Goal: Information Seeking & Learning: Learn about a topic

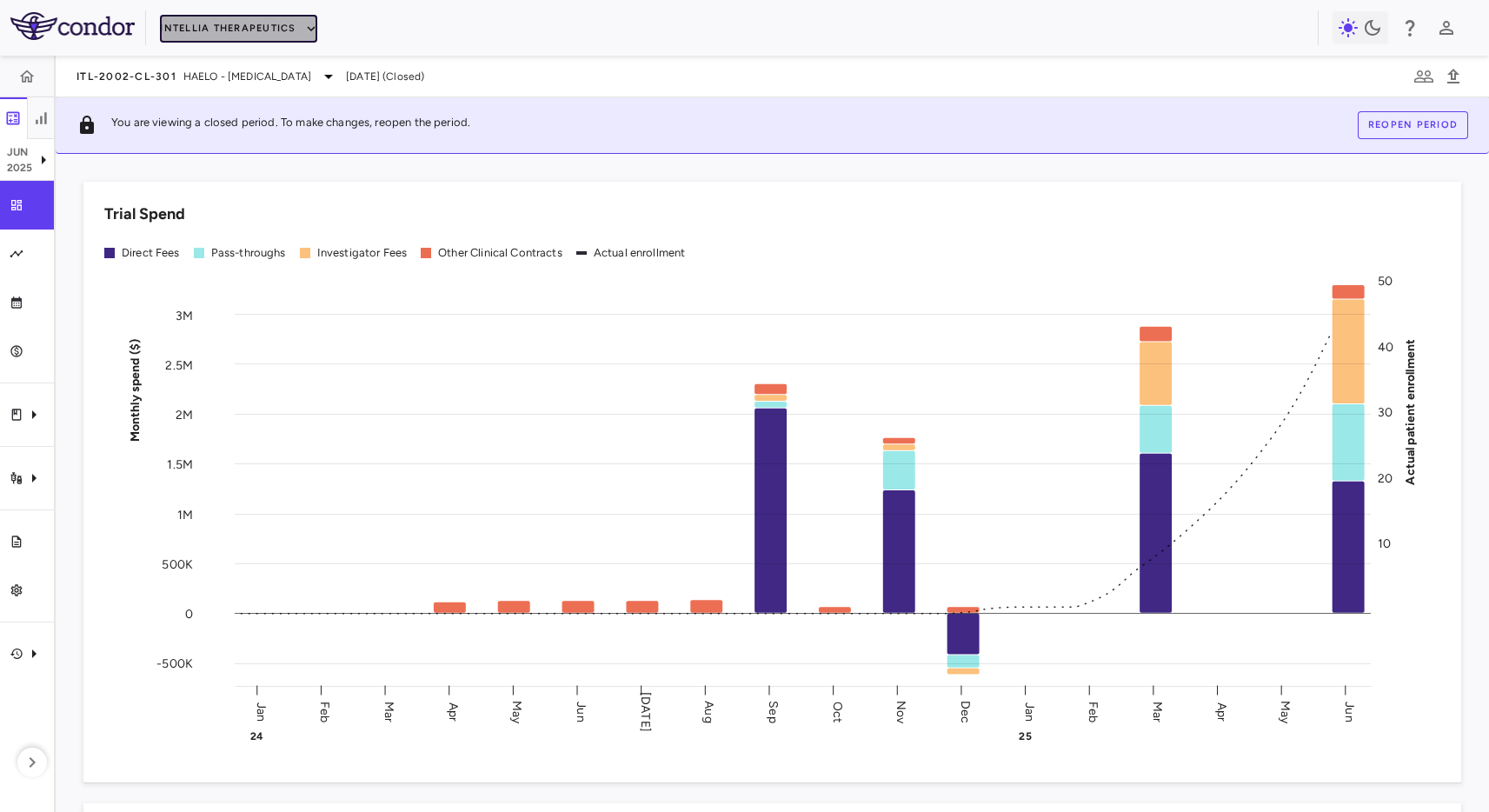
click at [232, 28] on button "Intellia Therapeutics" at bounding box center [238, 29] width 157 height 28
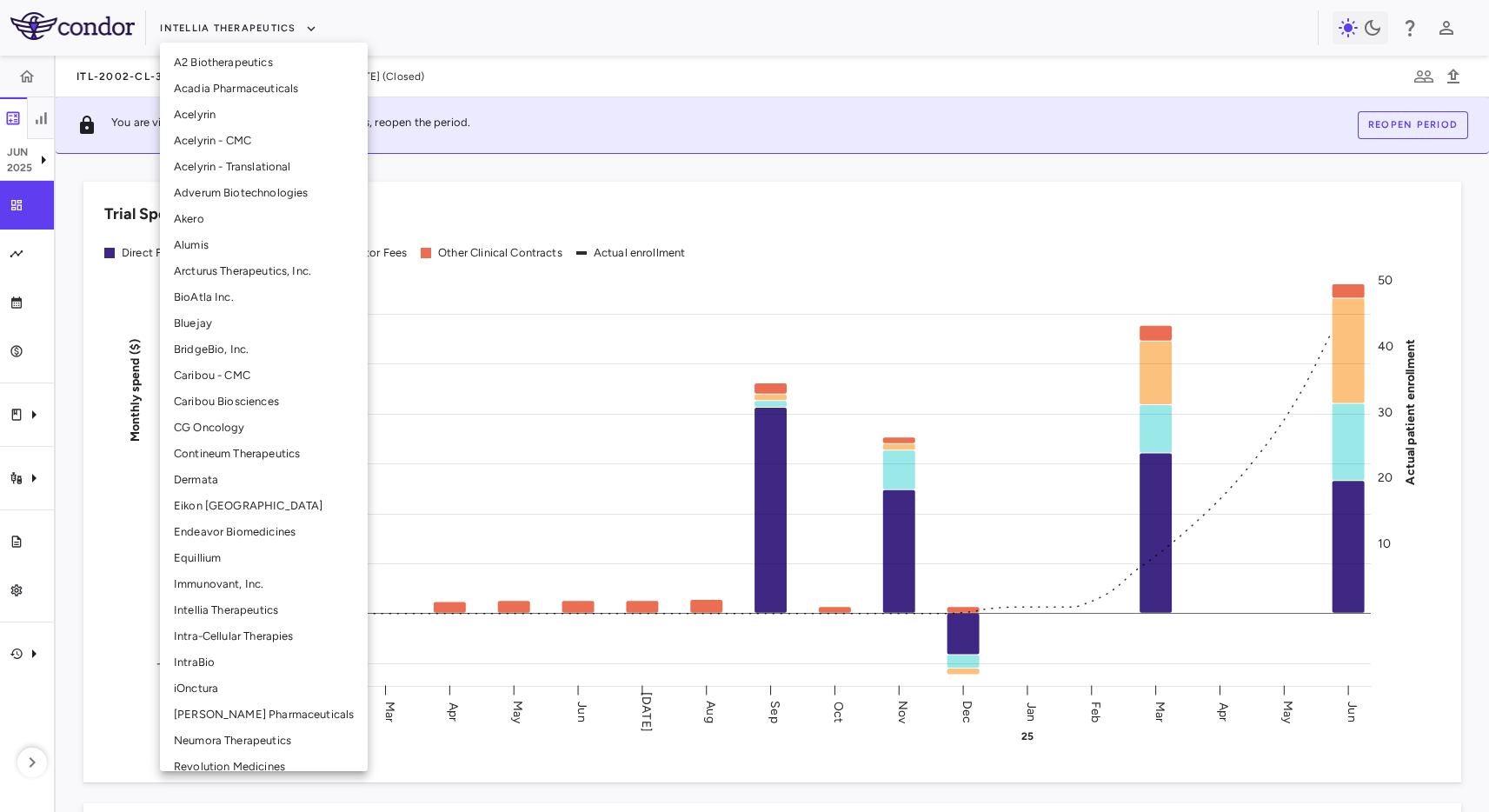
click at [596, 338] on div at bounding box center [744, 406] width 1489 height 812
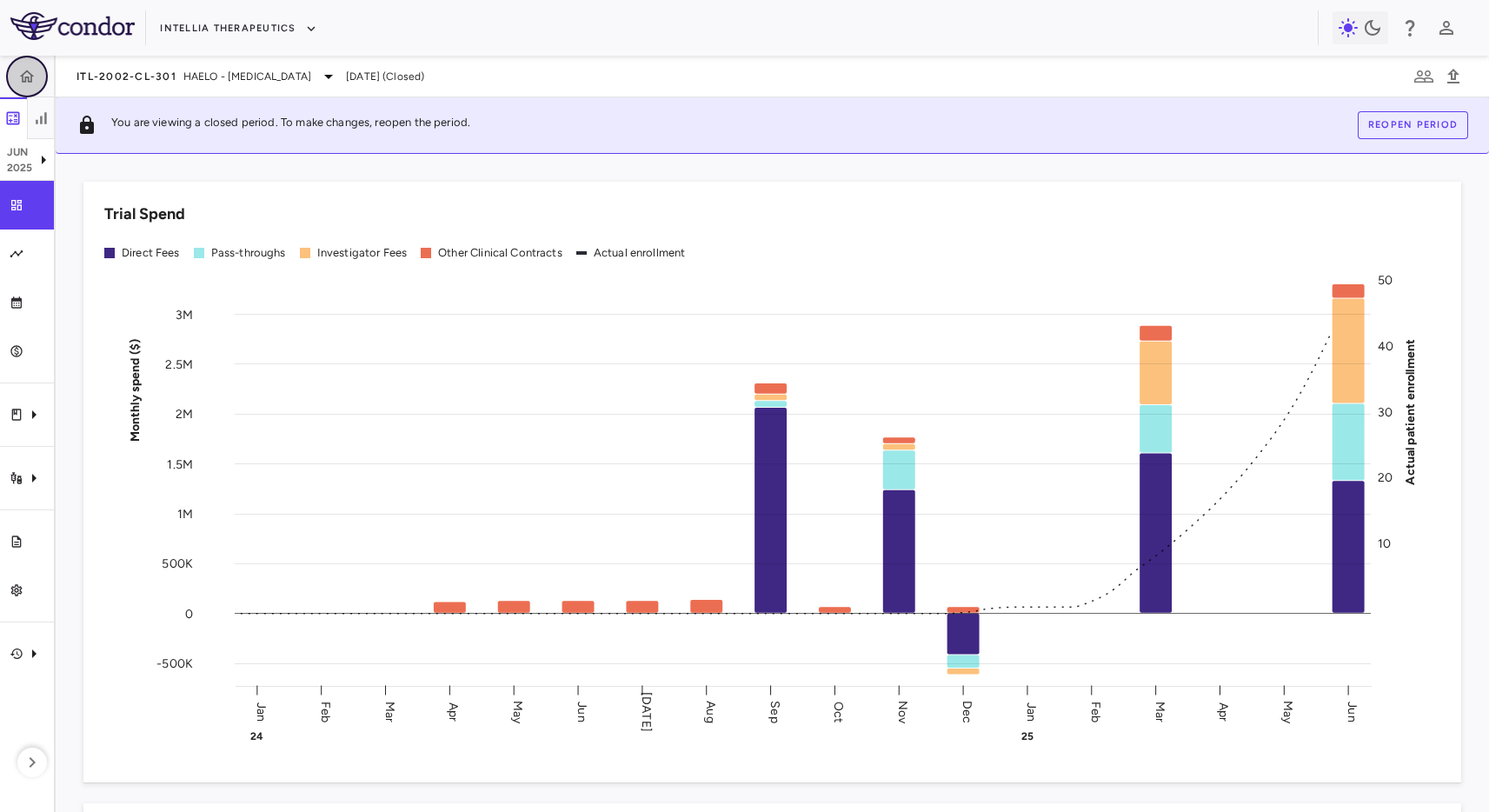
click at [34, 60] on button "button" at bounding box center [27, 77] width 42 height 42
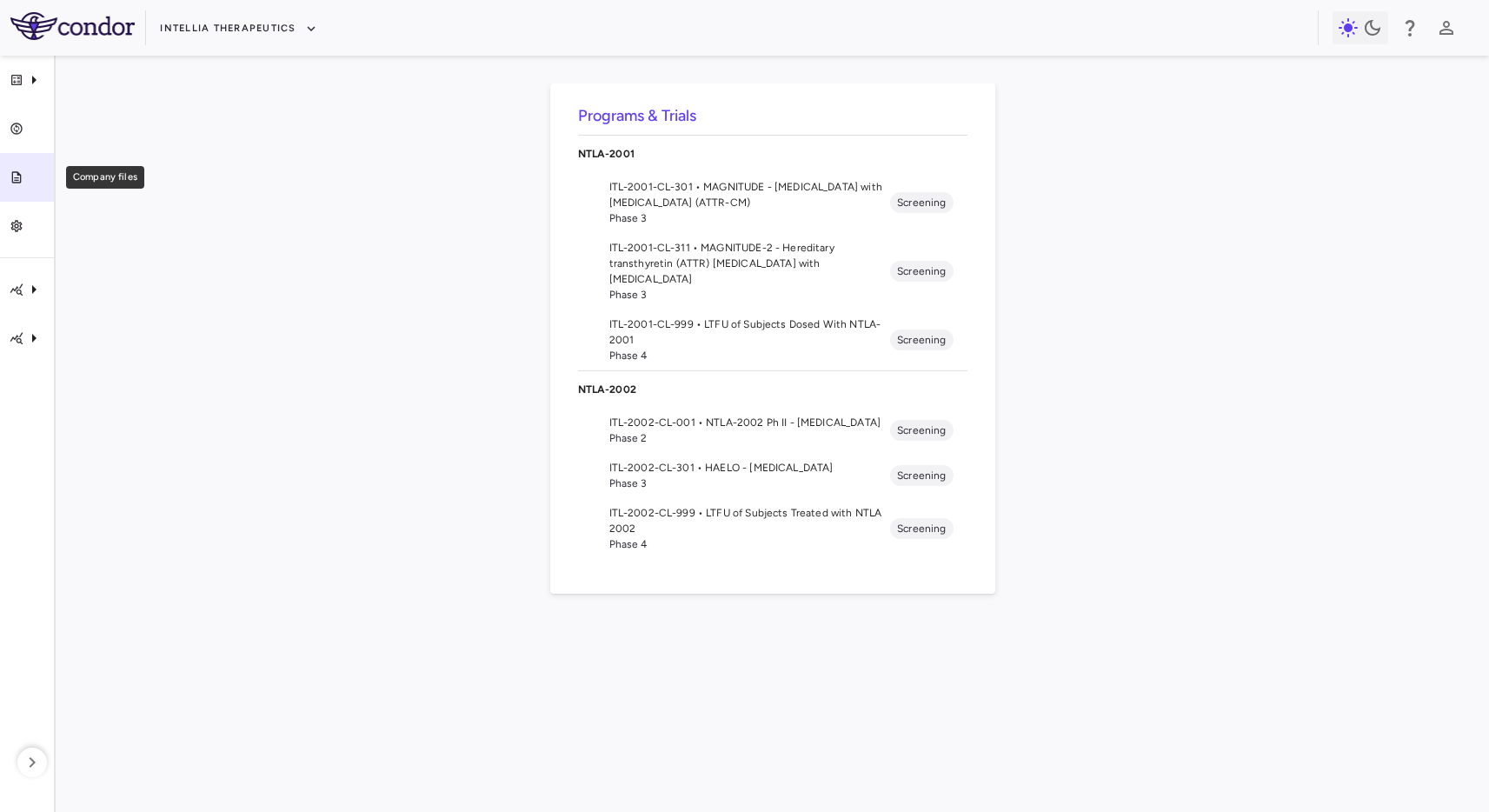
click at [23, 190] on link "Company files" at bounding box center [27, 177] width 54 height 49
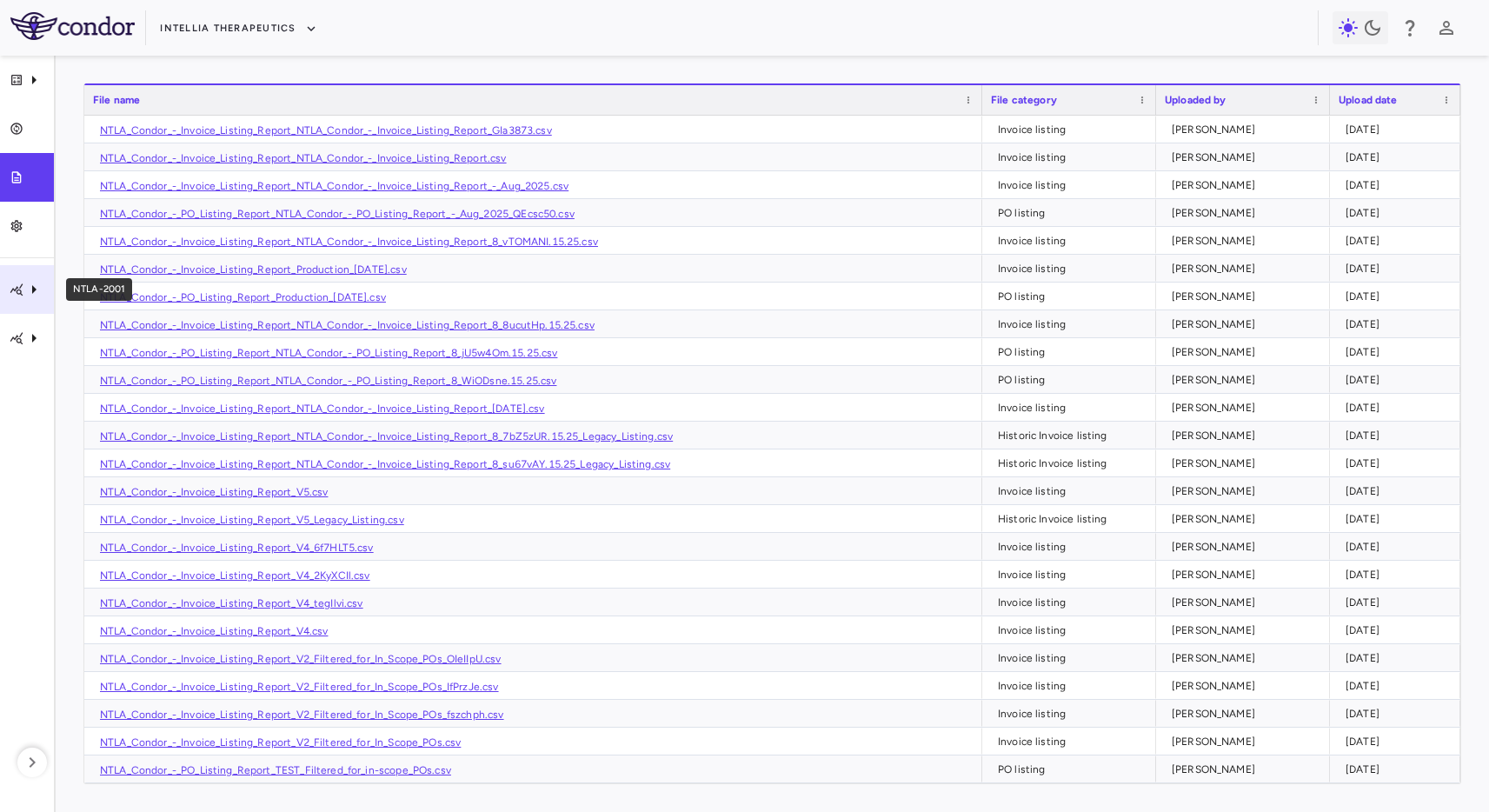
click at [17, 274] on div "NTLA-2001" at bounding box center [27, 289] width 54 height 49
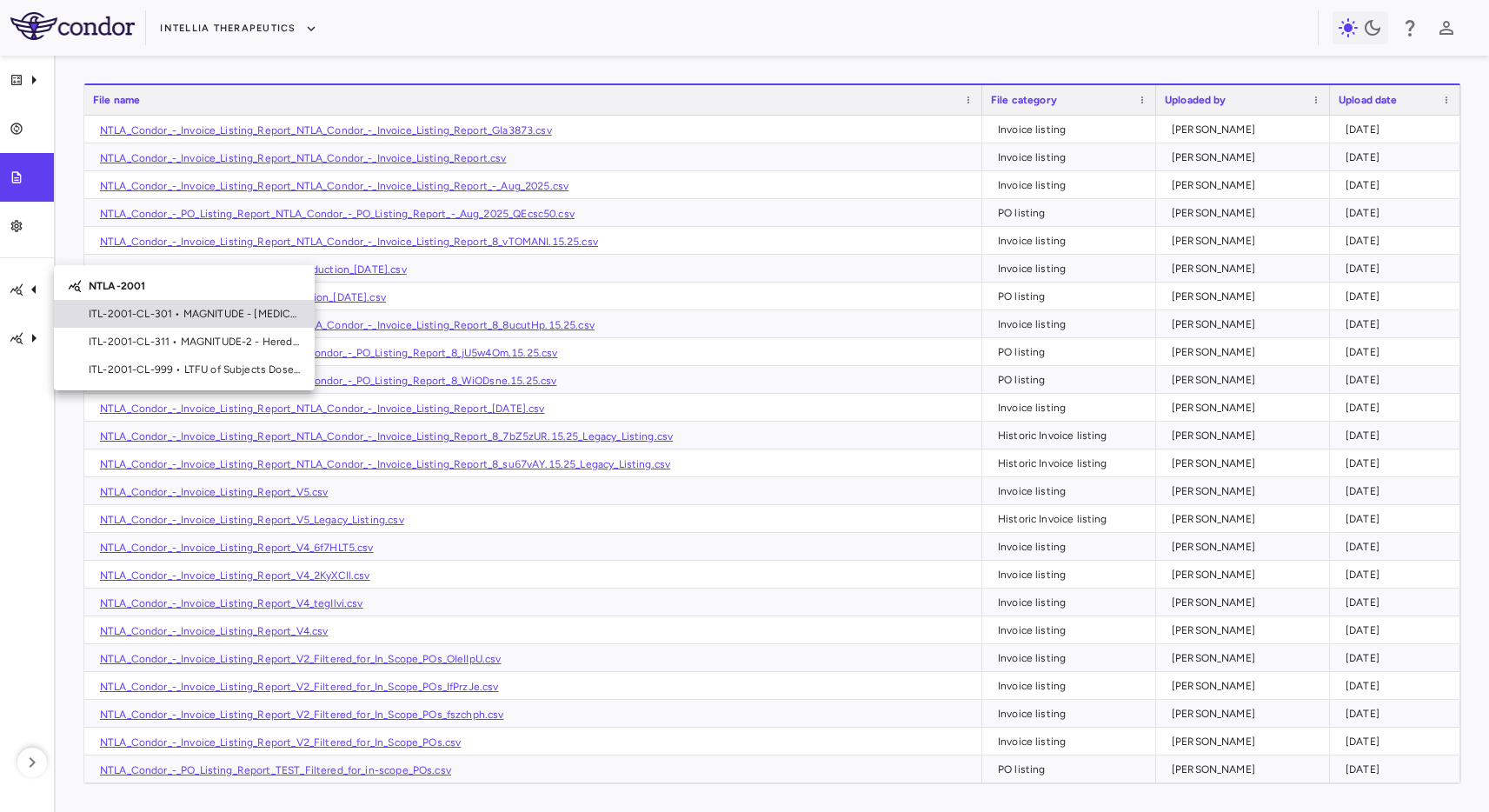
click at [99, 313] on span "ITL-2001-CL-301 • MAGNITUDE - [MEDICAL_DATA] with [MEDICAL_DATA] (ATTR-CM)" at bounding box center [195, 314] width 212 height 16
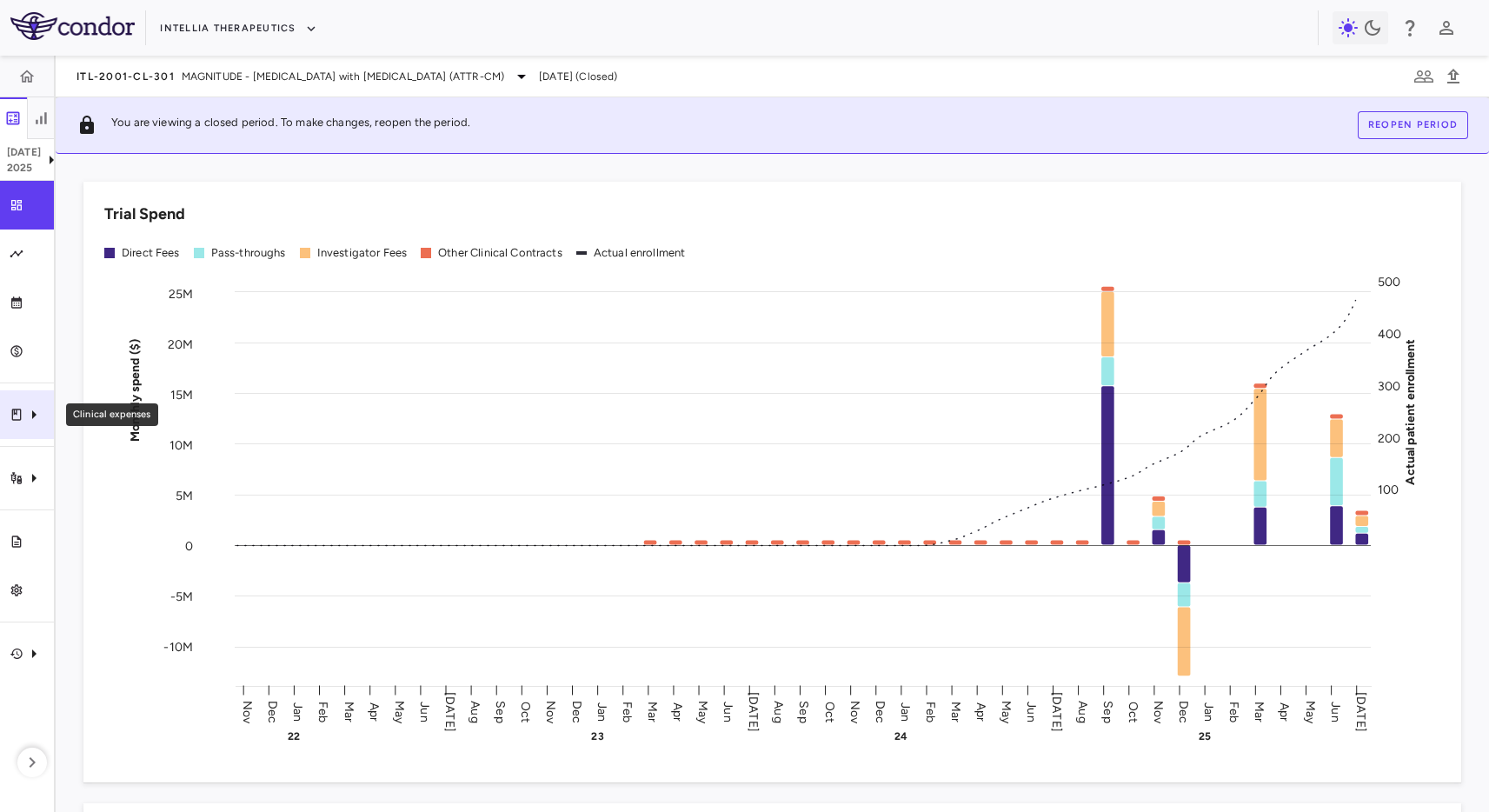
click at [40, 424] on div "Clinical expenses" at bounding box center [27, 414] width 54 height 49
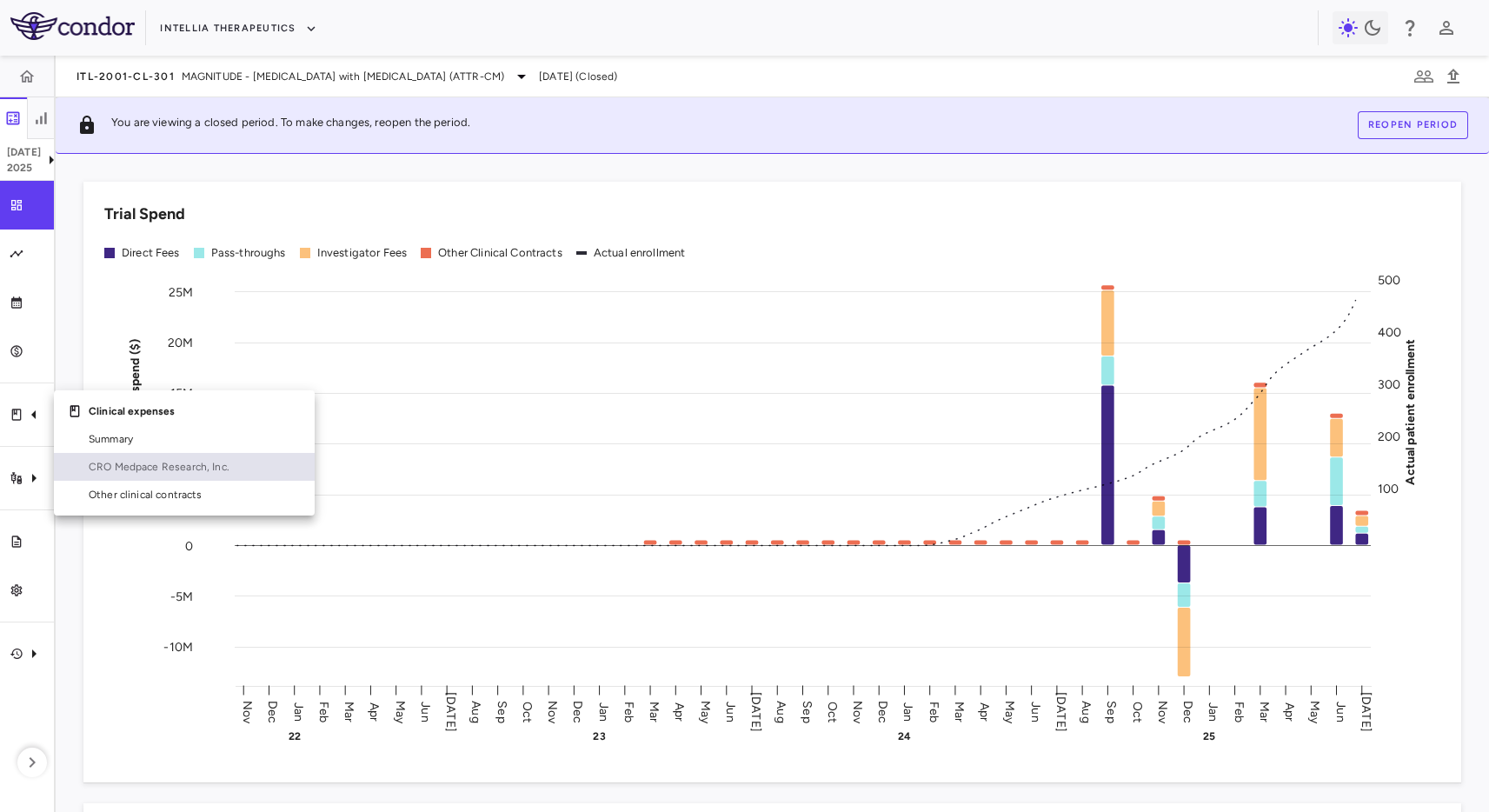
click at [145, 458] on span "CRO Medpace Research, Inc." at bounding box center [195, 466] width 212 height 16
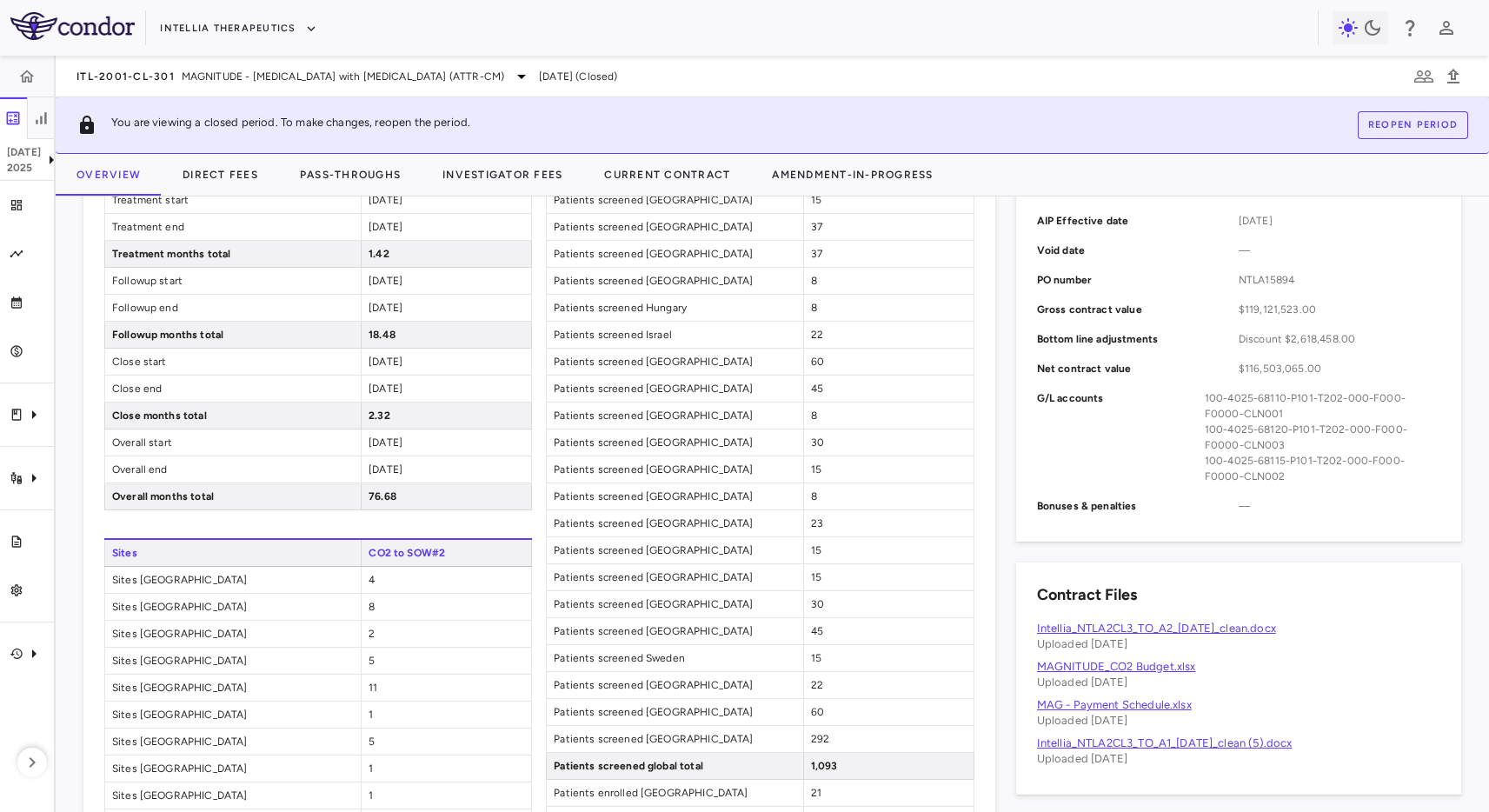
scroll to position [765, 0]
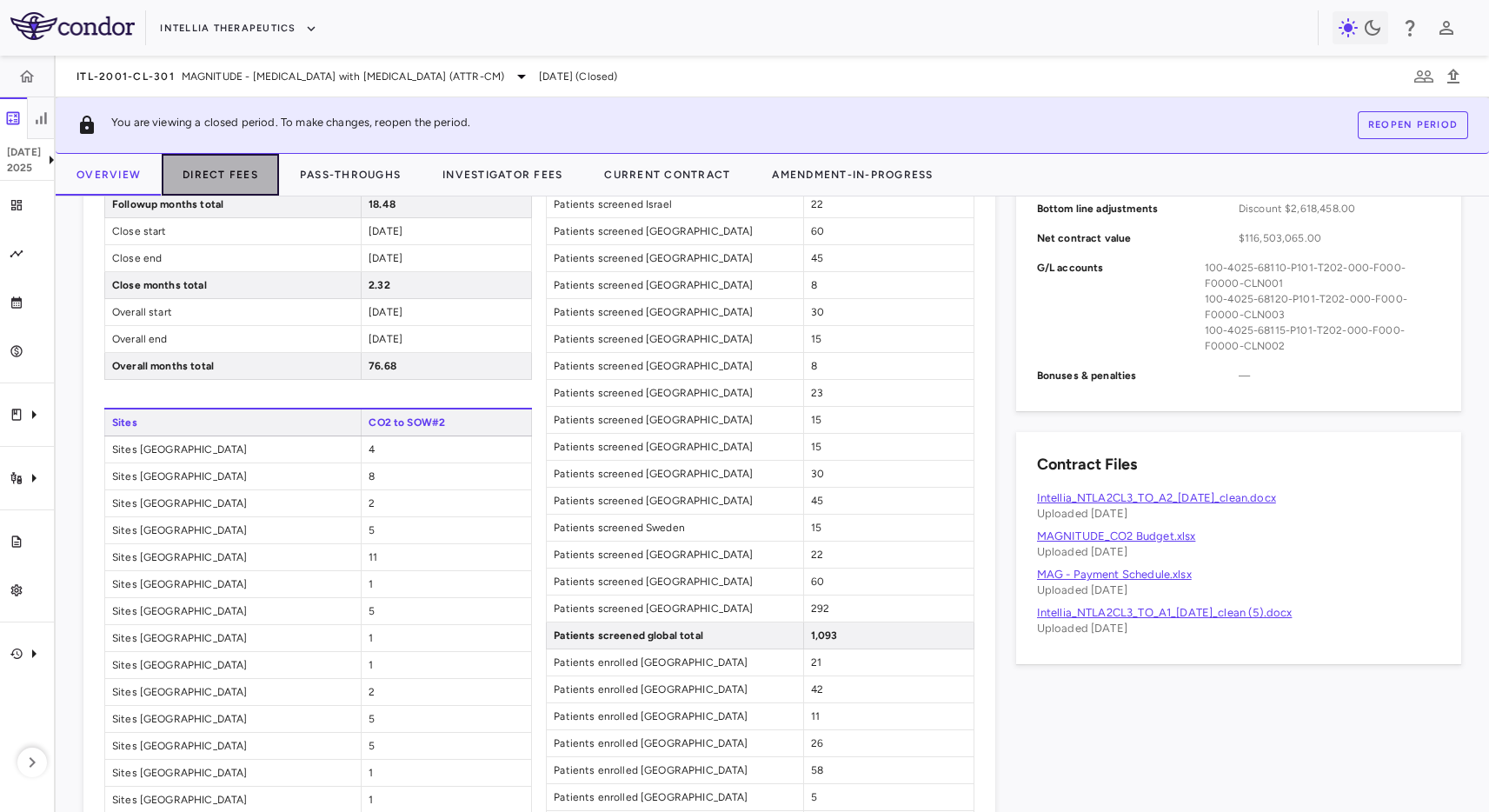
click at [221, 183] on button "Direct Fees" at bounding box center [220, 175] width 117 height 42
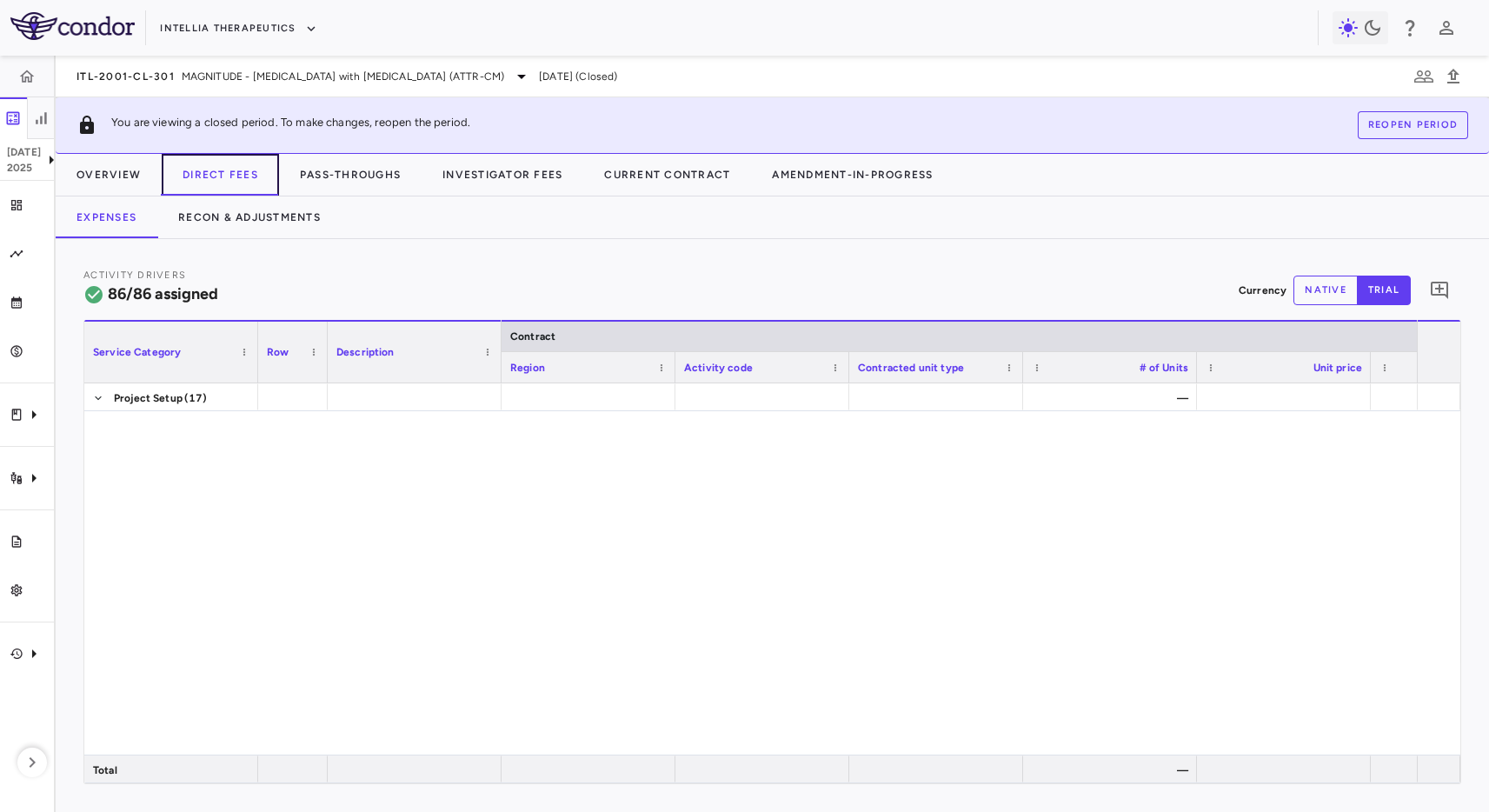
scroll to position [2548, 0]
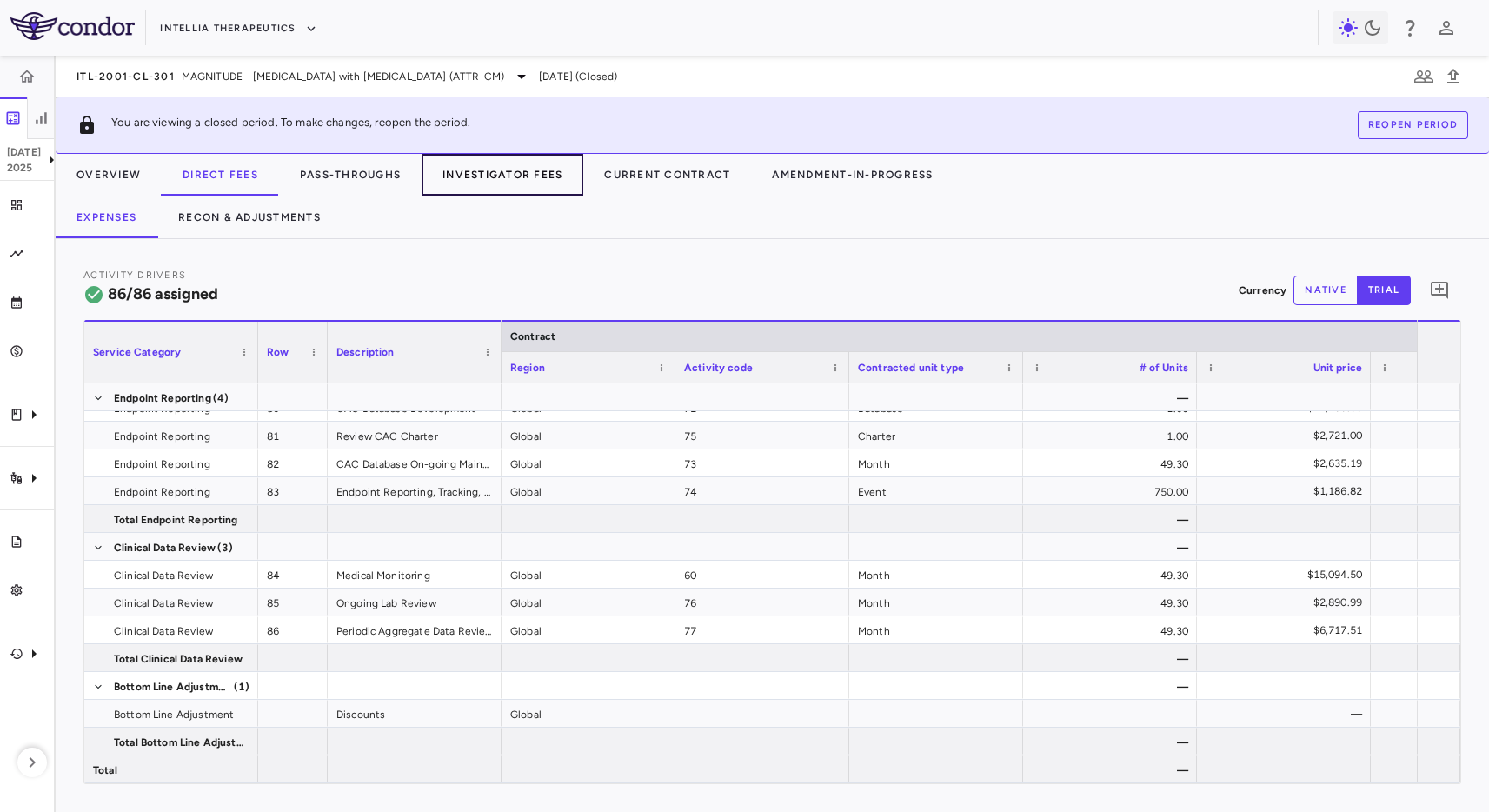
click at [483, 174] on button "Investigator Fees" at bounding box center [503, 175] width 162 height 42
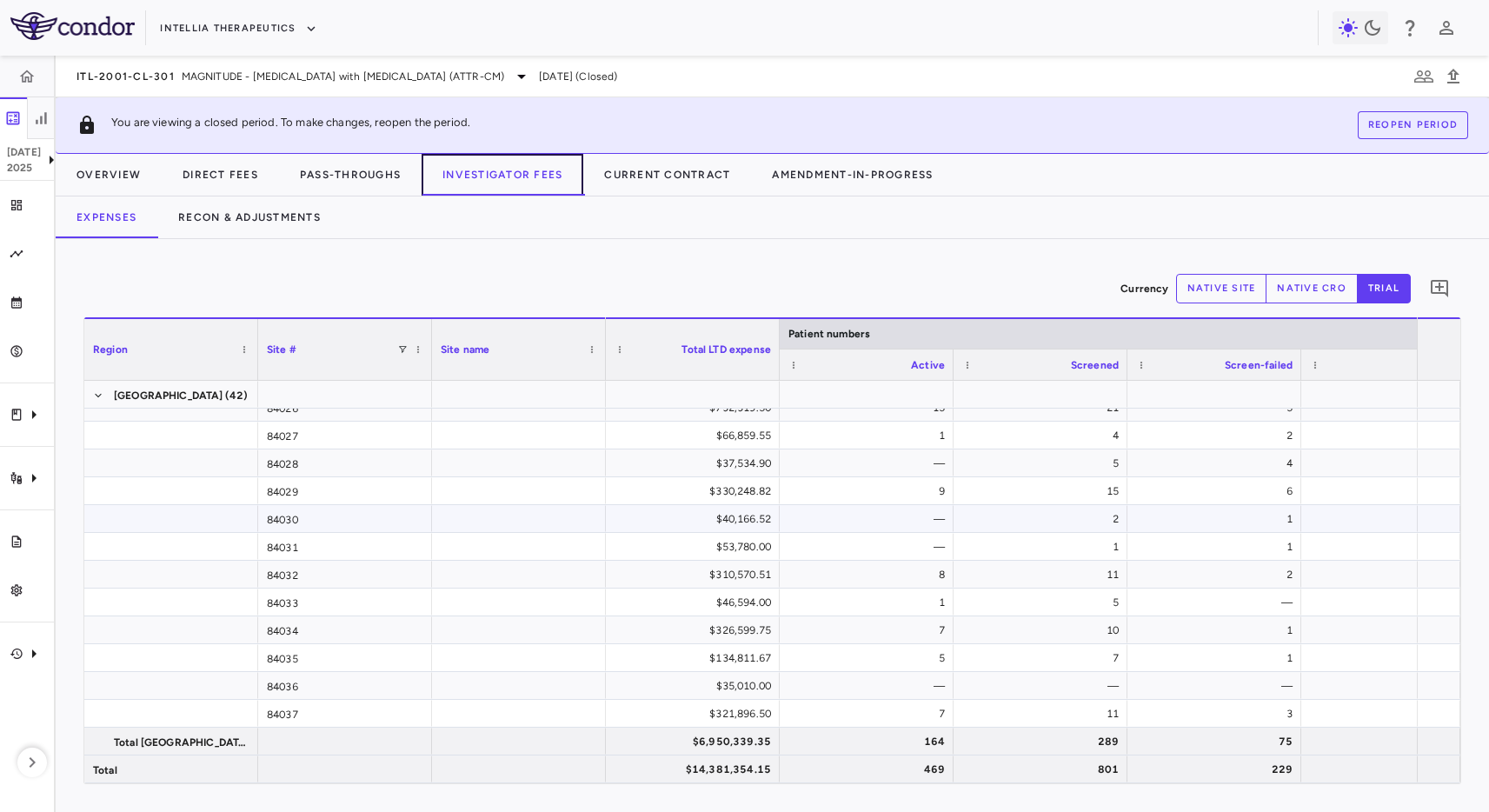
scroll to position [5603, 0]
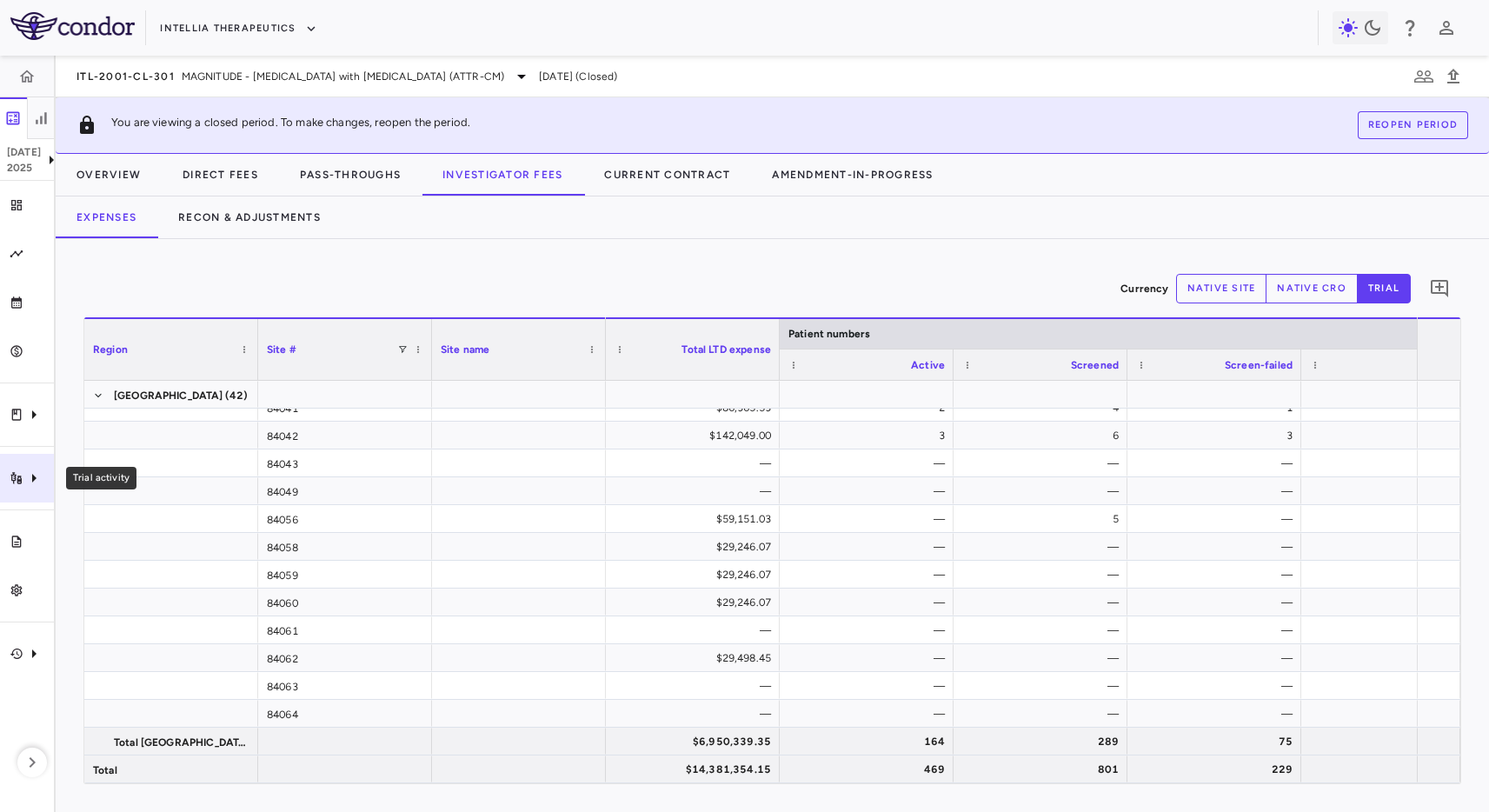
click at [22, 473] on icon "Trial activity" at bounding box center [17, 478] width 14 height 14
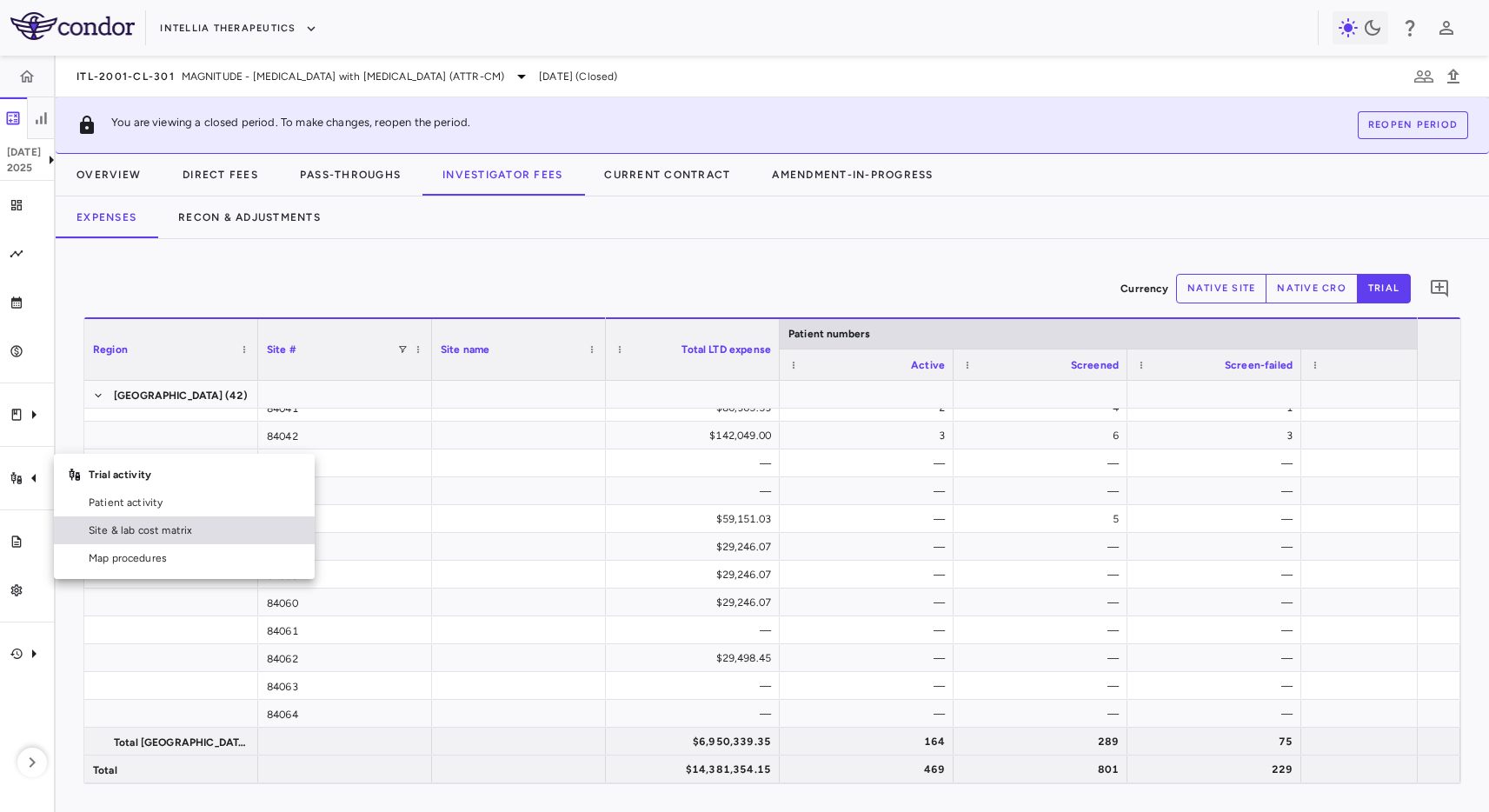
click at [77, 520] on link "Site & lab cost matrix" at bounding box center [184, 530] width 261 height 28
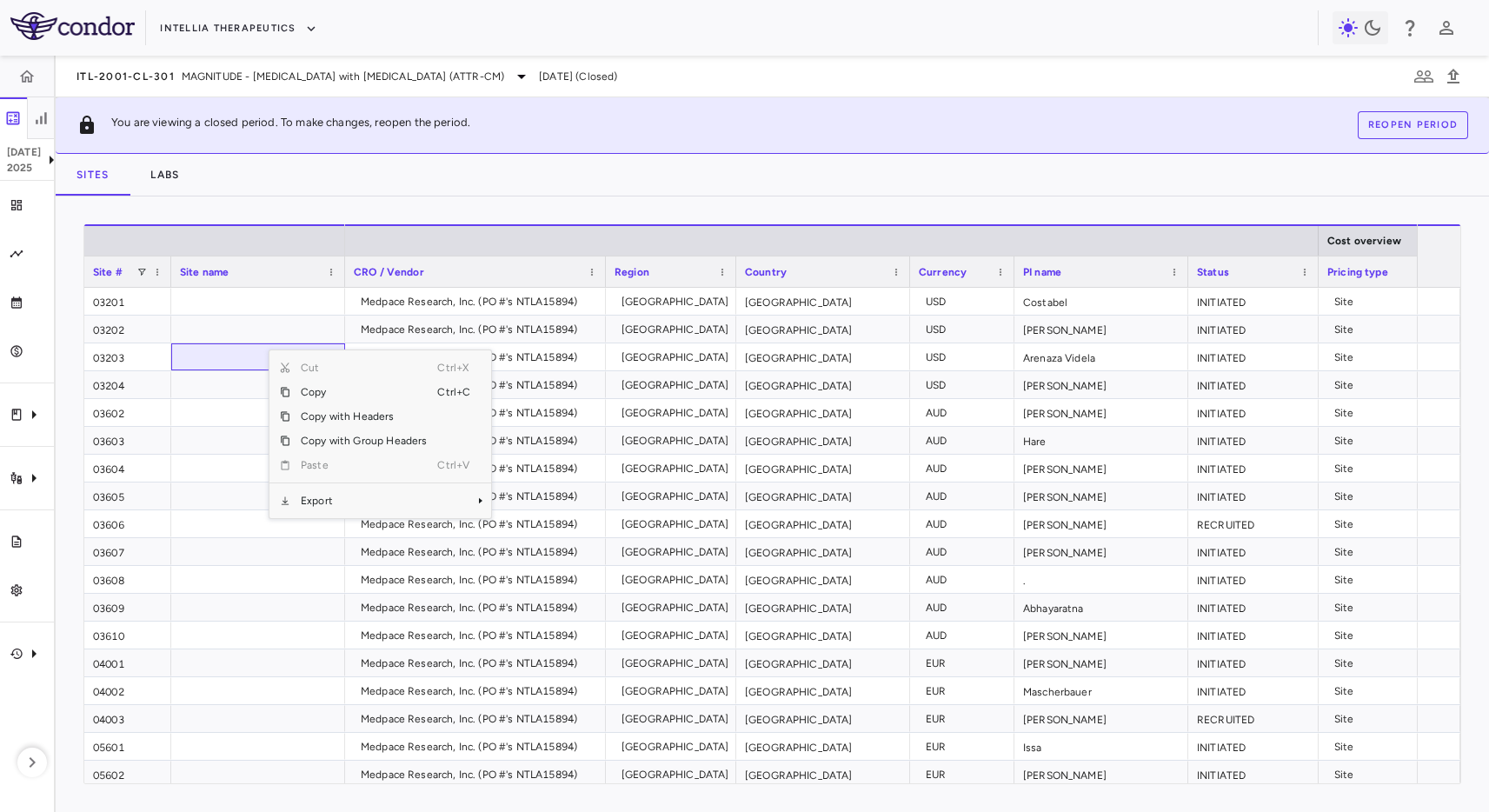
click at [740, 188] on div "Sites Labs" at bounding box center [772, 175] width 1434 height 42
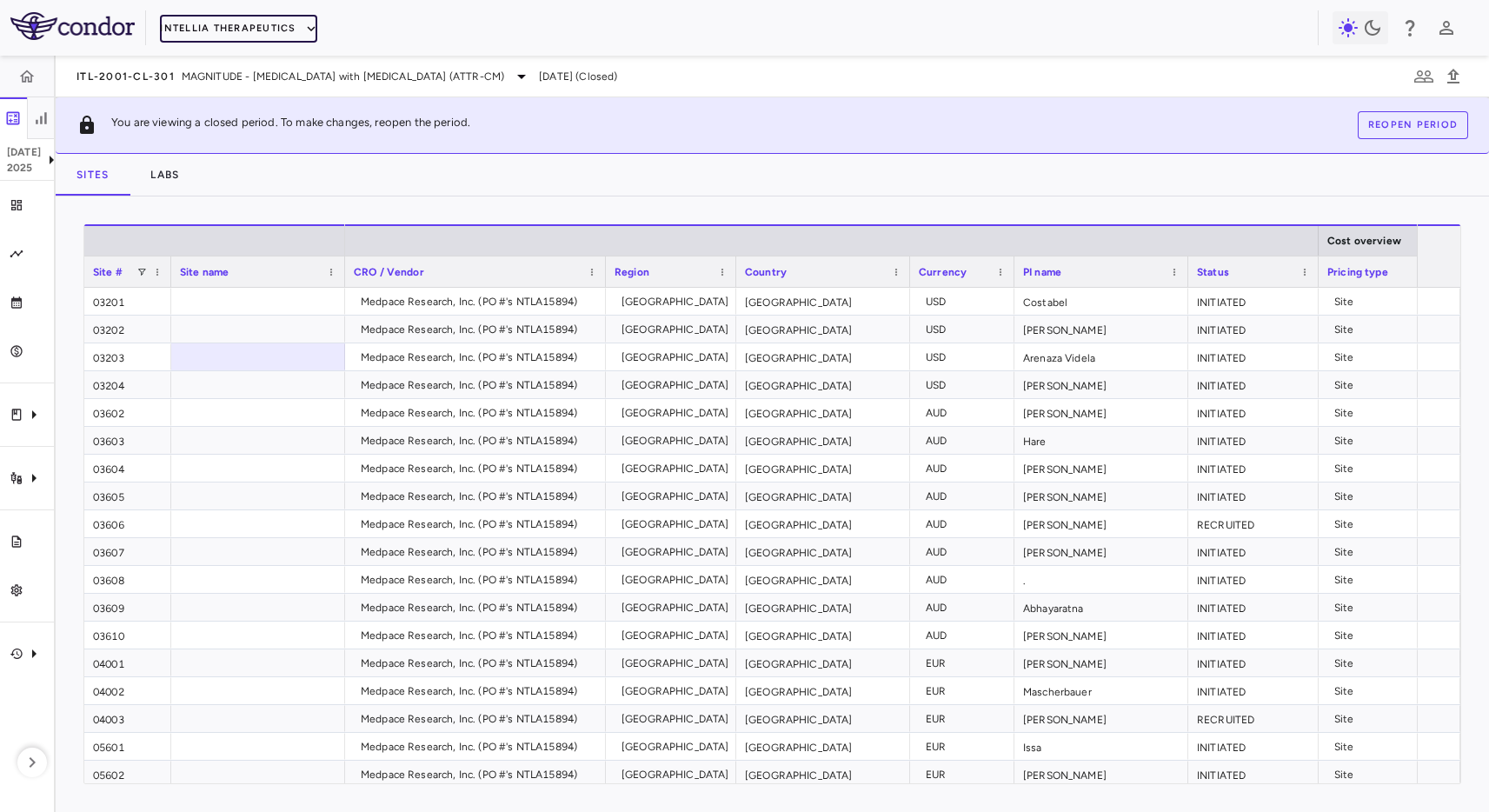
click at [239, 37] on button "Intellia Therapeutics" at bounding box center [238, 29] width 157 height 28
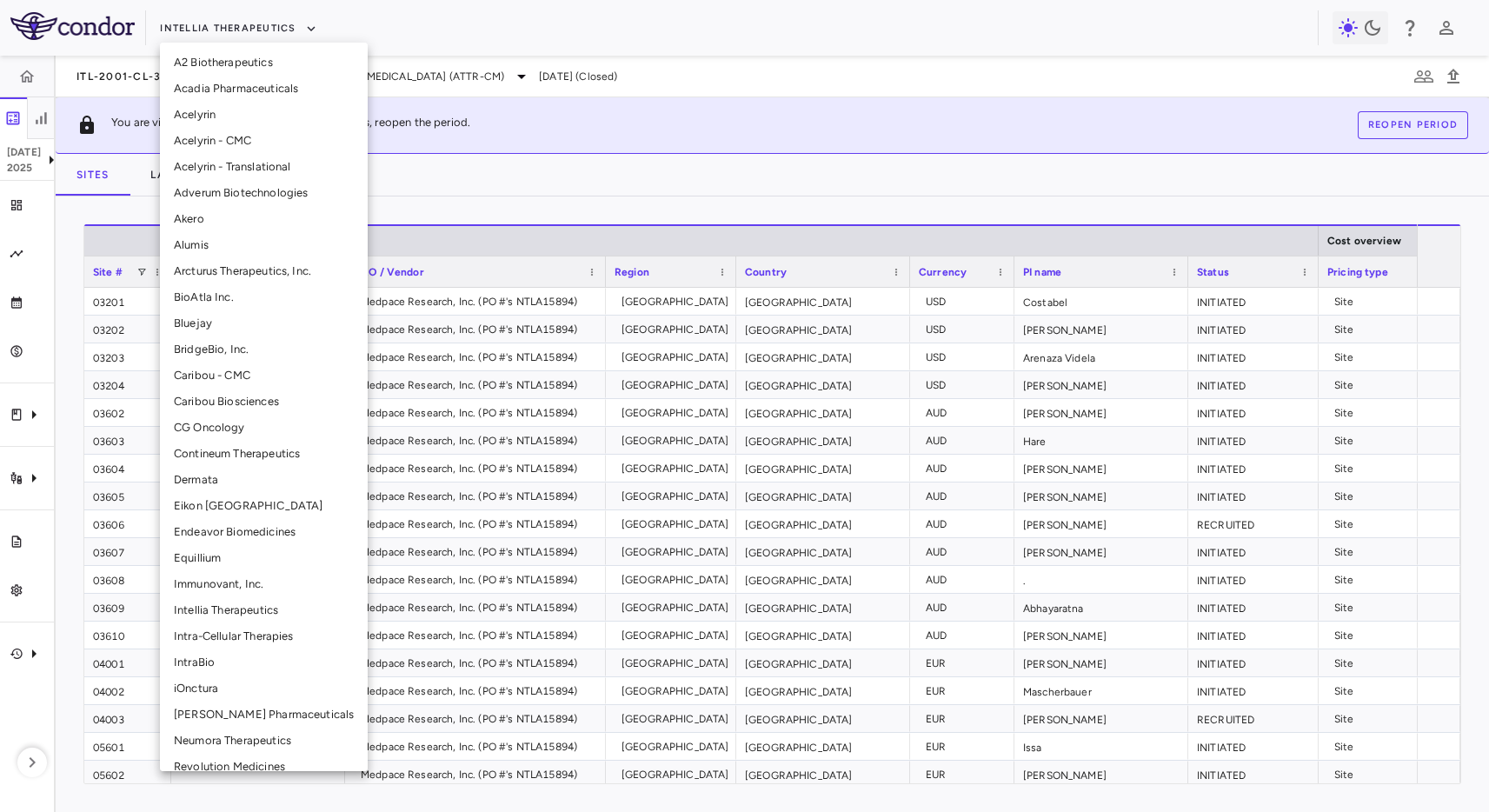
click at [483, 214] on div at bounding box center [744, 406] width 1489 height 812
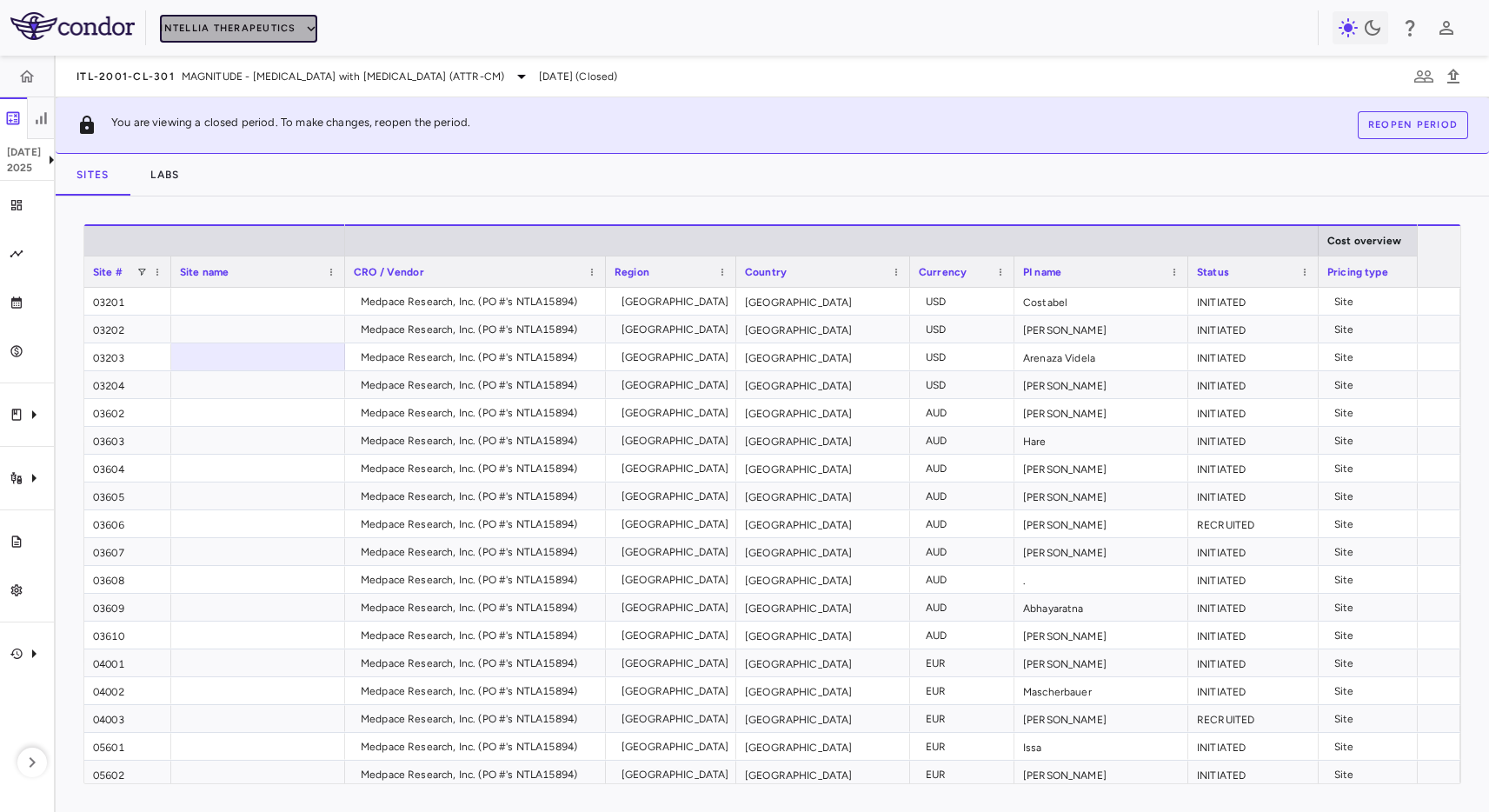
click at [220, 25] on button "Intellia Therapeutics" at bounding box center [238, 29] width 157 height 28
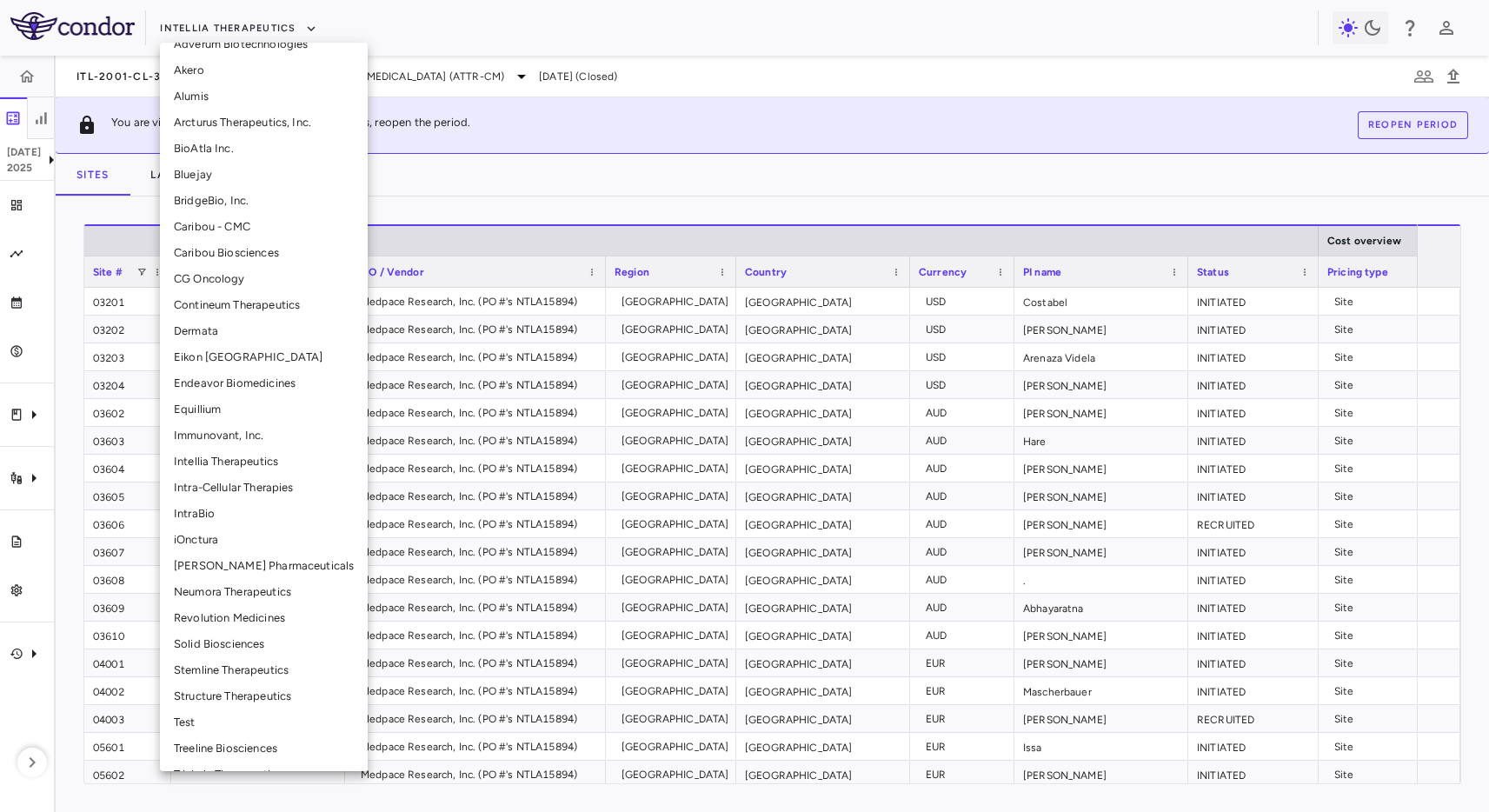
scroll to position [224, 0]
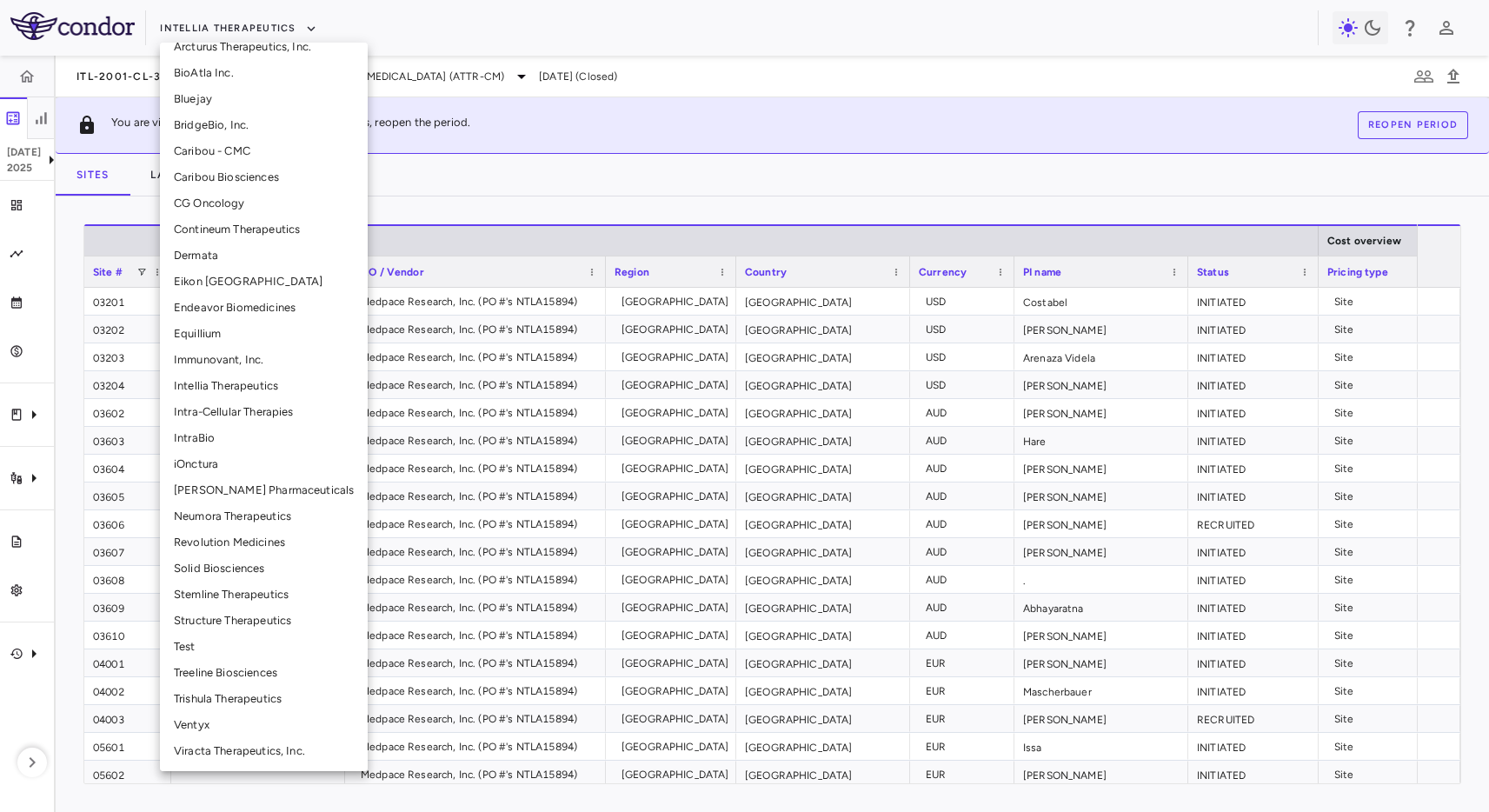
click at [227, 718] on li "Ventyx" at bounding box center [264, 725] width 208 height 26
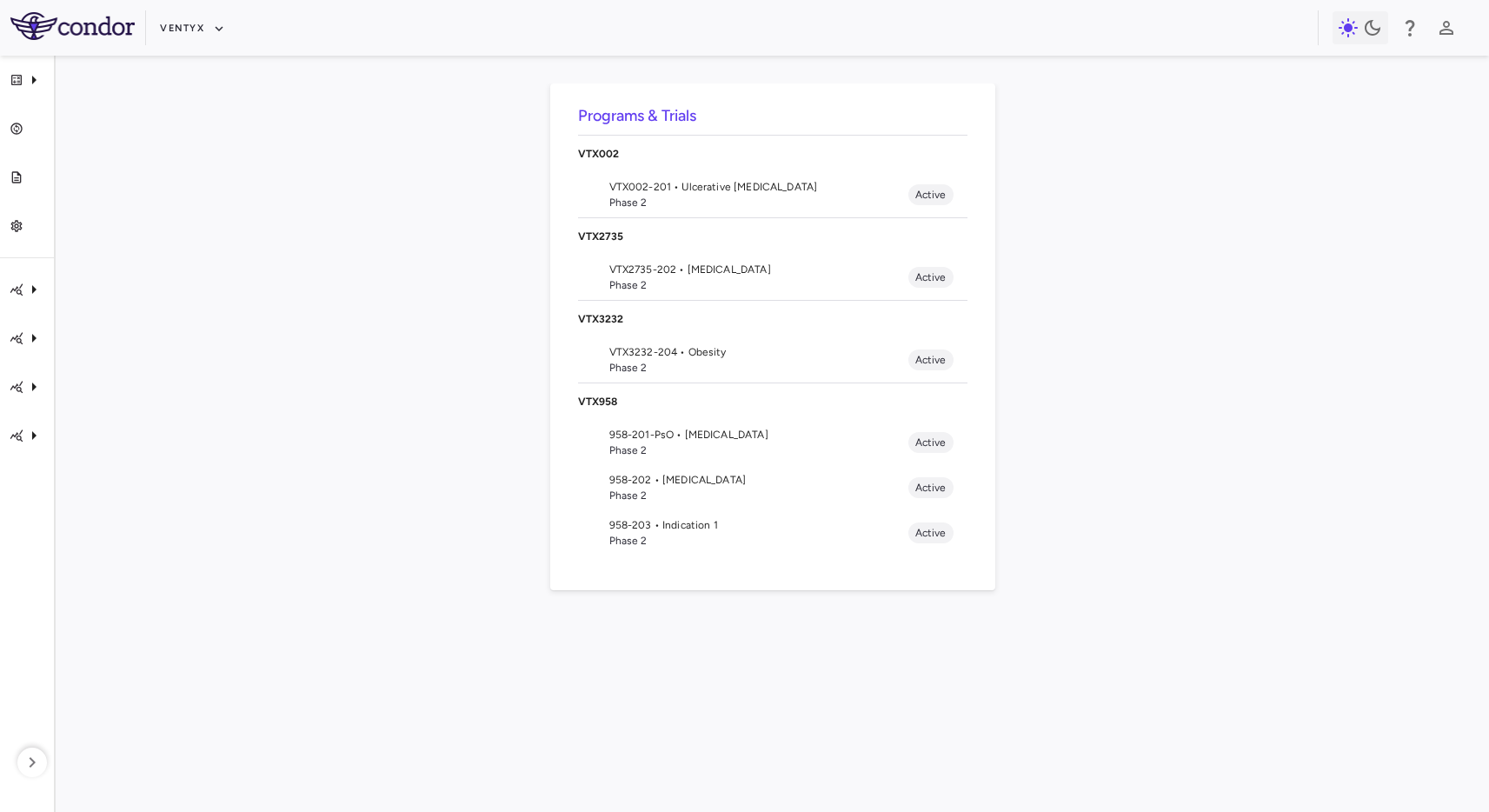
click at [489, 192] on div "Programs & Trials VTX002 VTX002-201 • Ulcerative [MEDICAL_DATA] Phase 2 Active …" at bounding box center [772, 433] width 1378 height 700
drag, startPoint x: 1289, startPoint y: 143, endPoint x: 1281, endPoint y: 3, distance: 140.2
click at [1288, 138] on div "Programs & Trials VTX002 VTX002-201 • Ulcerative [MEDICAL_DATA] Phase 2 Active …" at bounding box center [772, 433] width 1378 height 700
click at [419, 194] on div "Programs & Trials VTX002 VTX002-201 • Ulcerative [MEDICAL_DATA] Phase 2 Active …" at bounding box center [772, 433] width 1378 height 700
click at [849, 201] on span "Phase 2" at bounding box center [758, 203] width 299 height 16
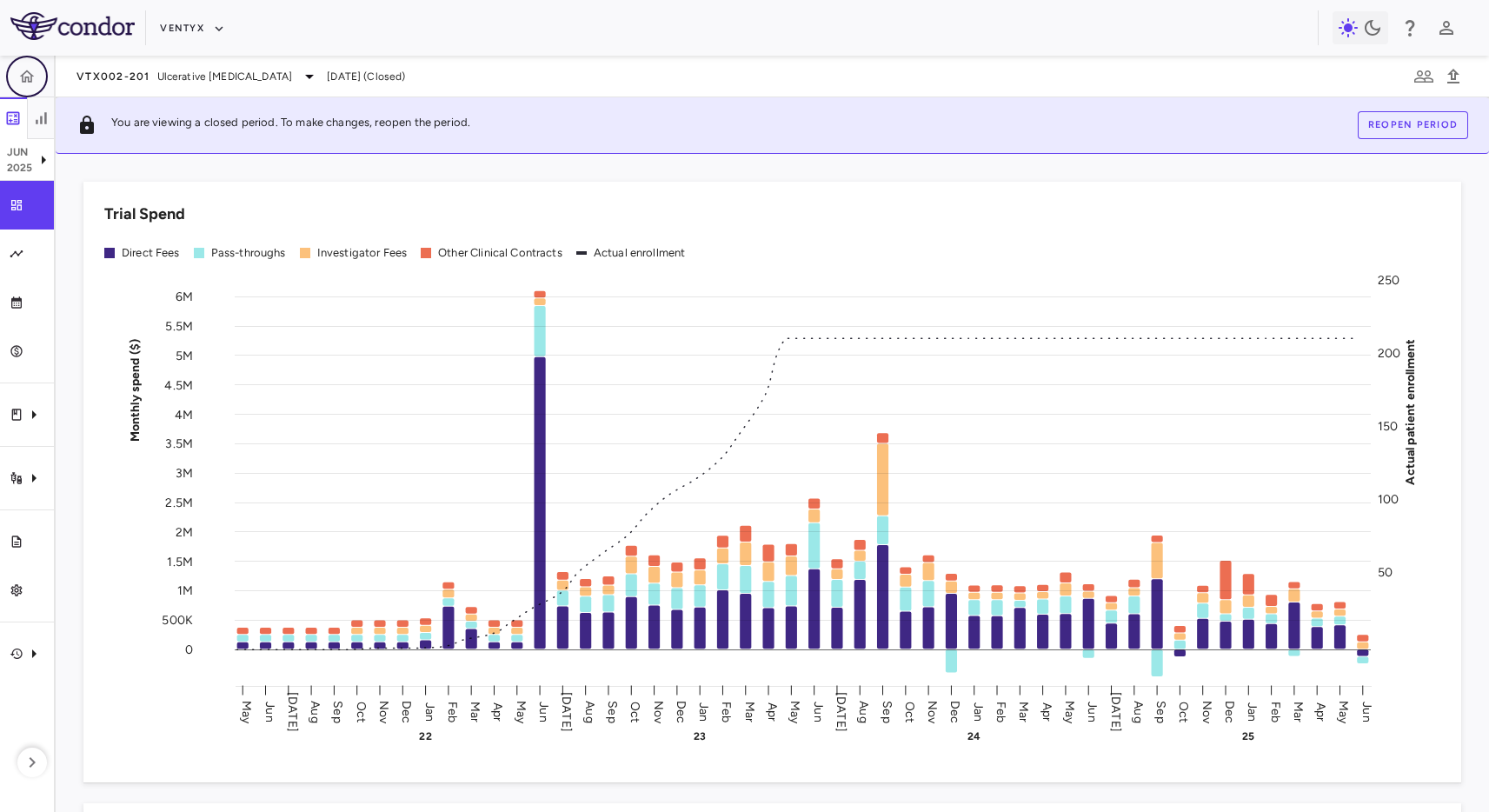
click at [28, 72] on icon "button" at bounding box center [26, 76] width 17 height 17
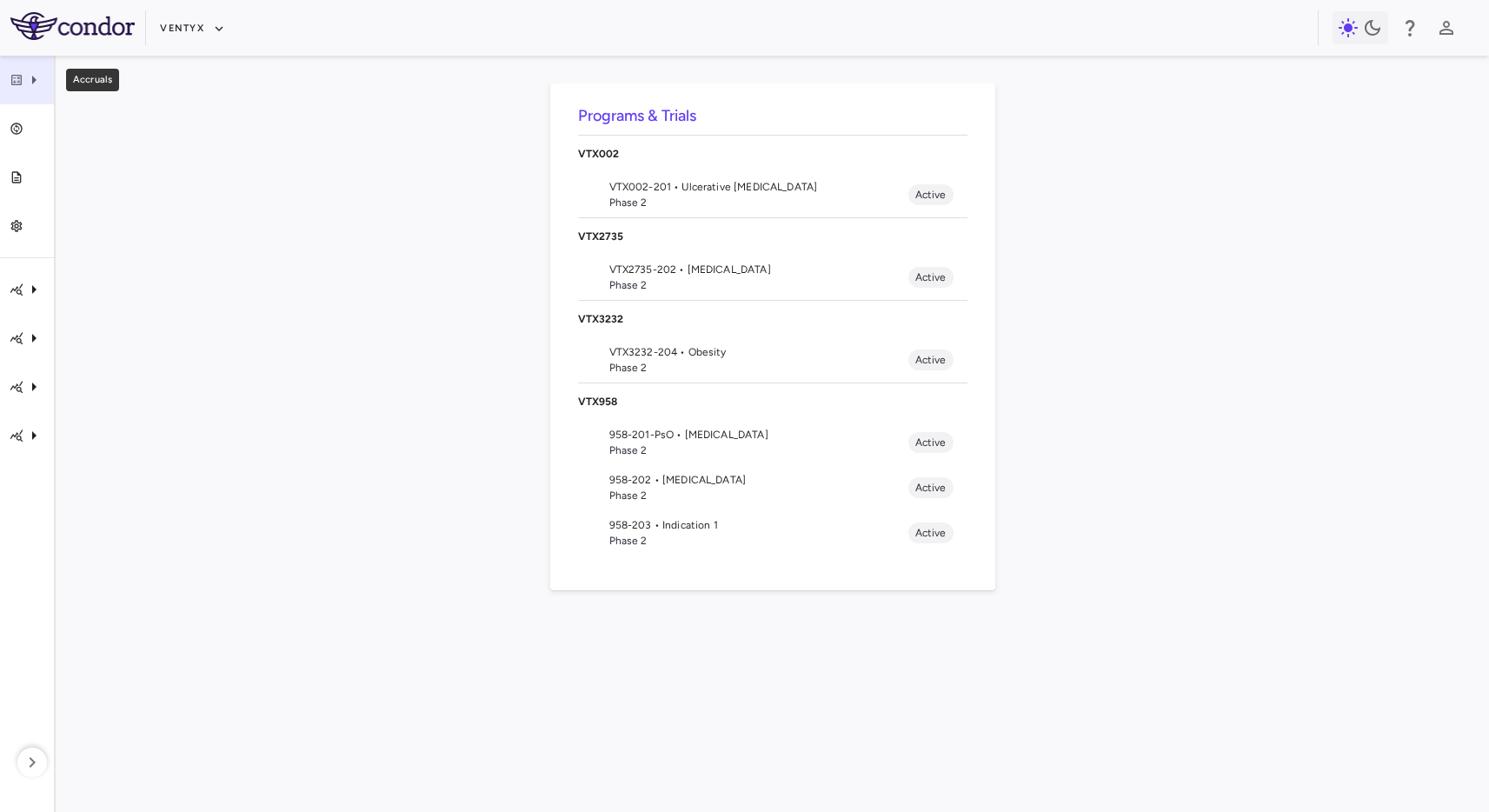
click at [50, 95] on div "Accruals" at bounding box center [27, 80] width 54 height 49
click at [266, 345] on div at bounding box center [744, 406] width 1489 height 812
click at [786, 189] on span "VTX002-201 • Ulcerative [MEDICAL_DATA]" at bounding box center [758, 187] width 299 height 16
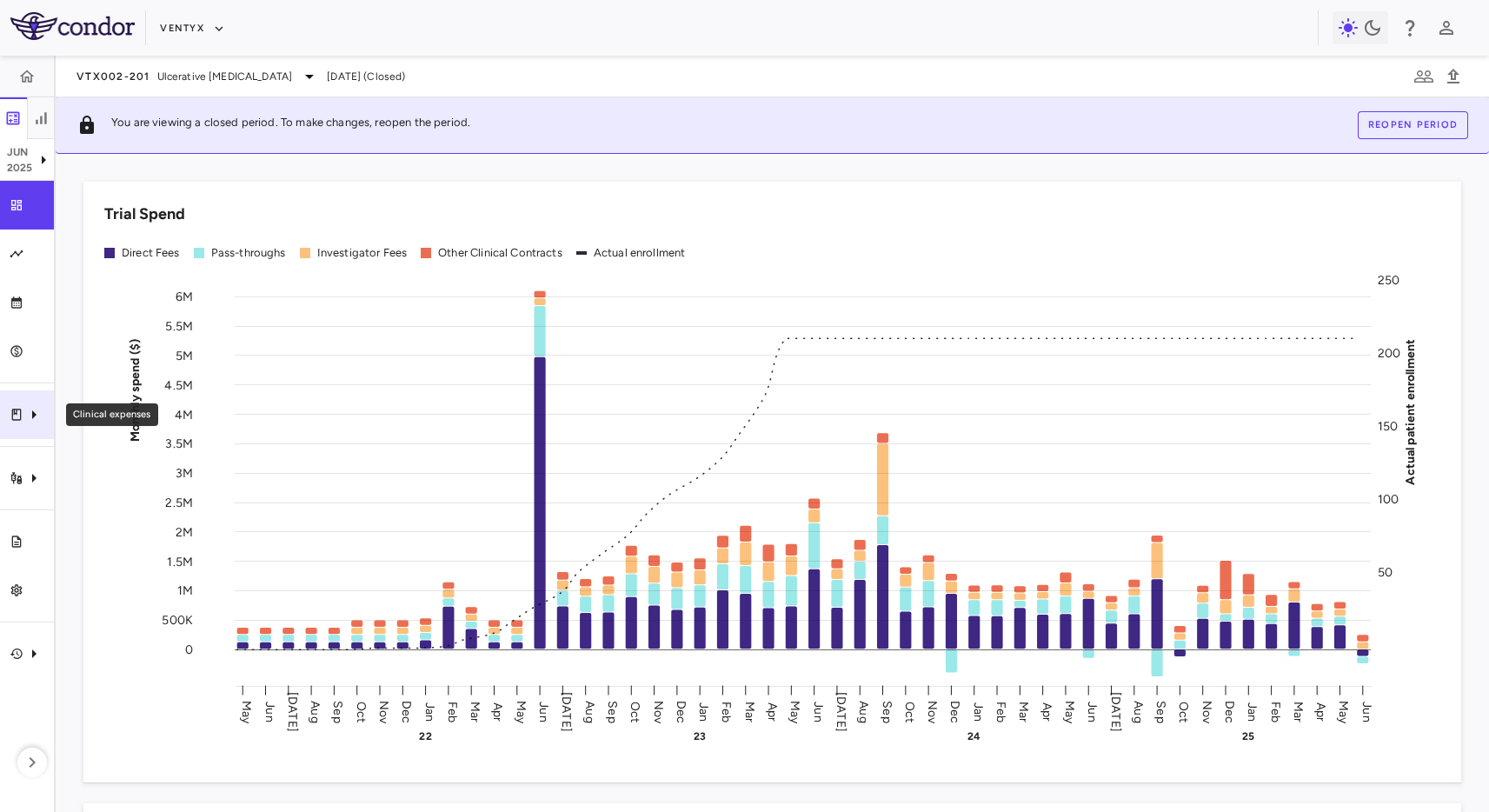
click at [35, 415] on icon "Clinical expenses" at bounding box center [33, 414] width 21 height 21
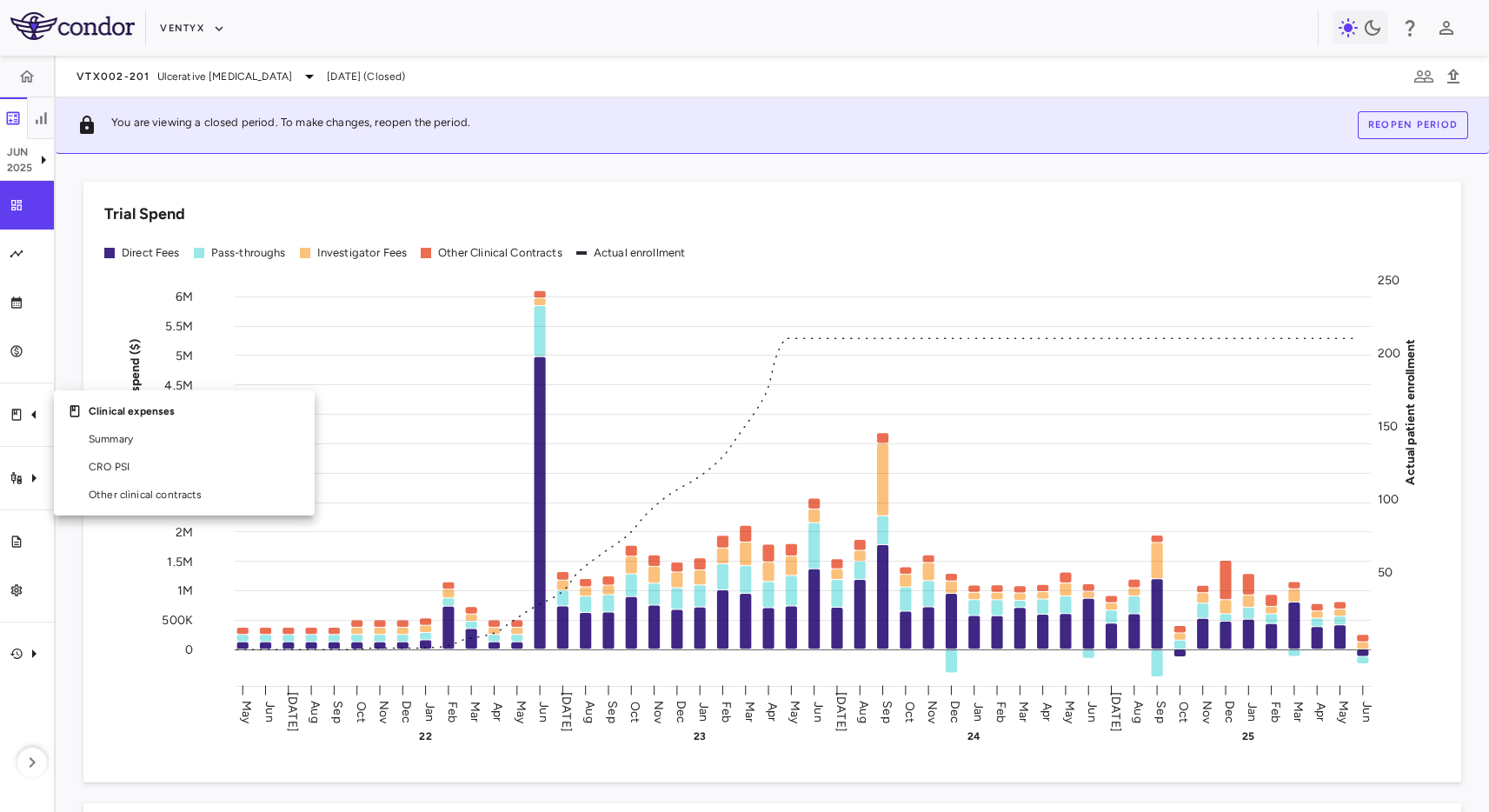
drag, startPoint x: 210, startPoint y: 332, endPoint x: 117, endPoint y: 425, distance: 131.5
click at [210, 332] on div at bounding box center [744, 406] width 1489 height 812
click at [36, 412] on icon "Clinical expenses" at bounding box center [33, 414] width 21 height 21
click at [89, 464] on span "CRO PSI" at bounding box center [195, 466] width 212 height 16
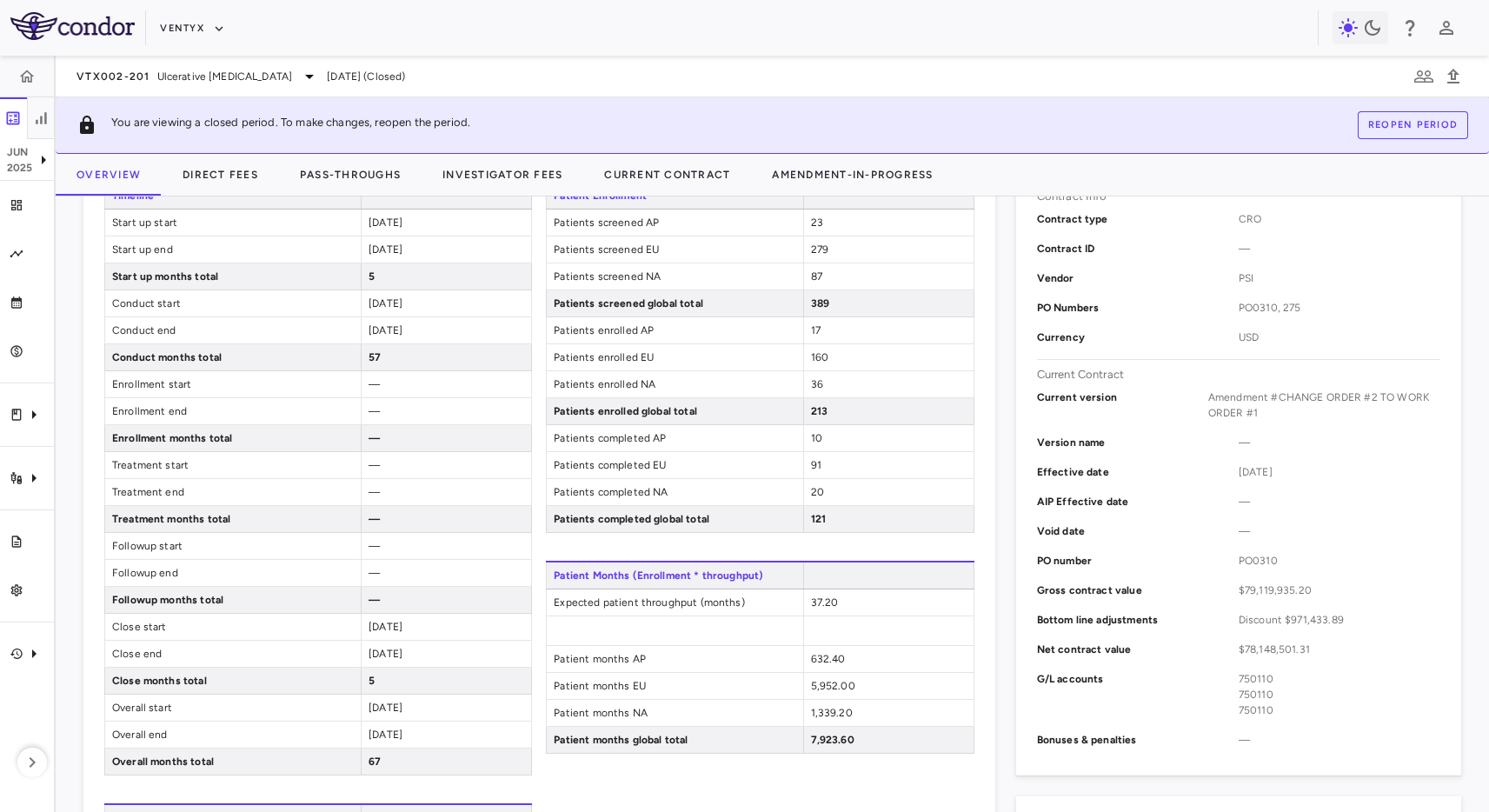
scroll to position [1058, 0]
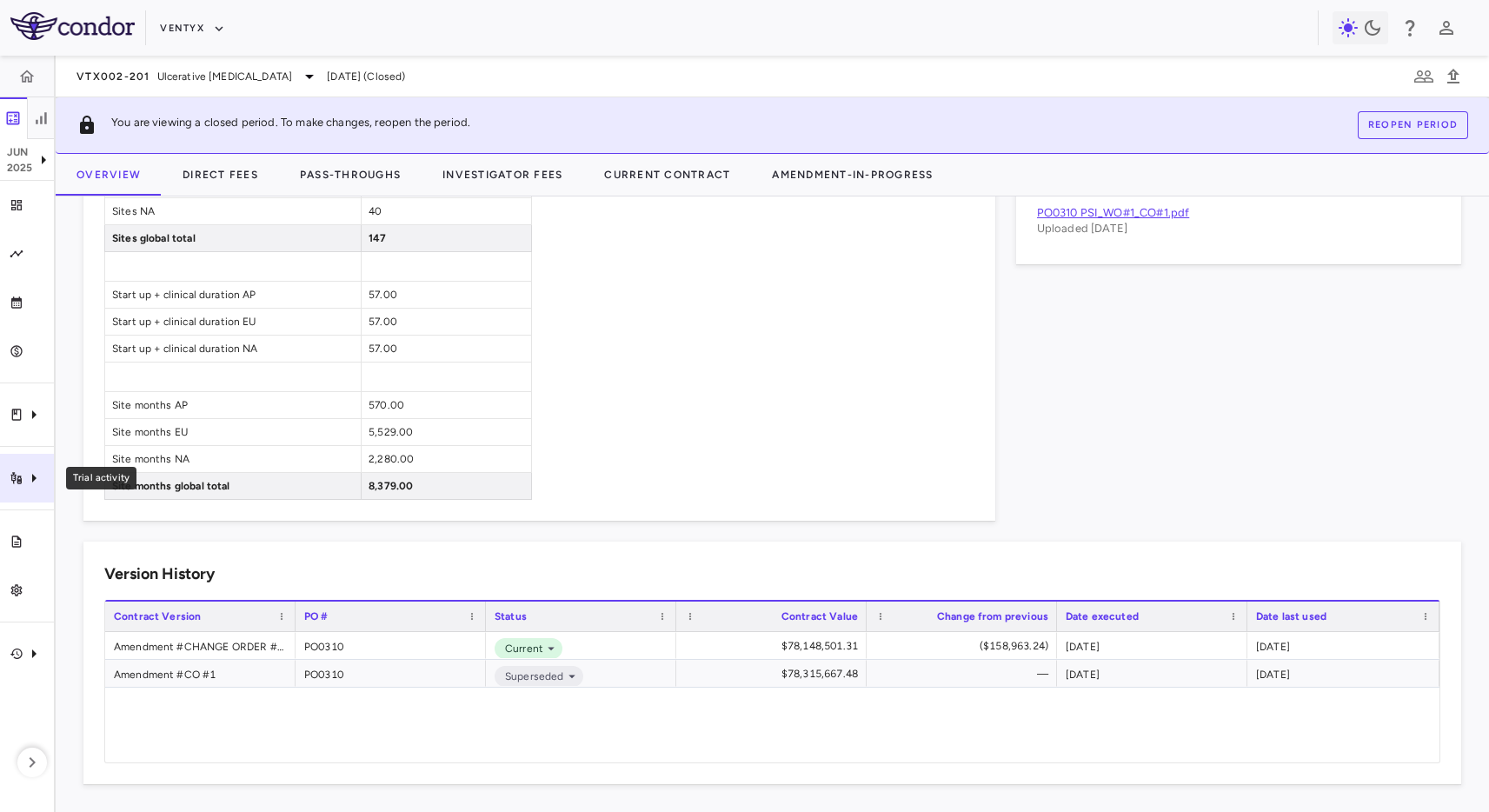
click at [23, 482] on icon "Trial activity" at bounding box center [33, 477] width 21 height 21
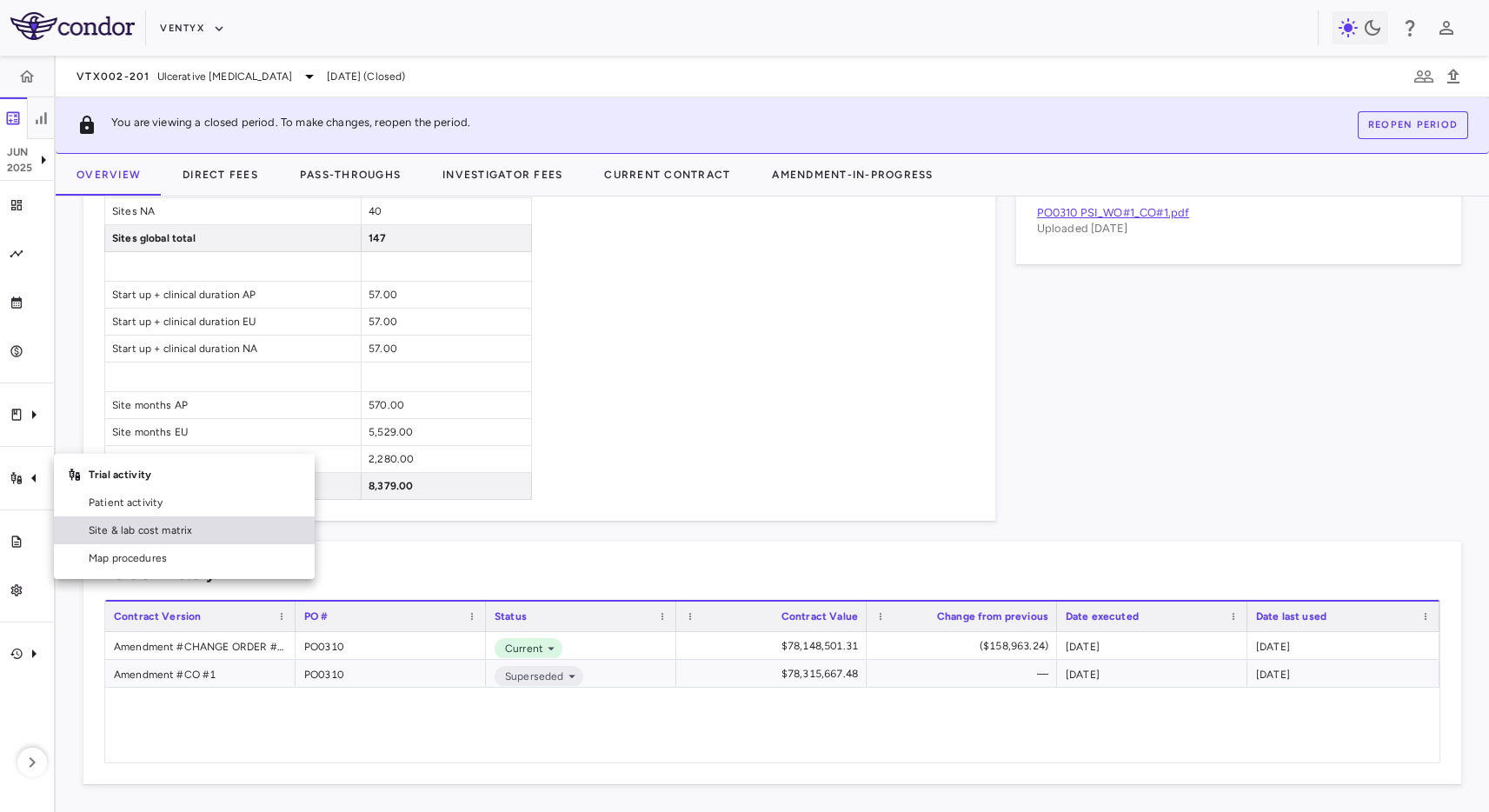
click at [116, 523] on span "Site & lab cost matrix" at bounding box center [195, 530] width 212 height 16
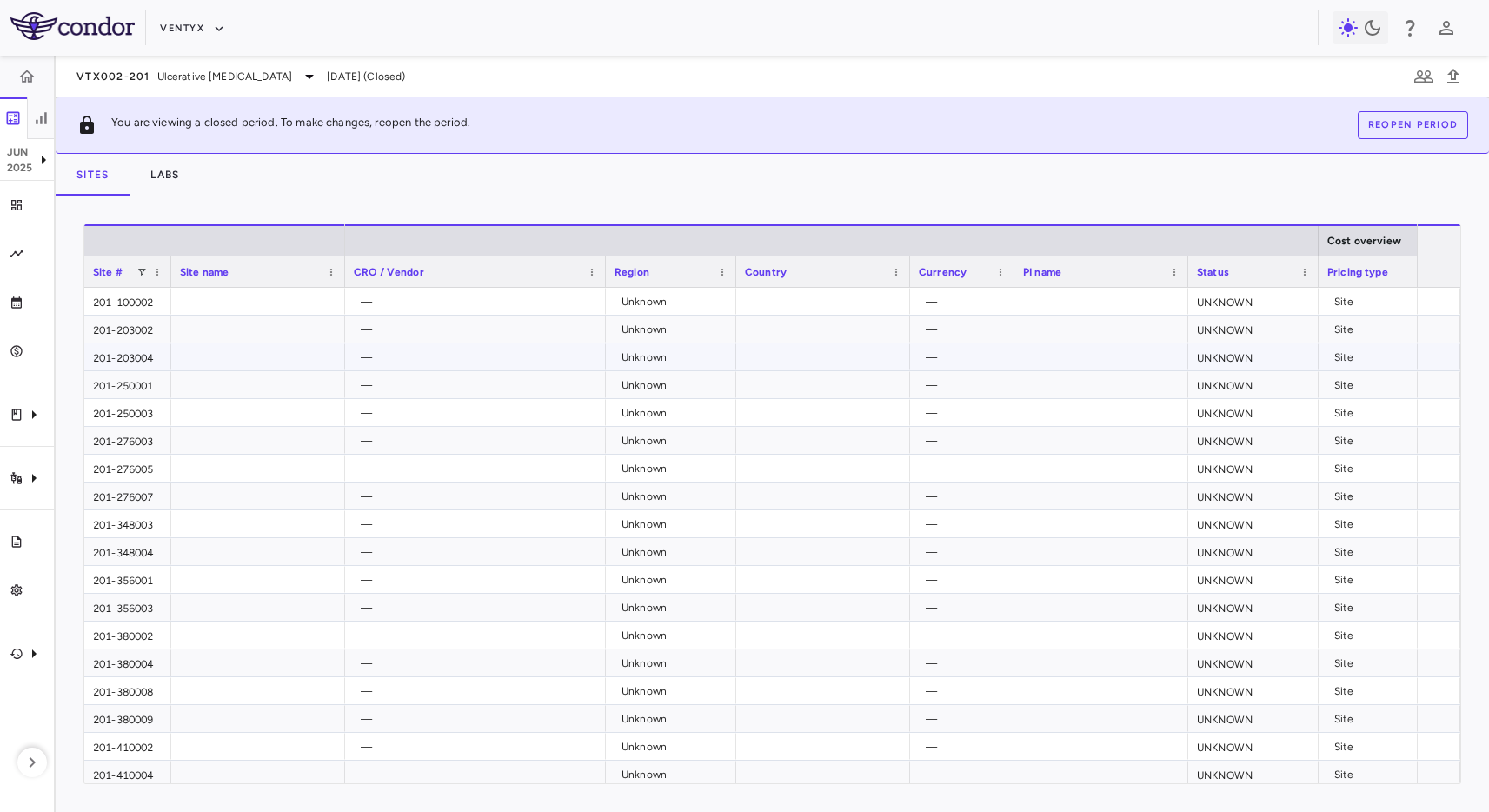
click at [454, 350] on div "—" at bounding box center [479, 358] width 237 height 28
click at [26, 166] on p "2025" at bounding box center [20, 168] width 26 height 16
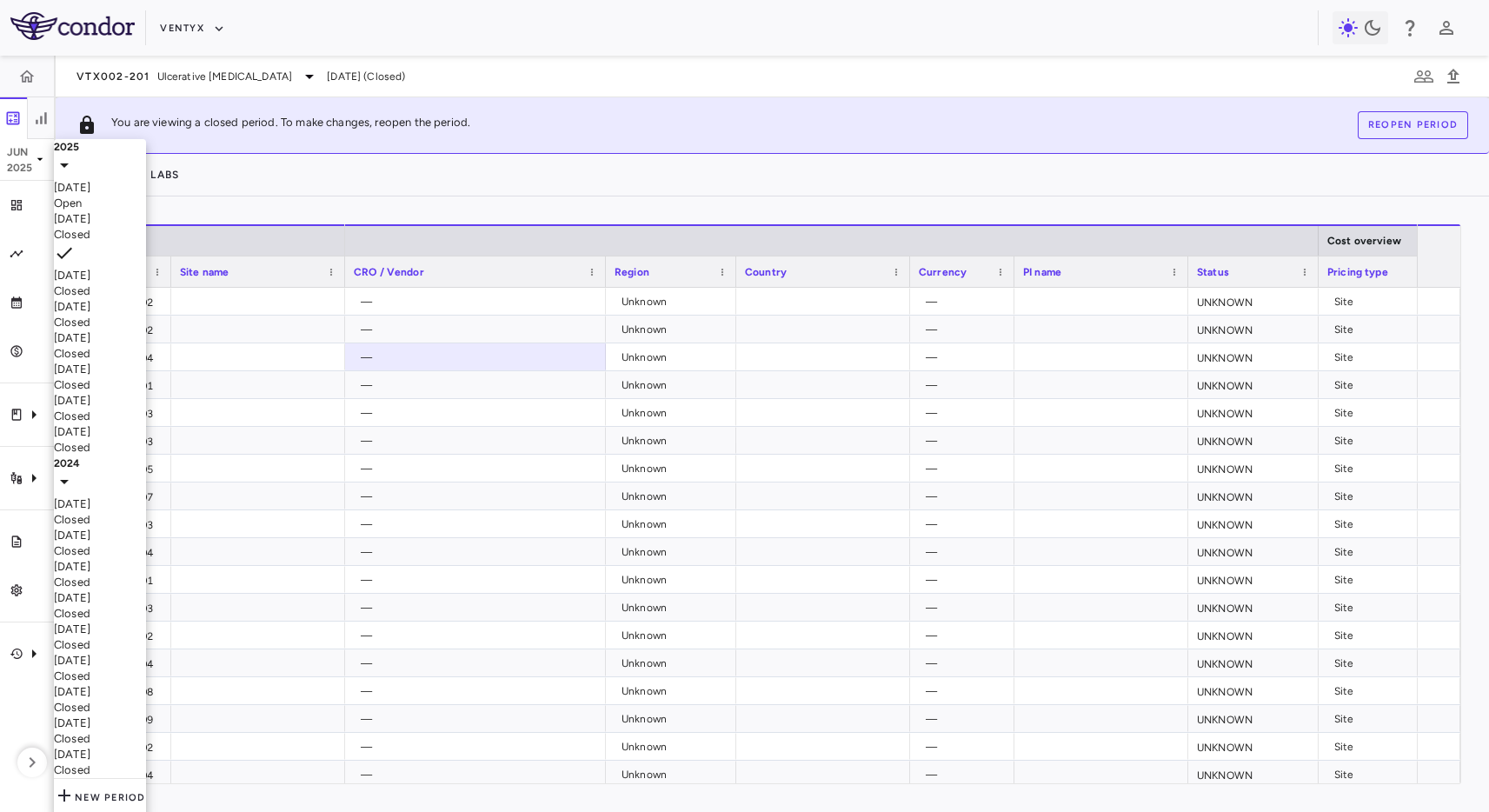
click at [97, 184] on div "[DATE] Open" at bounding box center [100, 195] width 92 height 31
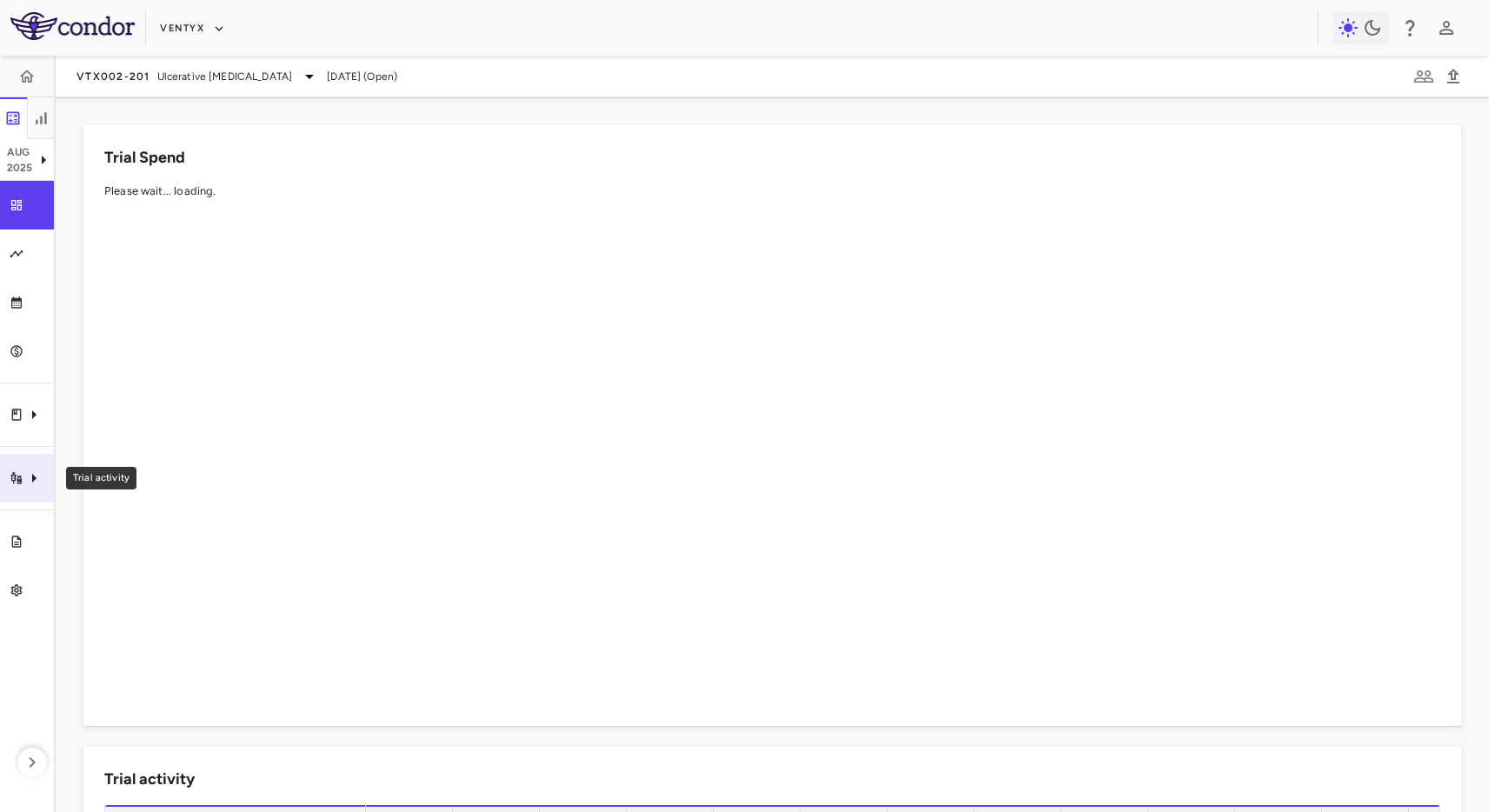
click at [36, 491] on div "Trial activity" at bounding box center [27, 477] width 54 height 49
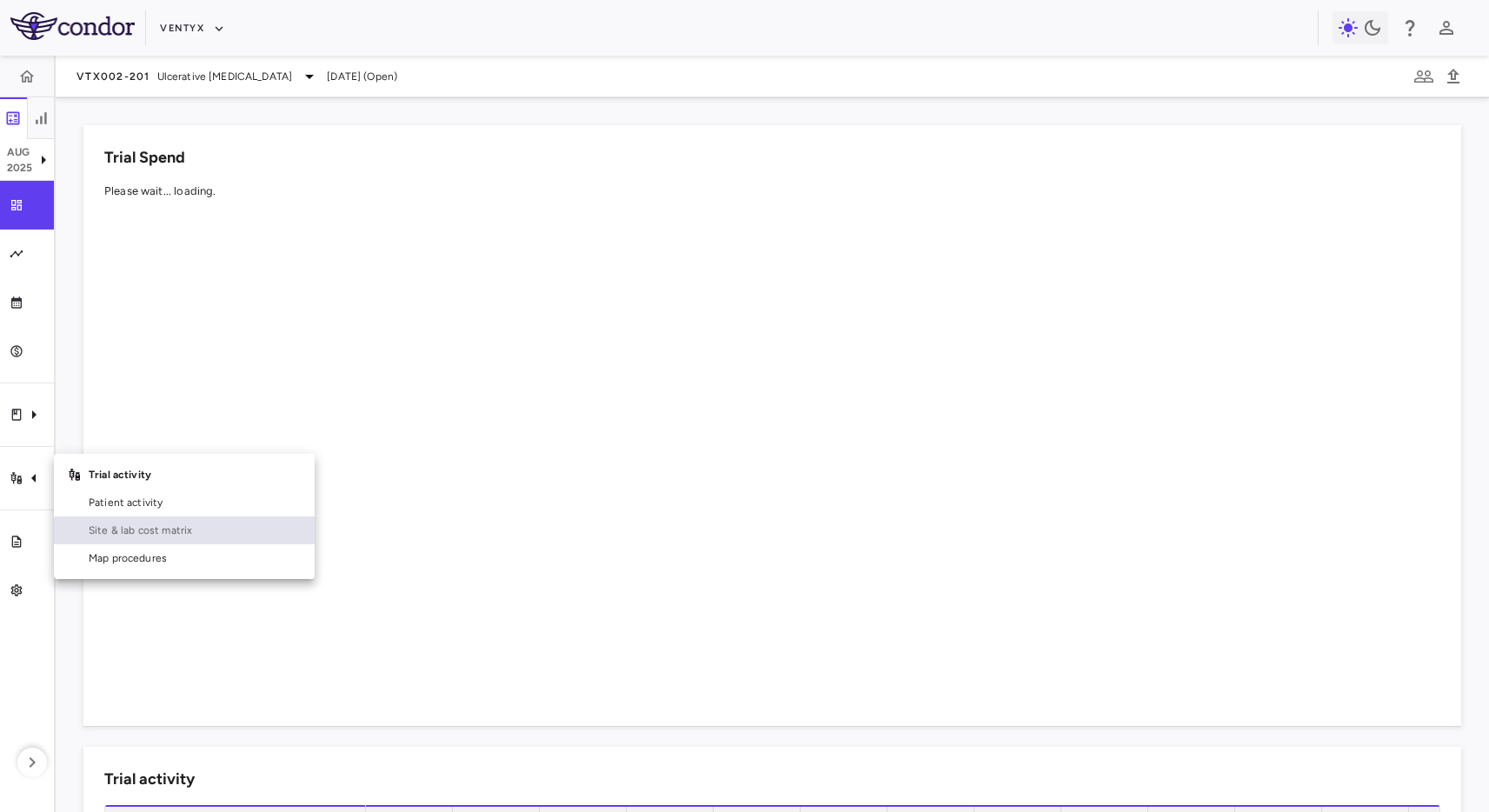
click at [112, 531] on span "Site & lab cost matrix" at bounding box center [195, 530] width 212 height 16
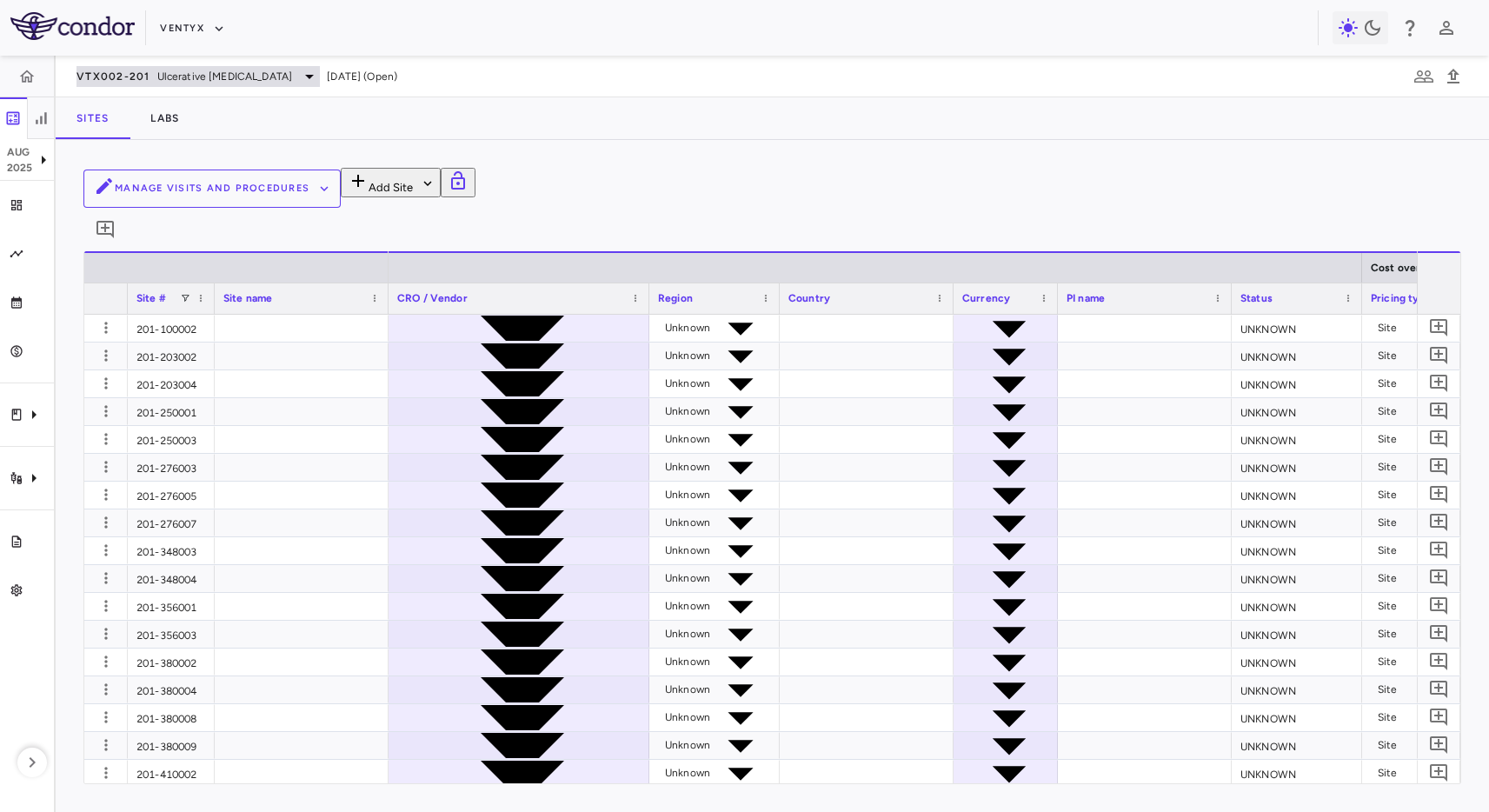
click at [120, 67] on div "VTX002-201 Ulcerative [MEDICAL_DATA]" at bounding box center [199, 76] width 244 height 21
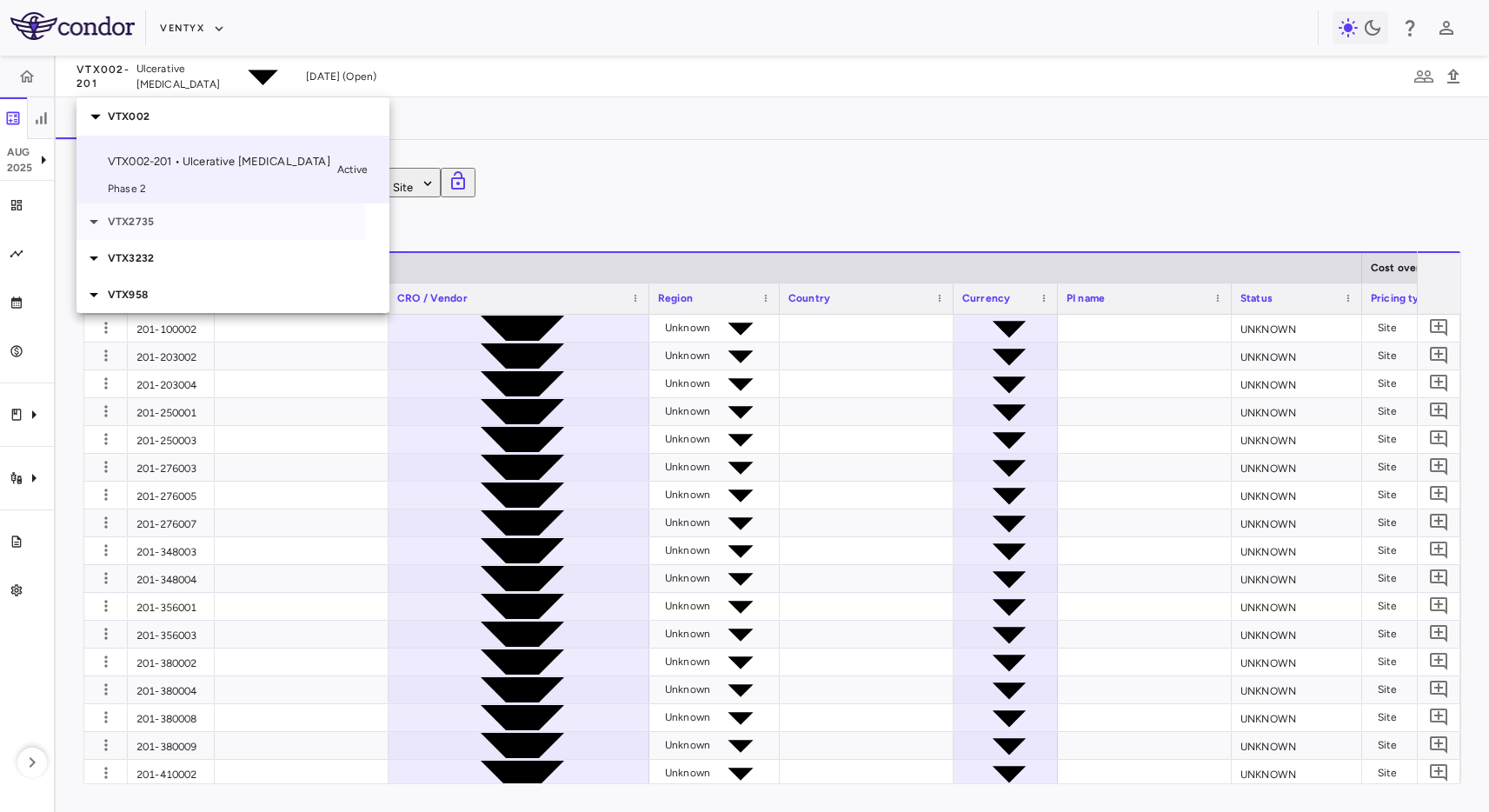
click at [220, 214] on p "VTX2735" at bounding box center [249, 222] width 282 height 16
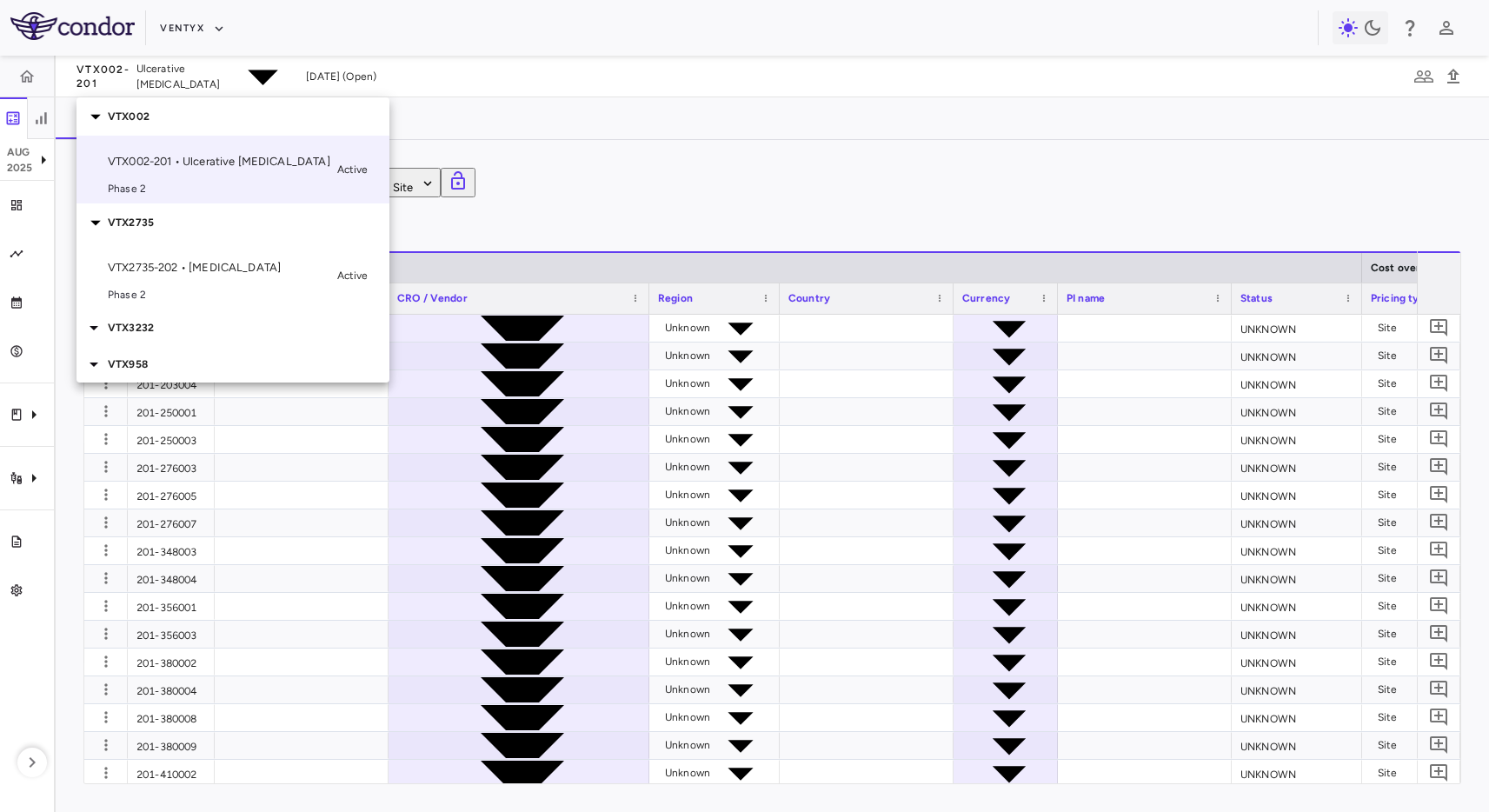
click at [195, 260] on p "VTX2735-202 • [MEDICAL_DATA]" at bounding box center [219, 268] width 223 height 16
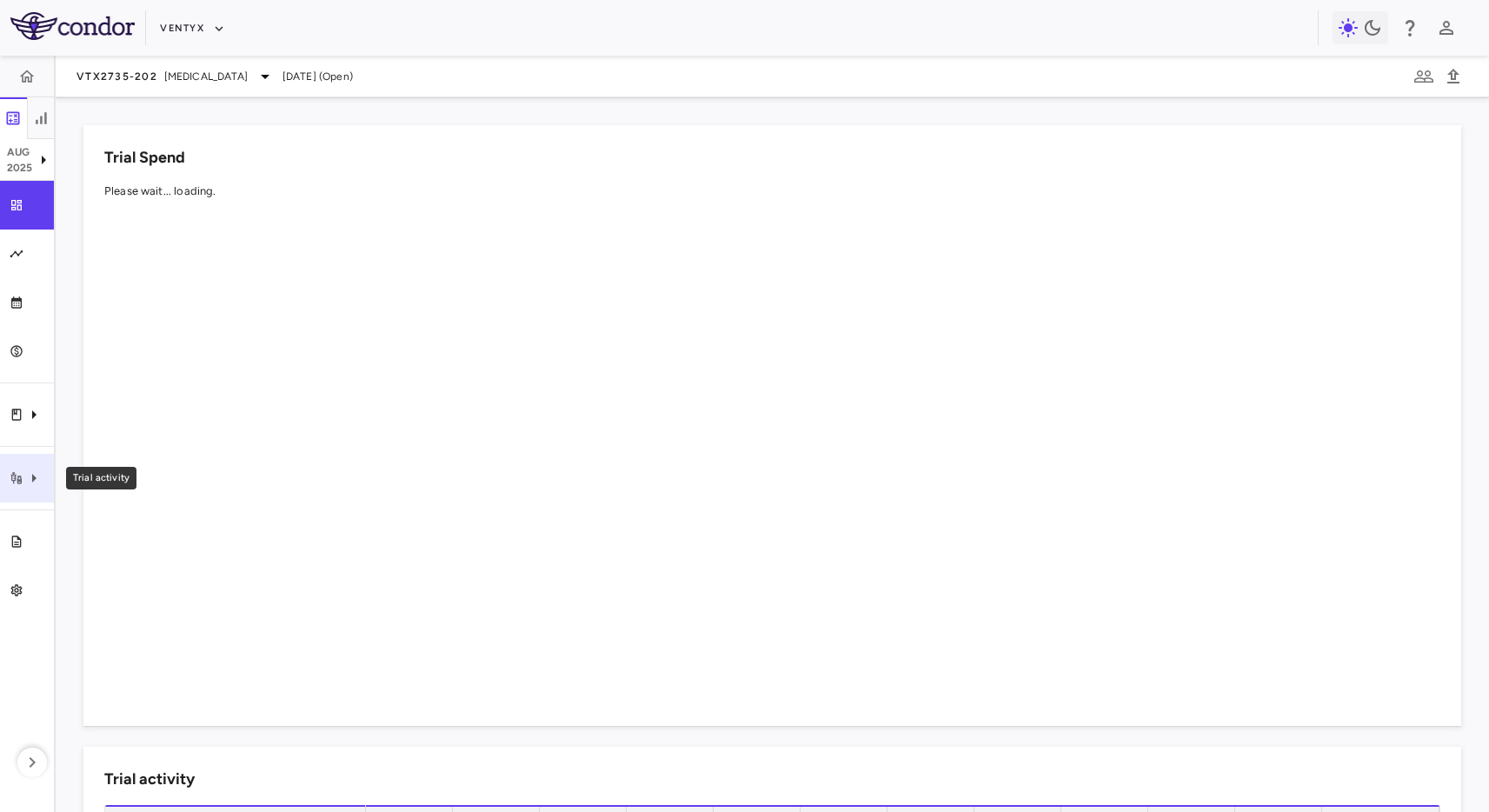
click at [14, 478] on icon "Trial activity" at bounding box center [17, 478] width 14 height 14
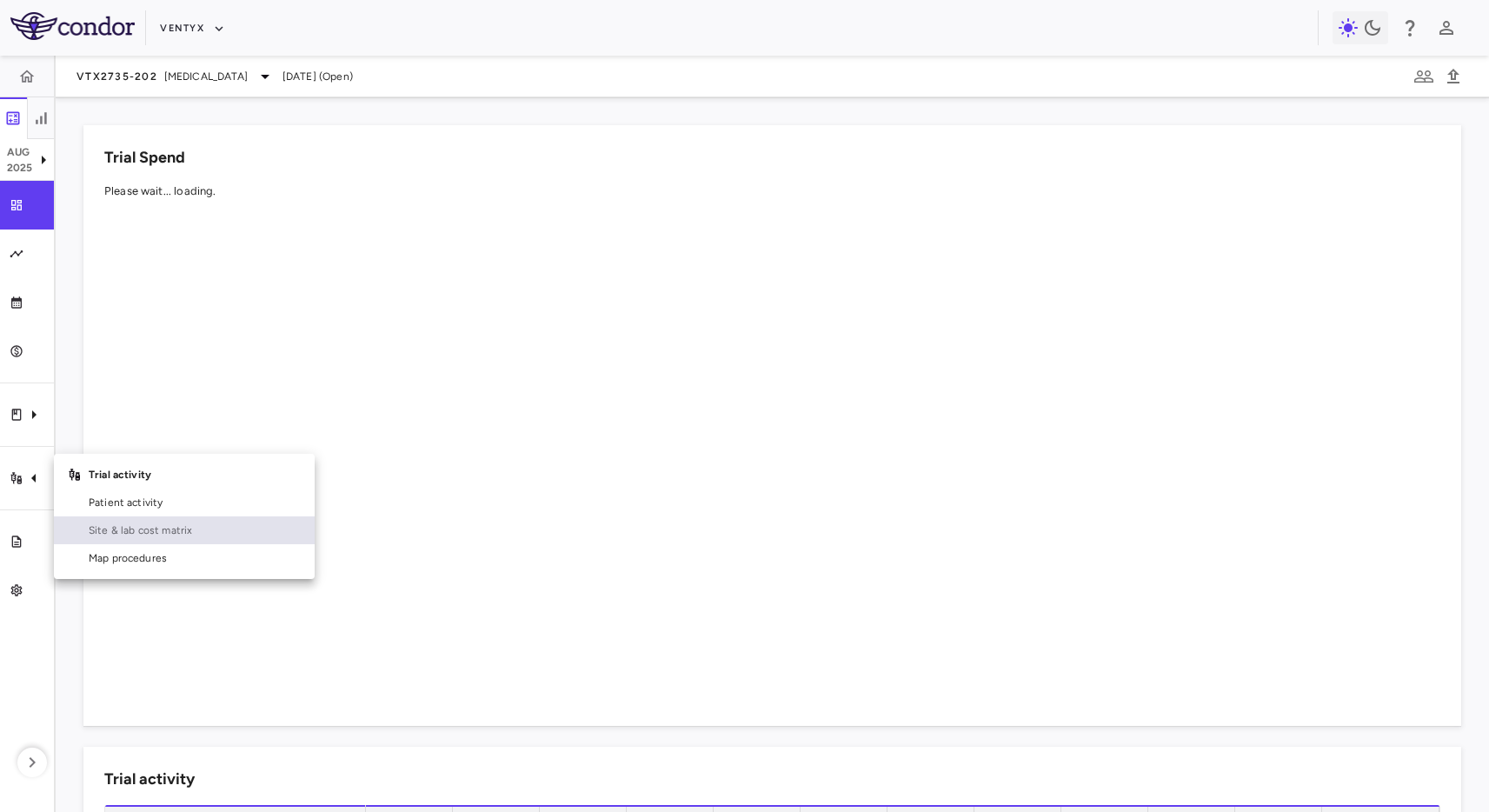
click at [152, 537] on span "Site & lab cost matrix" at bounding box center [195, 530] width 212 height 16
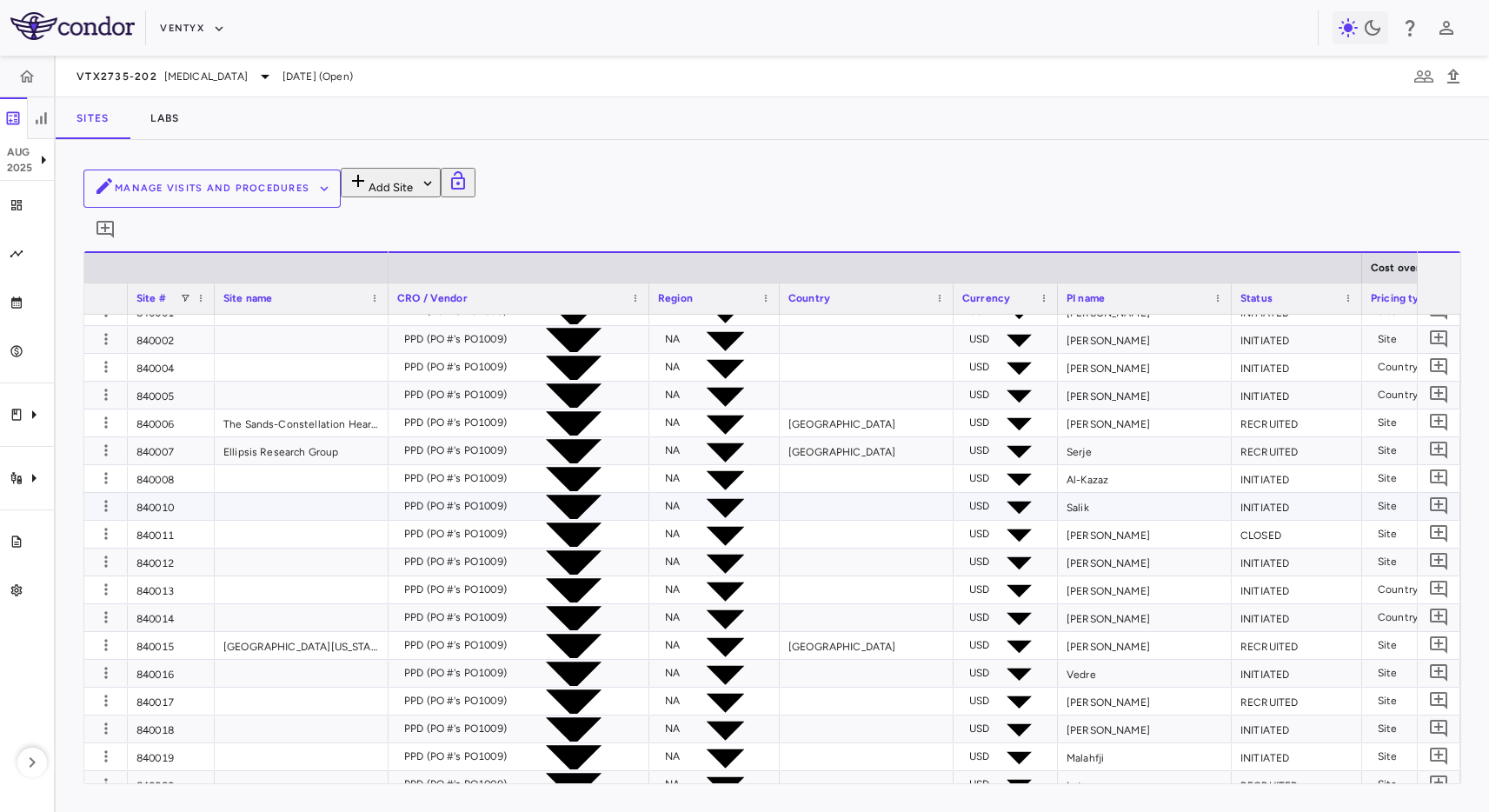
scroll to position [34, 0]
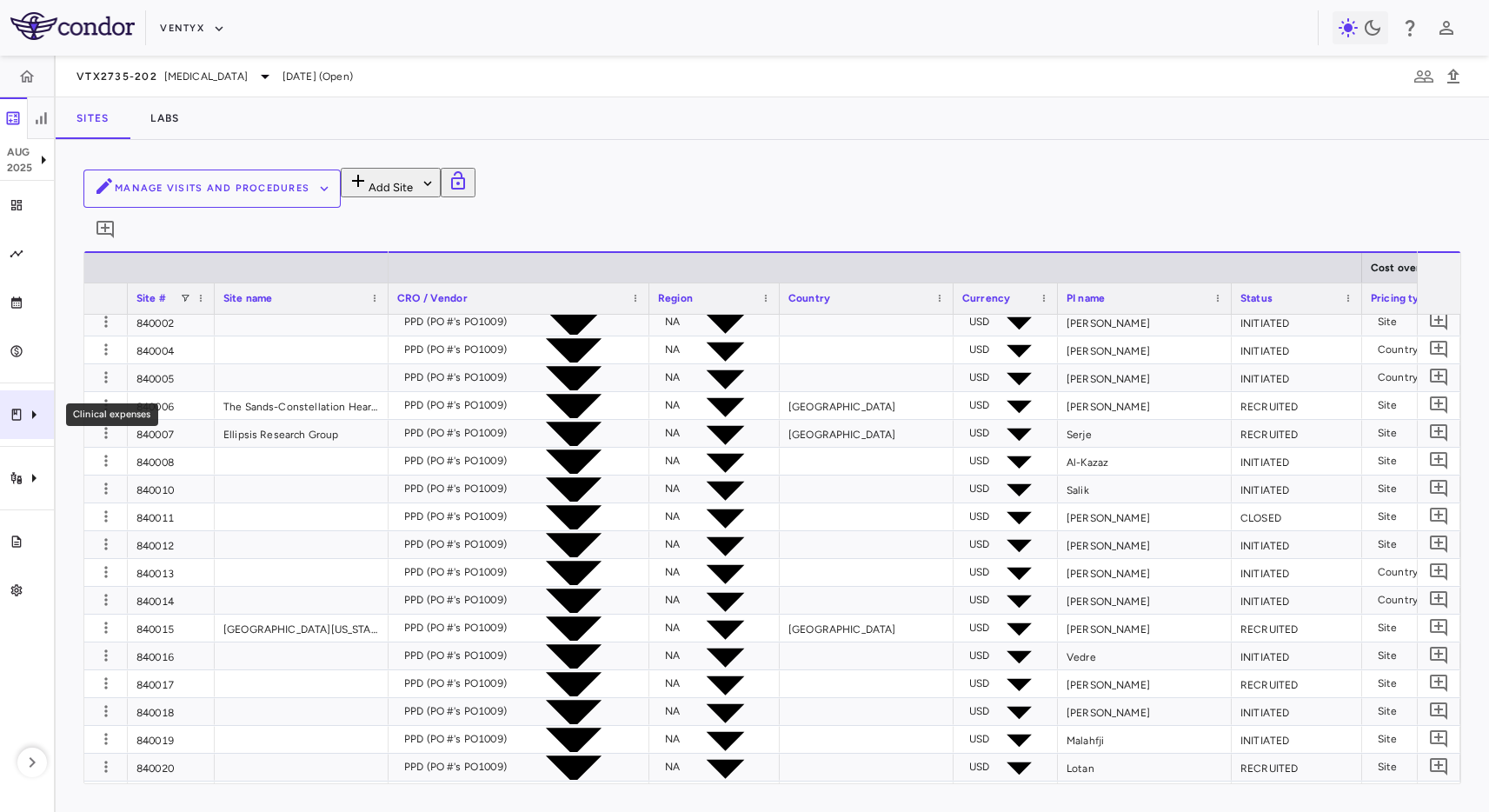
click at [20, 404] on div "Clinical expenses" at bounding box center [27, 414] width 54 height 49
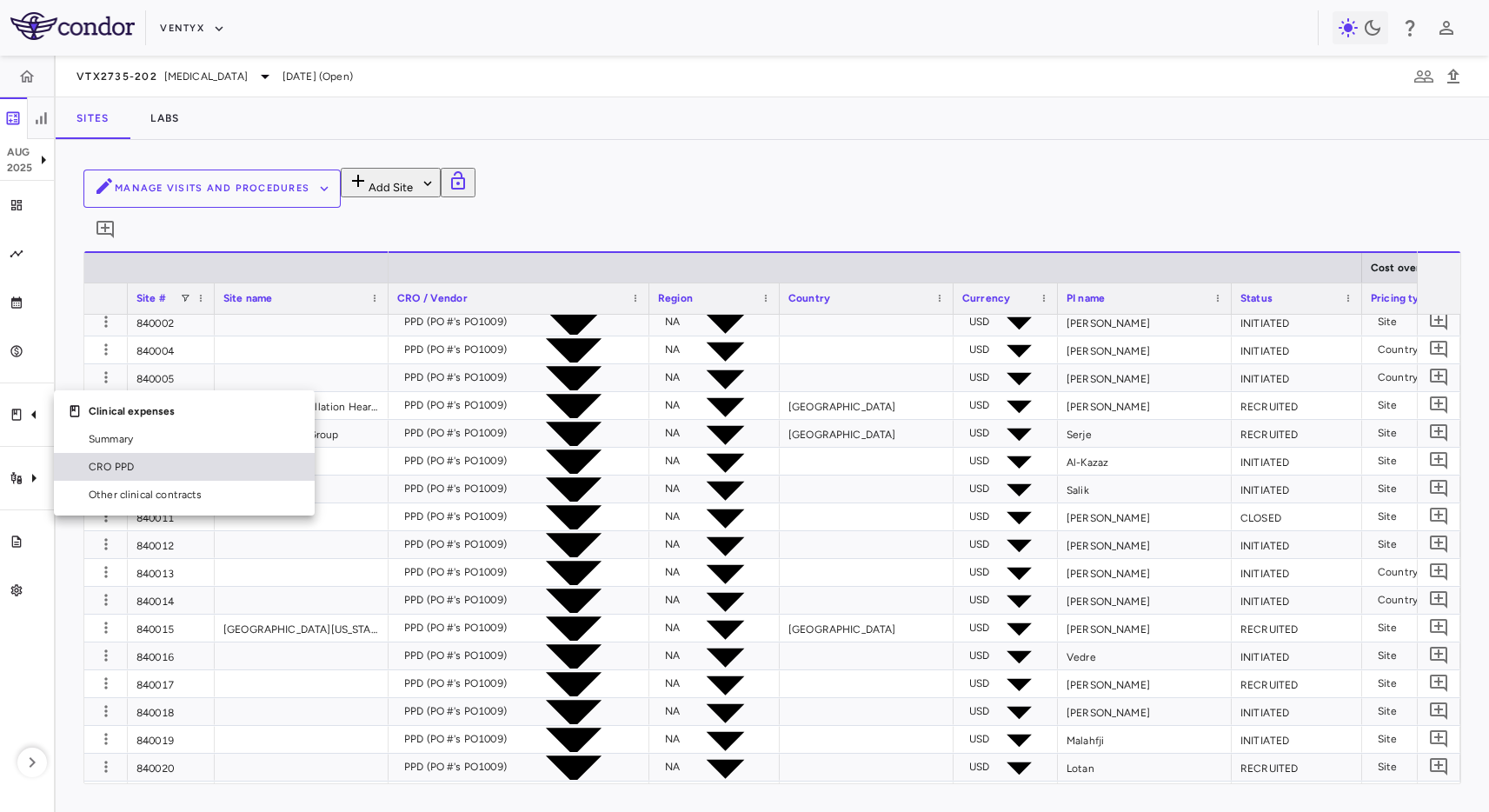
click at [92, 466] on span "CRO PPD" at bounding box center [195, 466] width 212 height 16
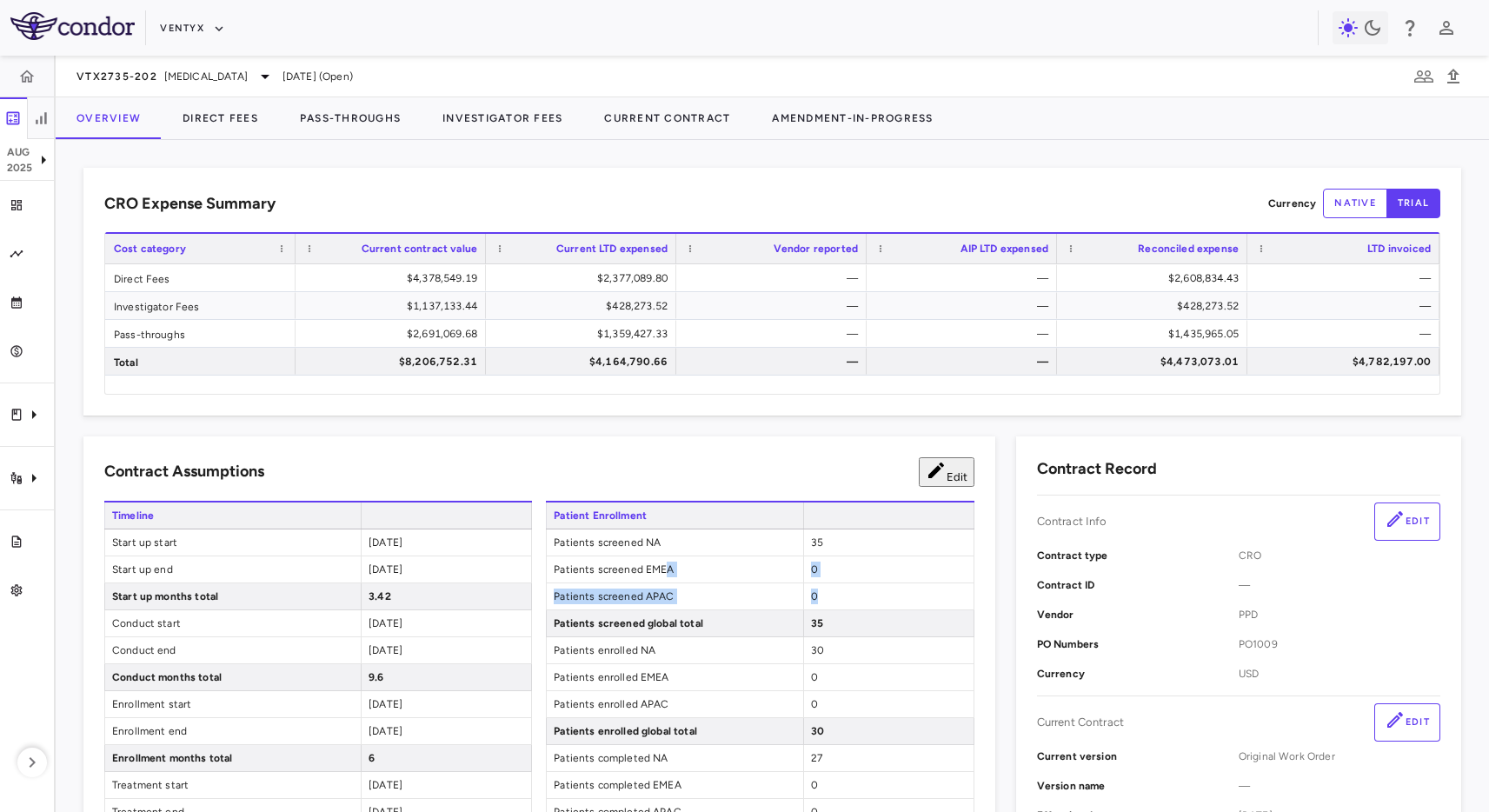
drag, startPoint x: 664, startPoint y: 561, endPoint x: 845, endPoint y: 602, distance: 185.6
click at [845, 602] on div "Patient Enrollment Patients screened NA 35 Patients screened EMEA 0 Patients sc…" at bounding box center [759, 676] width 428 height 352
click at [881, 579] on div "0" at bounding box center [888, 569] width 171 height 26
click at [184, 73] on span "[MEDICAL_DATA]" at bounding box center [206, 77] width 84 height 16
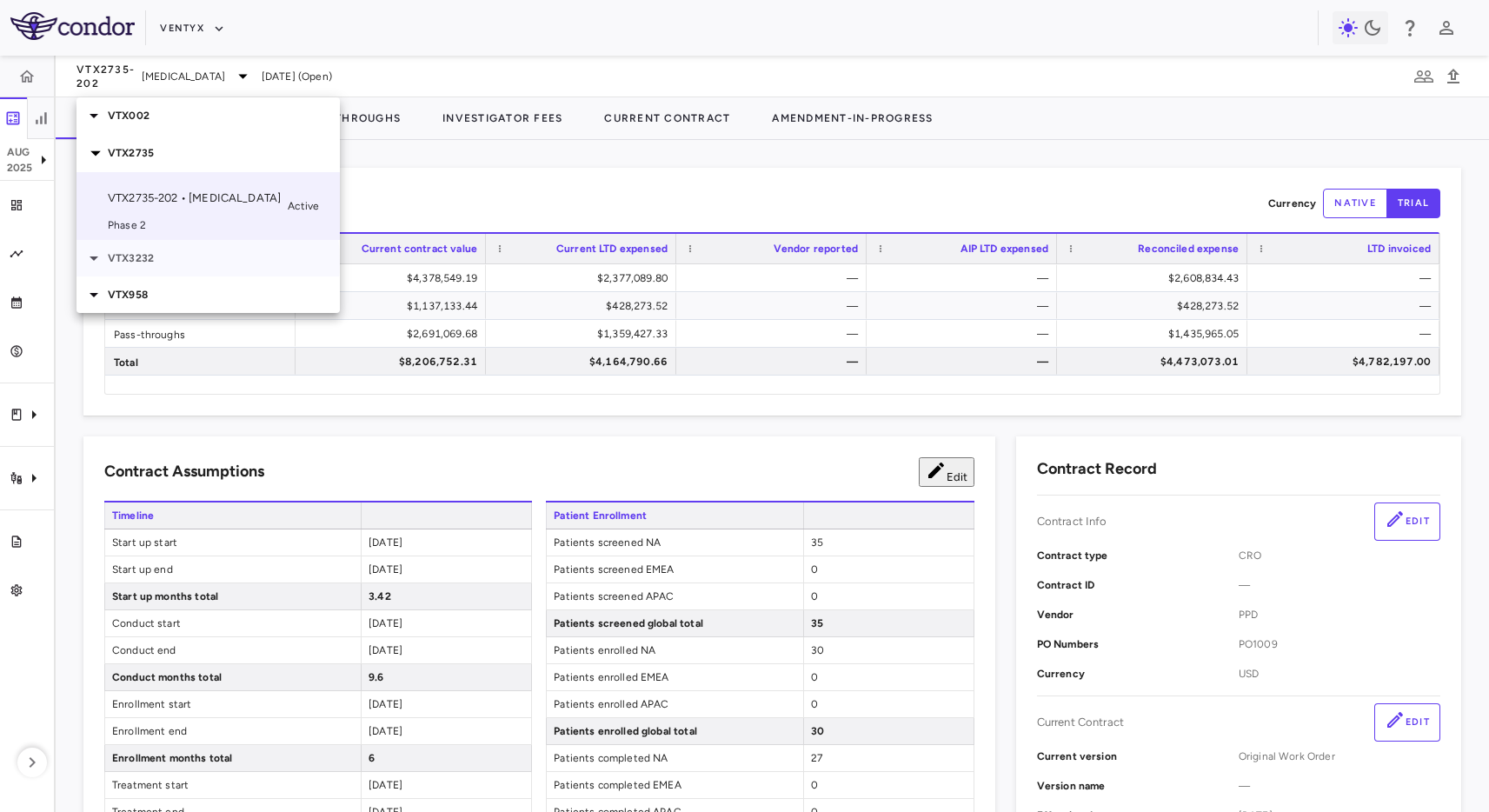
click at [177, 260] on p "VTX3232" at bounding box center [224, 259] width 232 height 16
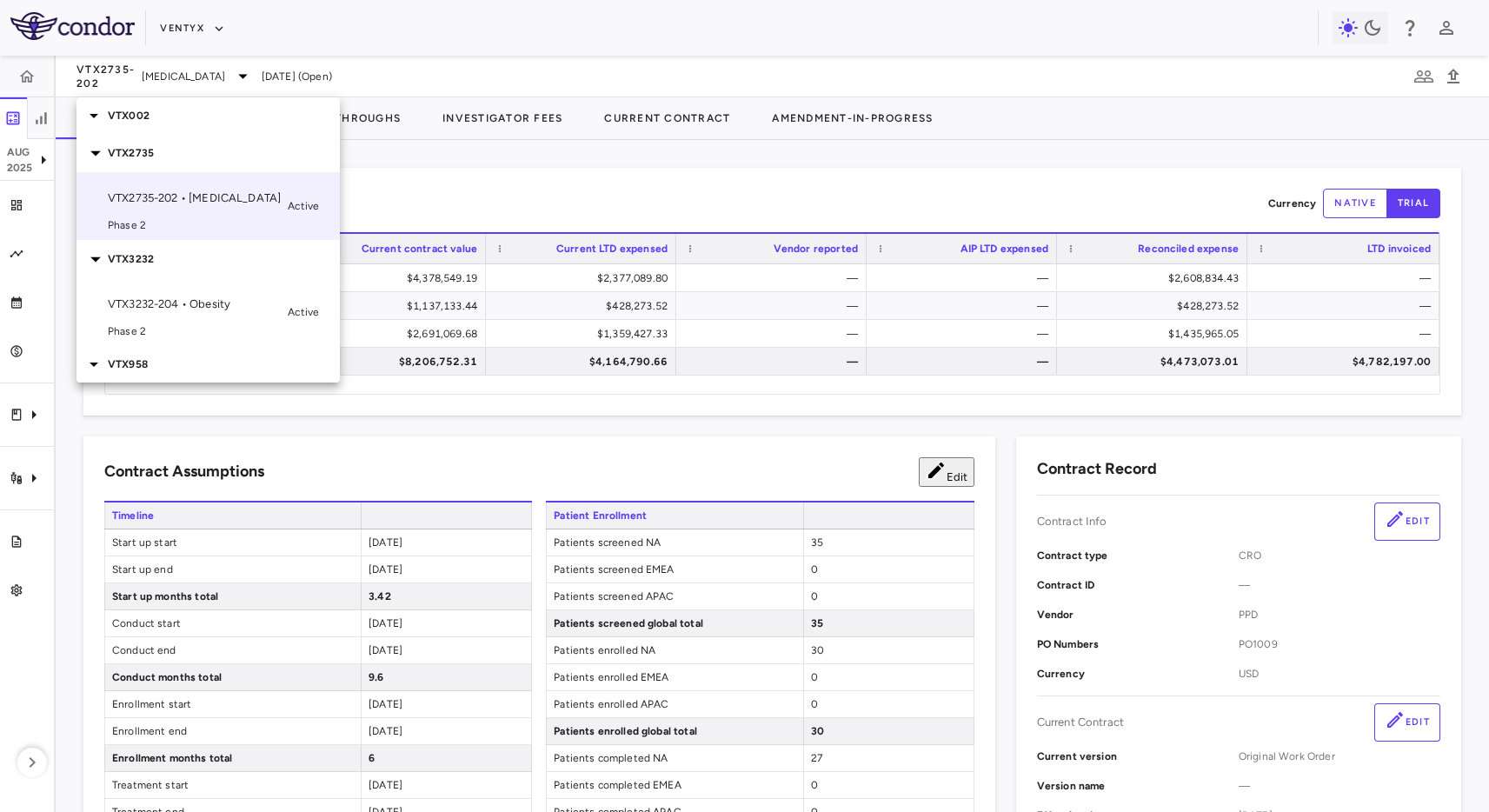
click at [239, 297] on p "VTX3232-204 • Obesity" at bounding box center [194, 305] width 173 height 16
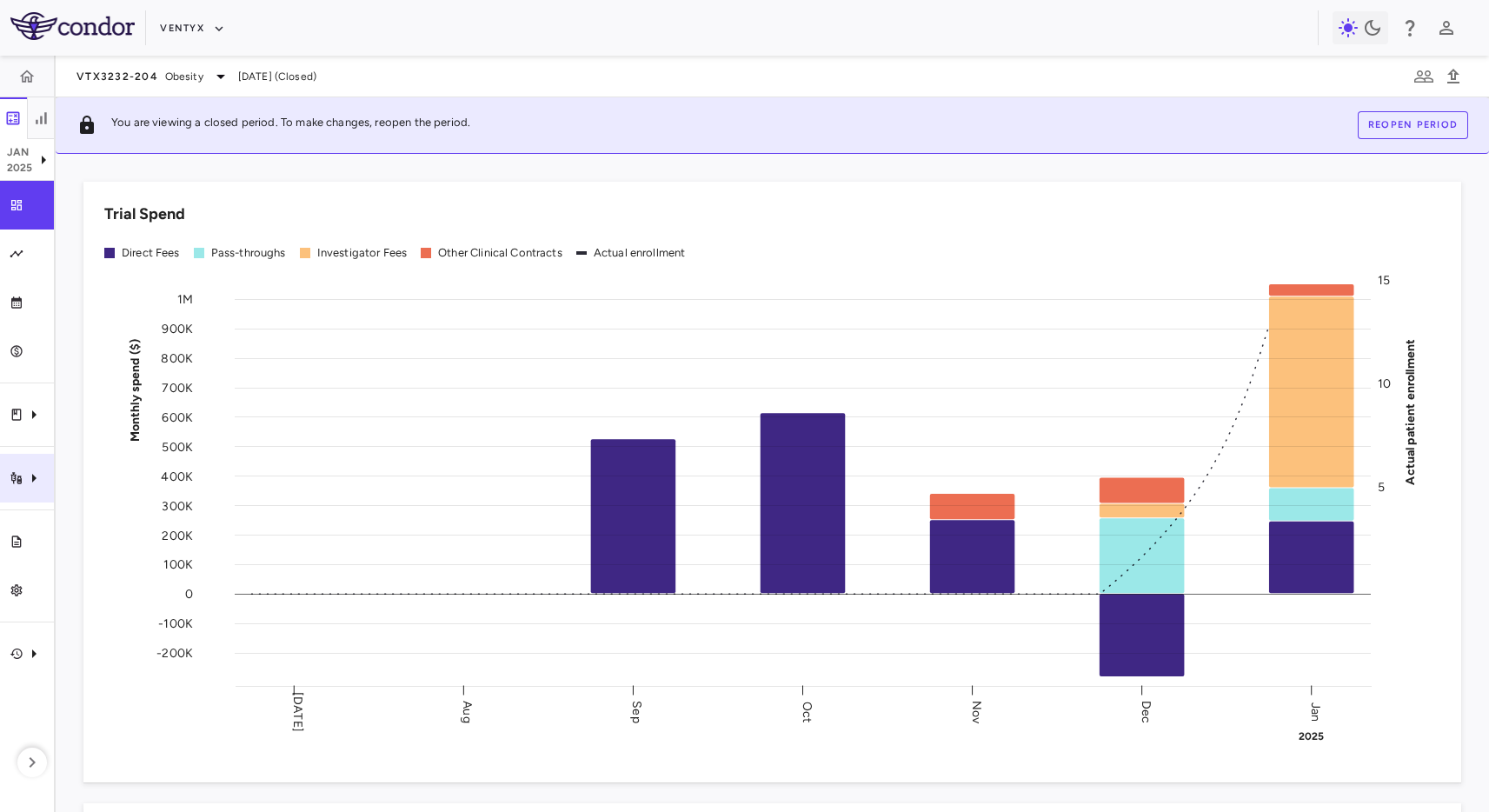
click at [20, 484] on icon "Trial activity" at bounding box center [17, 478] width 14 height 14
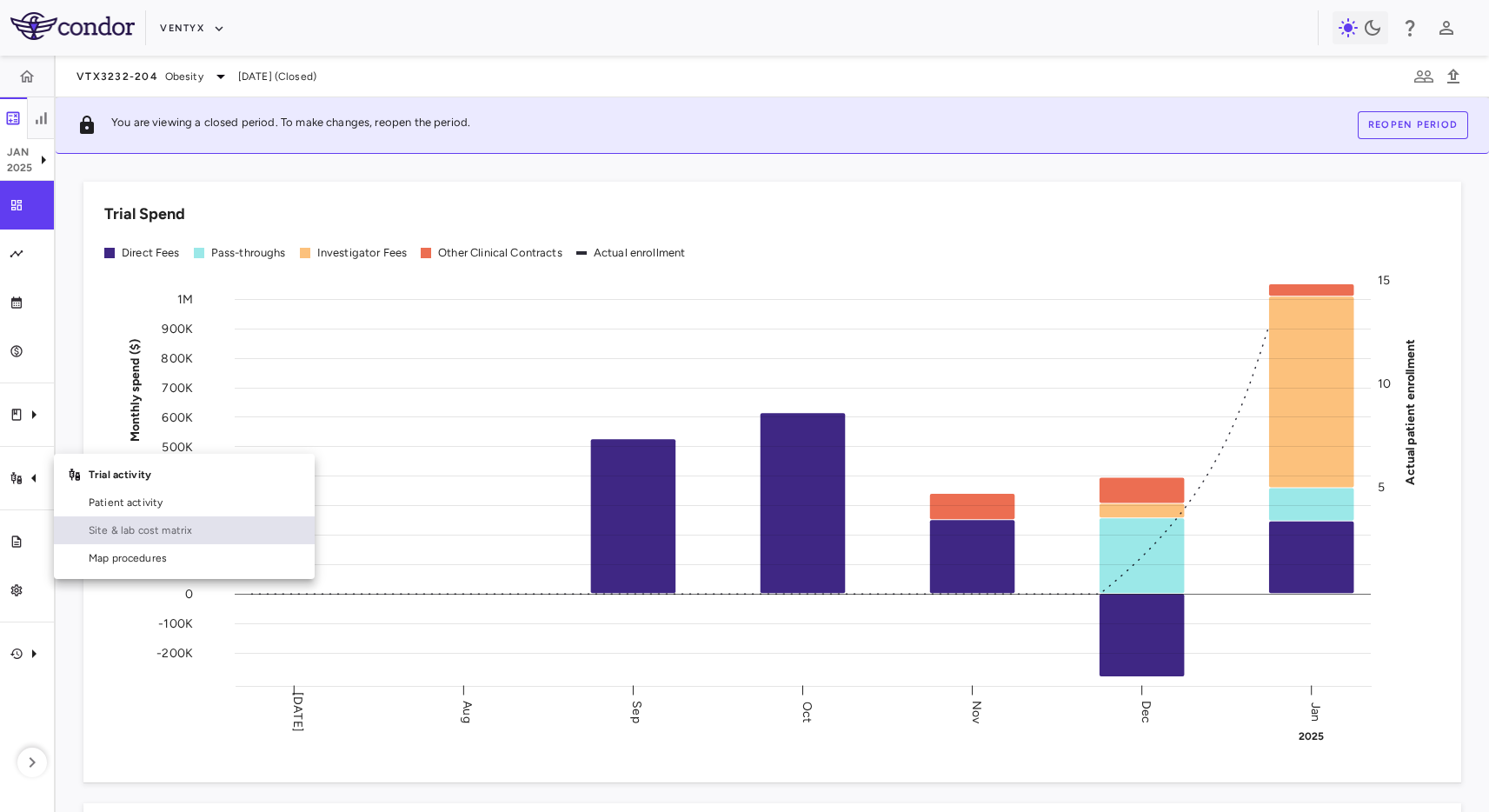
click at [141, 532] on span "Site & lab cost matrix" at bounding box center [195, 530] width 212 height 16
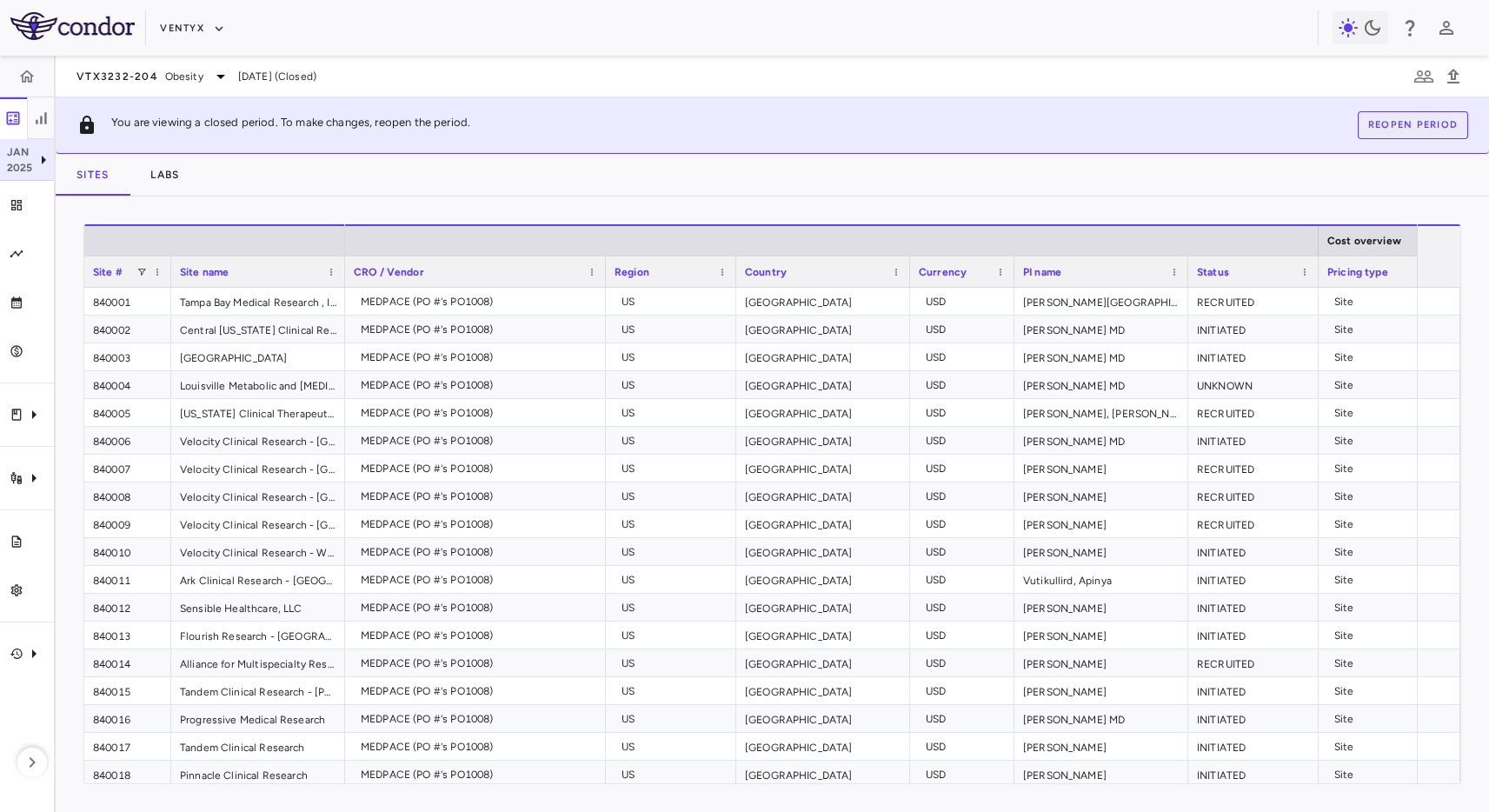
click at [45, 157] on icon at bounding box center [43, 160] width 21 height 21
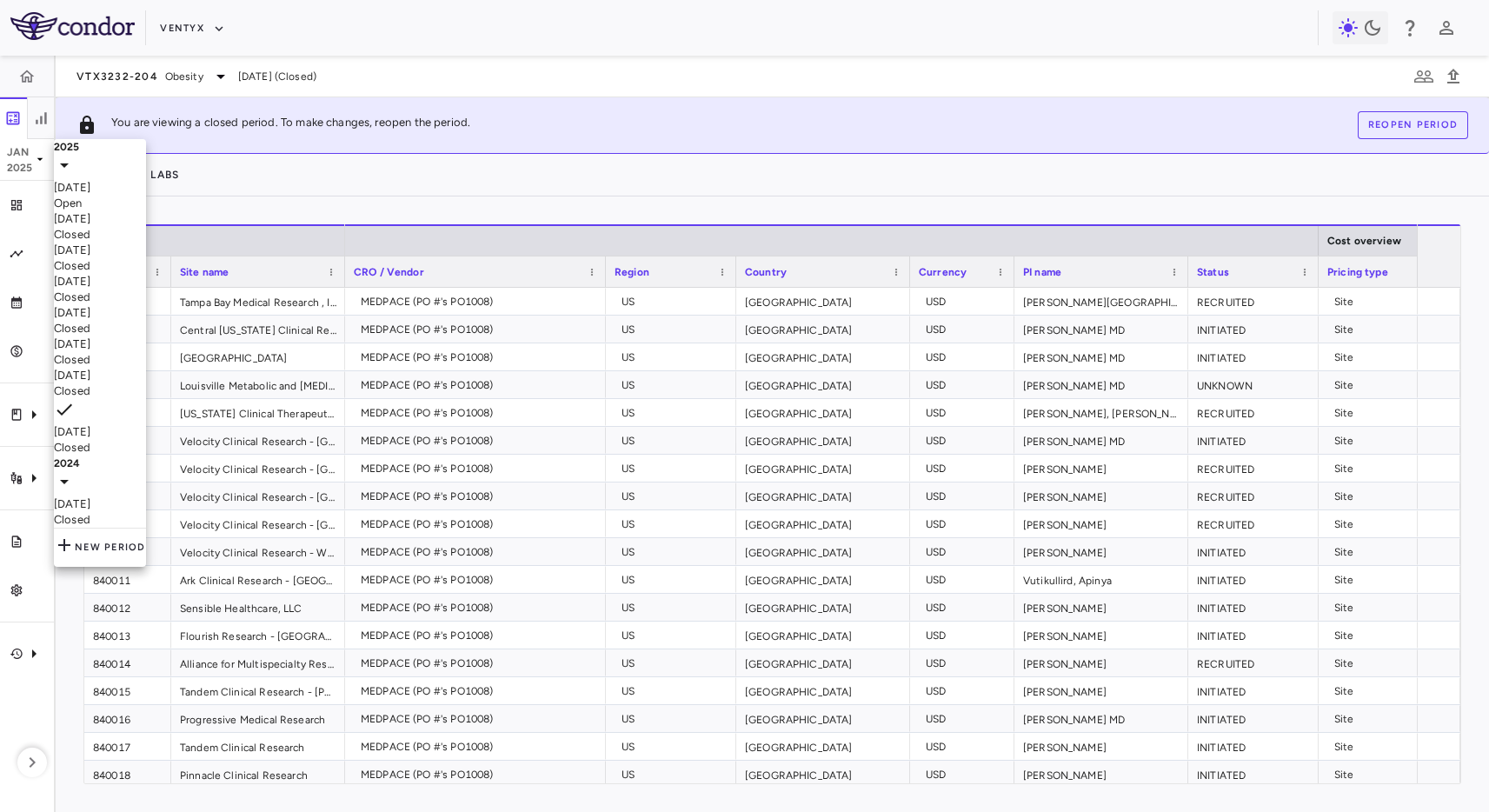
click at [128, 196] on div "[DATE]" at bounding box center [100, 188] width 92 height 16
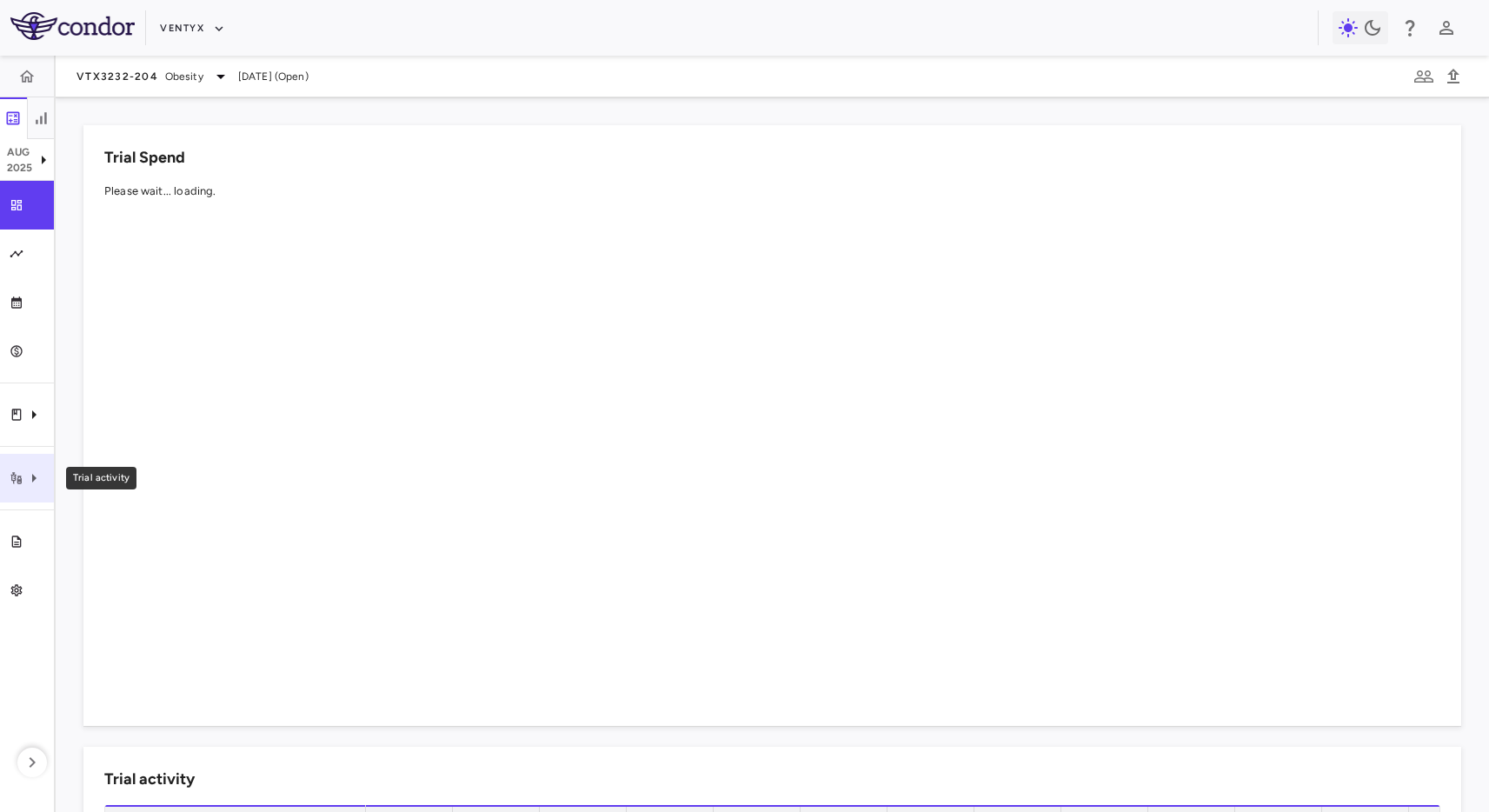
click at [40, 457] on div "Trial activity" at bounding box center [27, 477] width 54 height 49
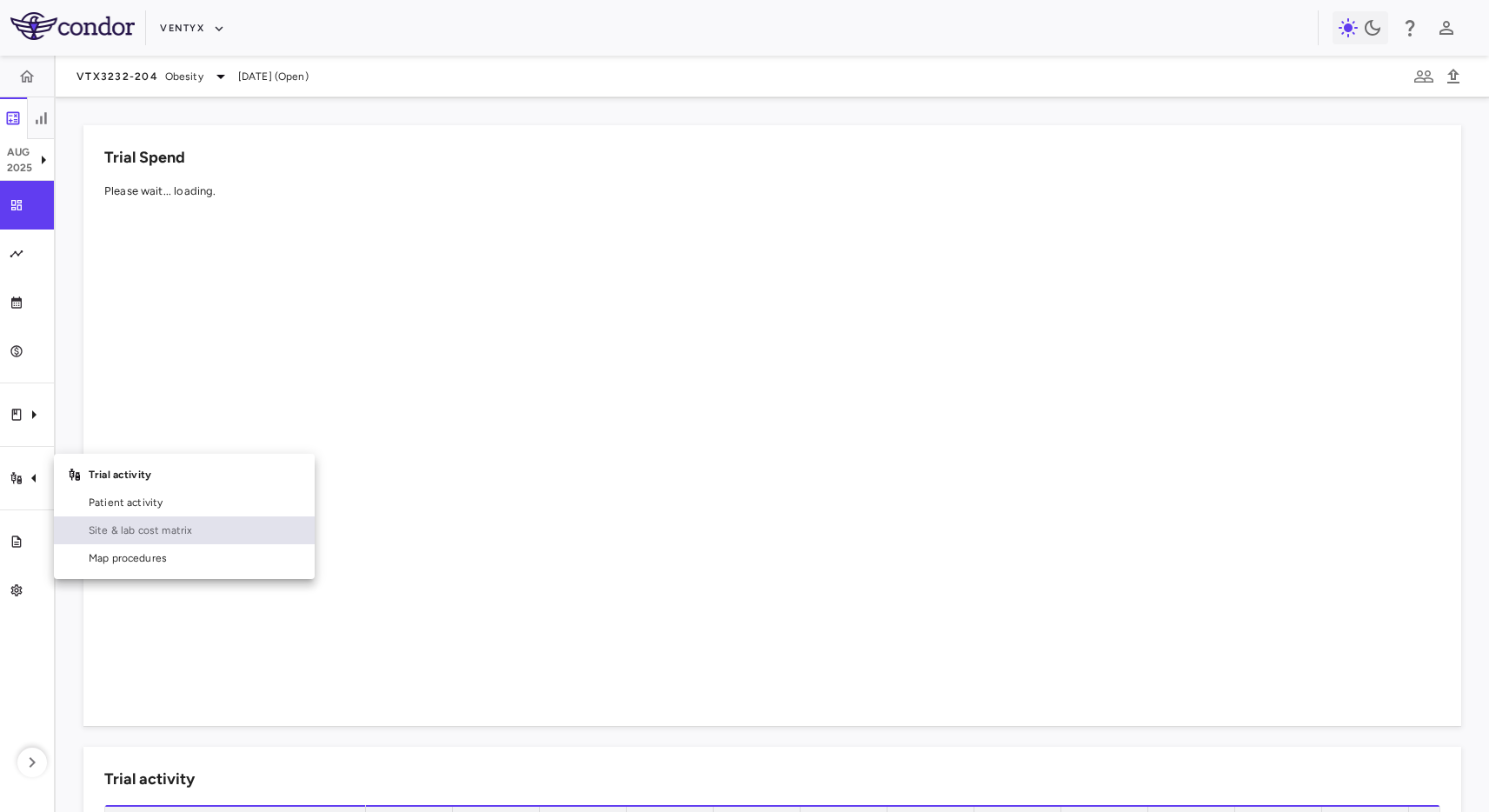
click at [179, 529] on span "Site & lab cost matrix" at bounding box center [195, 530] width 212 height 16
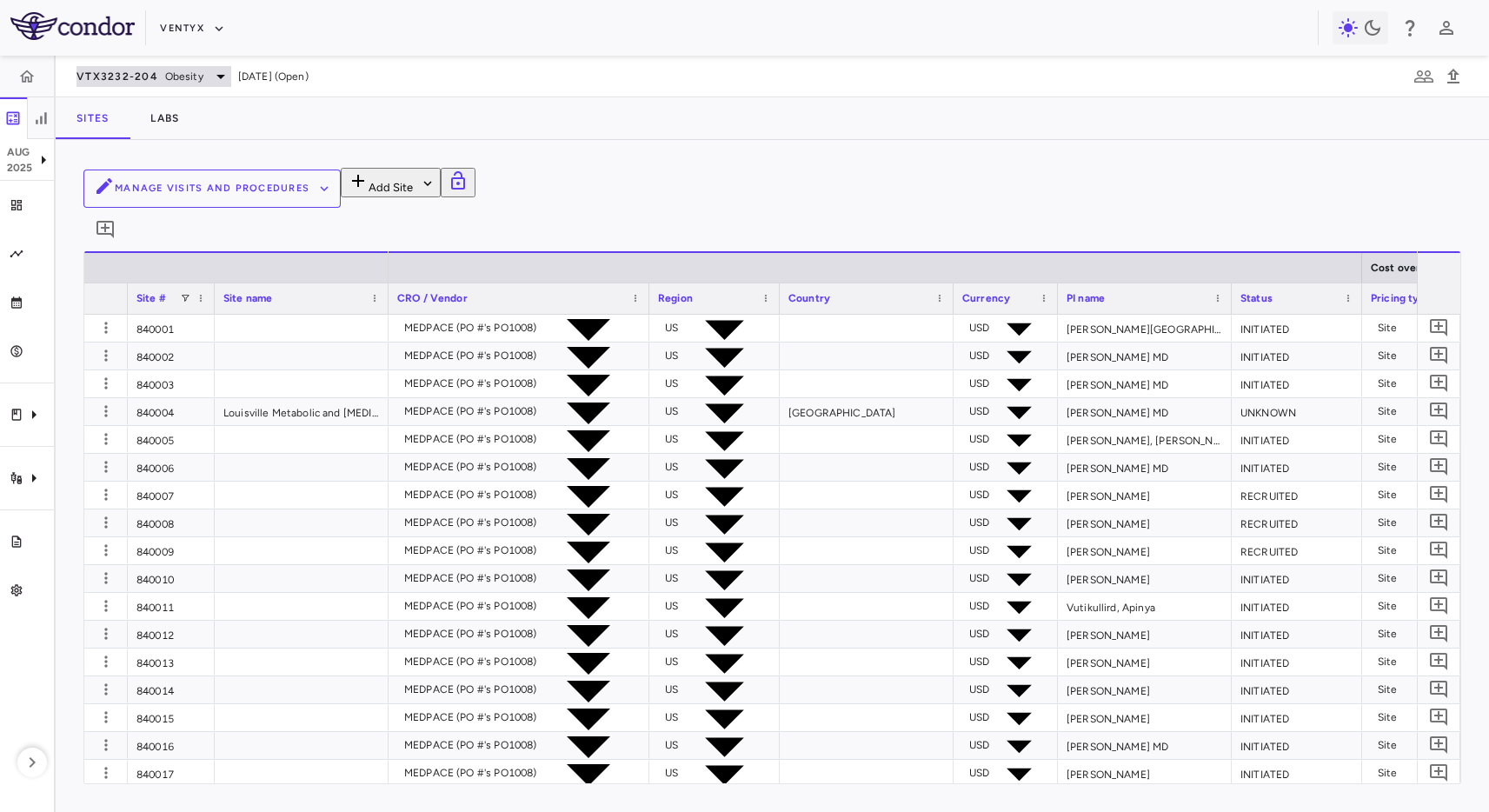
click at [138, 84] on div "VTX3232-204 Obesity" at bounding box center [154, 76] width 155 height 21
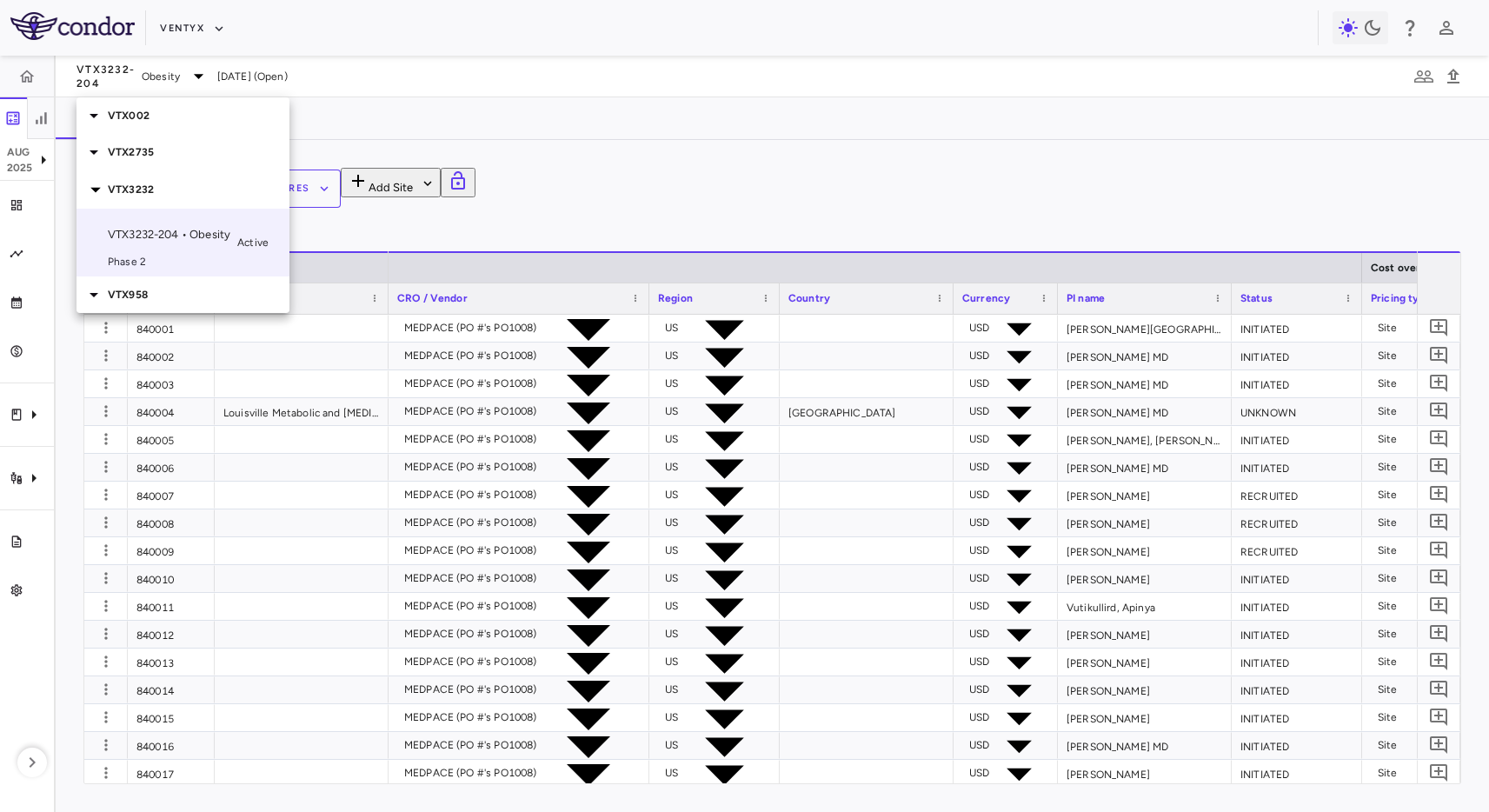
click at [228, 287] on p "VTX958" at bounding box center [199, 295] width 182 height 16
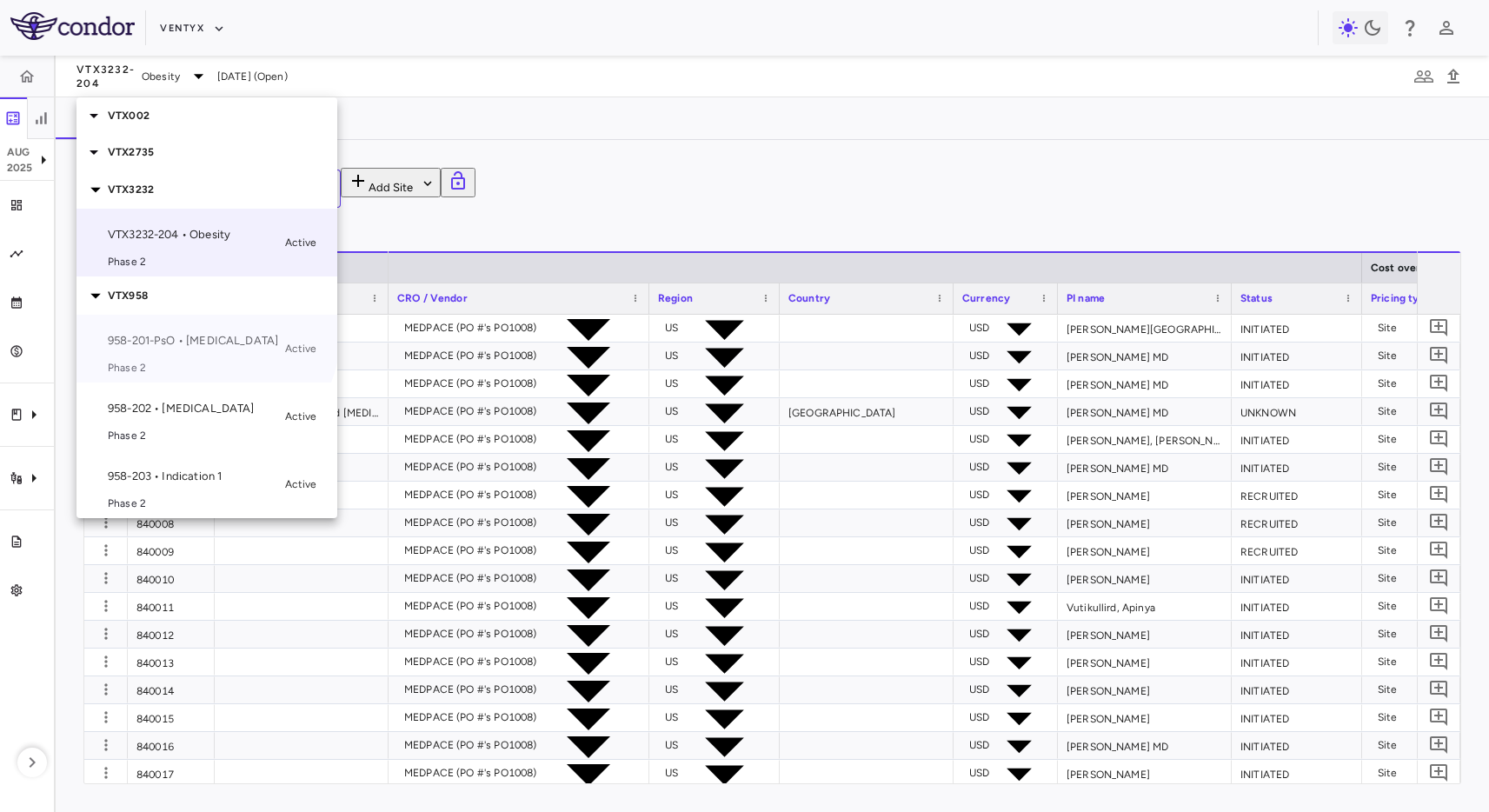
click at [204, 333] on p "958-201-PsO • [MEDICAL_DATA]" at bounding box center [193, 341] width 171 height 16
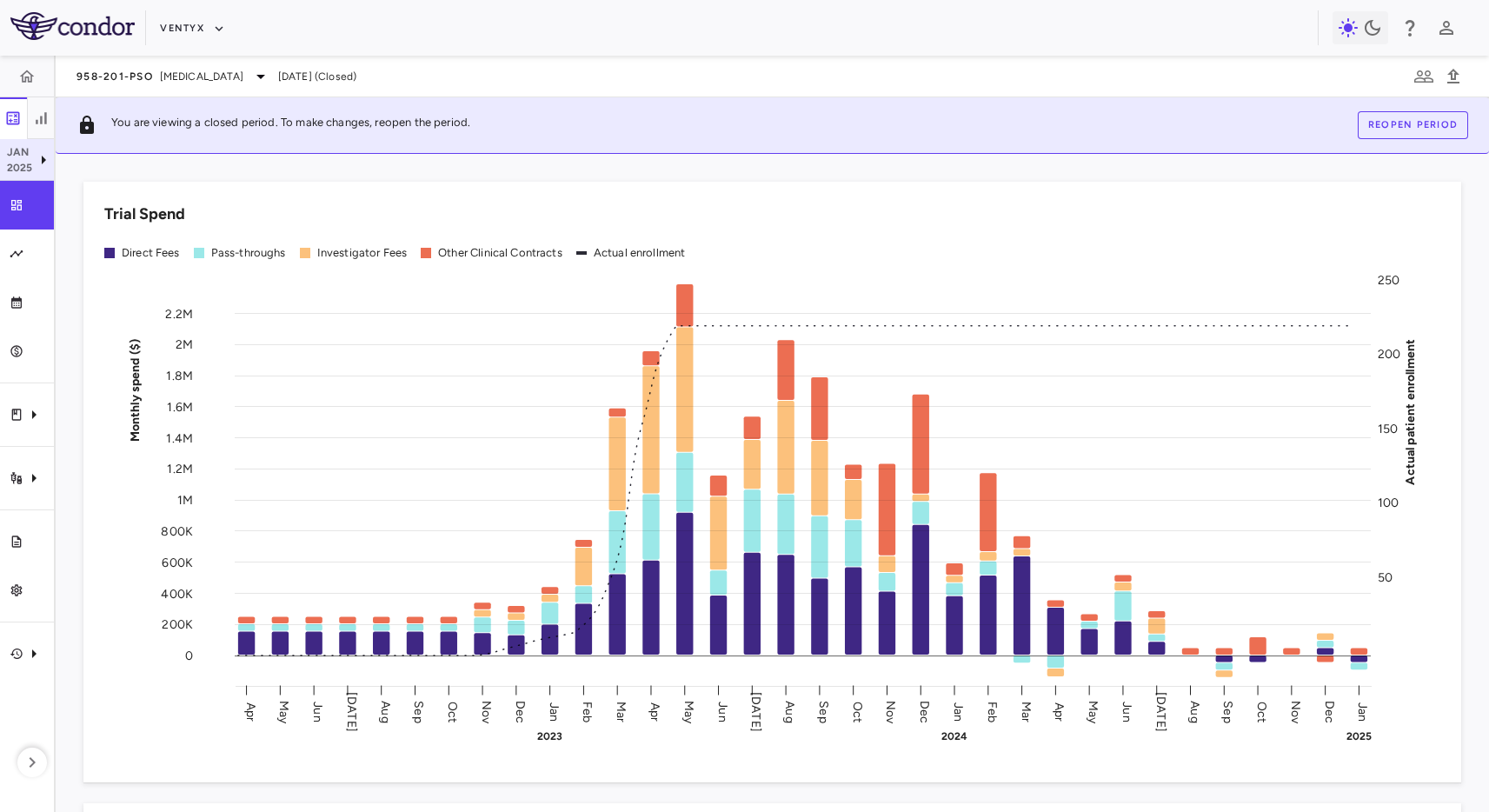
click at [26, 157] on p "Jan" at bounding box center [20, 152] width 26 height 16
click at [33, 158] on icon at bounding box center [43, 160] width 21 height 21
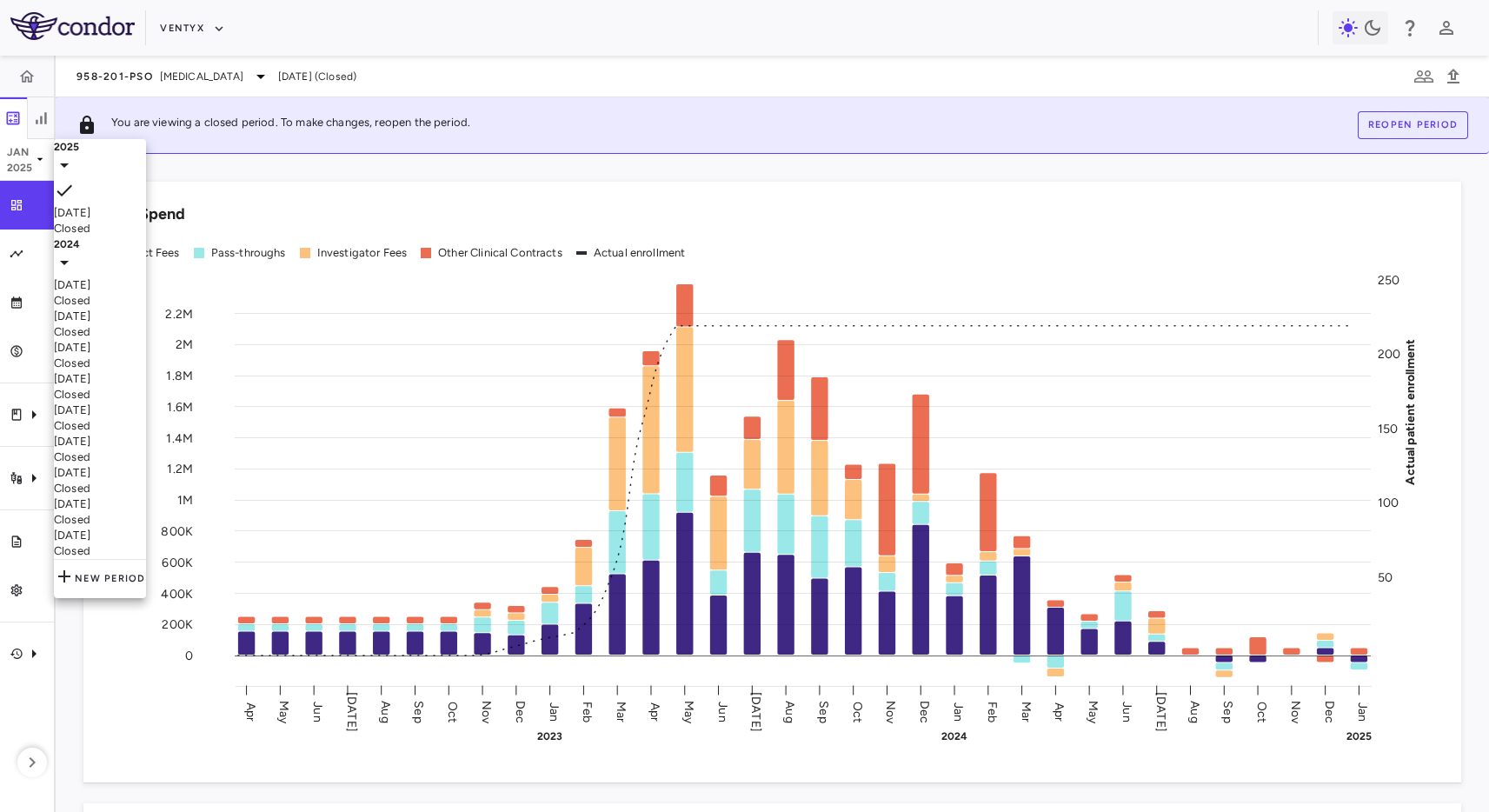
click at [335, 173] on div at bounding box center [744, 406] width 1489 height 812
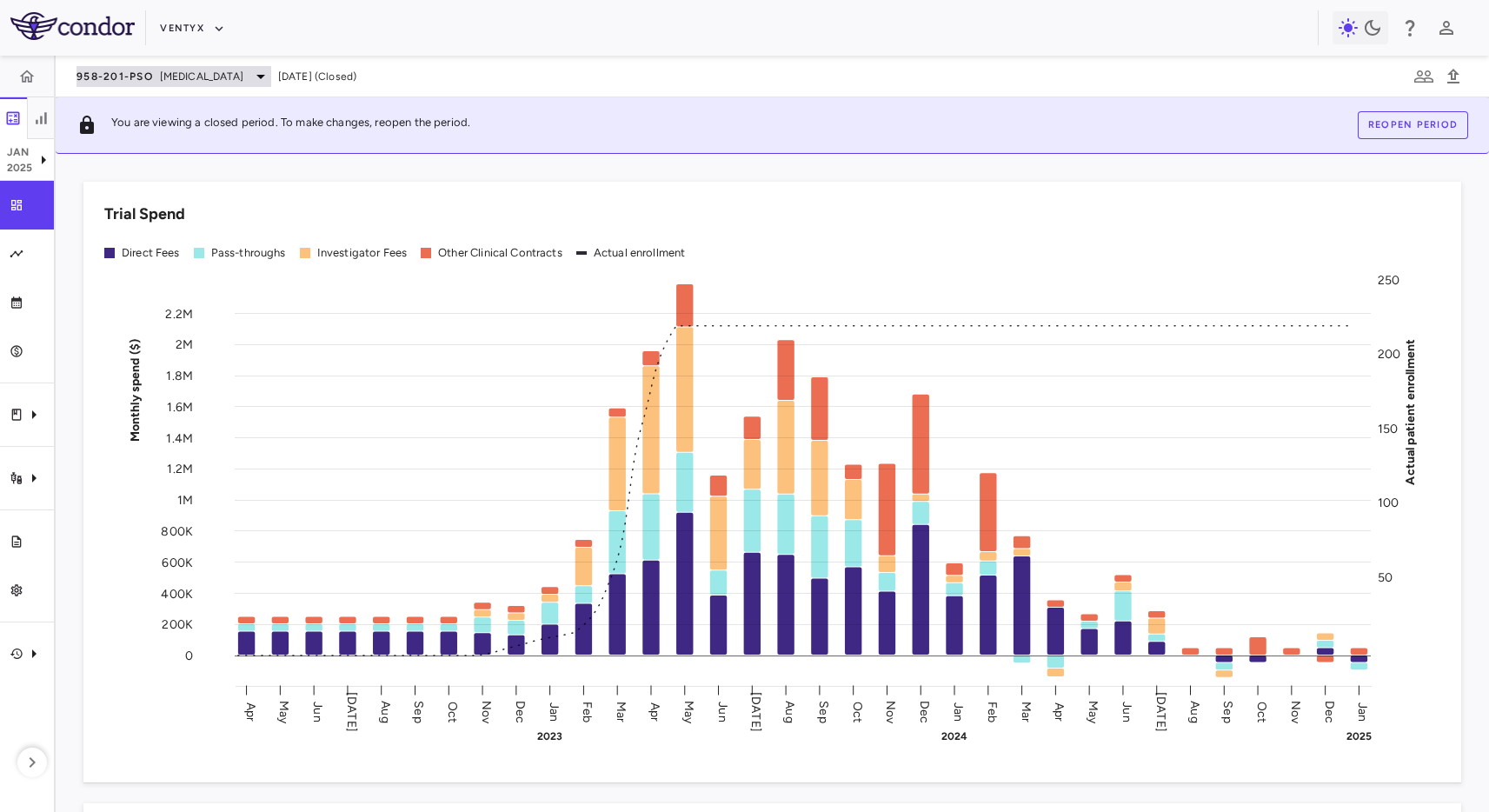
click at [130, 70] on span "958-201-PsO" at bounding box center [115, 77] width 77 height 14
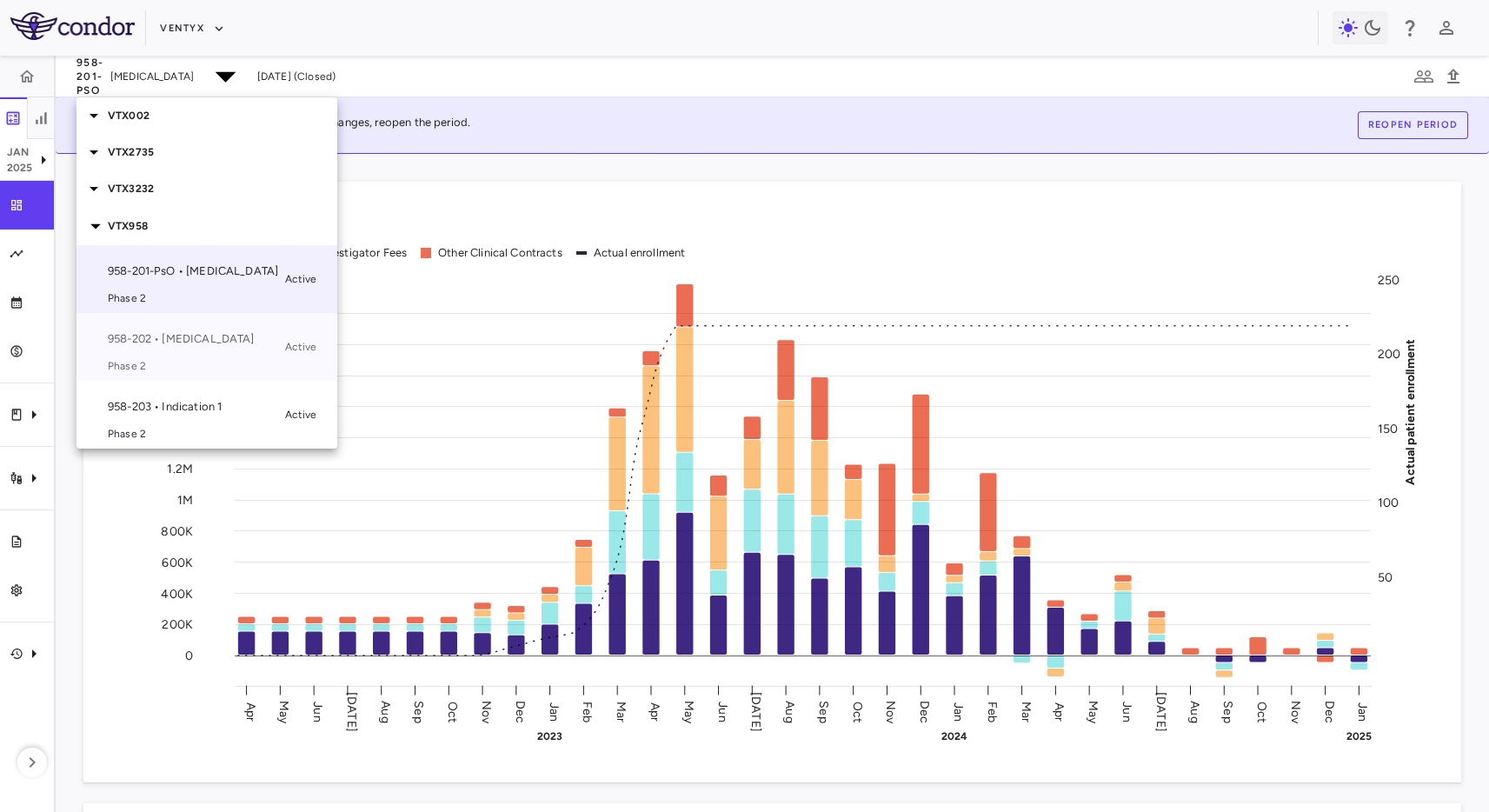
click at [167, 358] on span "Phase 2" at bounding box center [193, 366] width 171 height 16
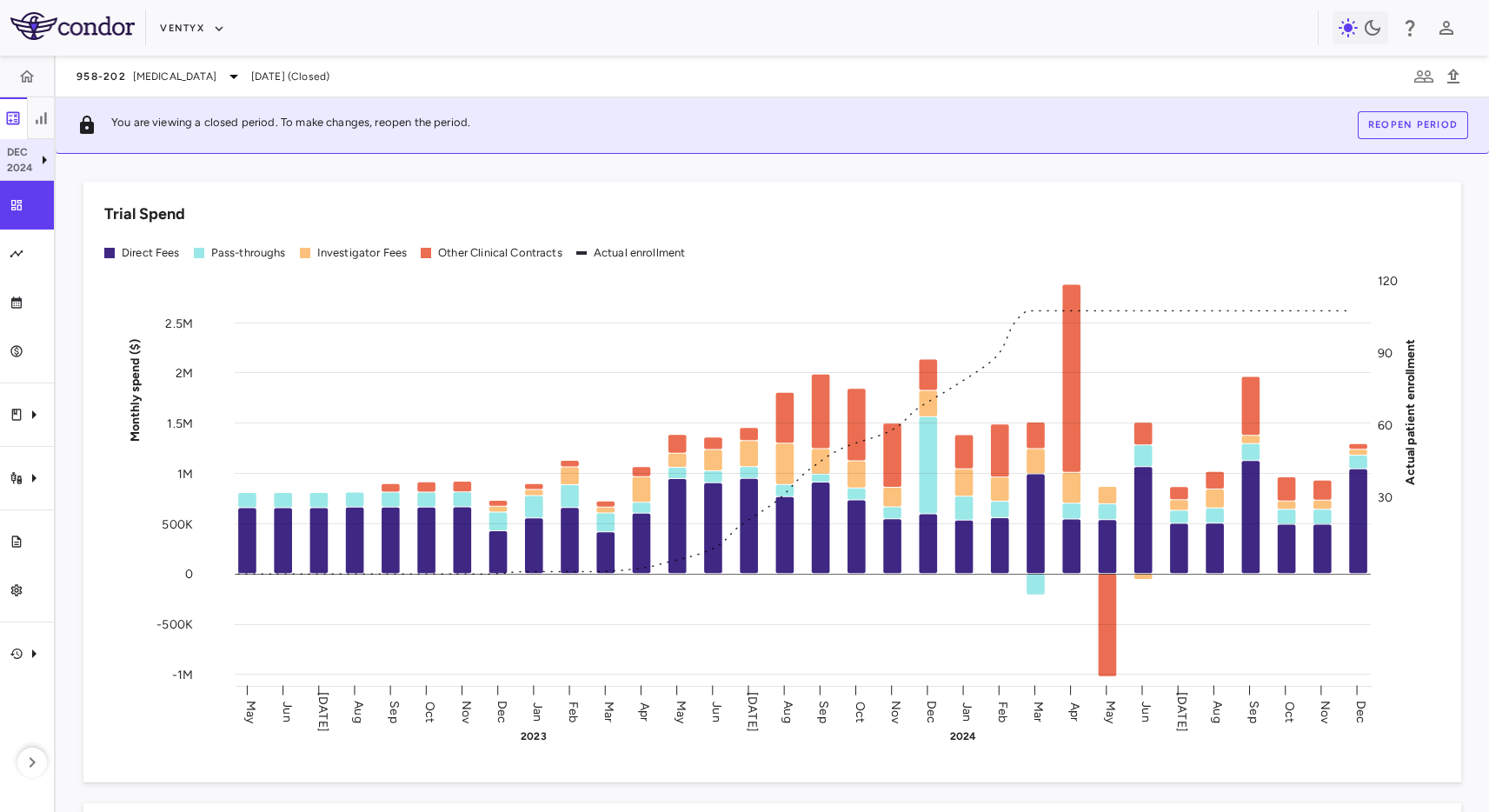
click at [26, 157] on p "Dec" at bounding box center [20, 152] width 27 height 16
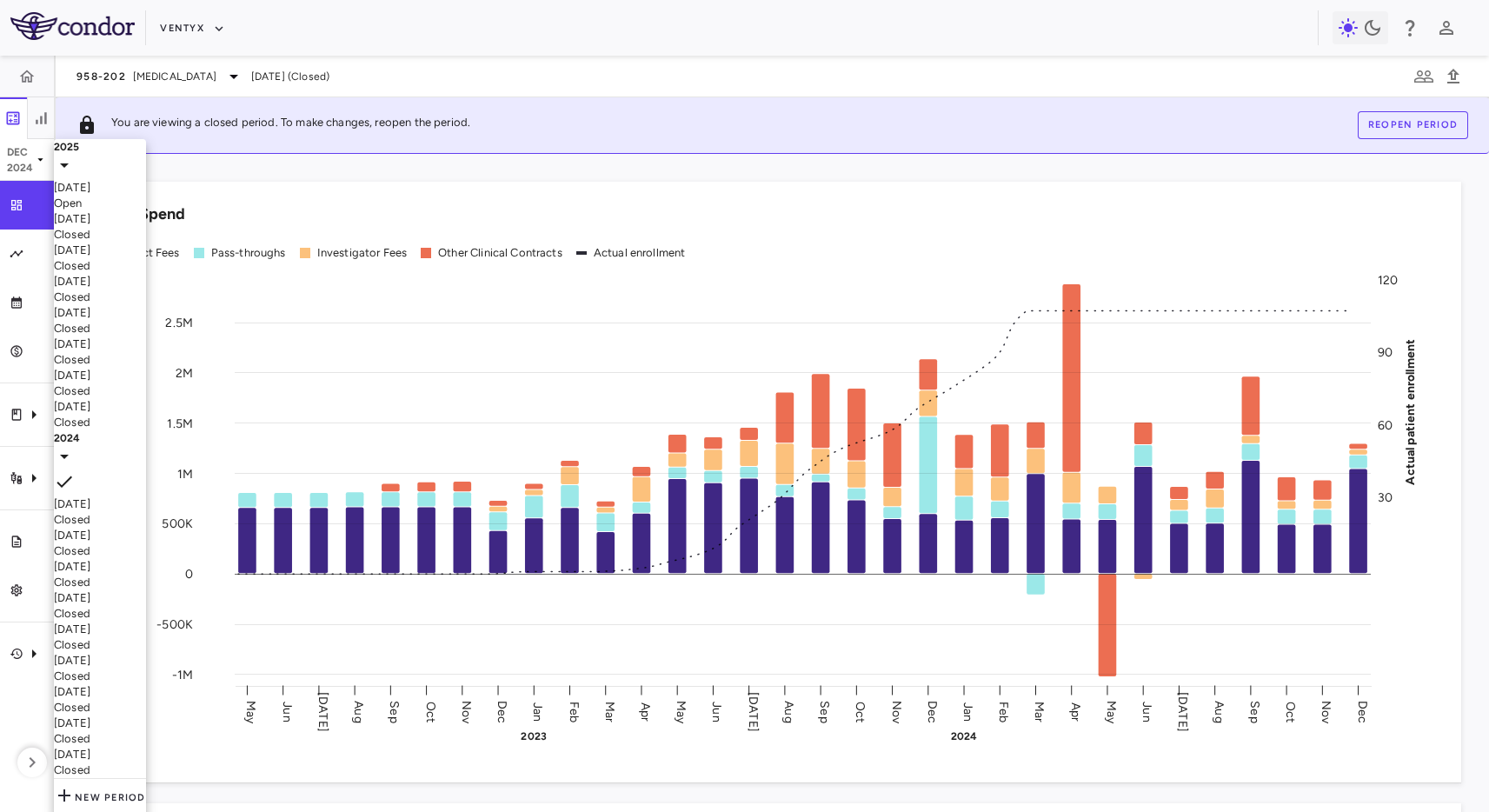
click at [132, 155] on div "2025" at bounding box center [100, 147] width 92 height 16
click at [146, 196] on div "[DATE] Open" at bounding box center [100, 195] width 92 height 31
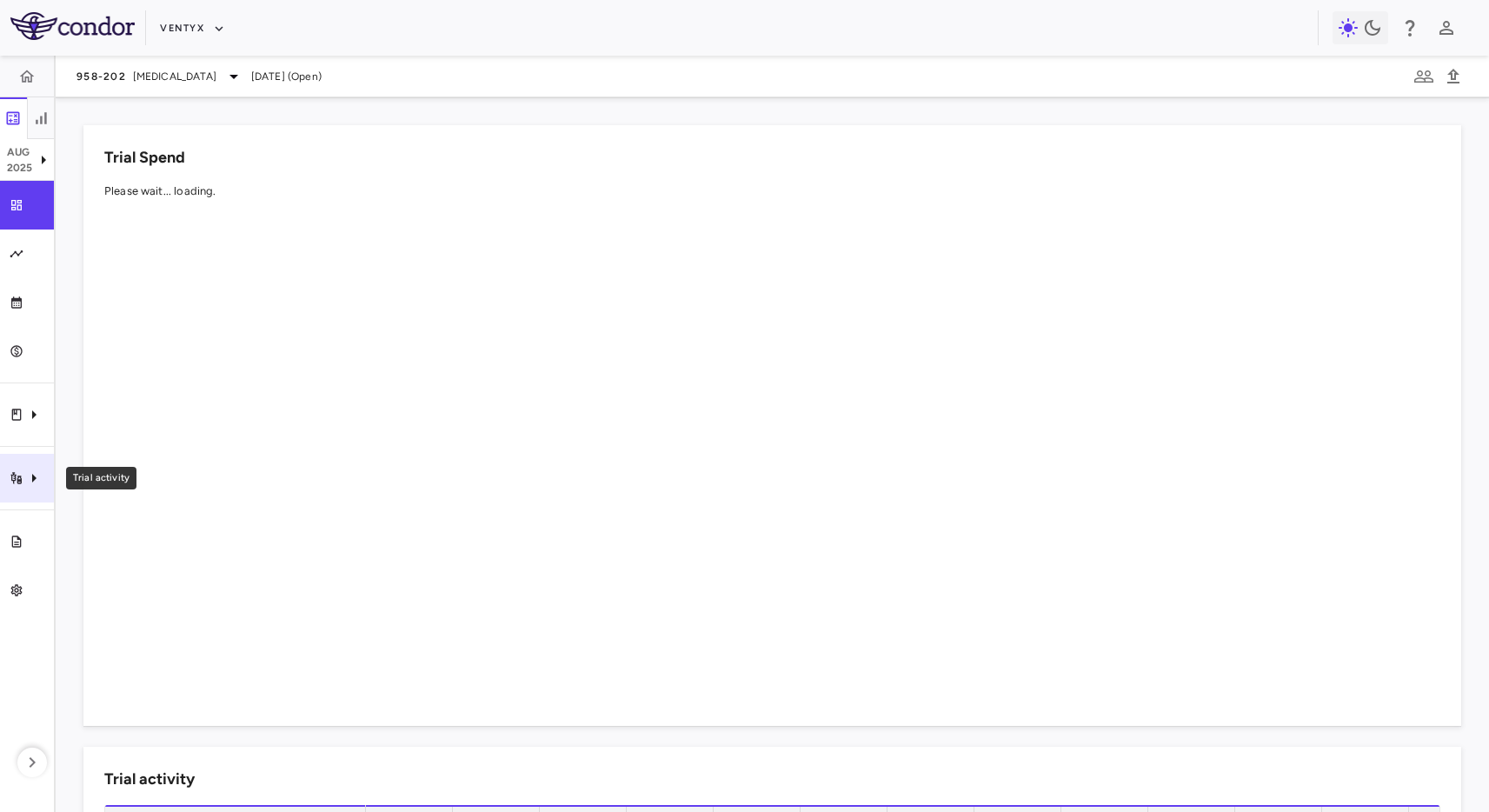
click at [37, 478] on icon "Trial activity" at bounding box center [33, 477] width 21 height 21
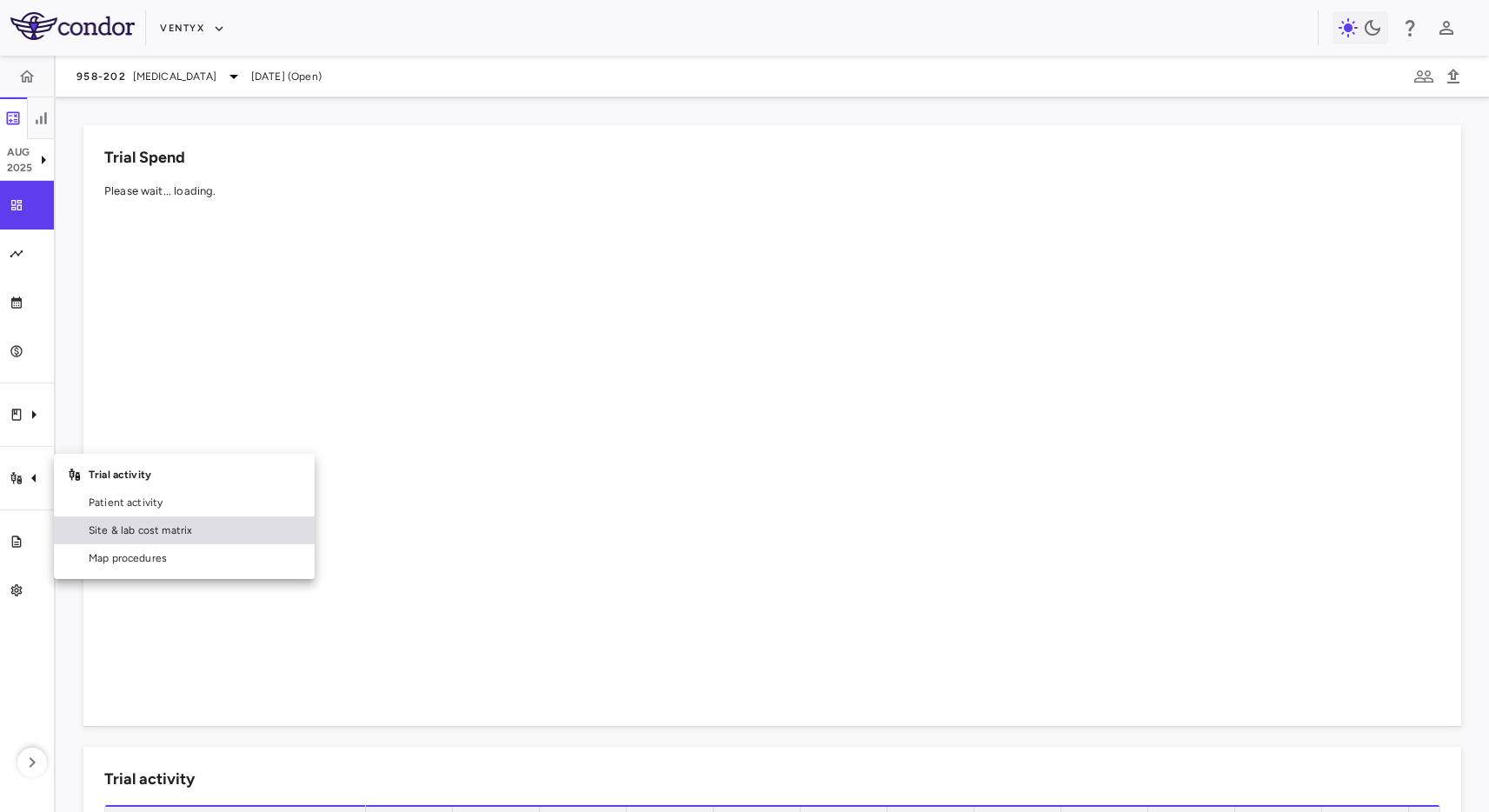
click at [98, 522] on span "Site & lab cost matrix" at bounding box center [195, 530] width 212 height 16
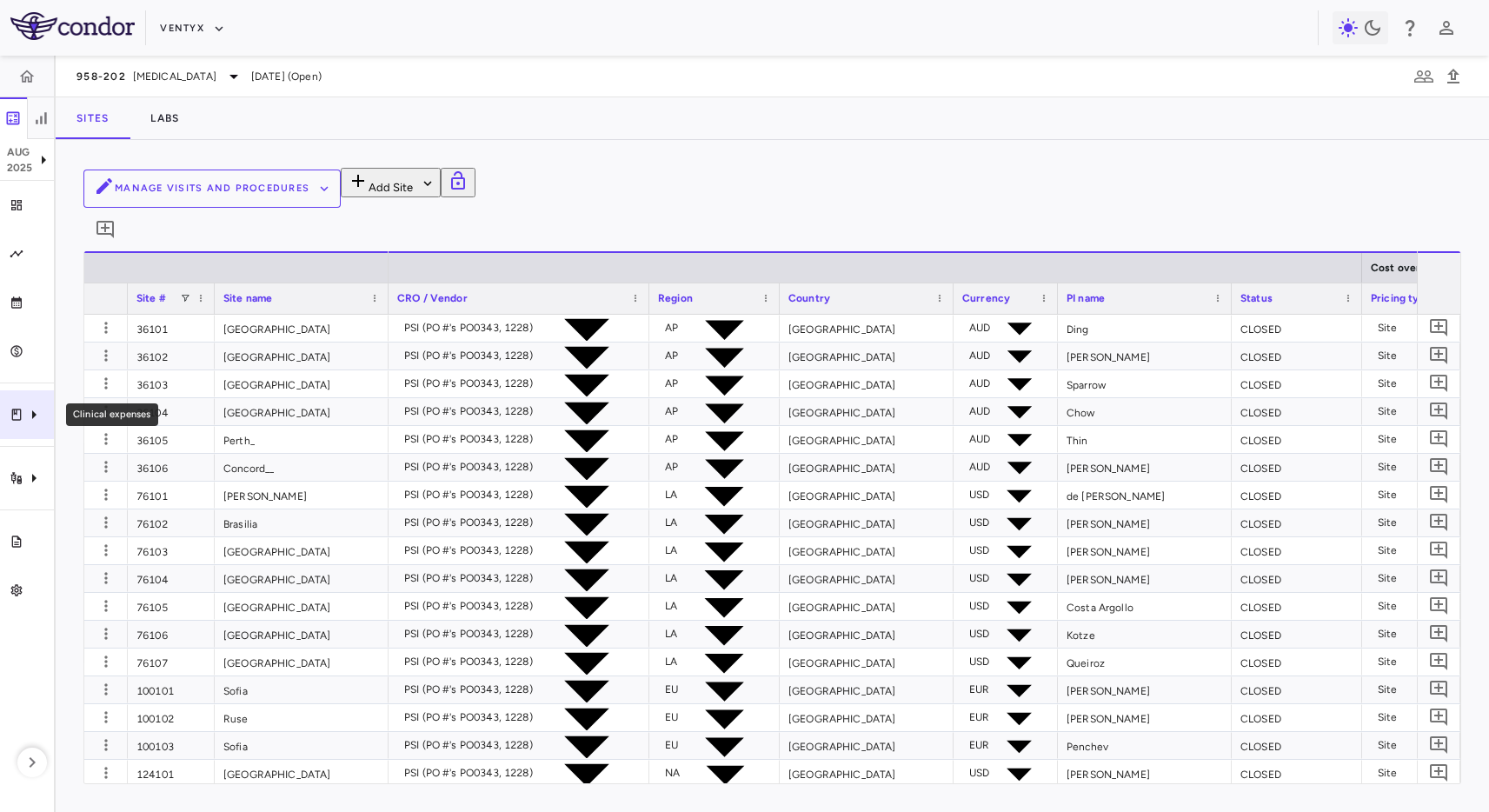
click at [23, 418] on icon "Clinical expenses" at bounding box center [33, 414] width 21 height 21
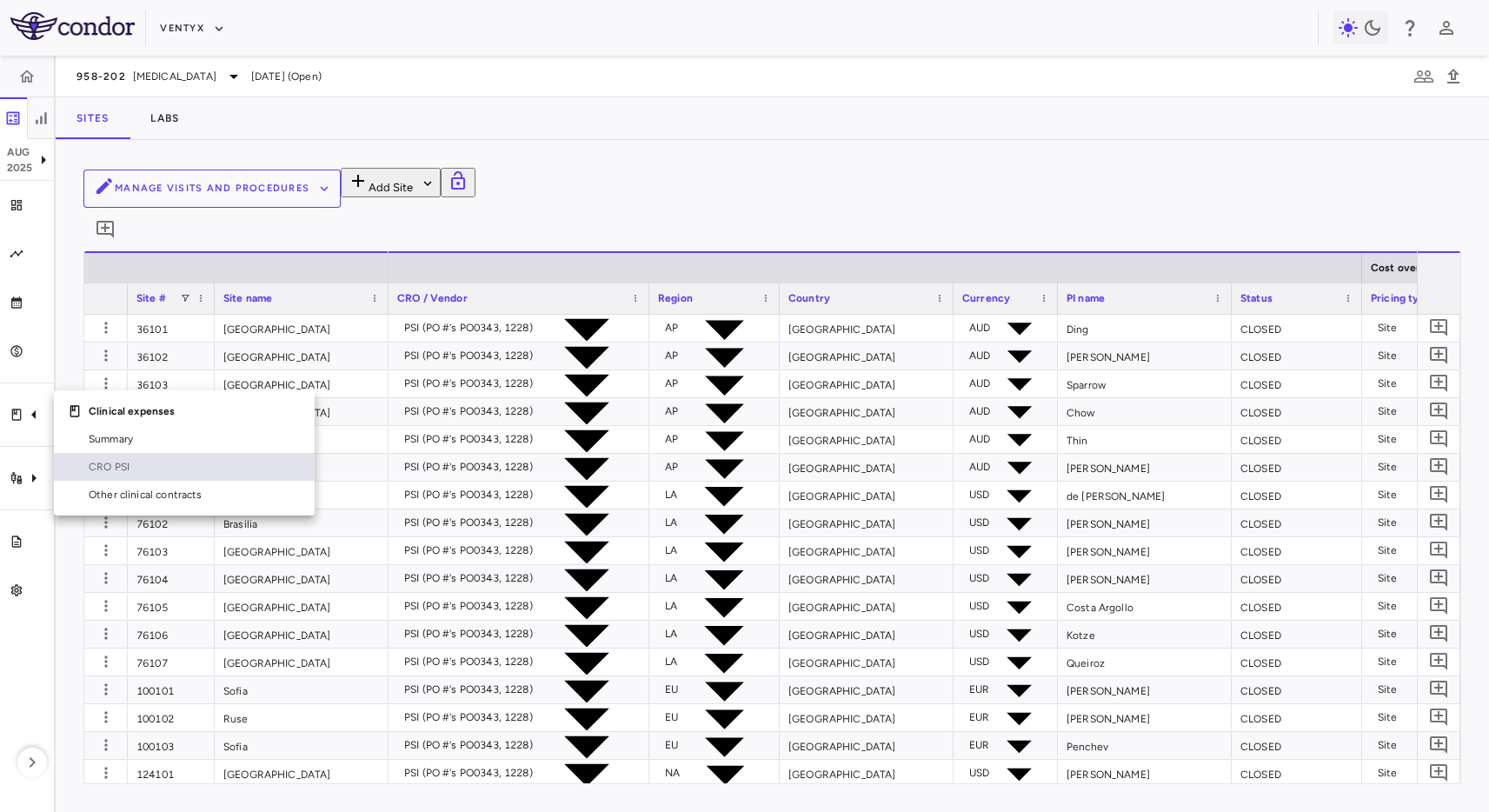
click at [111, 477] on link "CRO PSI" at bounding box center [184, 466] width 261 height 28
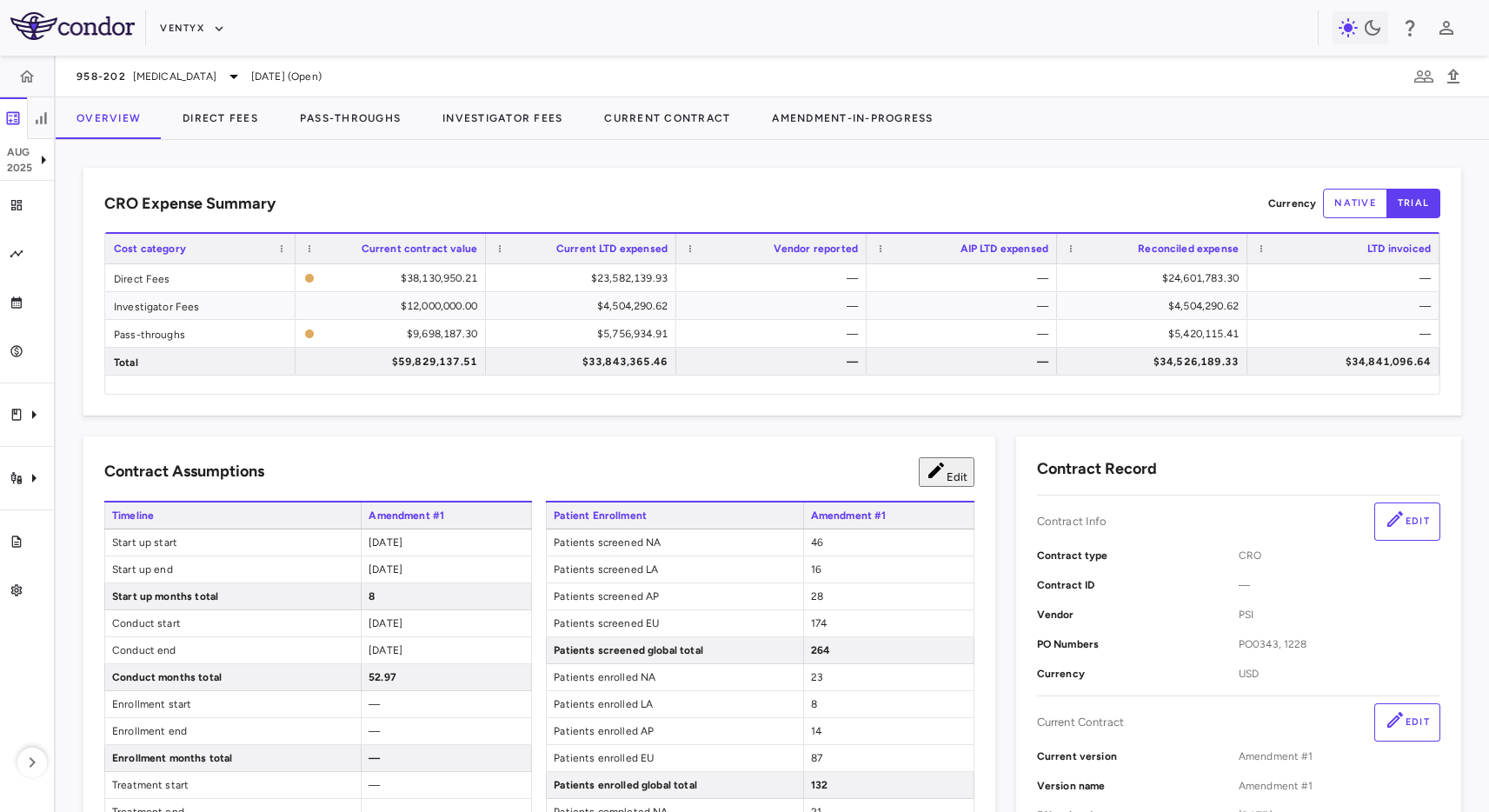
click at [263, 177] on div "CRO Expense Summary Currency native trial Drag here to set row groups Drag here…" at bounding box center [772, 292] width 1378 height 248
click at [85, 81] on span "958-202" at bounding box center [102, 77] width 50 height 14
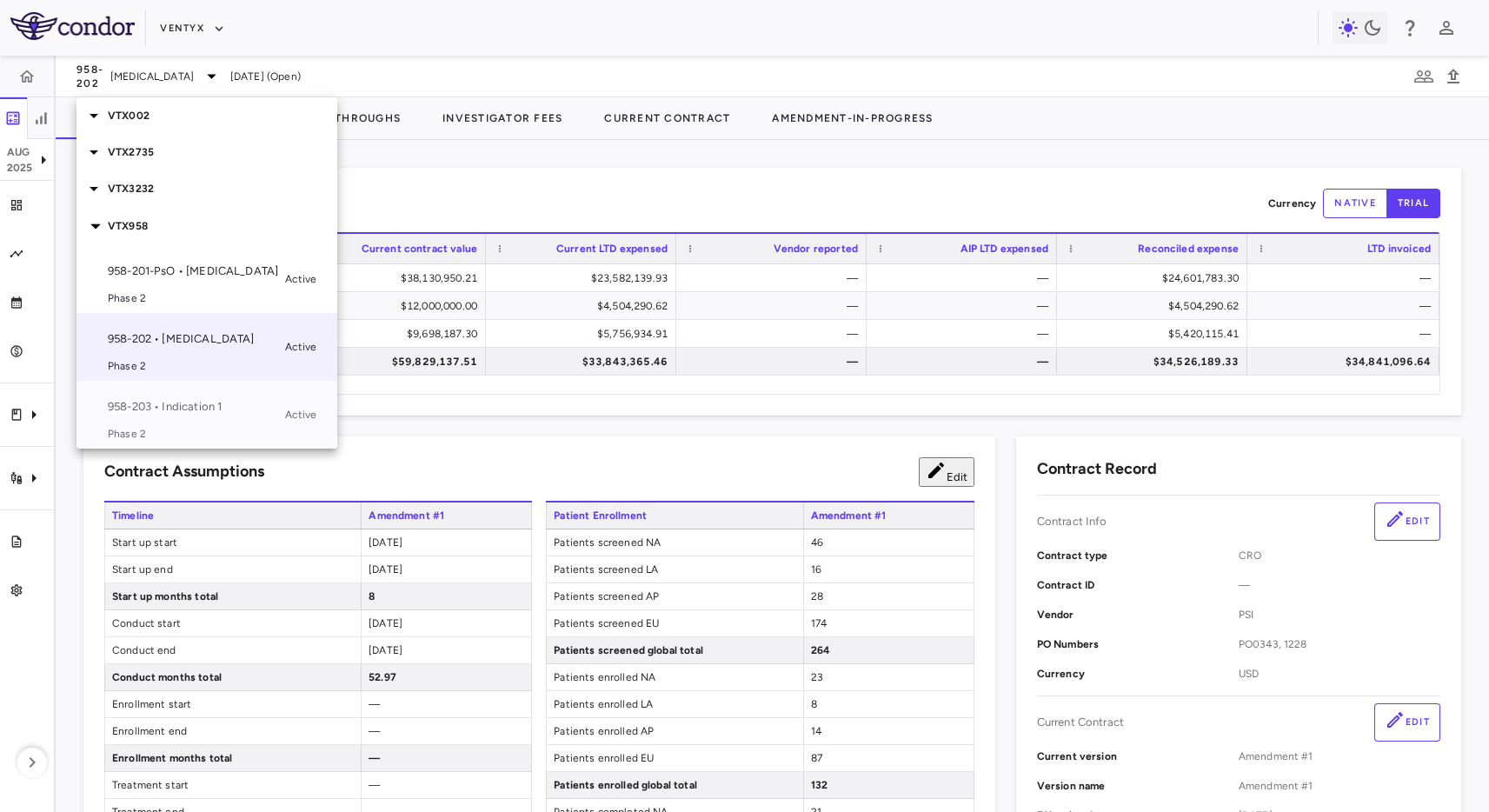
click at [154, 399] on p "958-203 • Indication 1" at bounding box center [193, 406] width 171 height 16
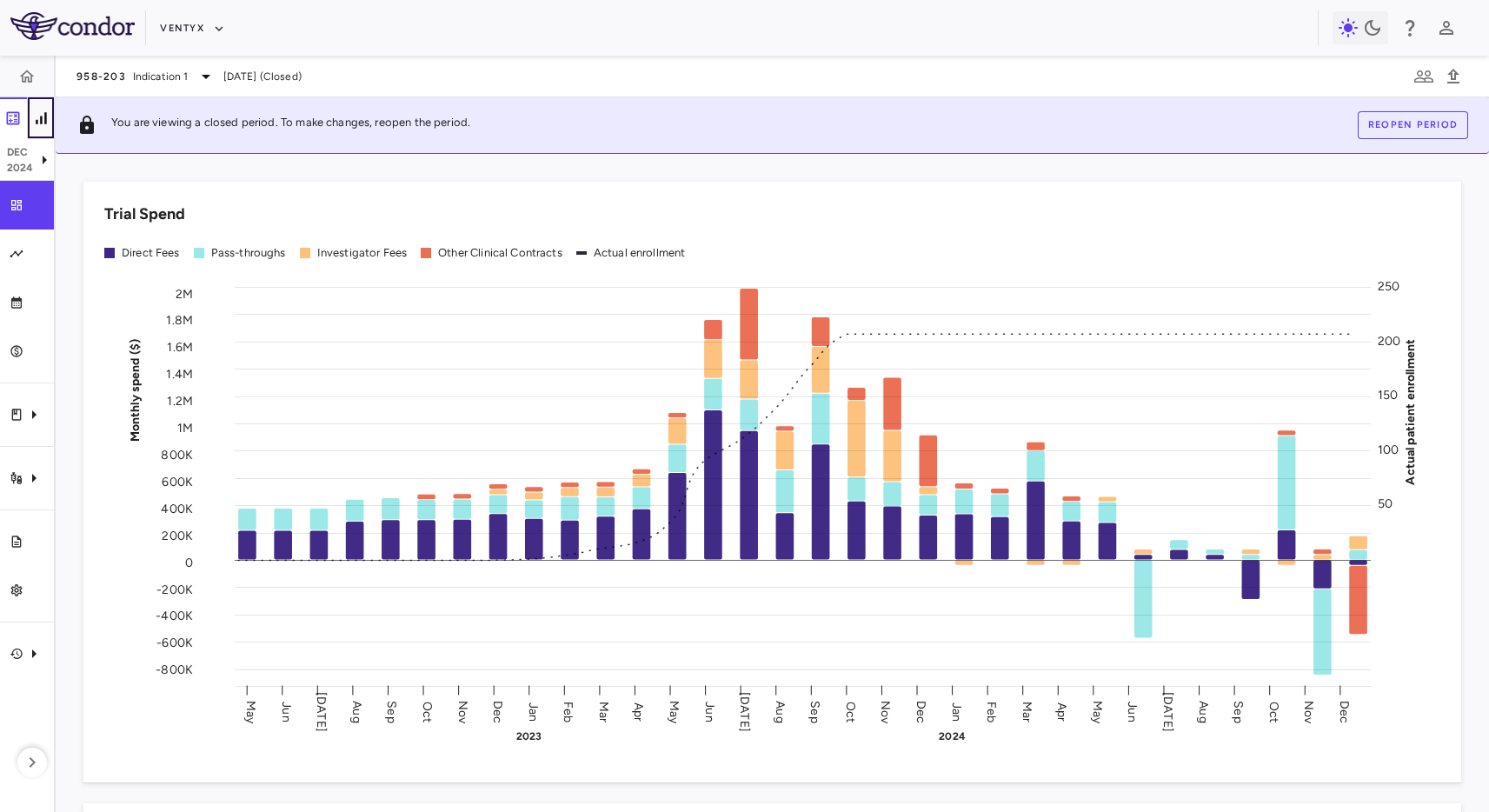
click at [40, 118] on icon "button" at bounding box center [41, 117] width 10 height 11
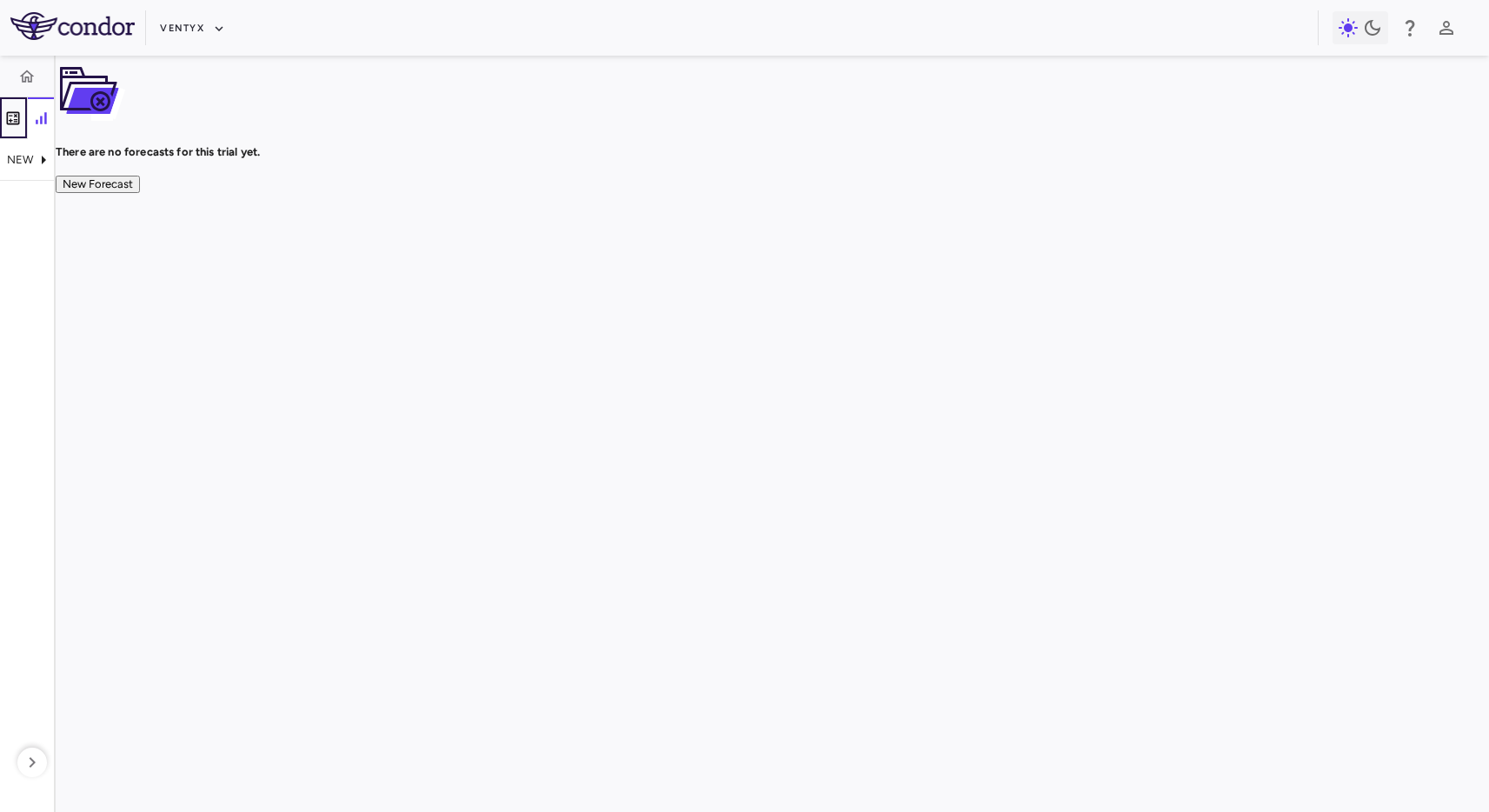
click at [13, 120] on icon "button" at bounding box center [12, 118] width 17 height 17
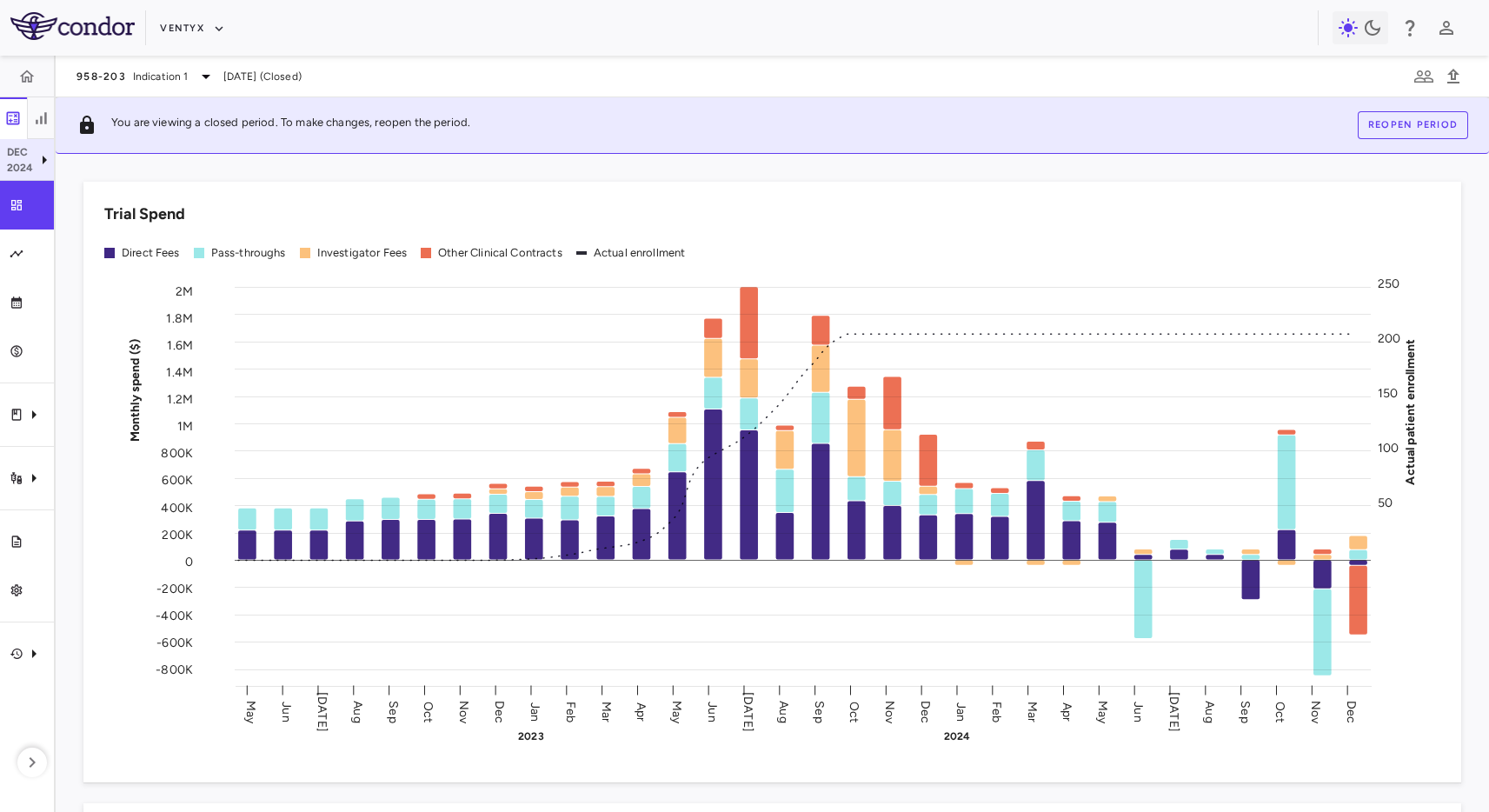
click at [26, 167] on p "2024" at bounding box center [20, 168] width 27 height 16
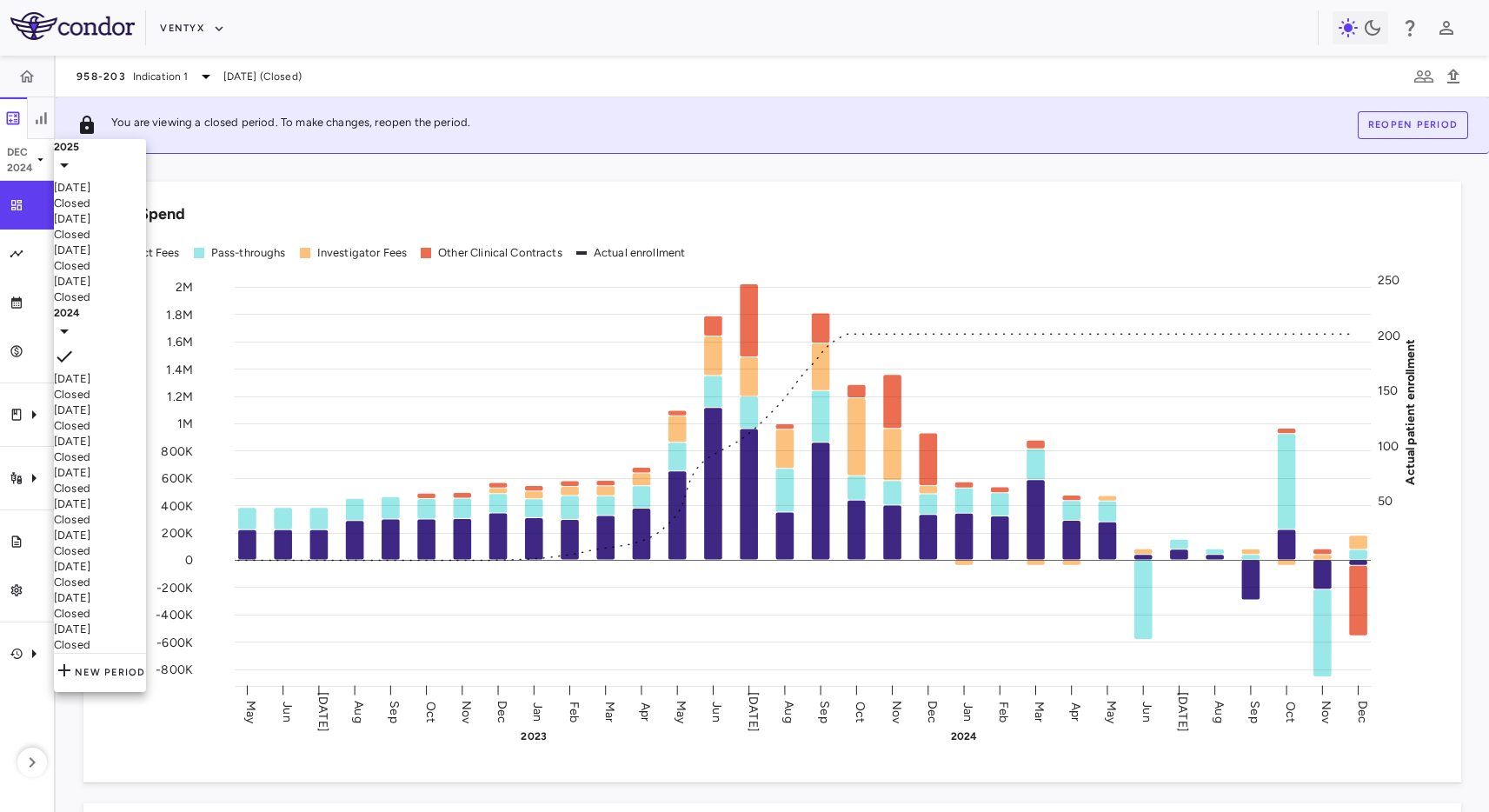
click at [134, 155] on div "2025" at bounding box center [100, 147] width 92 height 16
click at [146, 197] on div "[DATE] Closed" at bounding box center [100, 195] width 92 height 31
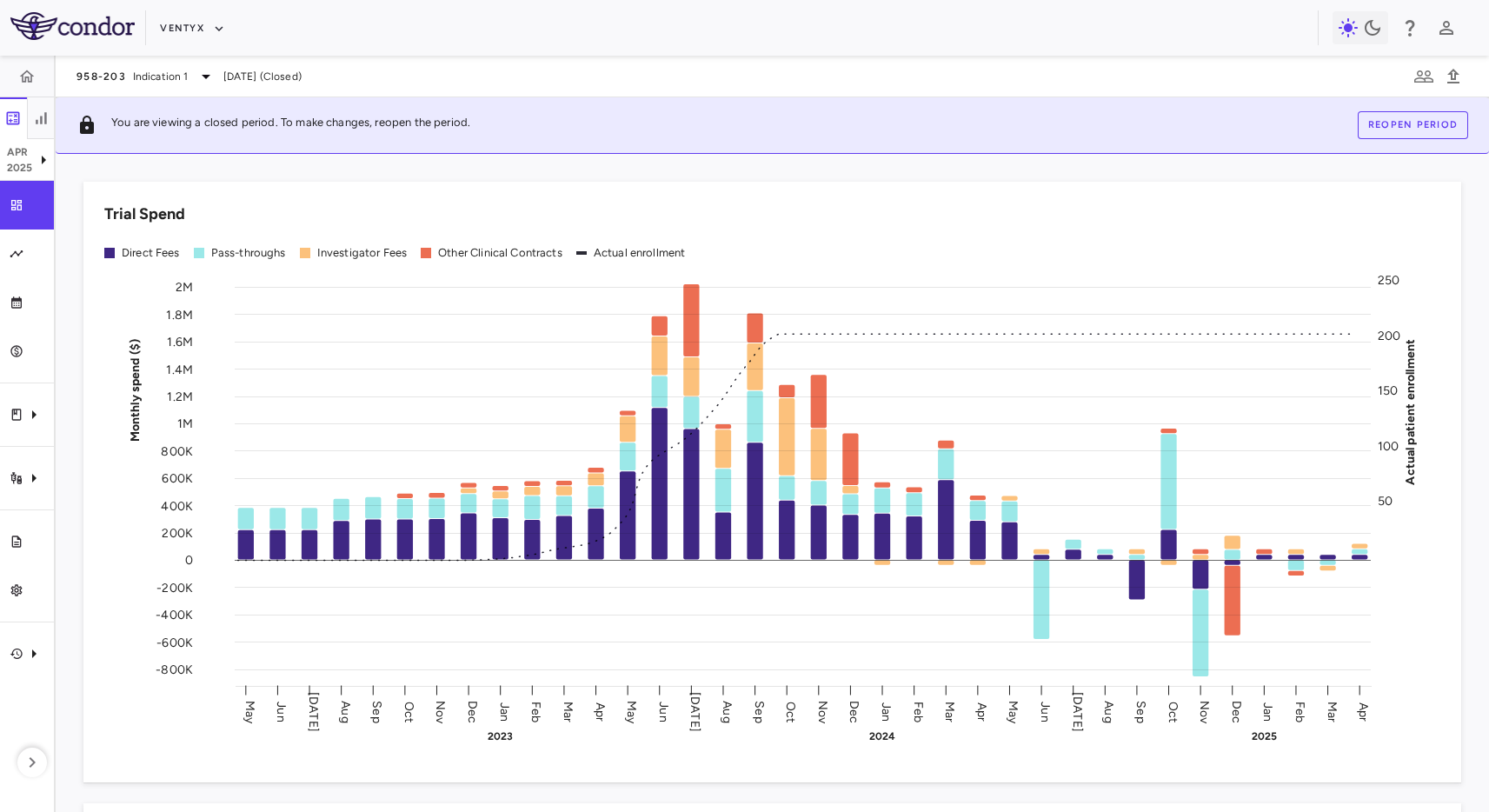
click at [137, 89] on div "958-203 Indication [DATE] (Closed)" at bounding box center [772, 77] width 1434 height 42
click at [138, 82] on span "Indication 1" at bounding box center [161, 77] width 56 height 16
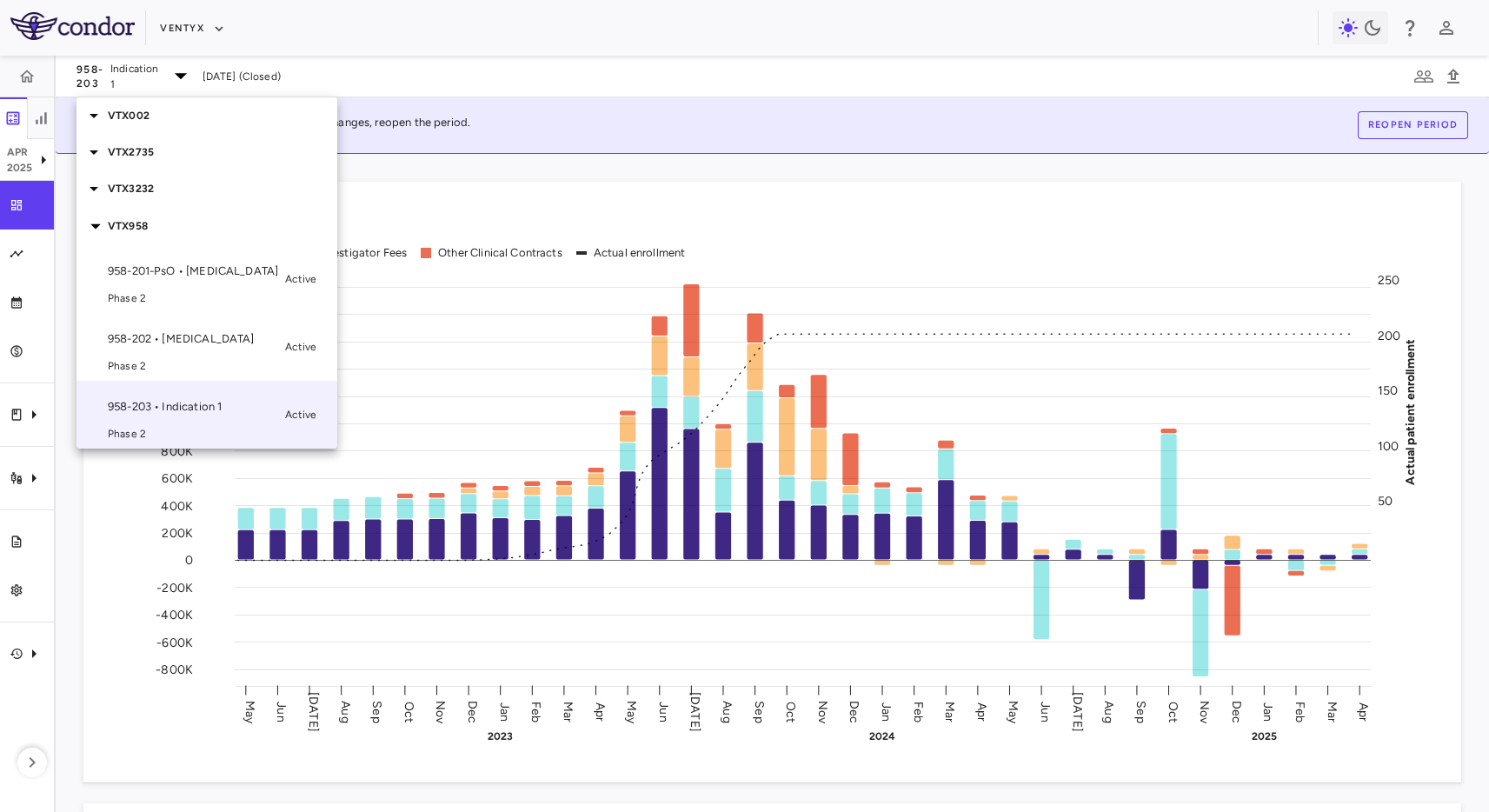
click at [182, 358] on span "Phase 2" at bounding box center [193, 366] width 171 height 16
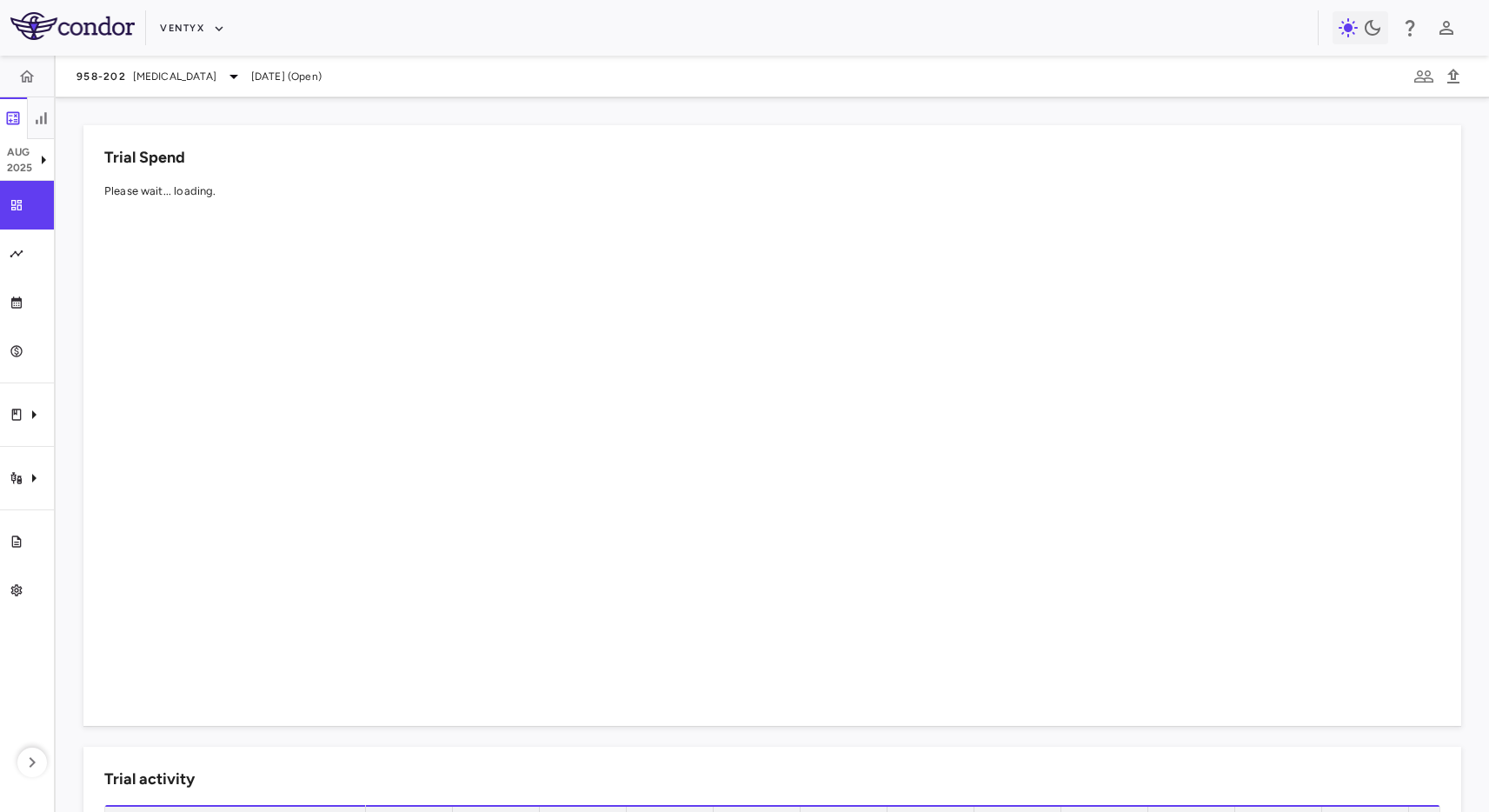
click at [139, 130] on div "Trial Spend Please wait... loading." at bounding box center [772, 424] width 1378 height 600
click at [193, 23] on button "Ventyx" at bounding box center [192, 29] width 65 height 28
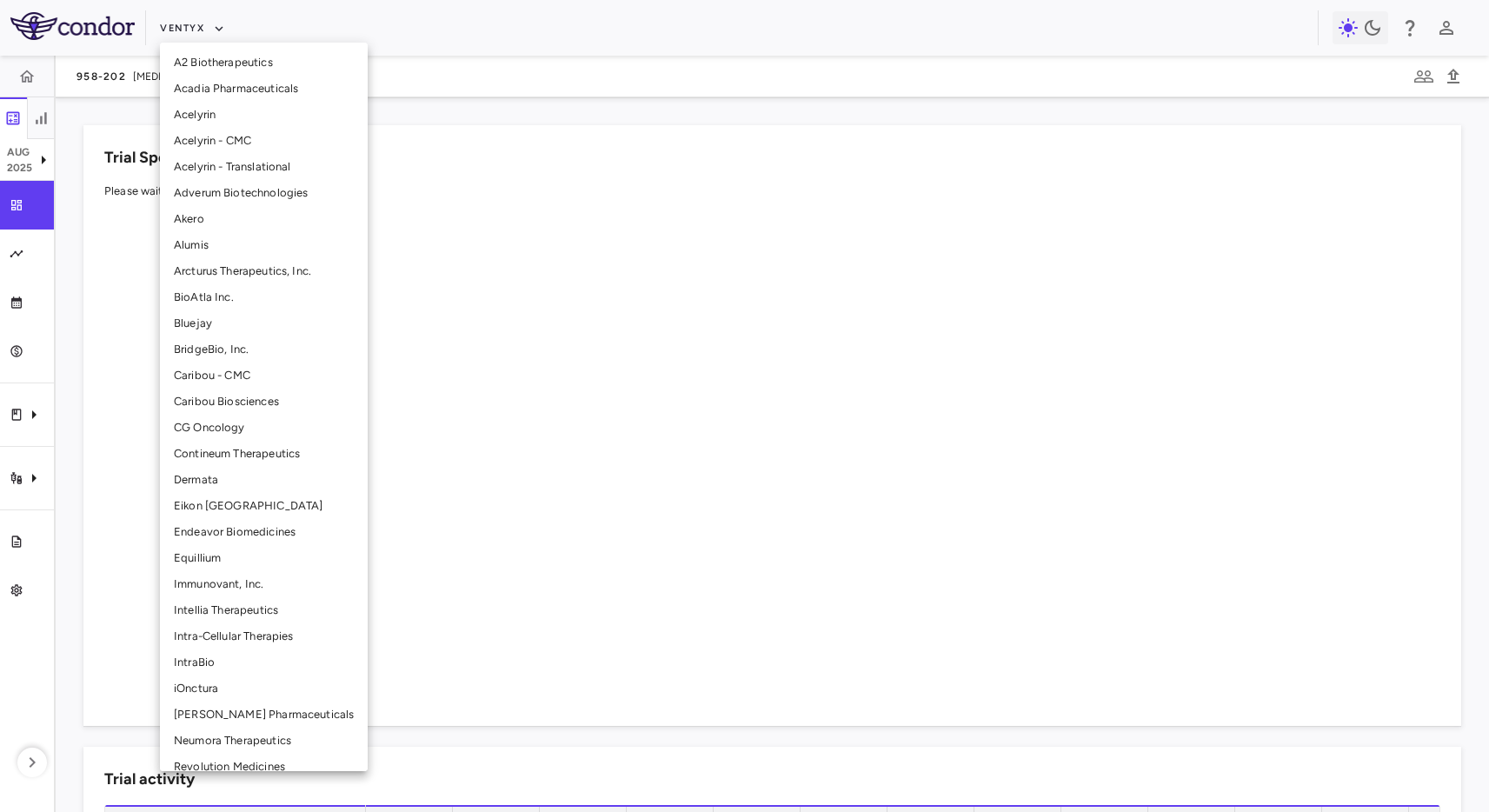
click at [260, 427] on li "CG Oncology" at bounding box center [264, 427] width 208 height 26
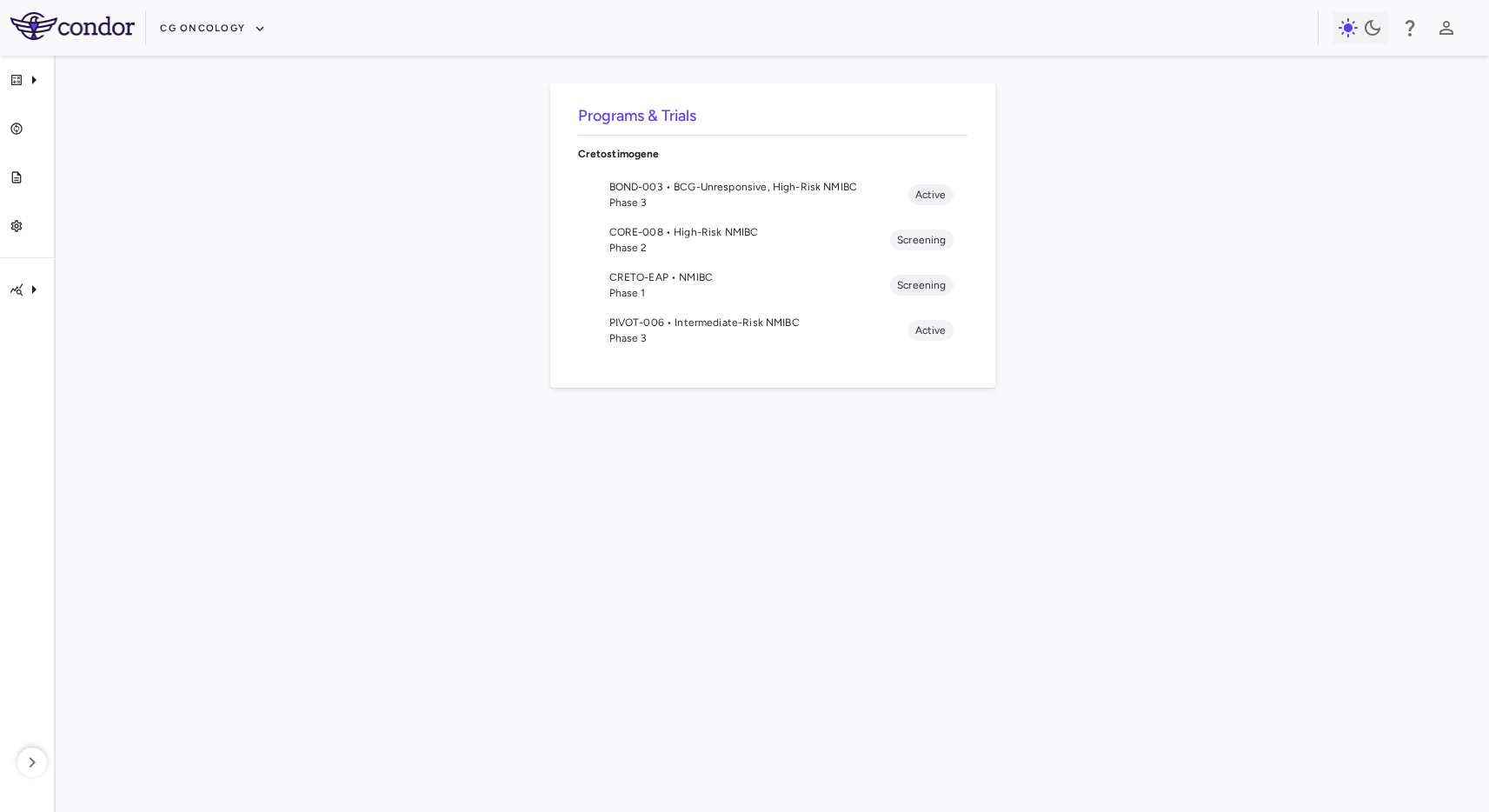
click at [683, 329] on span "PIVOT-006 • Intermediate-Risk NMIBC" at bounding box center [758, 323] width 299 height 16
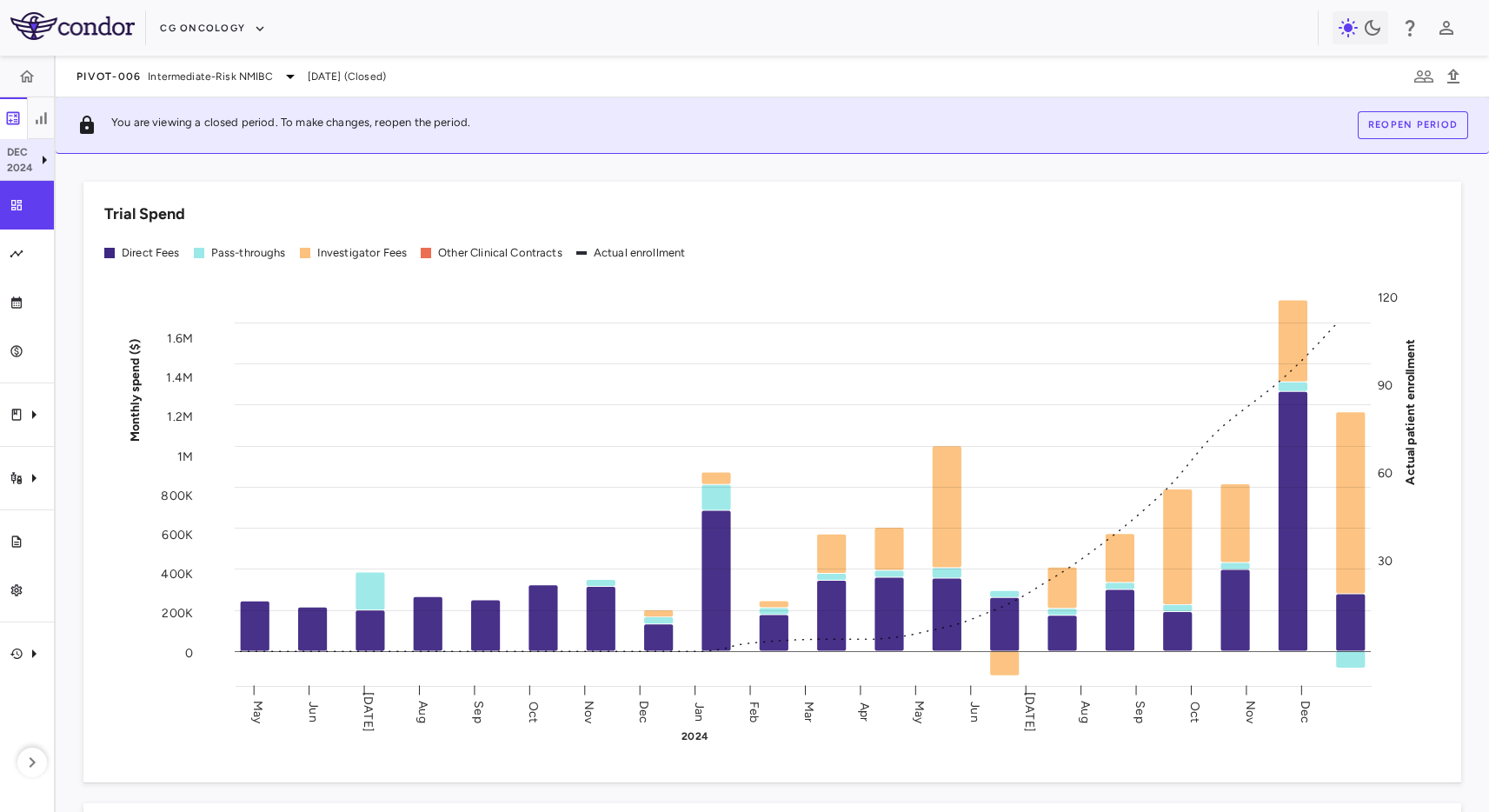
click at [28, 153] on p "Dec" at bounding box center [20, 152] width 27 height 16
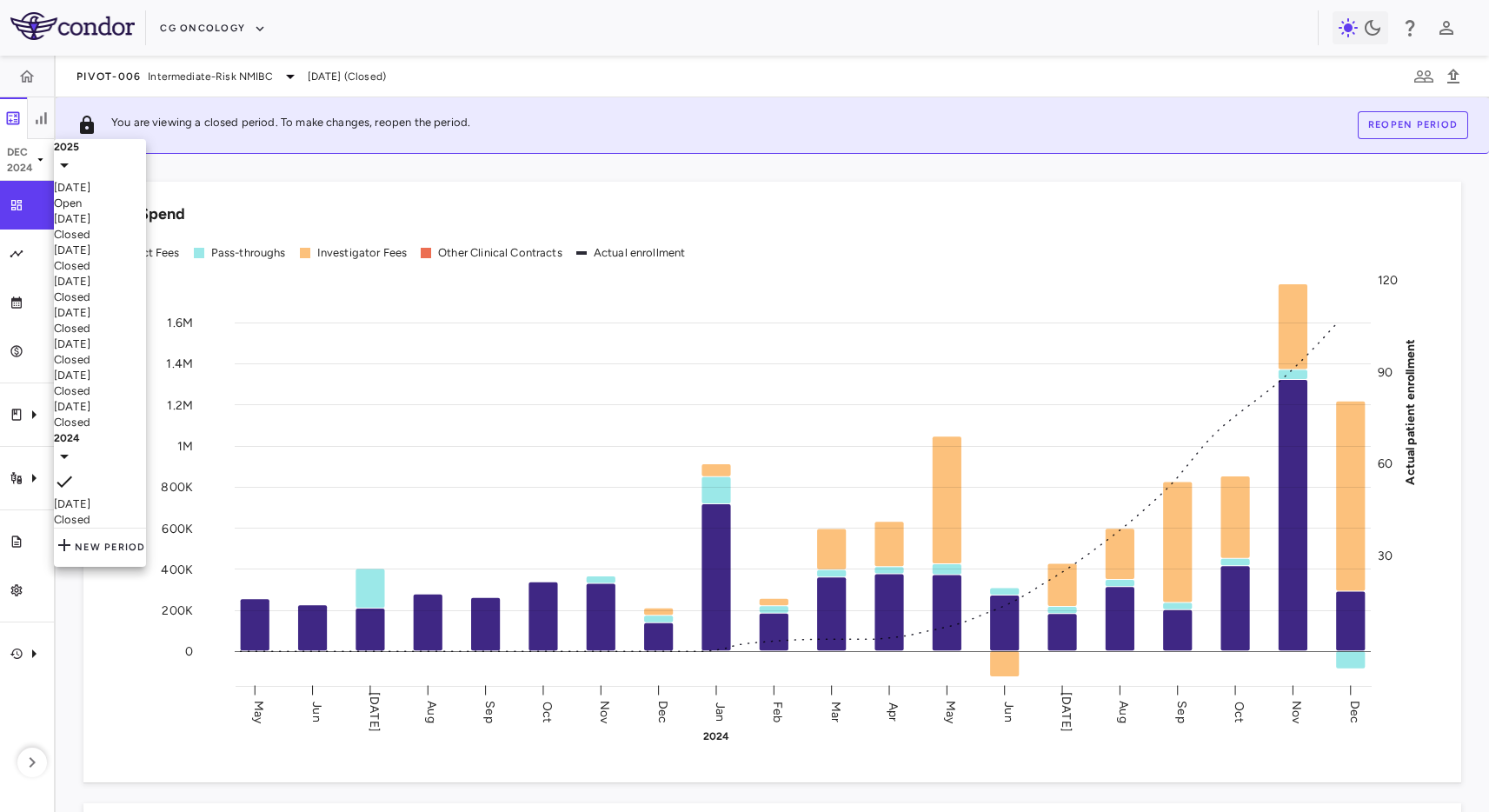
click at [141, 150] on div "2025" at bounding box center [100, 159] width 92 height 41
click at [144, 196] on div "[DATE]" at bounding box center [100, 188] width 92 height 16
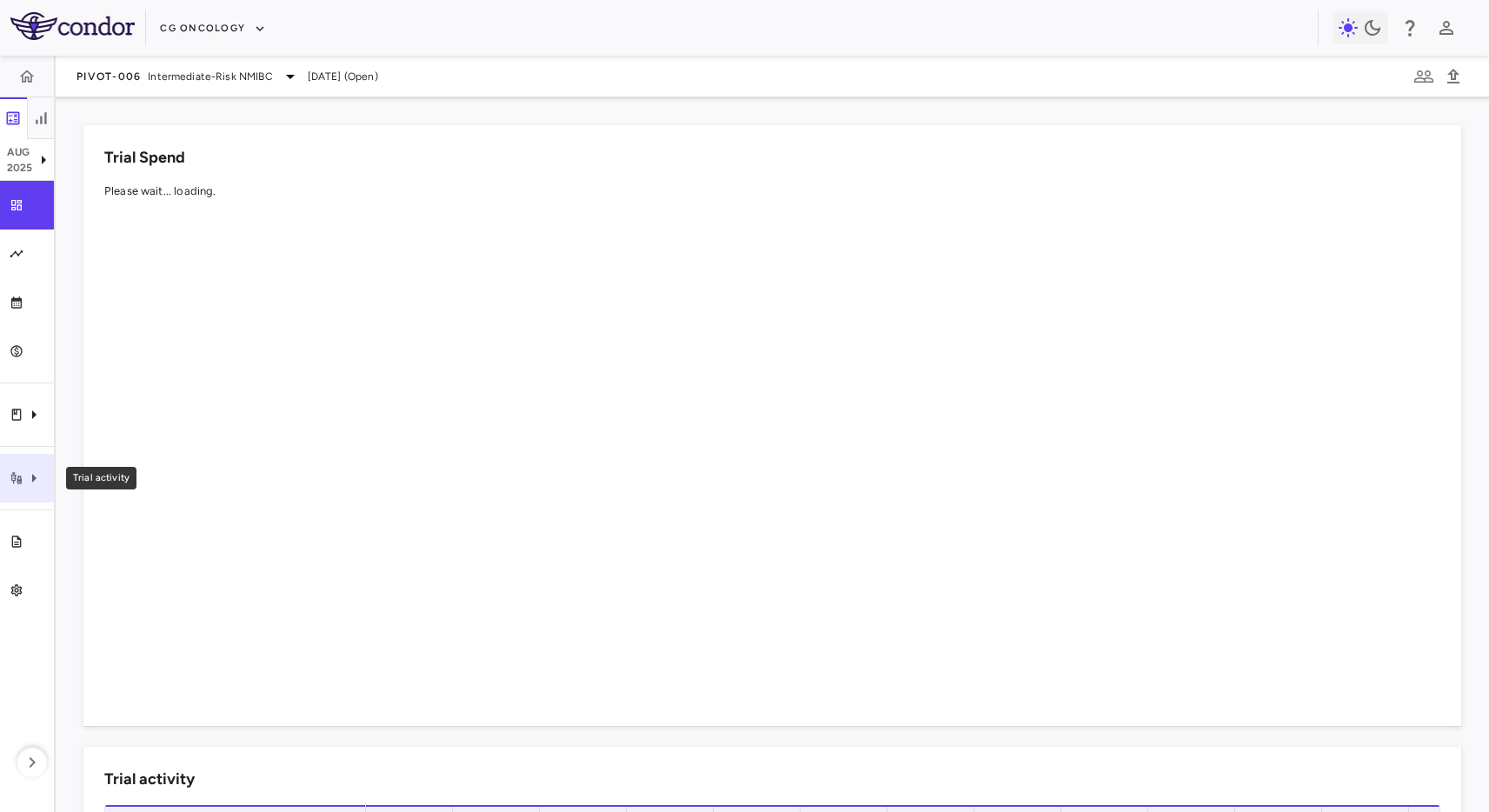
click at [14, 476] on icon "Trial activity" at bounding box center [15, 477] width 11 height 12
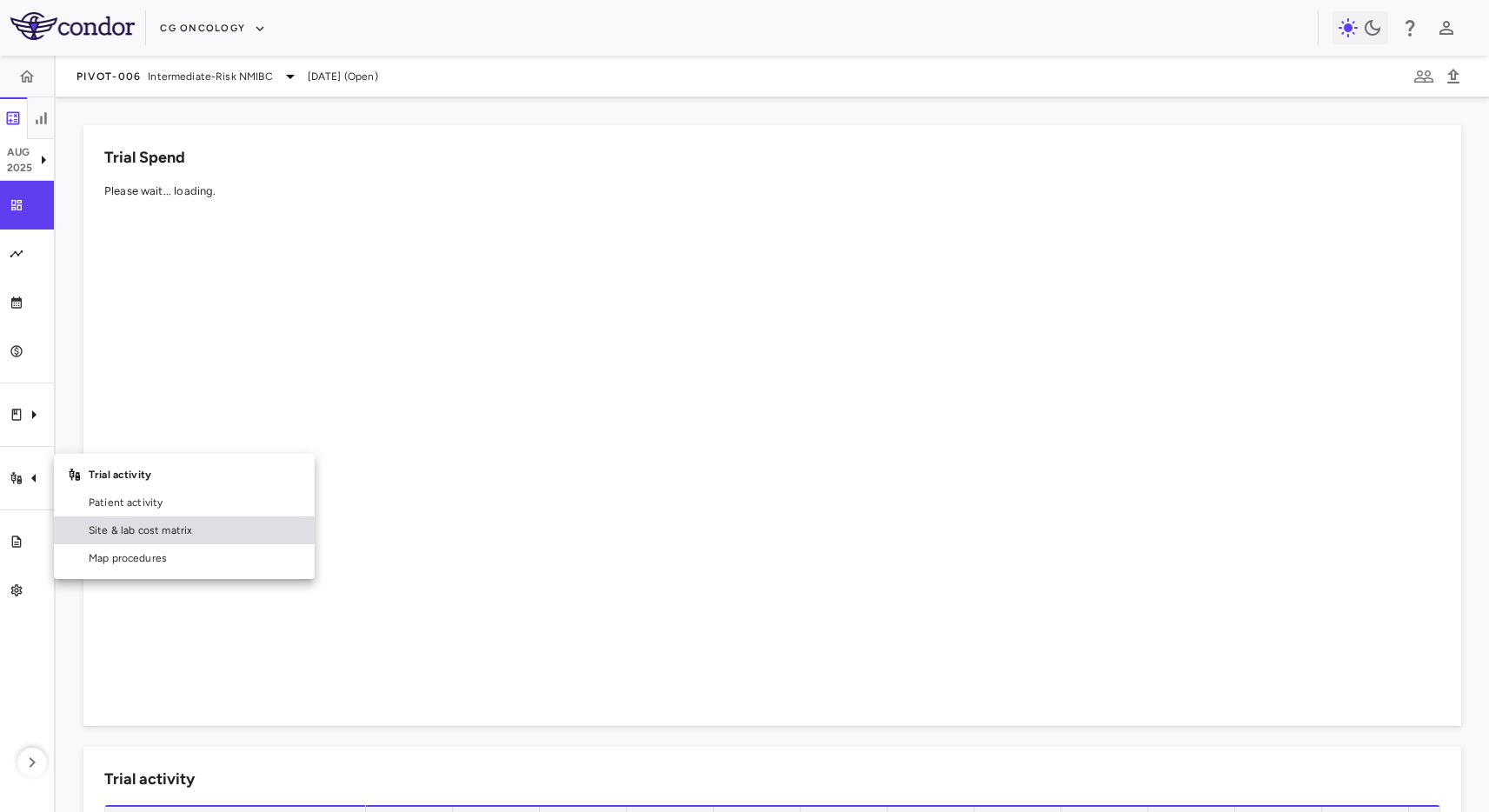
click at [97, 520] on link "Site & lab cost matrix" at bounding box center [184, 530] width 261 height 28
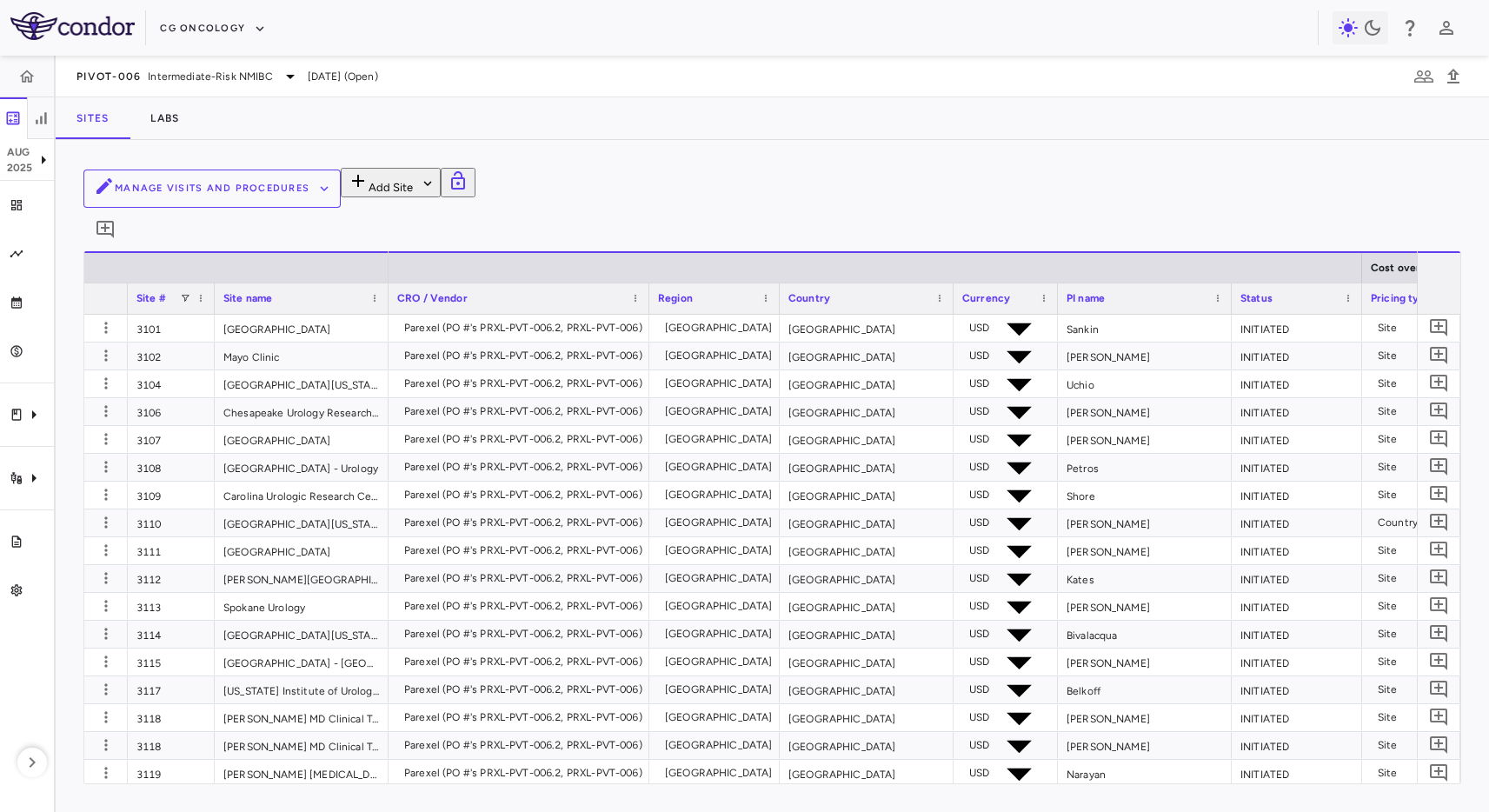
click at [341, 190] on button "Manage Visits and Procedures" at bounding box center [213, 189] width 258 height 38
click at [1100, 215] on li "Visit Schedules" at bounding box center [1119, 228] width 185 height 26
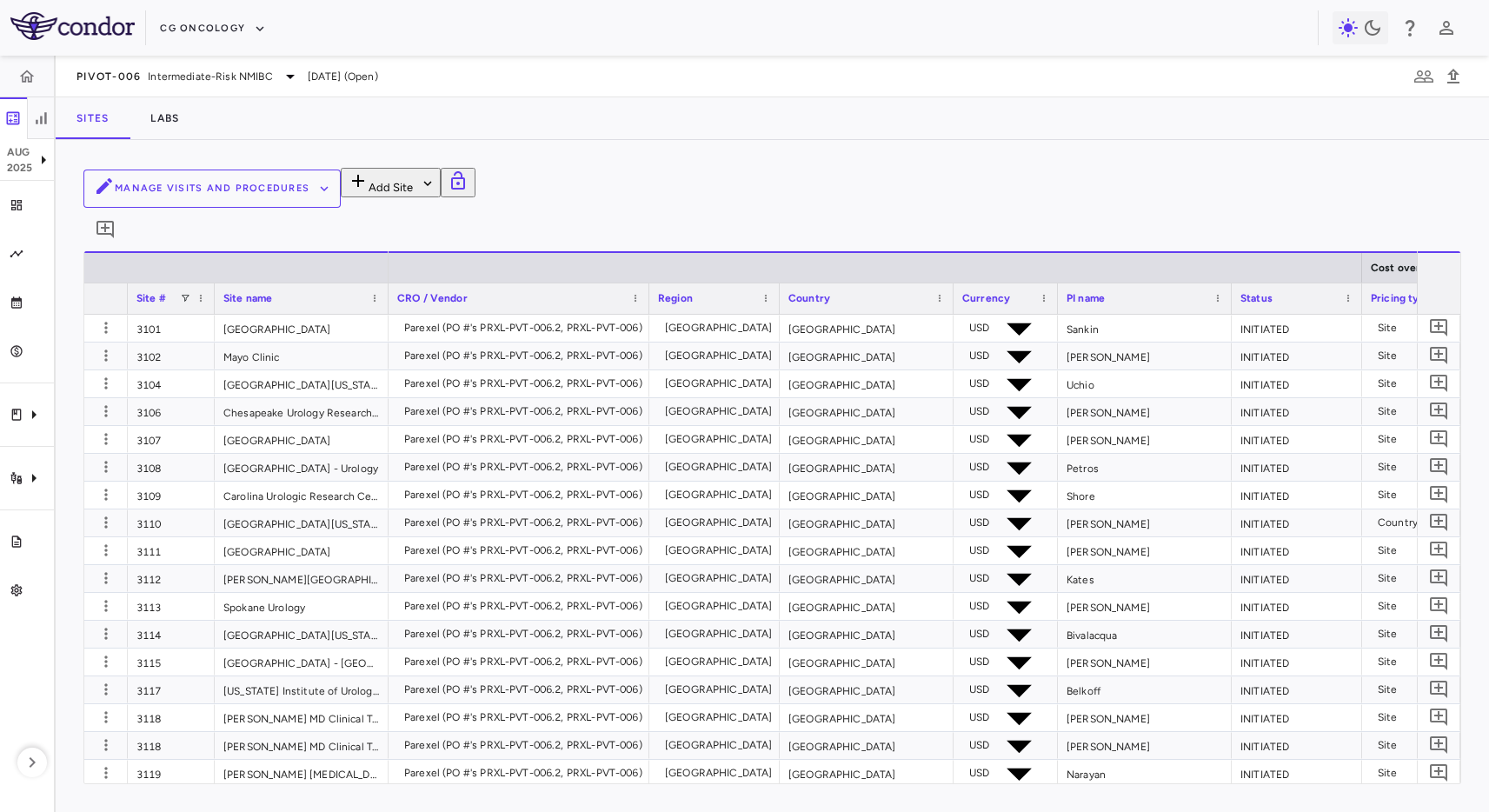
click at [340, 122] on div "Sites Labs" at bounding box center [772, 118] width 1434 height 42
click at [568, 169] on div "Manage Visits and Procedures Add Site 0" at bounding box center [772, 210] width 1378 height 84
click at [656, 155] on div "Manage Visits and Procedures Add Site 0 Drag here to set row groups Drag here t…" at bounding box center [772, 475] width 1434 height 671
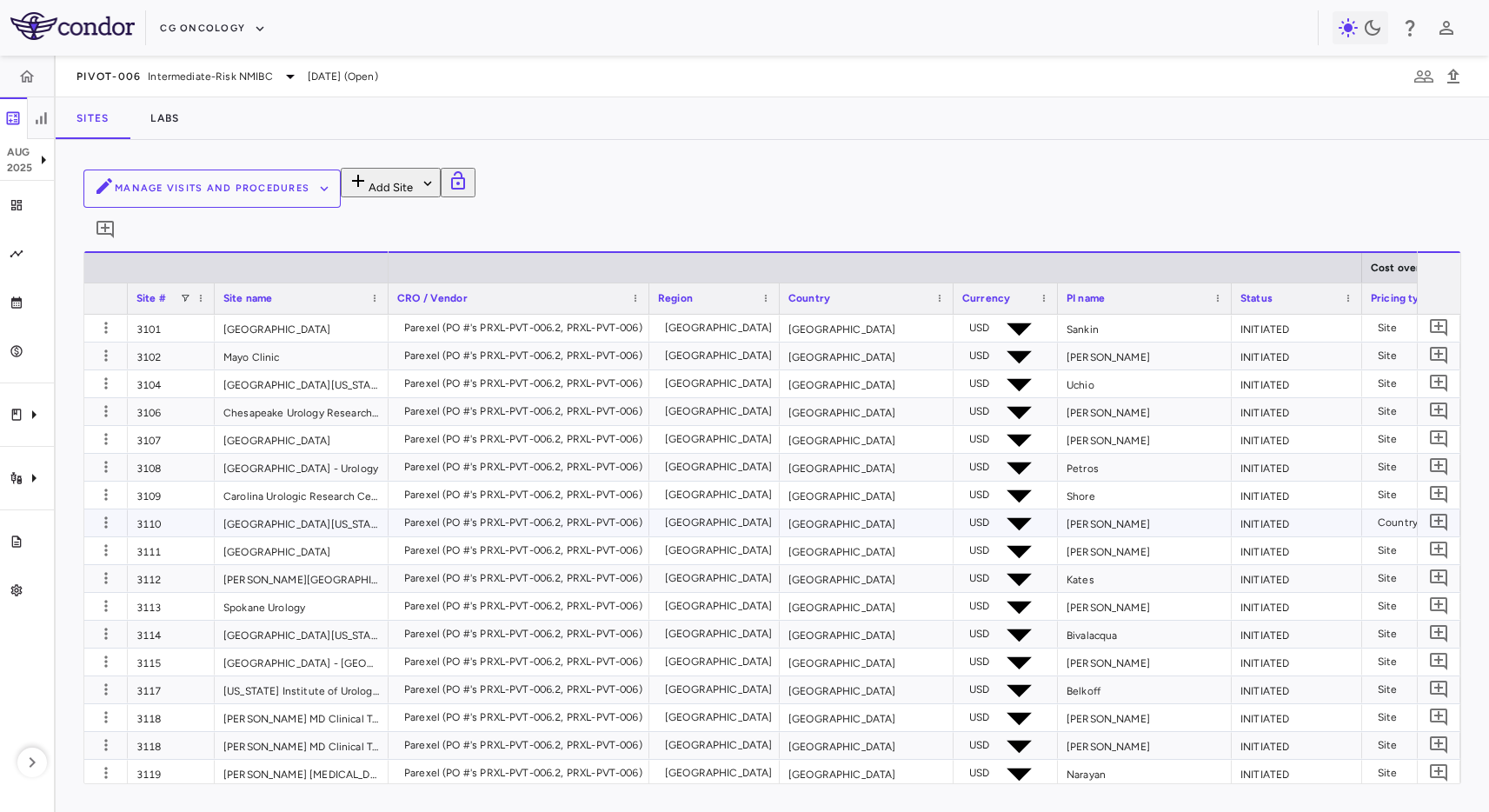
scroll to position [608, 0]
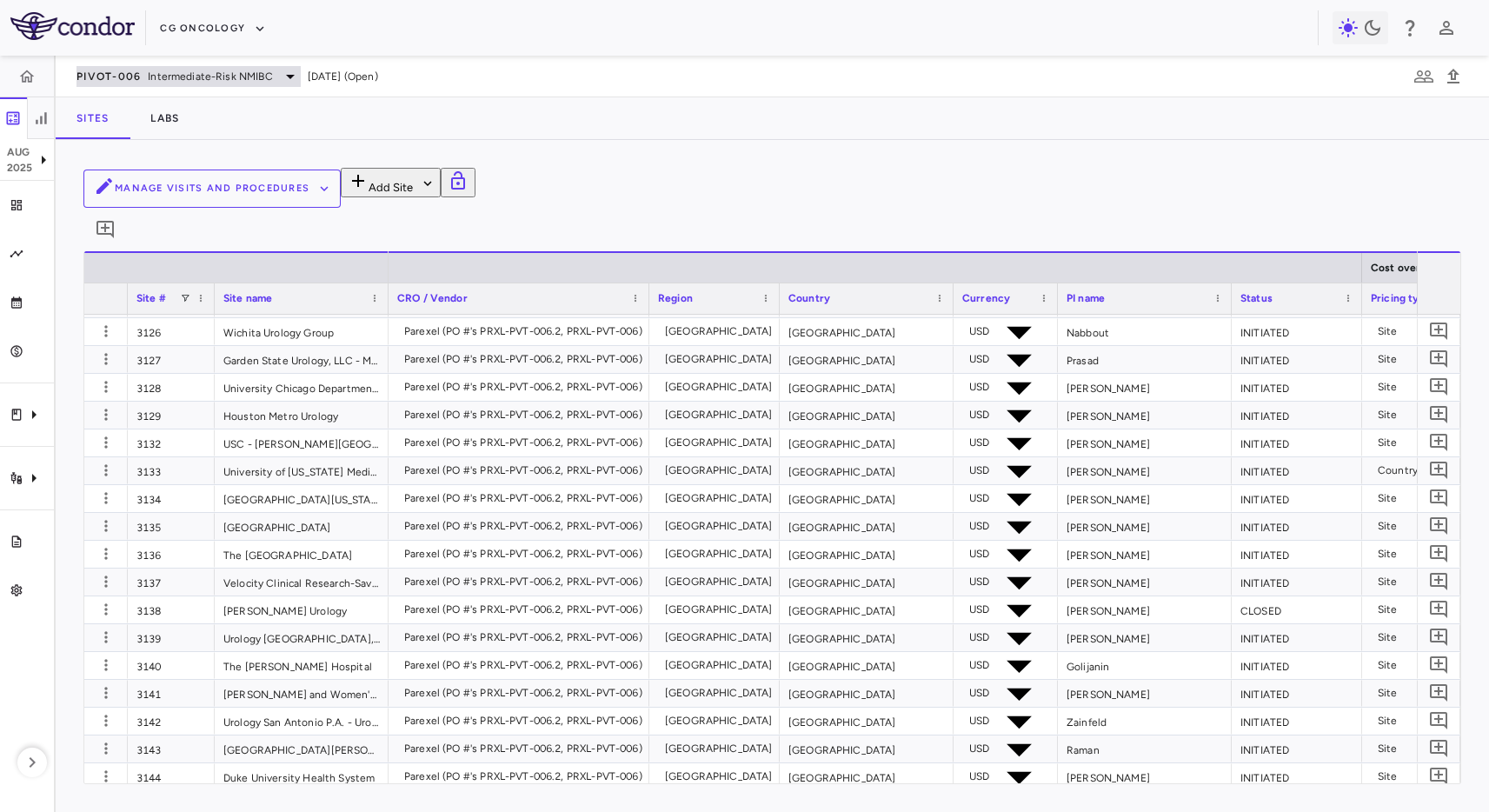
click at [173, 70] on span "Intermediate-Risk NMIBC" at bounding box center [210, 77] width 124 height 16
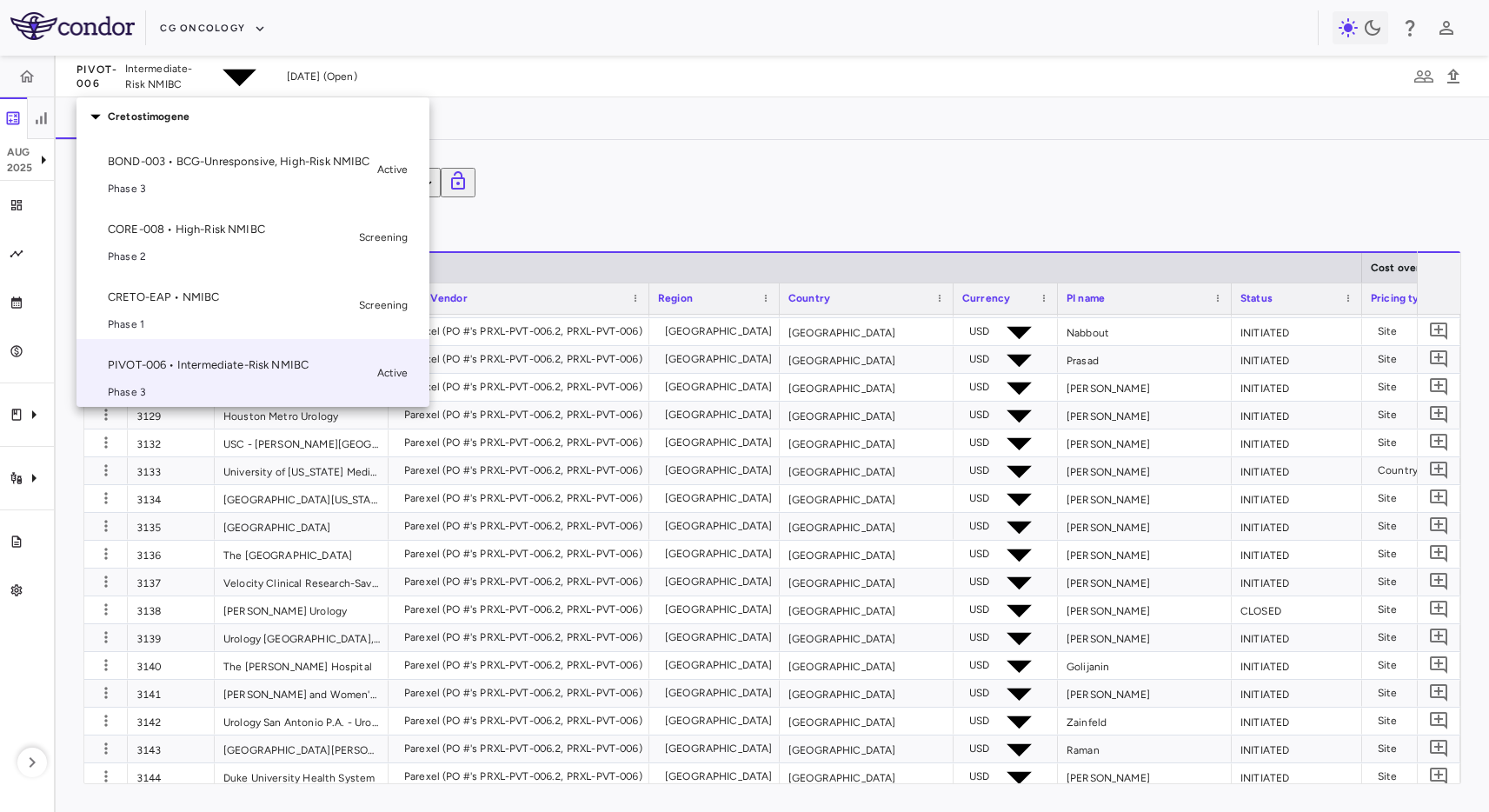
click at [258, 170] on p "BOND-003 • BCG-Unresponsive, High-Risk NMIBC" at bounding box center [239, 162] width 263 height 16
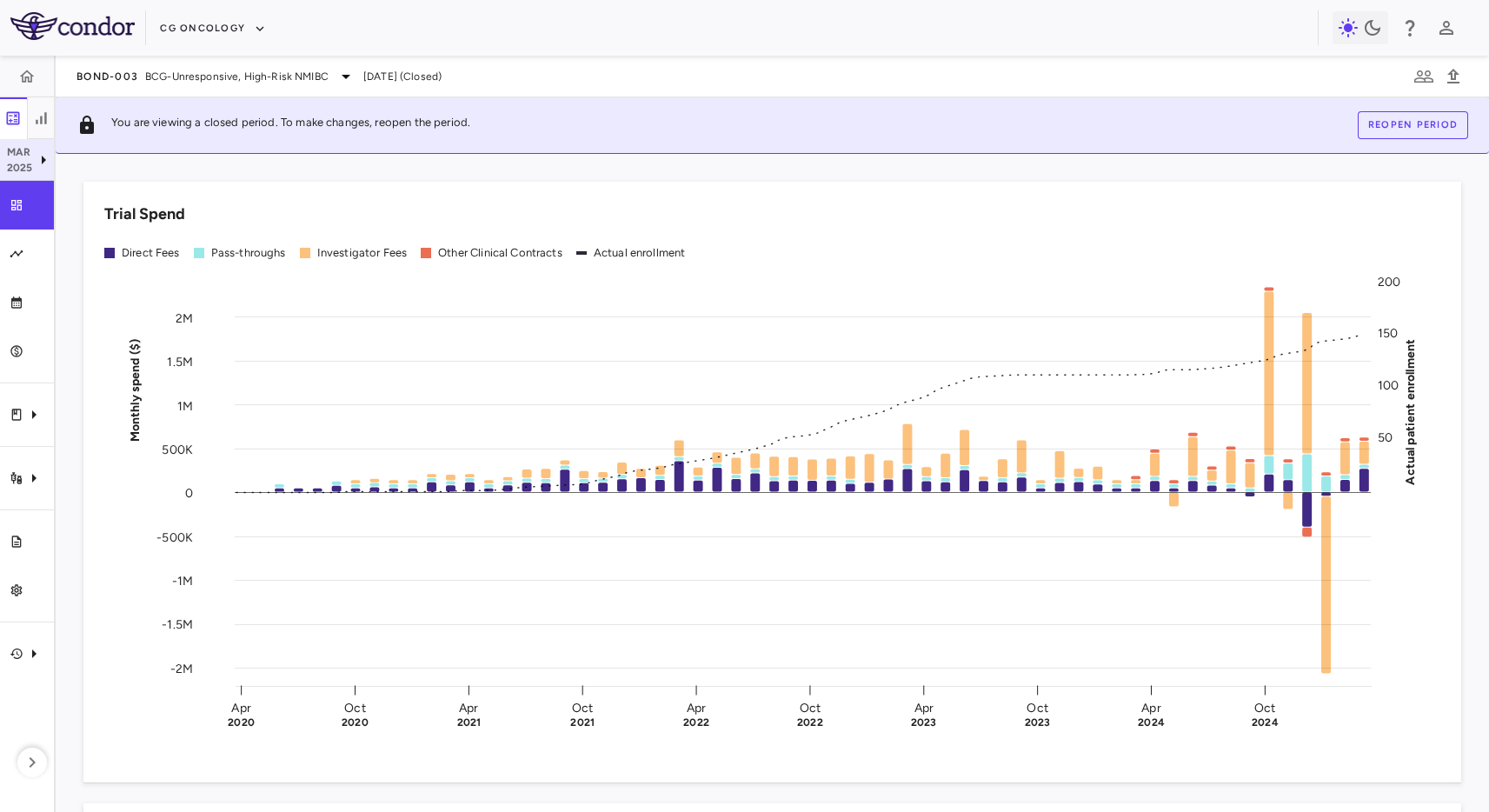
click at [17, 175] on p "2025" at bounding box center [20, 168] width 26 height 16
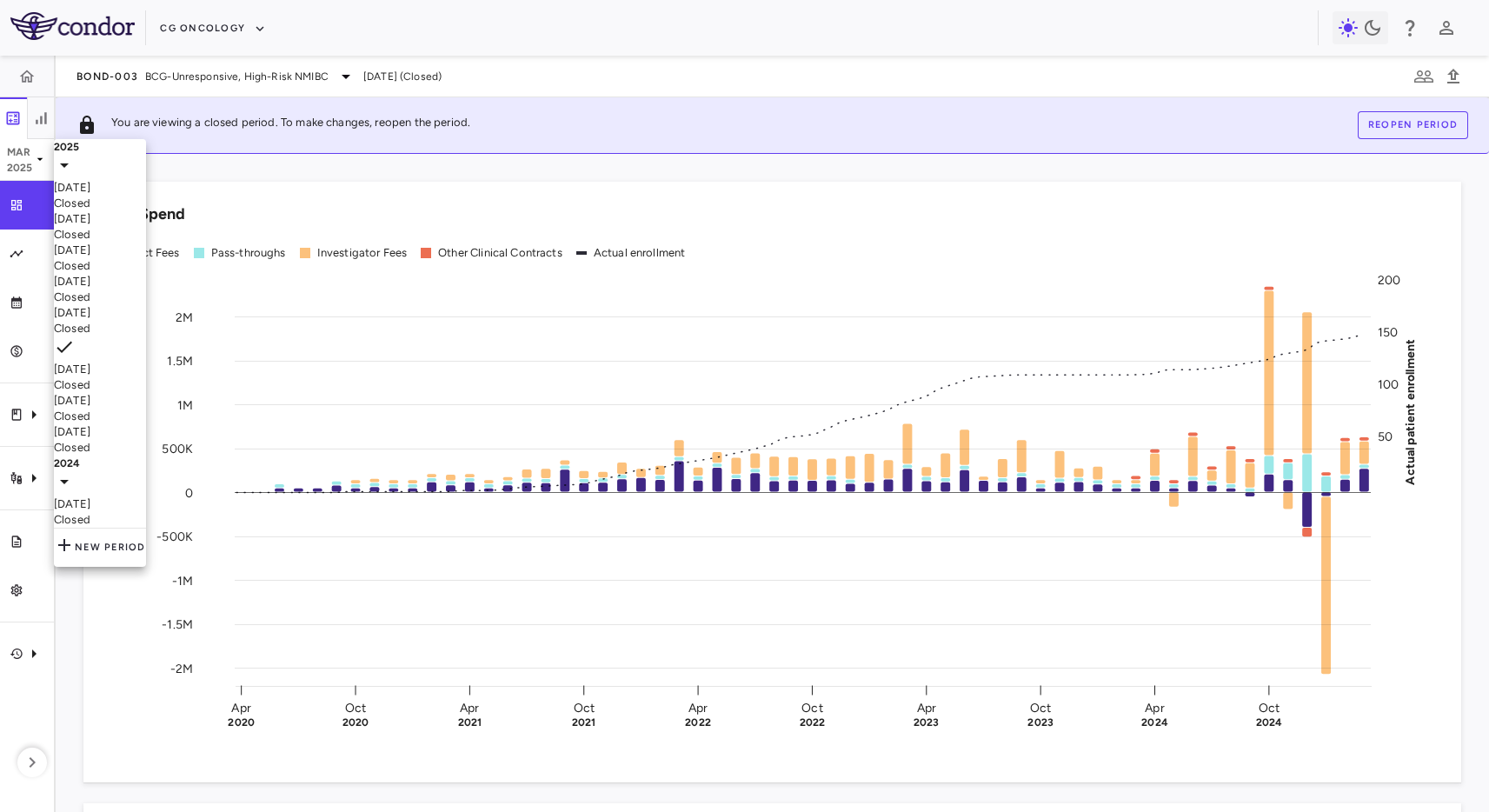
drag, startPoint x: 451, startPoint y: 230, endPoint x: 70, endPoint y: 483, distance: 457.4
click at [451, 231] on div at bounding box center [744, 406] width 1489 height 812
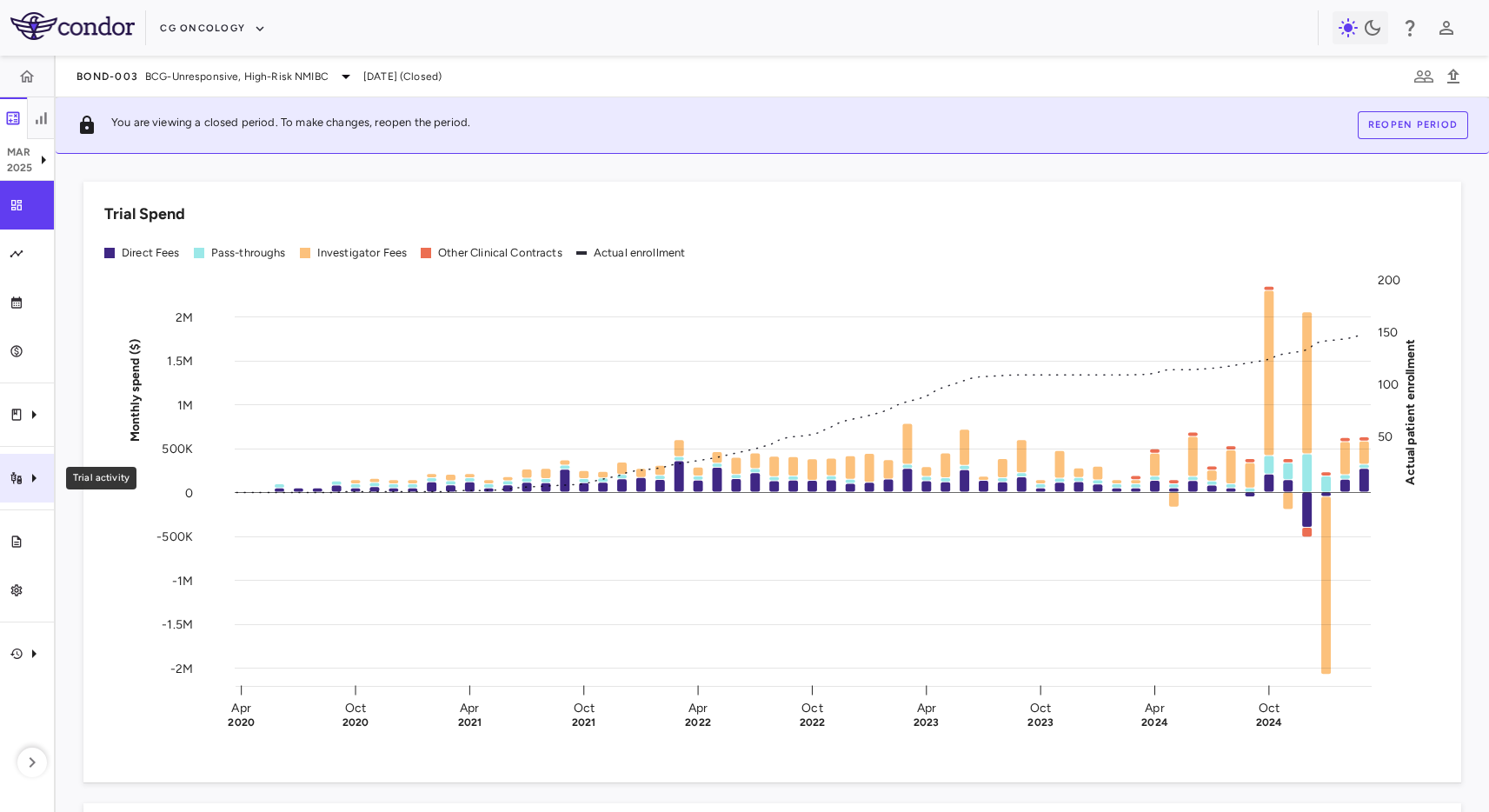
click at [31, 492] on div "Trial activity" at bounding box center [27, 477] width 54 height 49
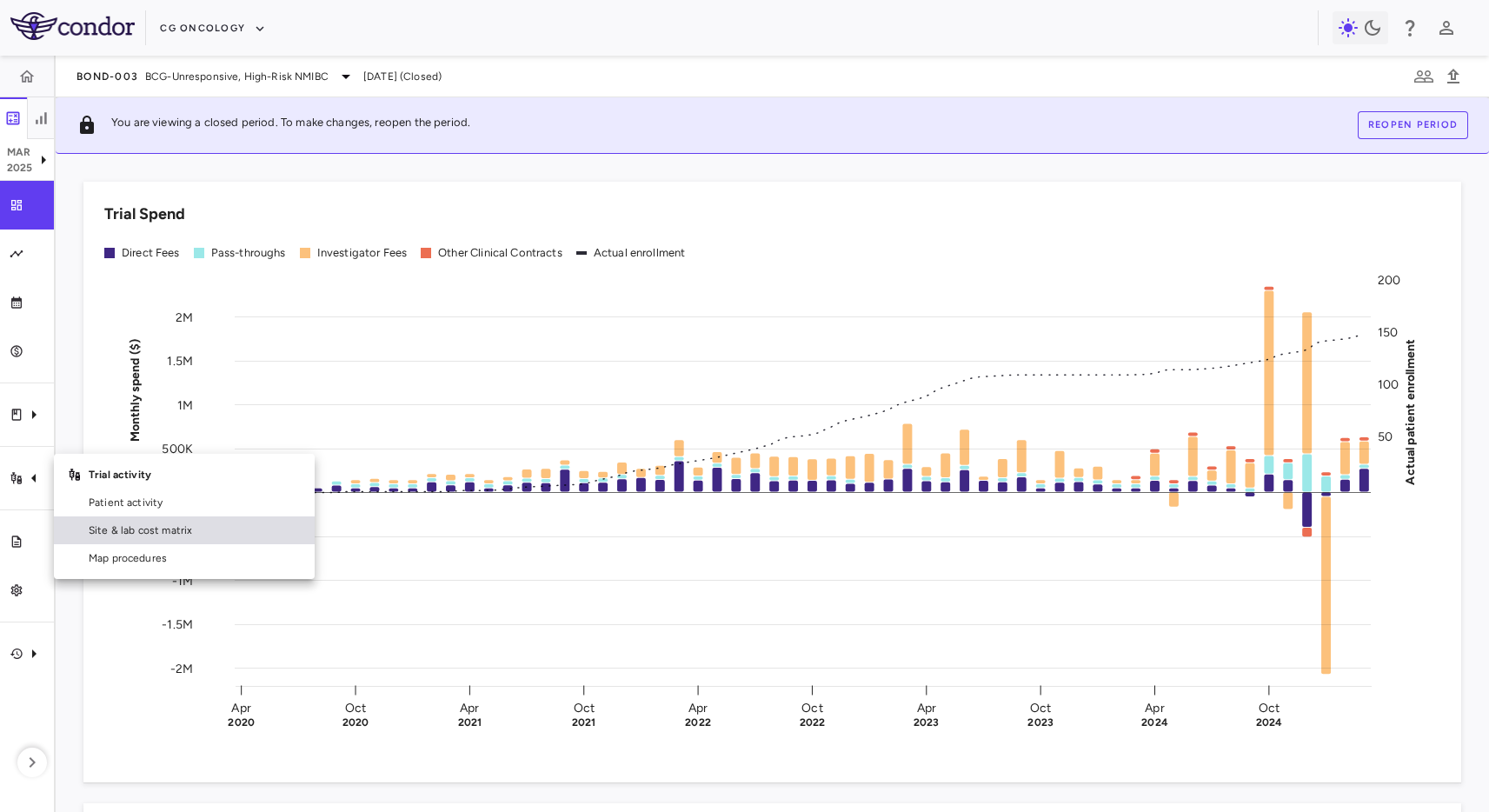
click at [123, 538] on link "Site & lab cost matrix" at bounding box center [184, 530] width 261 height 28
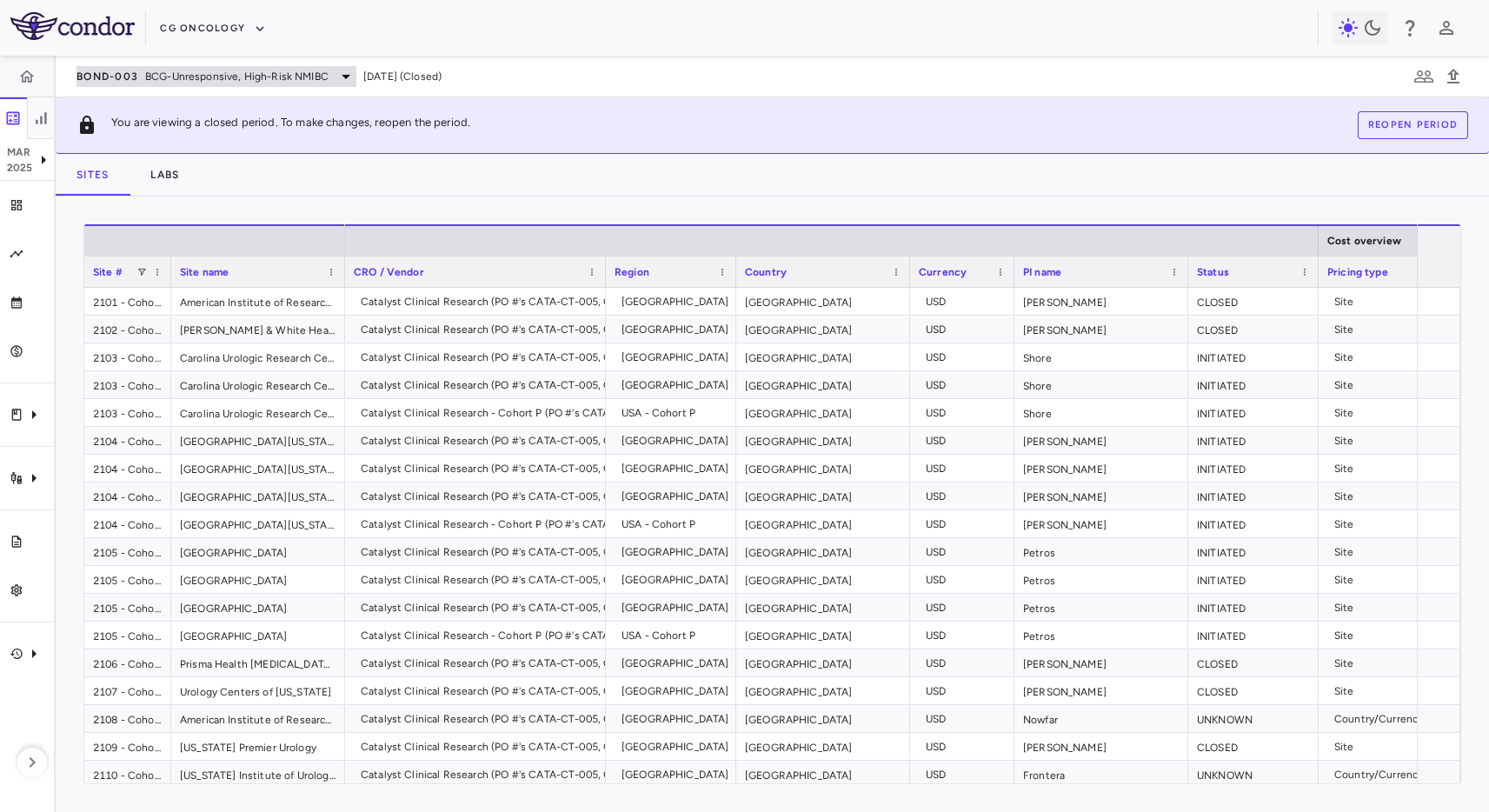
click at [204, 69] on span "BCG-Unresponsive, High-Risk NMIBC" at bounding box center [237, 77] width 184 height 16
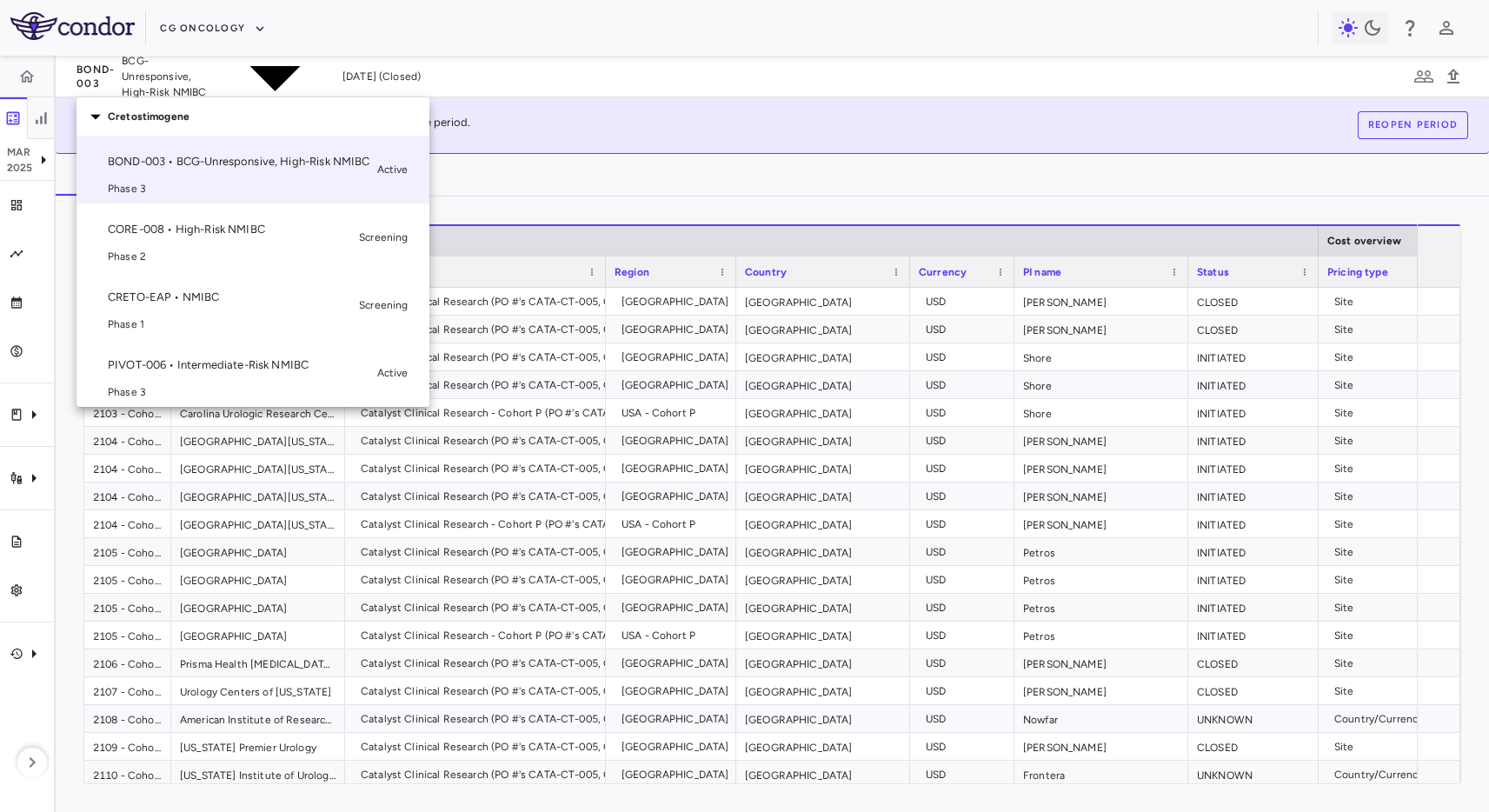
click at [540, 208] on div at bounding box center [744, 406] width 1489 height 812
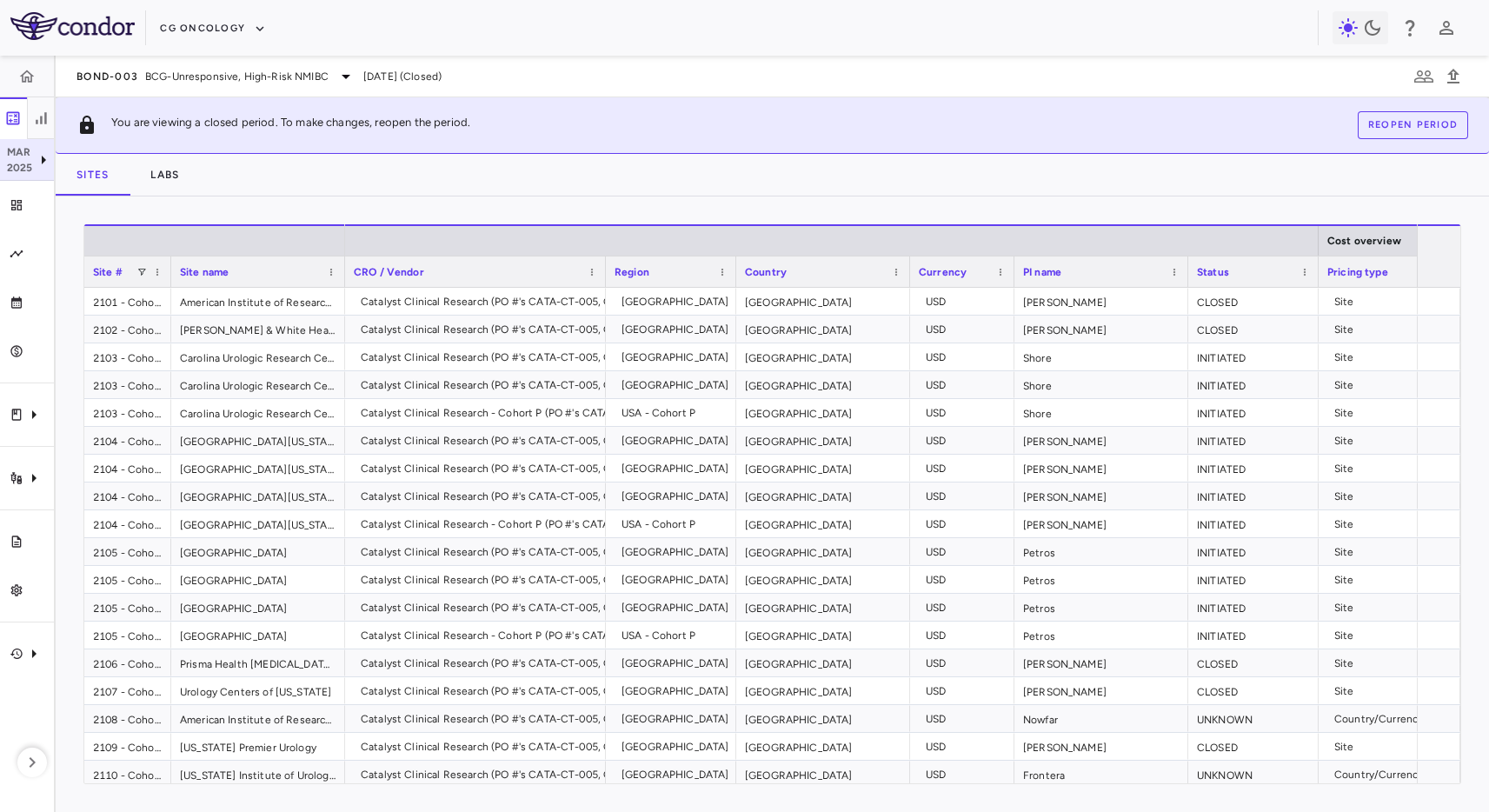
click at [17, 161] on p "2025" at bounding box center [20, 168] width 26 height 16
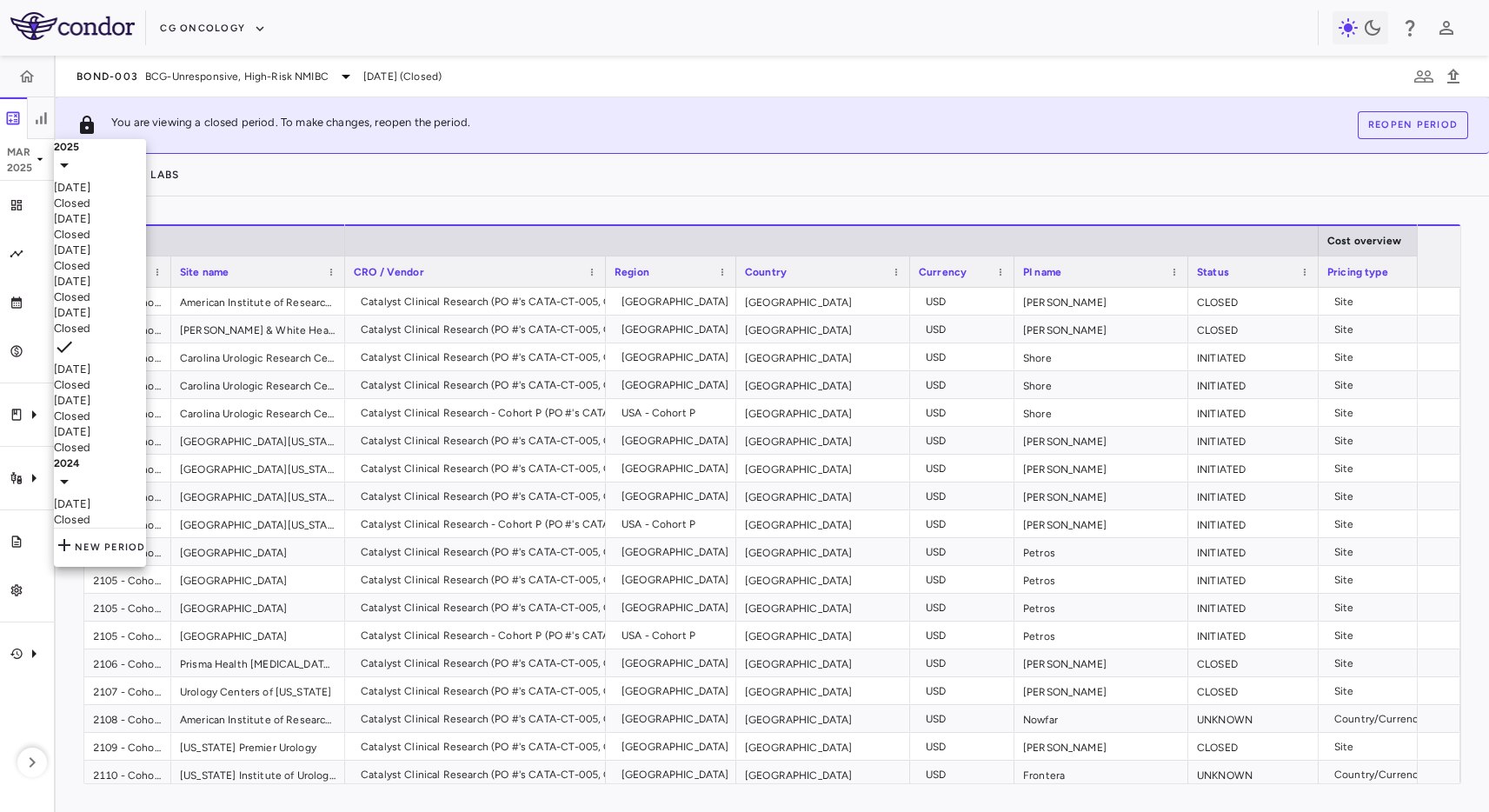
click at [87, 188] on div "[DATE] Closed" at bounding box center [100, 195] width 92 height 31
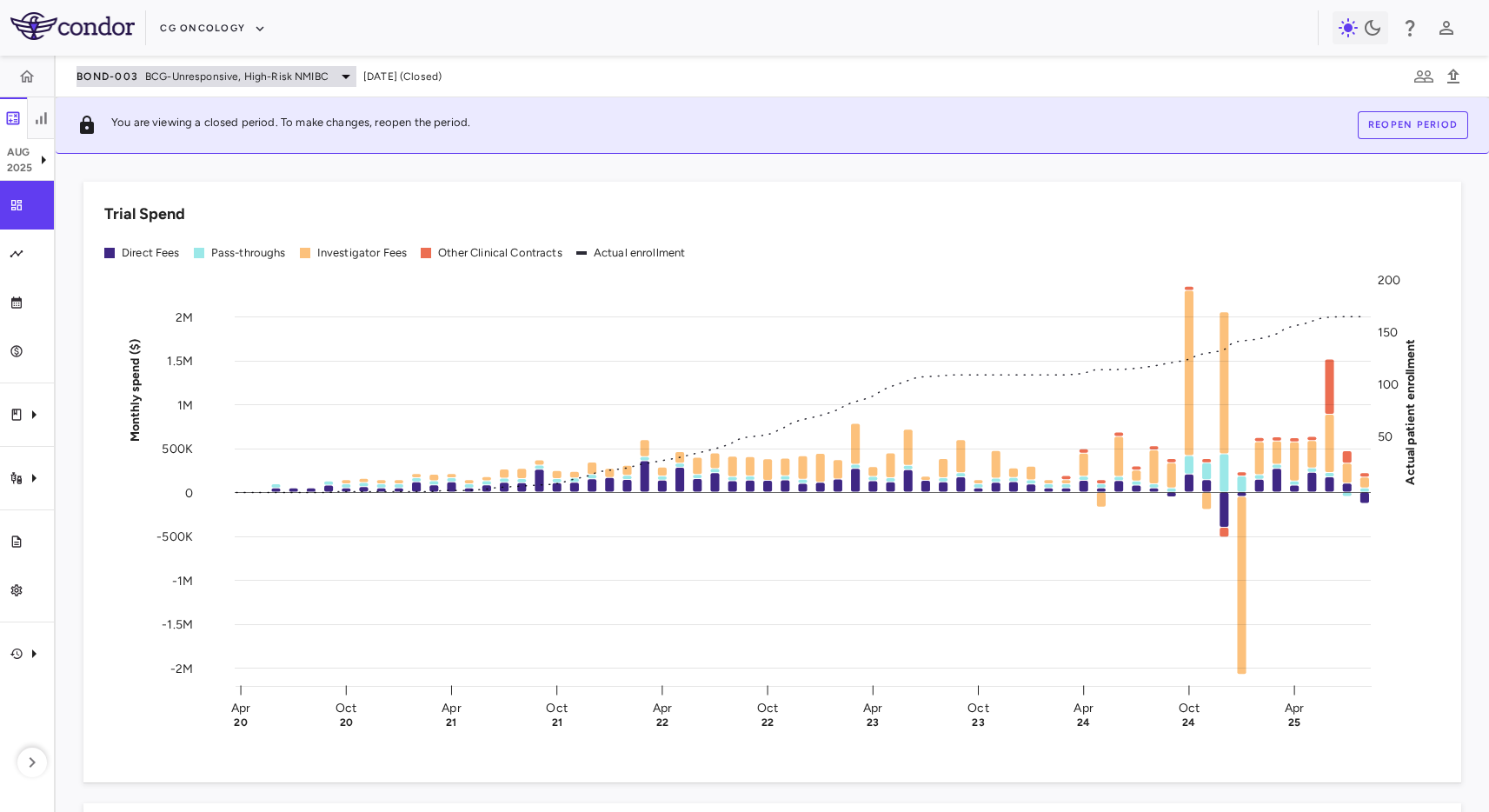
drag, startPoint x: 405, startPoint y: 84, endPoint x: 78, endPoint y: 77, distance: 327.1
click at [78, 77] on div "BOND-003 BCG-Unresponsive, High-Risk NMIBC [DATE] (Closed)" at bounding box center [772, 77] width 1434 height 42
copy div "BOND-003 BCG-Unresponsive, High-Risk NMIBC [DATE] (Closed)"
click at [752, 89] on div "BOND-003 BCG-Unresponsive, High-Risk NMIBC [DATE] (Closed)" at bounding box center [772, 77] width 1434 height 42
click at [239, 23] on button "CG Oncology" at bounding box center [213, 29] width 106 height 28
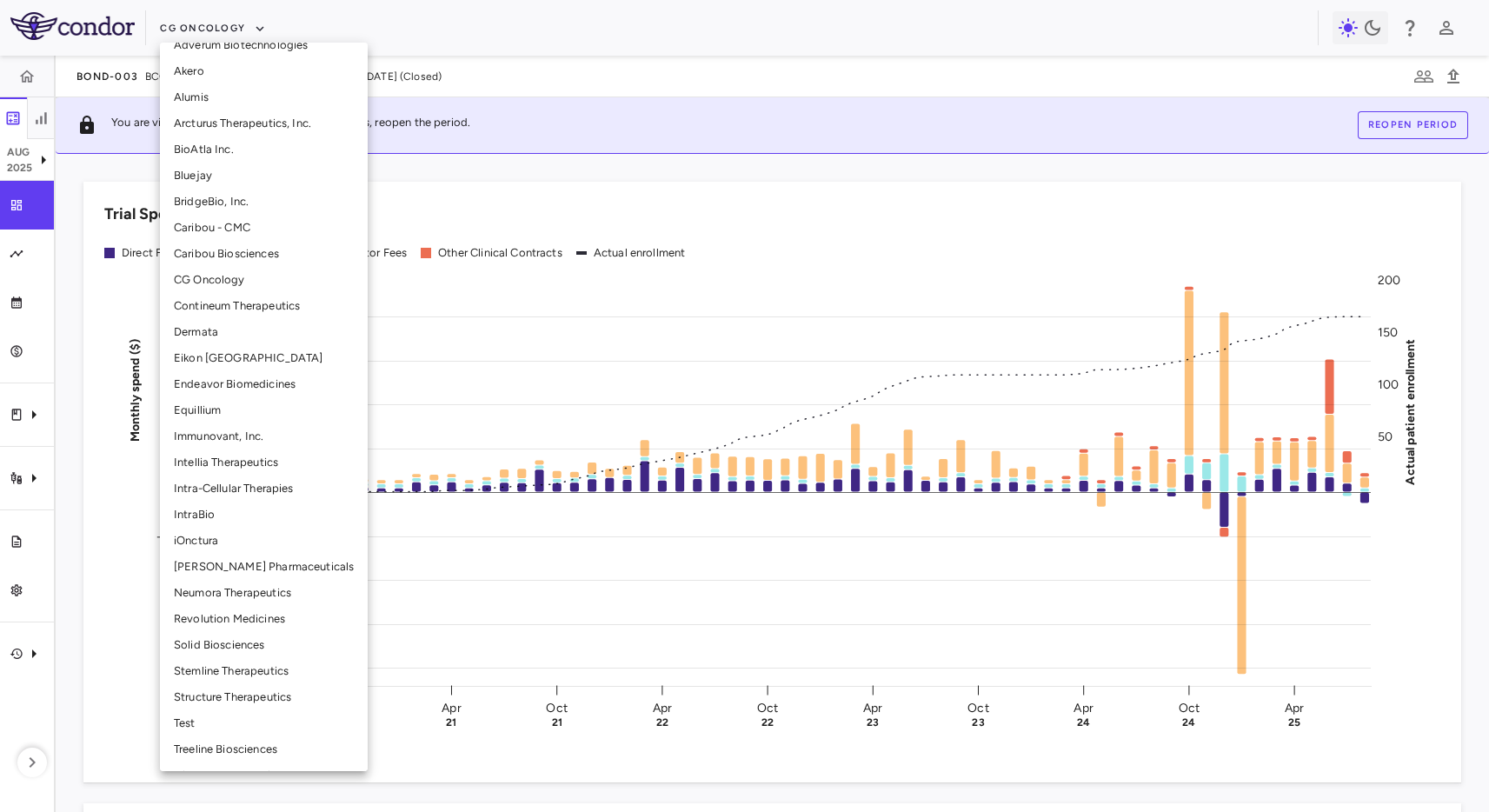
scroll to position [224, 0]
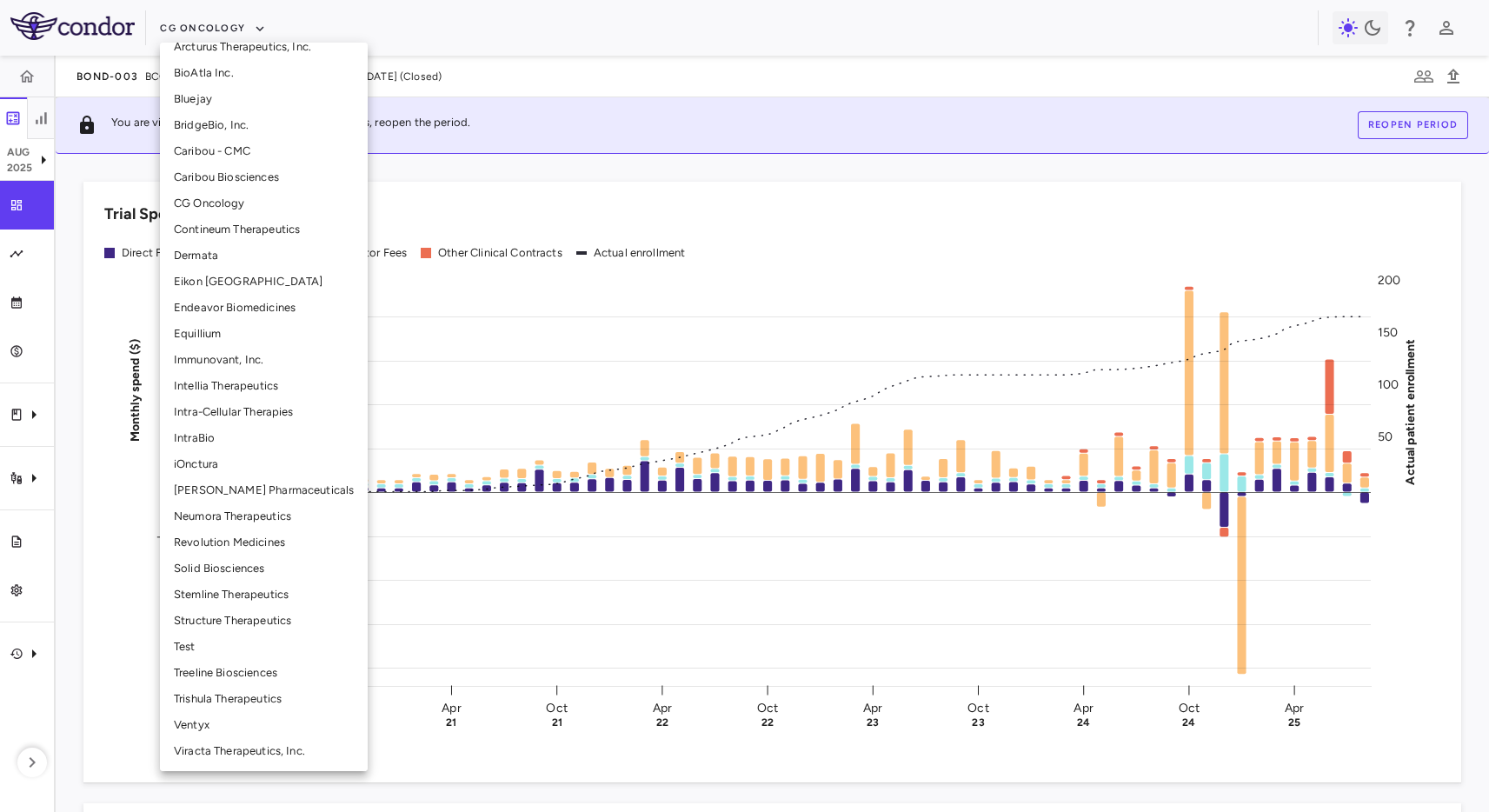
click at [211, 718] on li "Ventyx" at bounding box center [264, 725] width 208 height 26
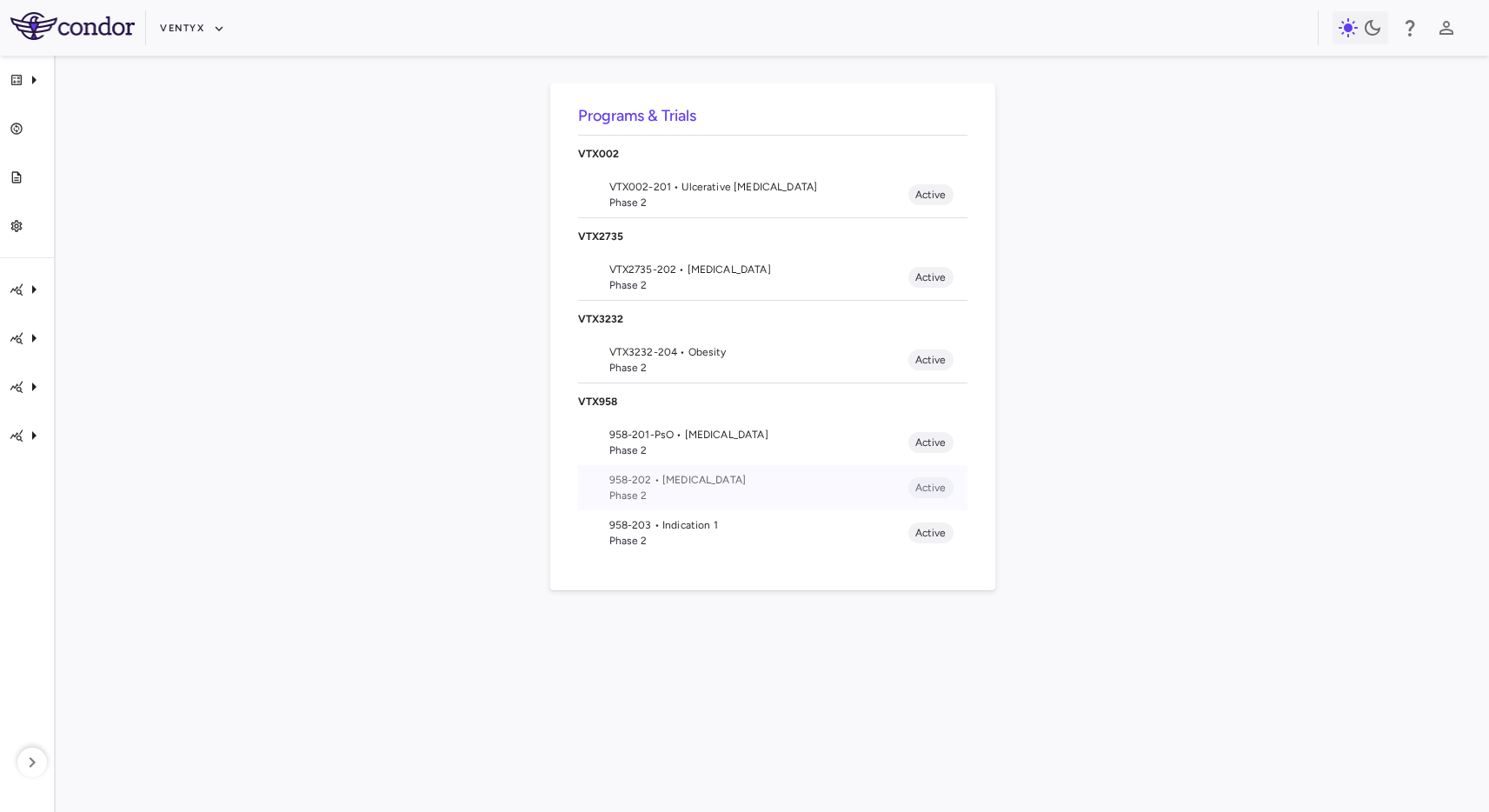
click at [726, 502] on span "Phase 2" at bounding box center [758, 495] width 299 height 16
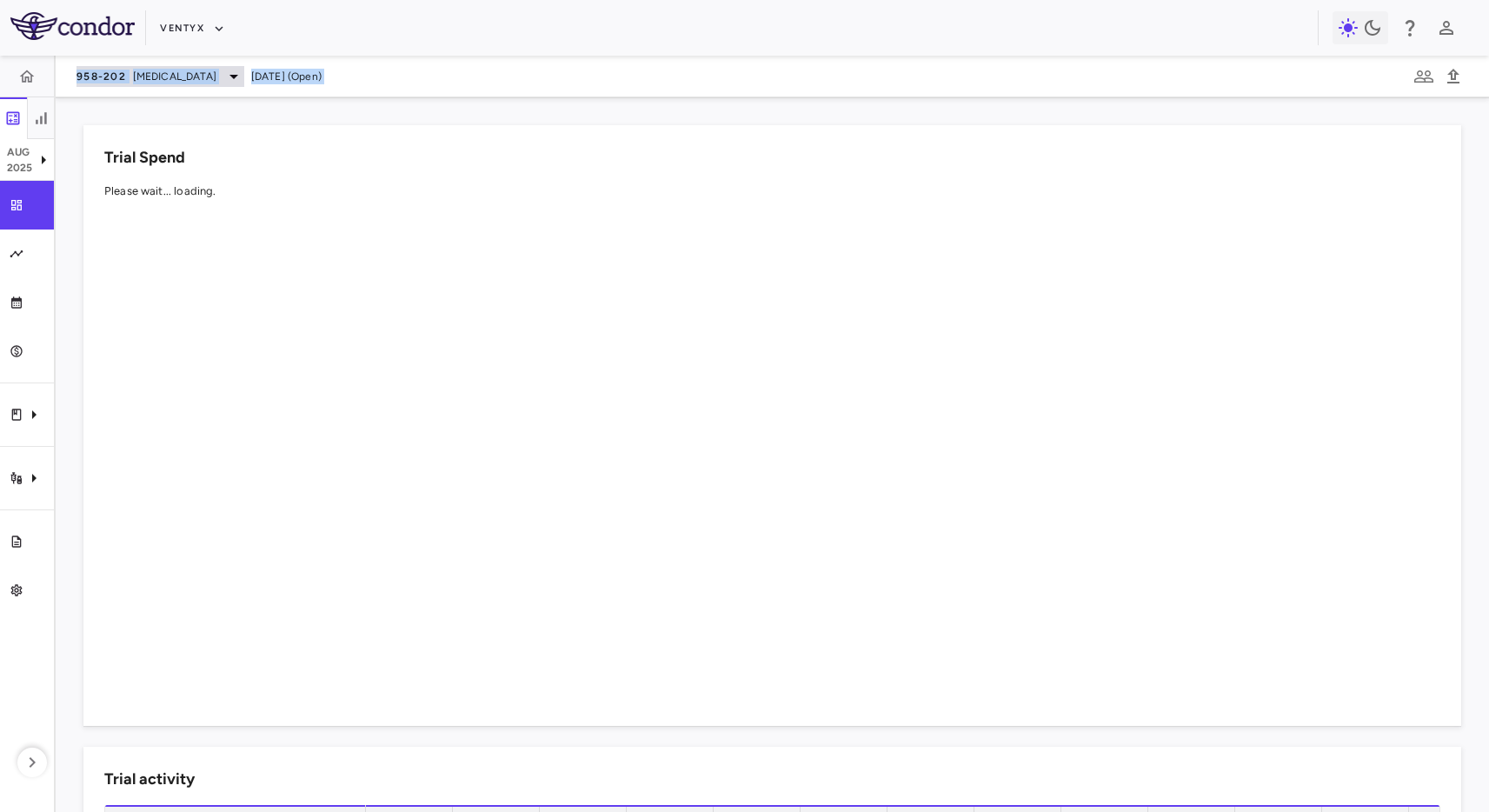
drag, startPoint x: 539, startPoint y: 102, endPoint x: 77, endPoint y: 77, distance: 462.7
click at [77, 77] on div "958-202 [MEDICAL_DATA] [DATE] (Open) Trial Spend Please wait... loading. Trial …" at bounding box center [772, 433] width 1434 height 756
copy div "958-202 [MEDICAL_DATA] [DATE] (Open)"
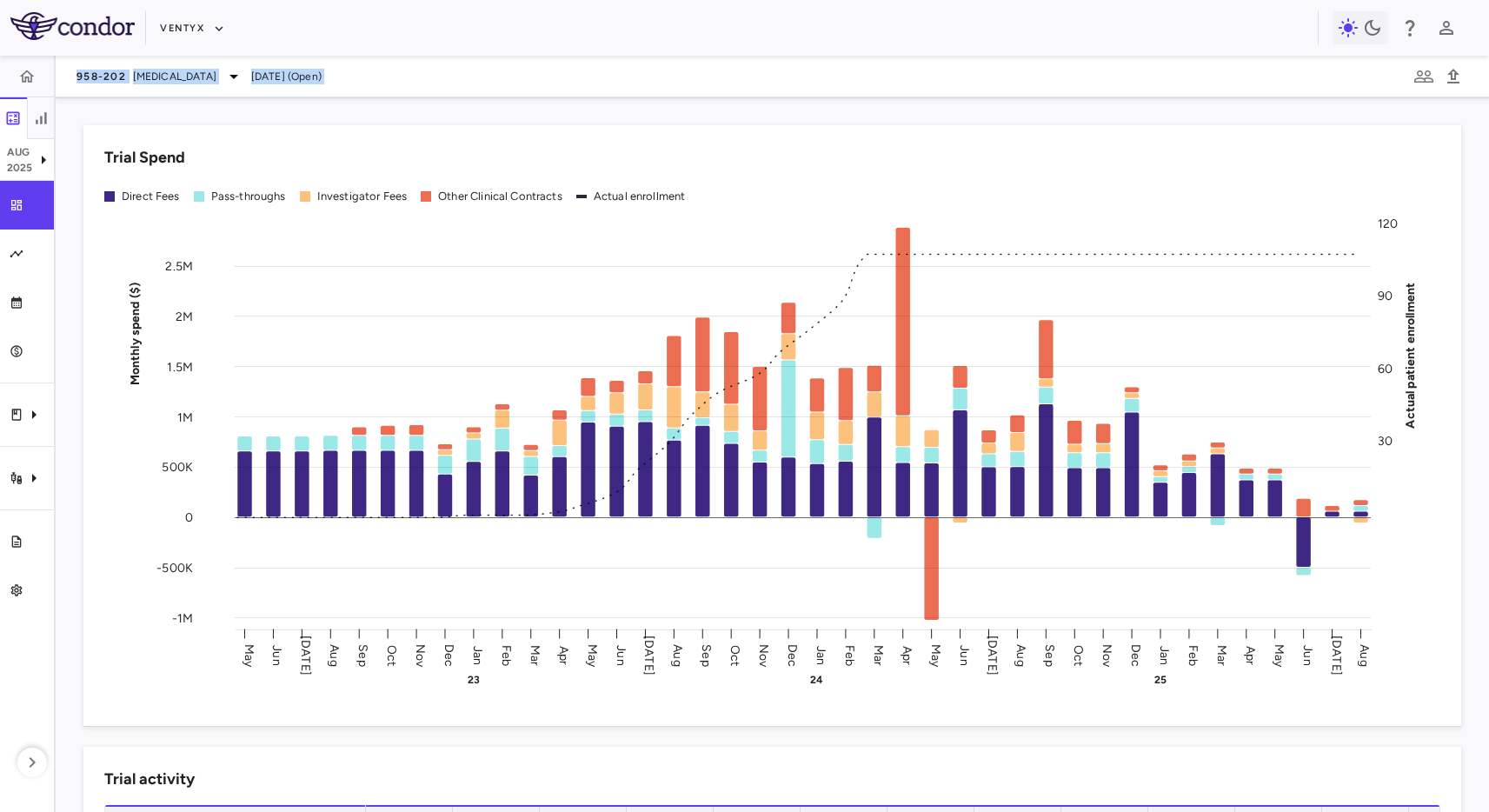
click at [249, 98] on div "Trial Spend Direct Fees Pass-throughs Investigator Fees Other Clinical Contract…" at bounding box center [772, 453] width 1434 height 714
click at [184, 32] on button "Ventyx" at bounding box center [192, 29] width 65 height 28
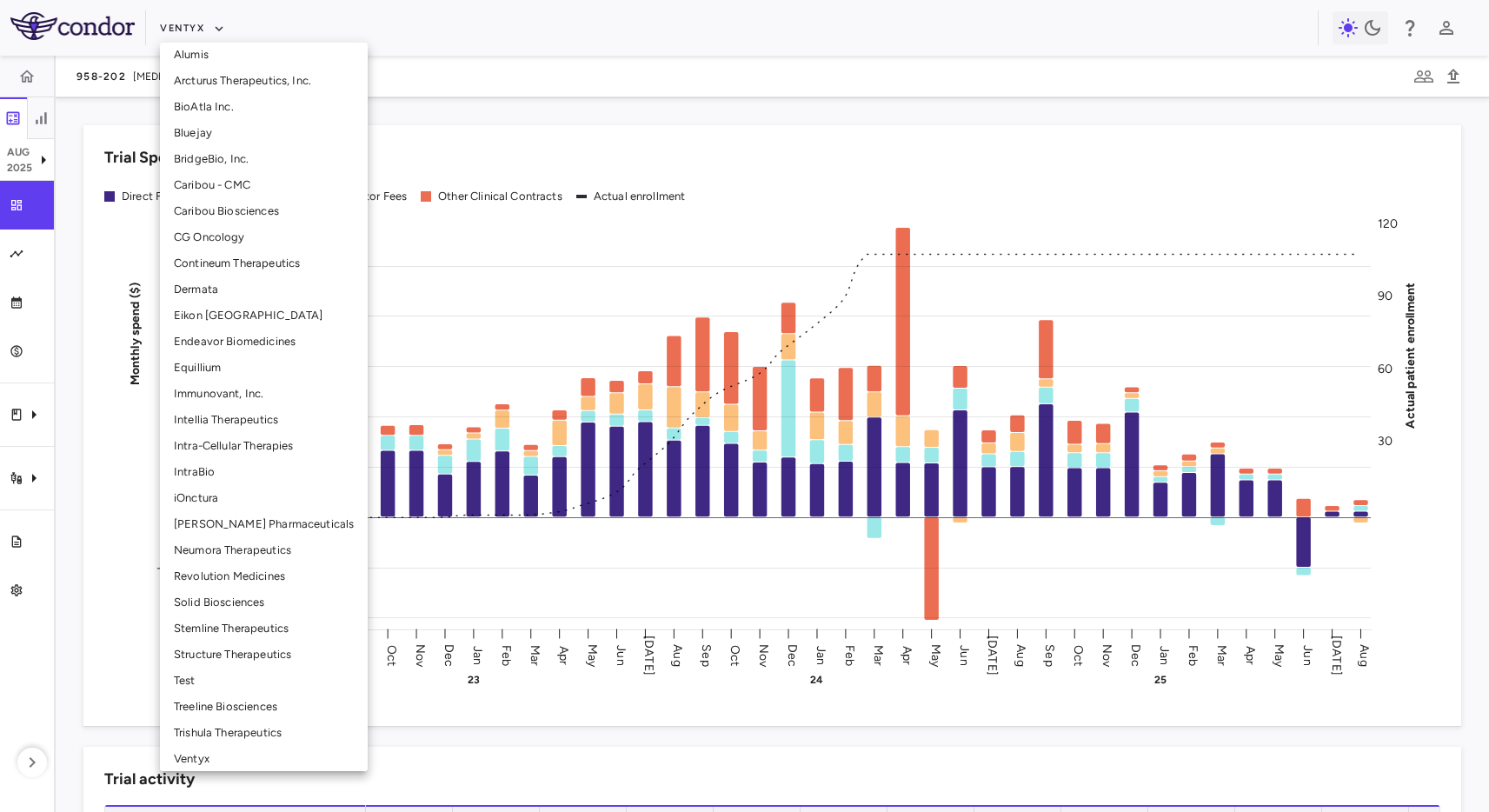
scroll to position [224, 0]
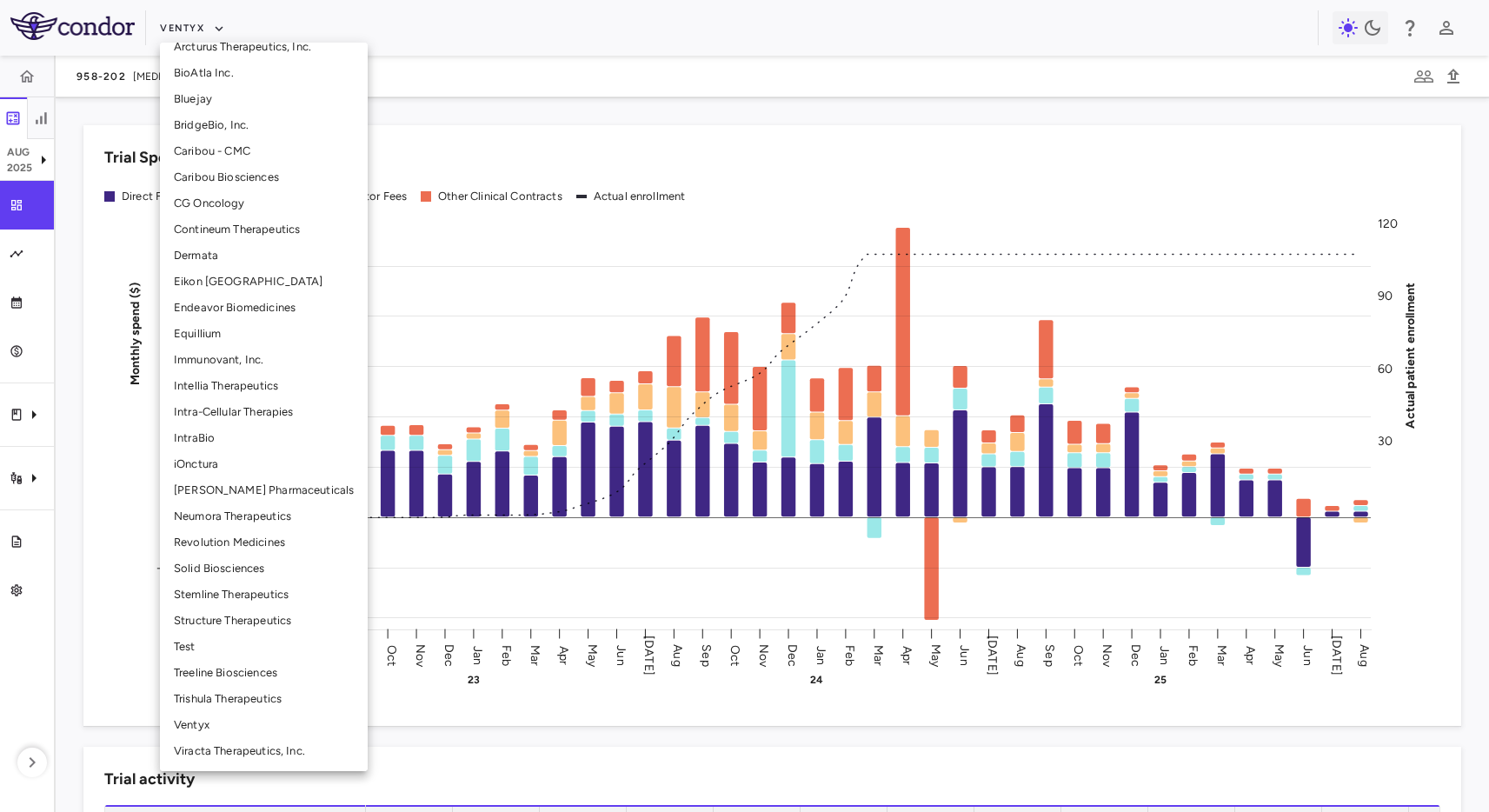
click at [243, 211] on li "CG Oncology" at bounding box center [264, 204] width 208 height 26
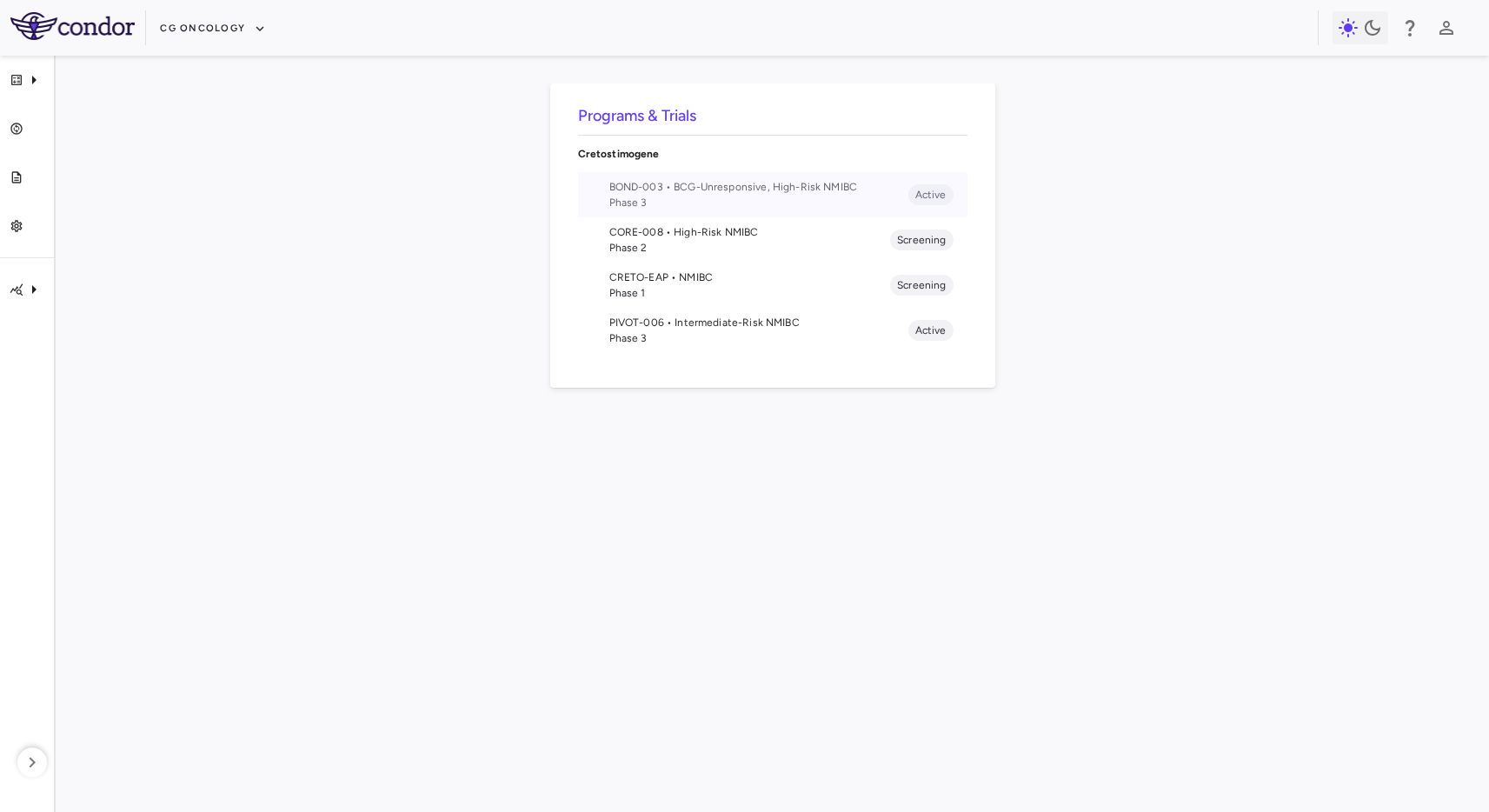
click at [727, 185] on span "BOND-003 • BCG-Unresponsive, High-Risk NMIBC" at bounding box center [758, 187] width 299 height 16
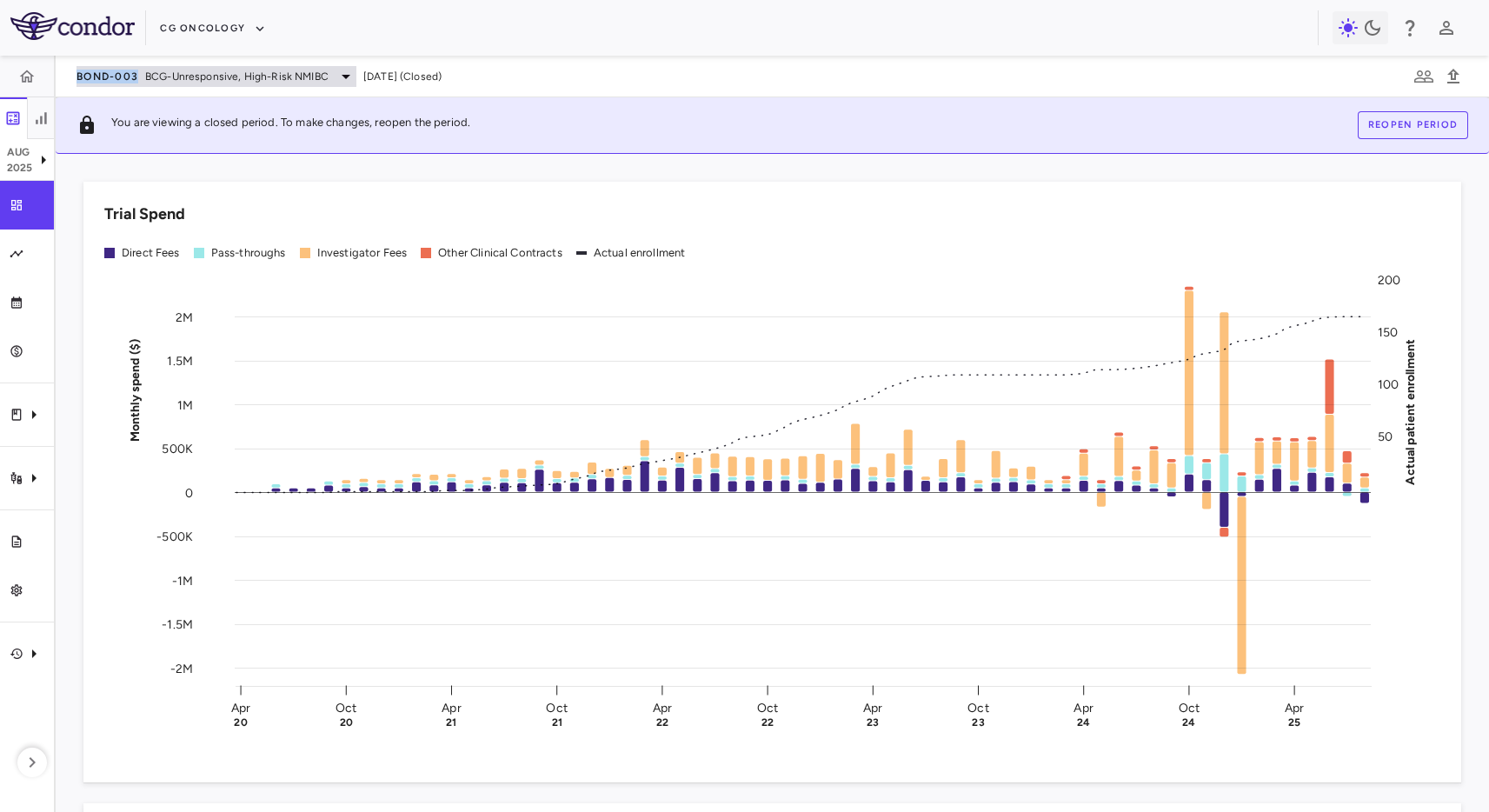
drag, startPoint x: 66, startPoint y: 77, endPoint x: 140, endPoint y: 77, distance: 74.0
click at [140, 77] on div "BOND-003 BCG-Unresponsive, High-Risk NMIBC [DATE] (Closed)" at bounding box center [772, 77] width 1434 height 42
copy span "BOND-003"
click at [672, 85] on div "BOND-003 BCG-Unresponsive, High-Risk NMIBC [DATE] (Closed)" at bounding box center [772, 77] width 1434 height 42
click at [807, 304] on rect at bounding box center [802, 479] width 1136 height 393
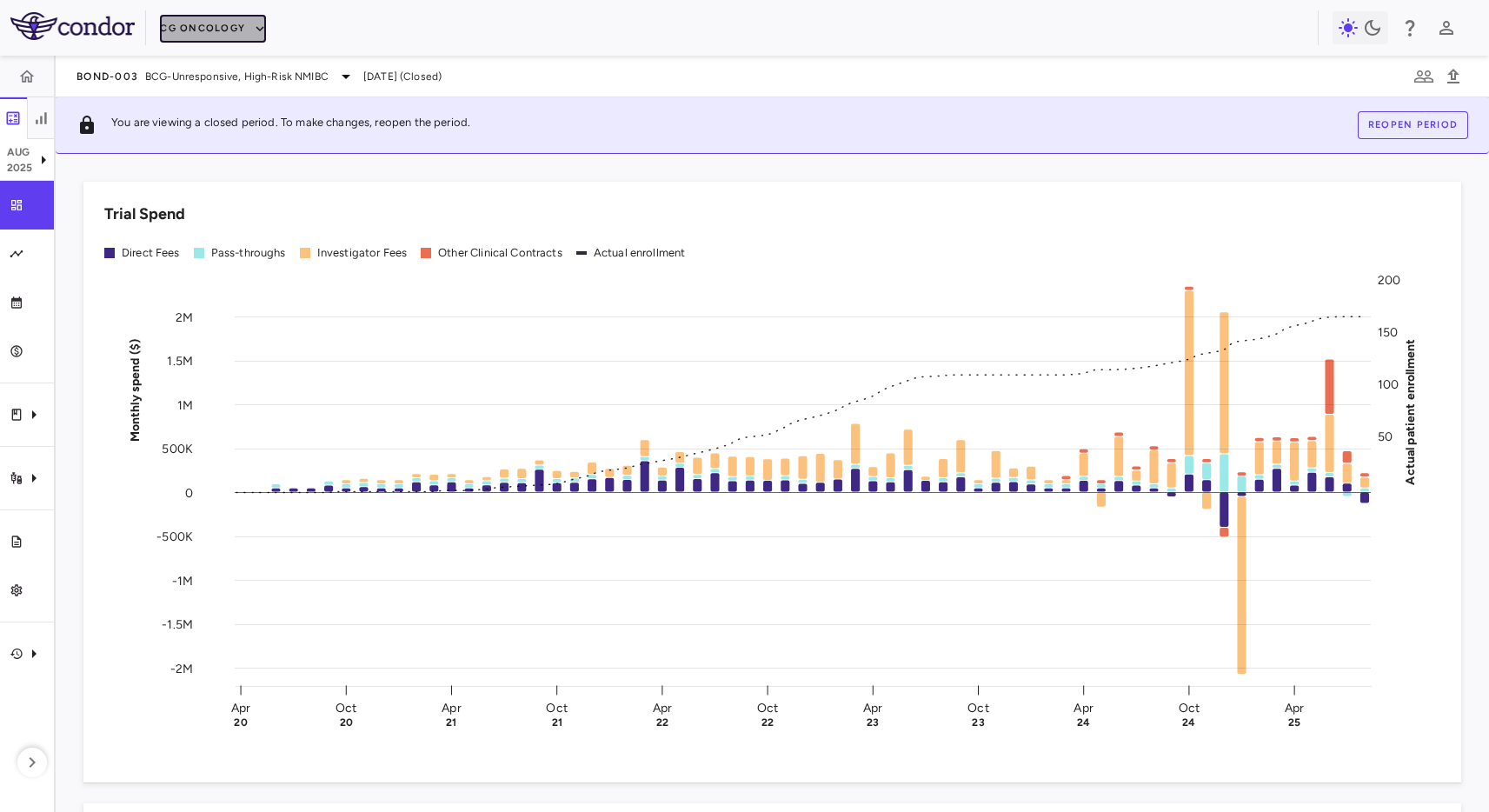
click at [186, 22] on button "CG Oncology" at bounding box center [213, 29] width 106 height 28
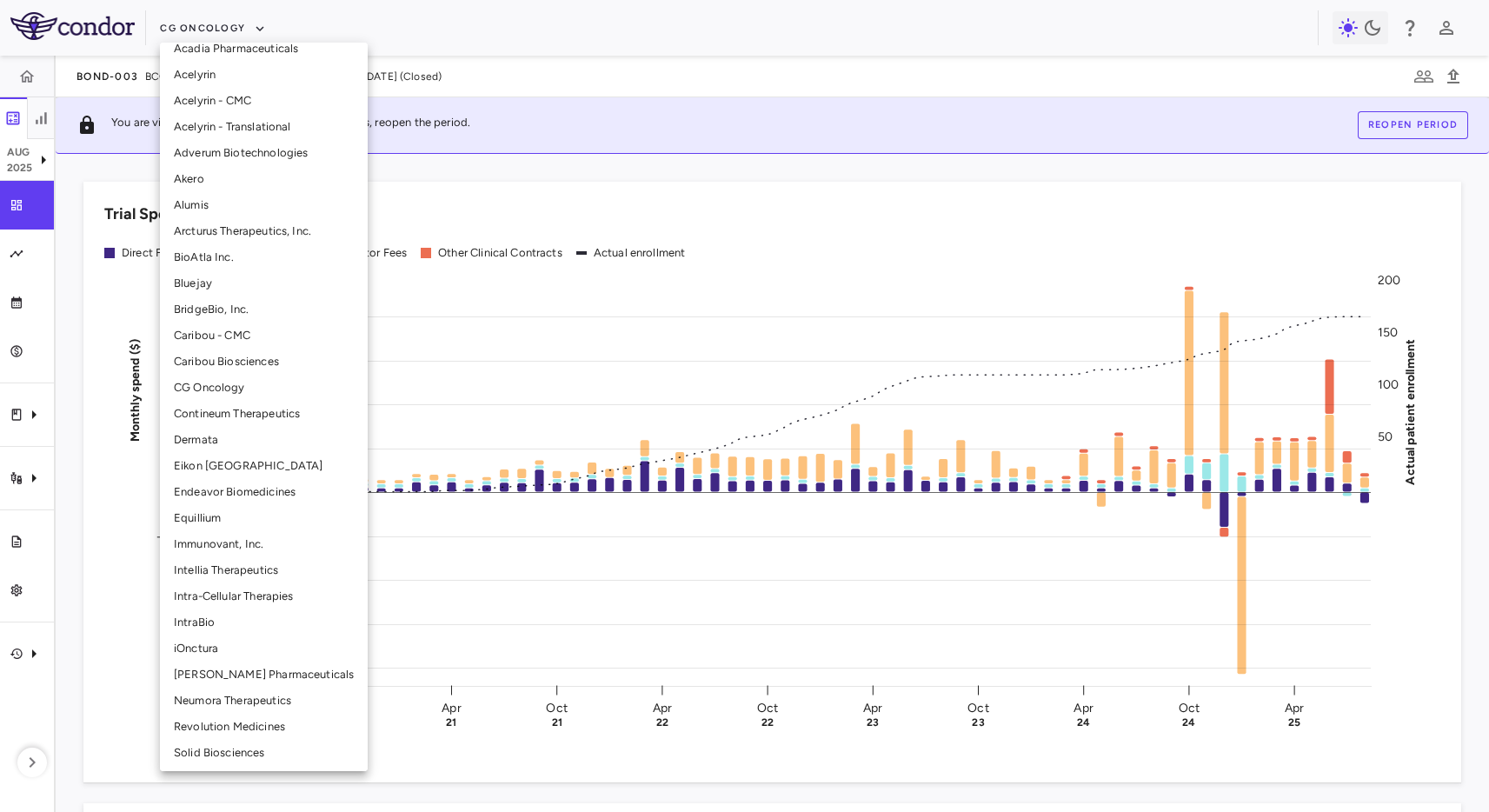
scroll to position [224, 0]
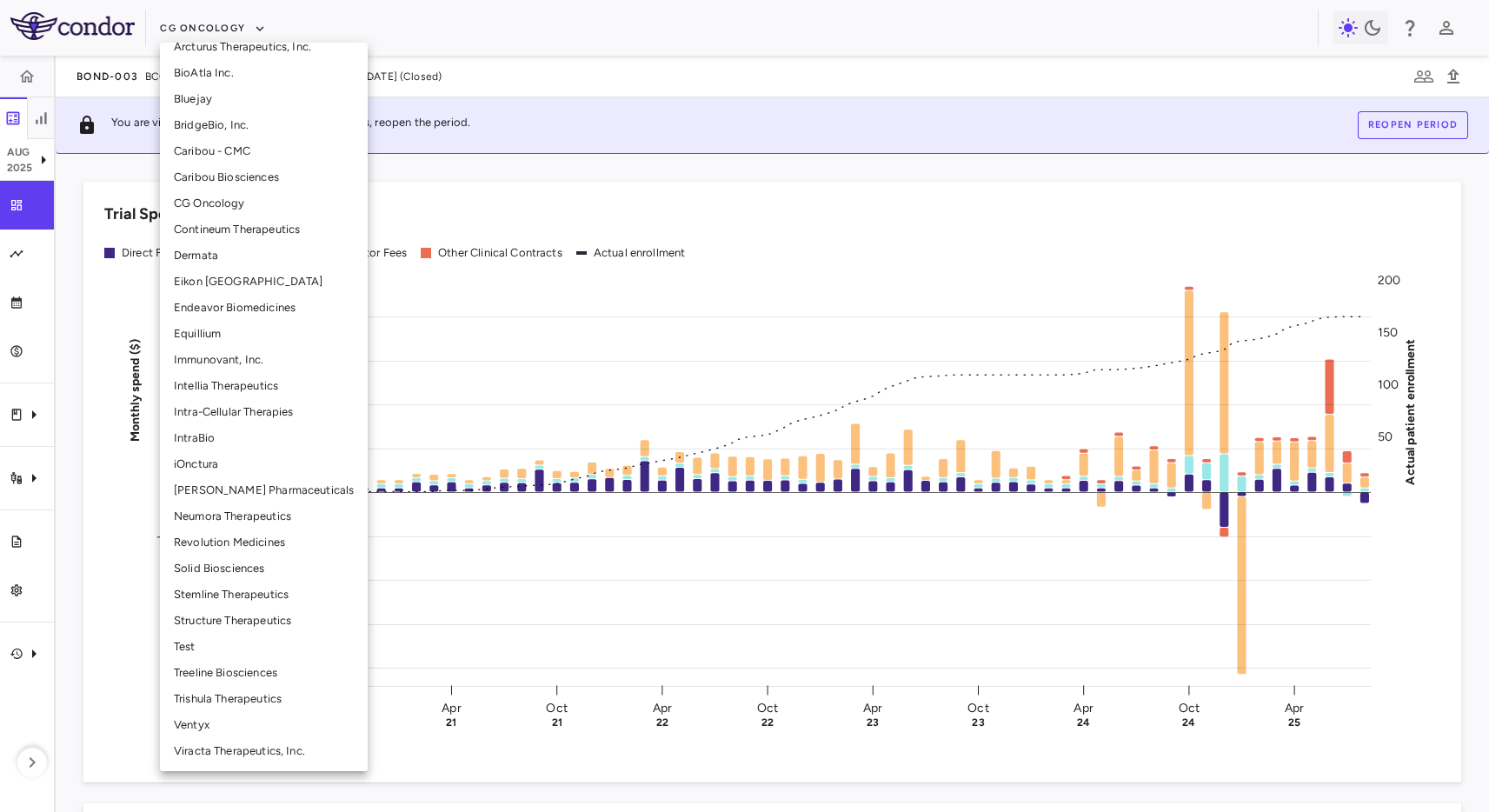
click at [211, 728] on li "Ventyx" at bounding box center [264, 725] width 208 height 26
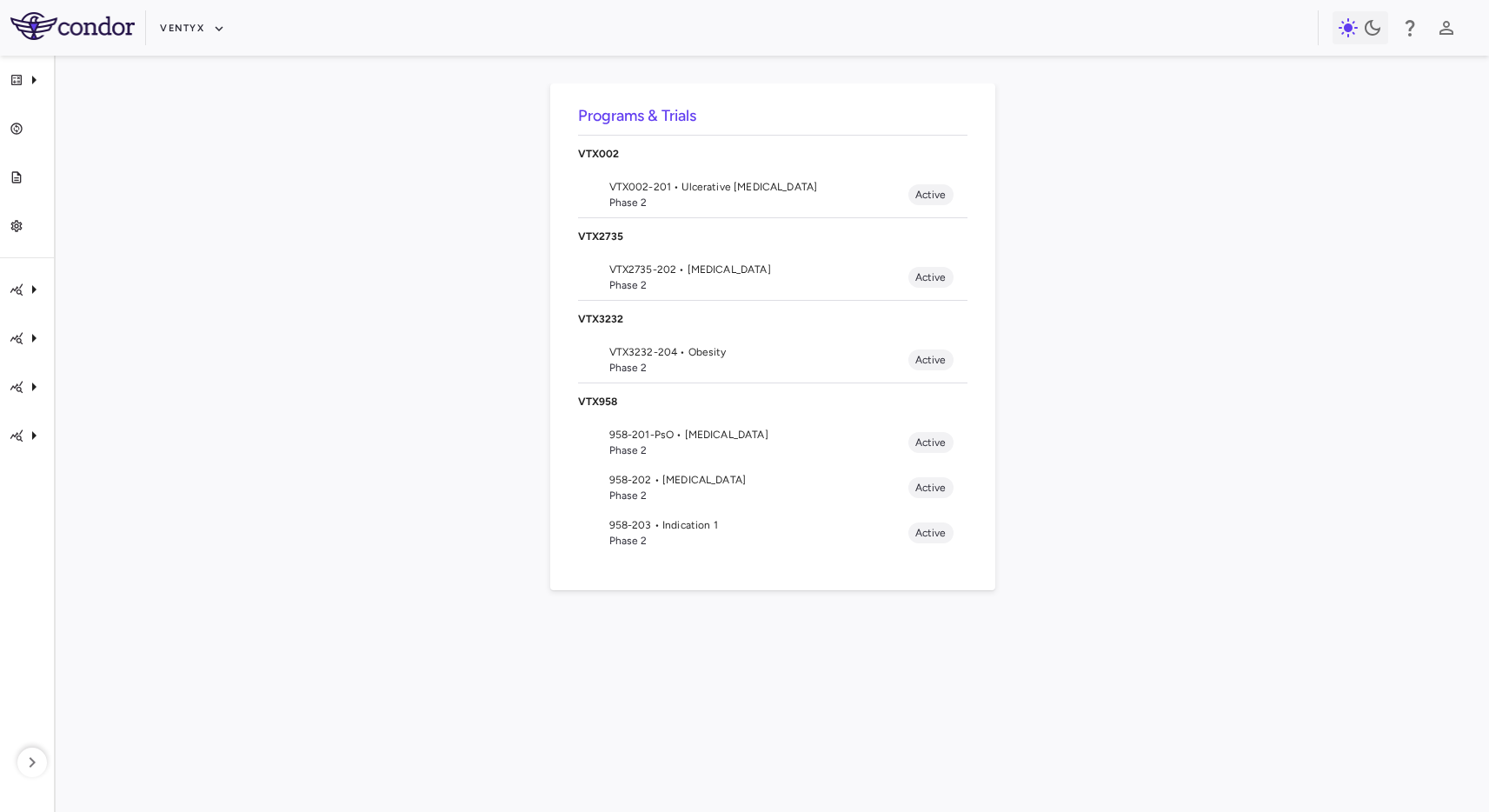
click at [1200, 136] on div "Programs & Trials VTX002 VTX002-201 • Ulcerative [MEDICAL_DATA] Phase 2 Active …" at bounding box center [772, 433] width 1378 height 700
click at [402, 235] on div "Programs & Trials VTX002 VTX002-201 • Ulcerative [MEDICAL_DATA] Phase 2 Active …" at bounding box center [772, 433] width 1378 height 700
click at [291, 239] on div "Programs & Trials VTX002 VTX002-201 • Ulcerative [MEDICAL_DATA] Phase 2 Active …" at bounding box center [772, 433] width 1378 height 700
drag, startPoint x: 370, startPoint y: 249, endPoint x: 543, endPoint y: 278, distance: 175.4
click at [385, 249] on div "Programs & Trials VTX002 VTX002-201 • Ulcerative [MEDICAL_DATA] Phase 2 Active …" at bounding box center [772, 433] width 1378 height 700
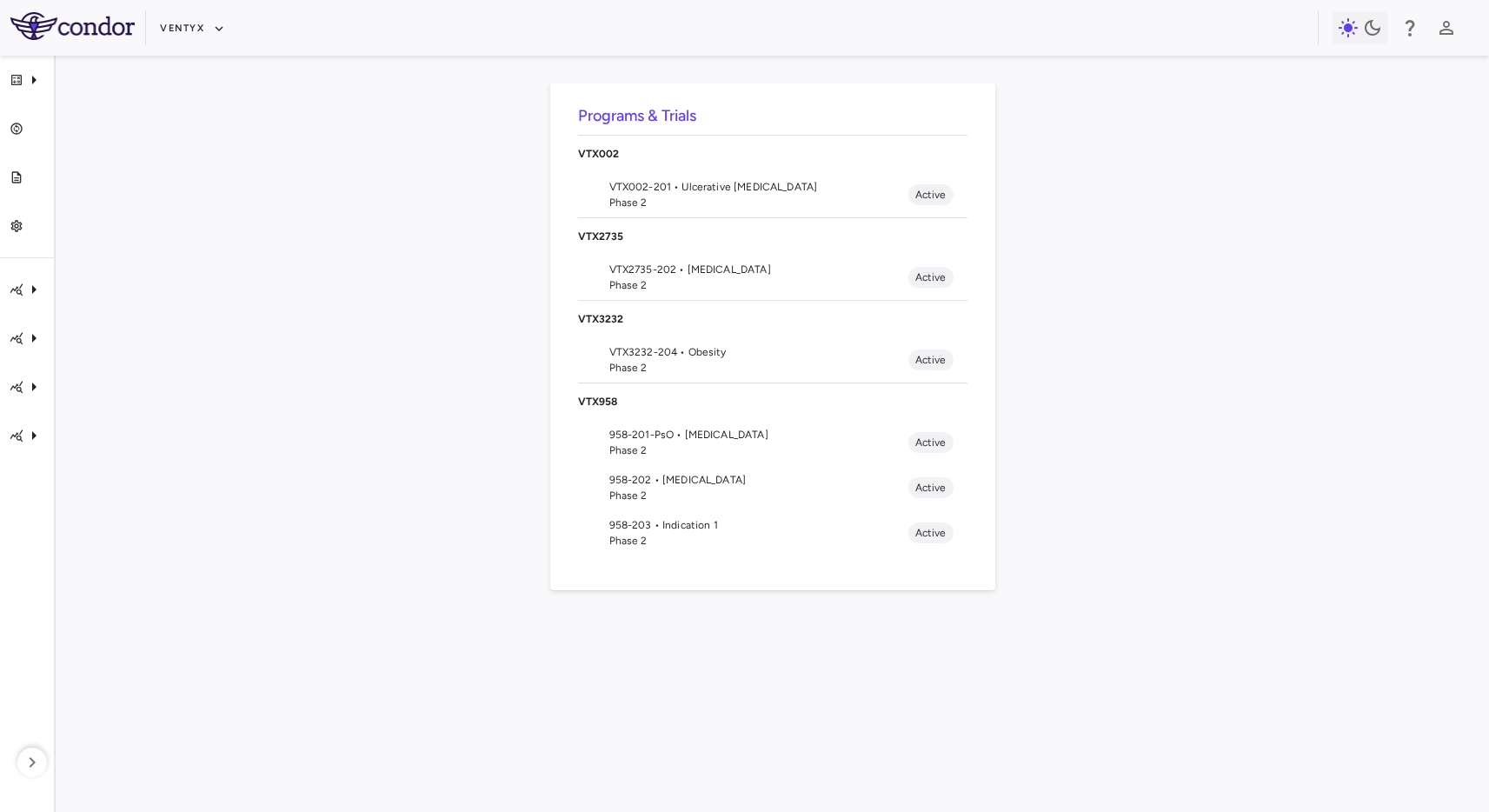
click at [662, 475] on span "958-202 • [MEDICAL_DATA]" at bounding box center [758, 479] width 299 height 16
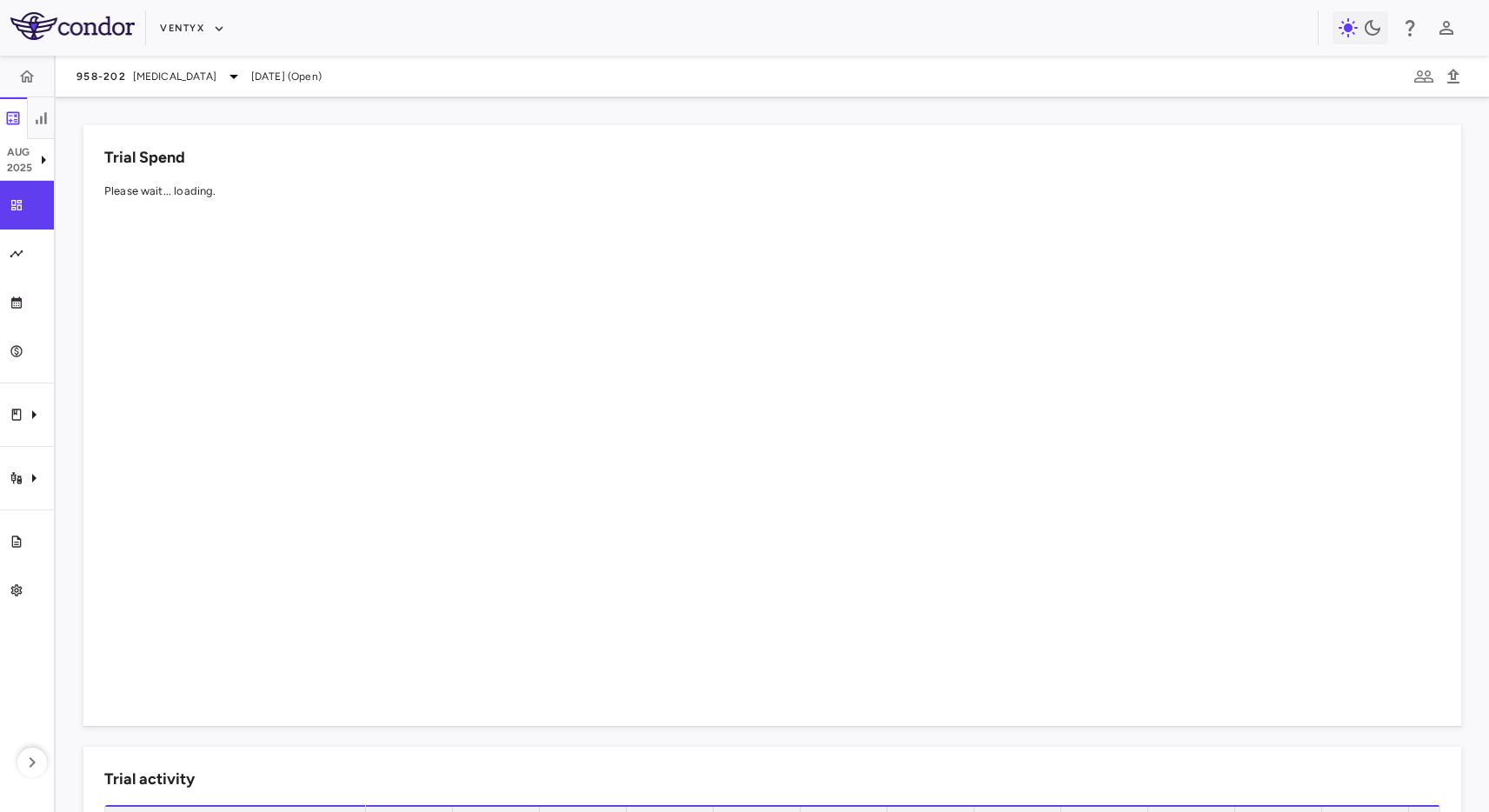
click at [467, 108] on div "Trial Spend Please wait... loading." at bounding box center [762, 414] width 1399 height 621
click at [839, 87] on div "958-202 [MEDICAL_DATA] [DATE] (Open)" at bounding box center [772, 77] width 1434 height 42
click at [47, 150] on icon at bounding box center [43, 160] width 21 height 21
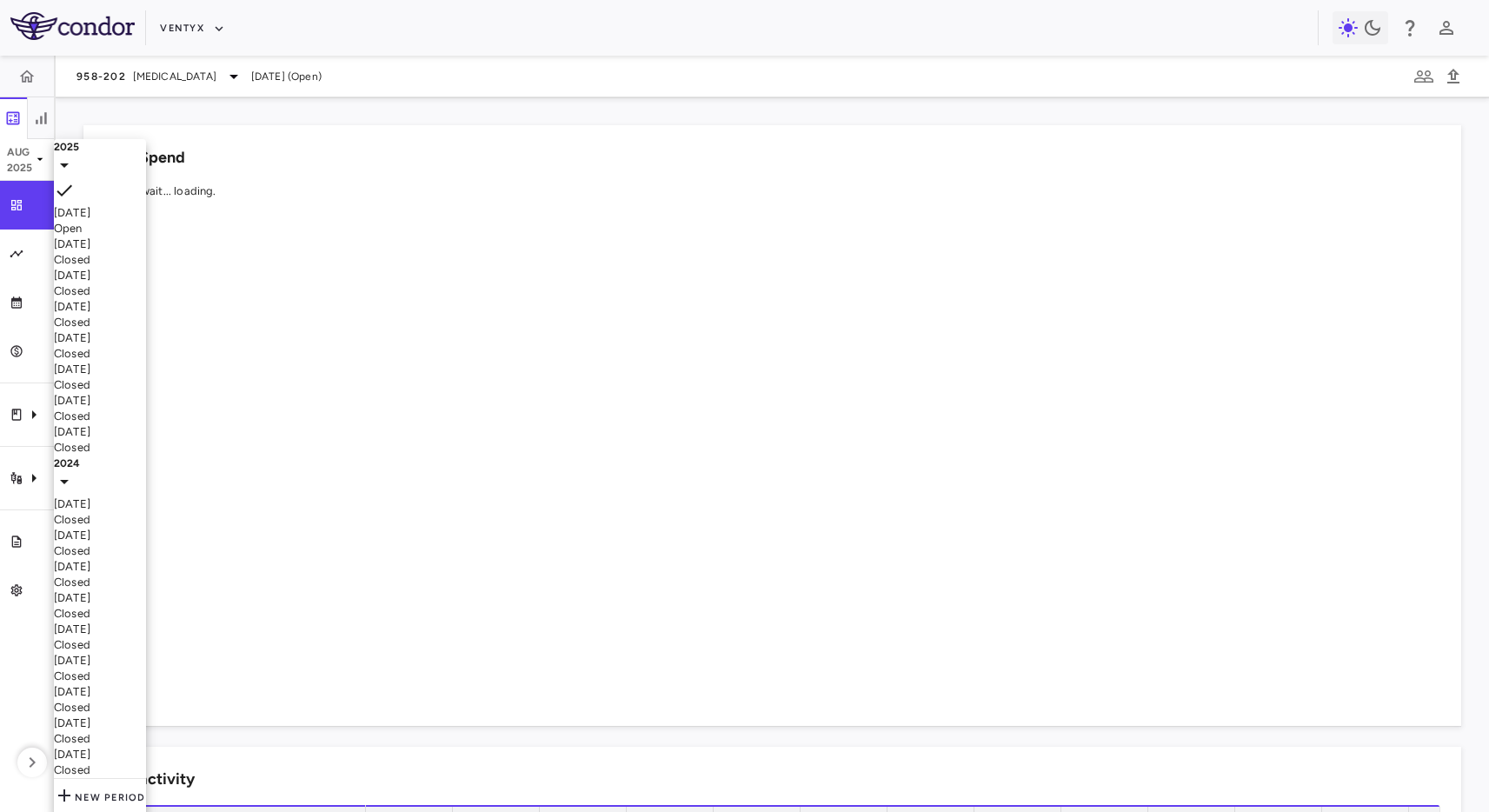
click at [957, 100] on div at bounding box center [744, 406] width 1489 height 812
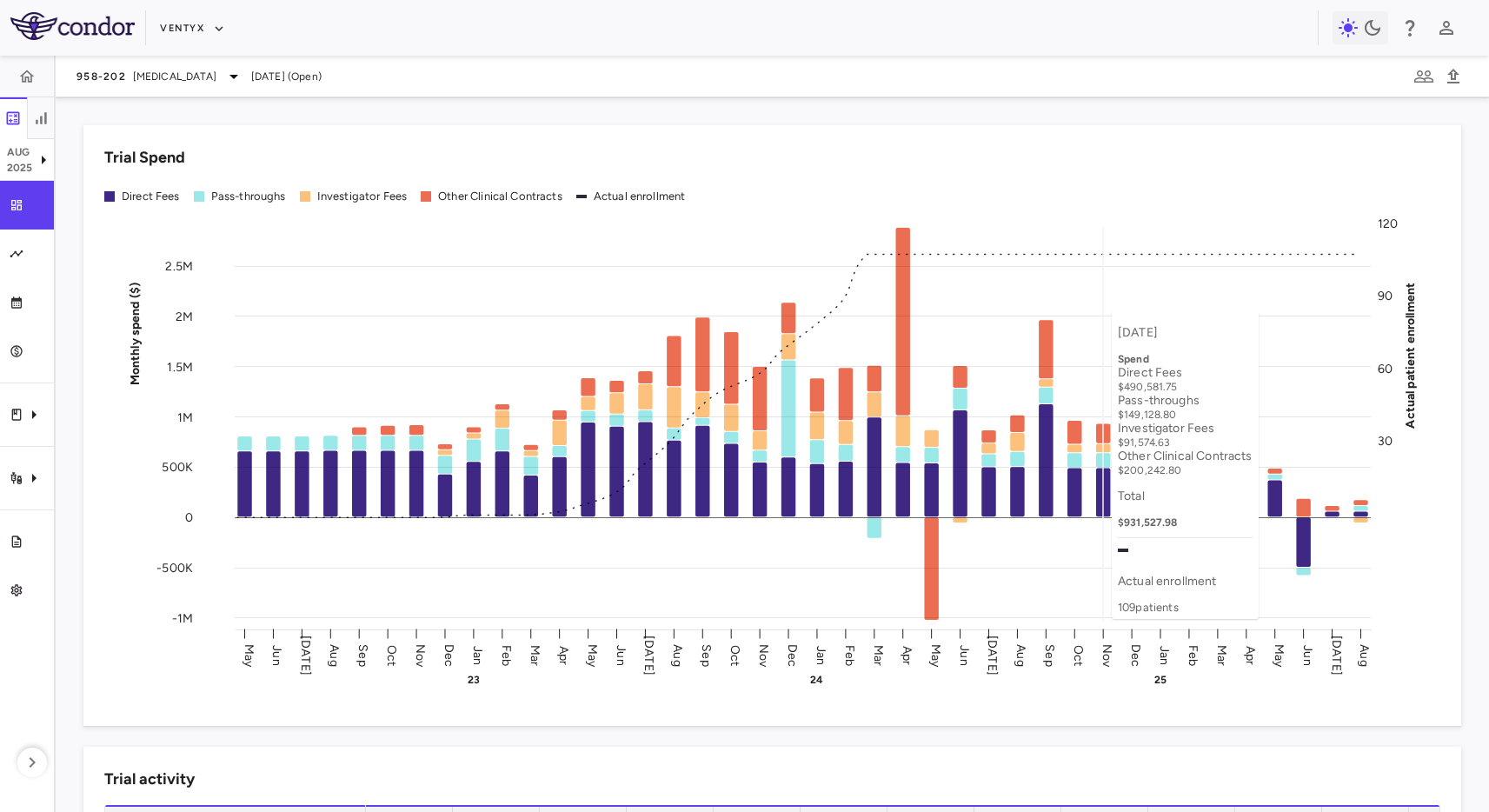
drag, startPoint x: 1109, startPoint y: 303, endPoint x: 532, endPoint y: 348, distance: 578.8
click at [1099, 304] on rect at bounding box center [802, 423] width 1136 height 393
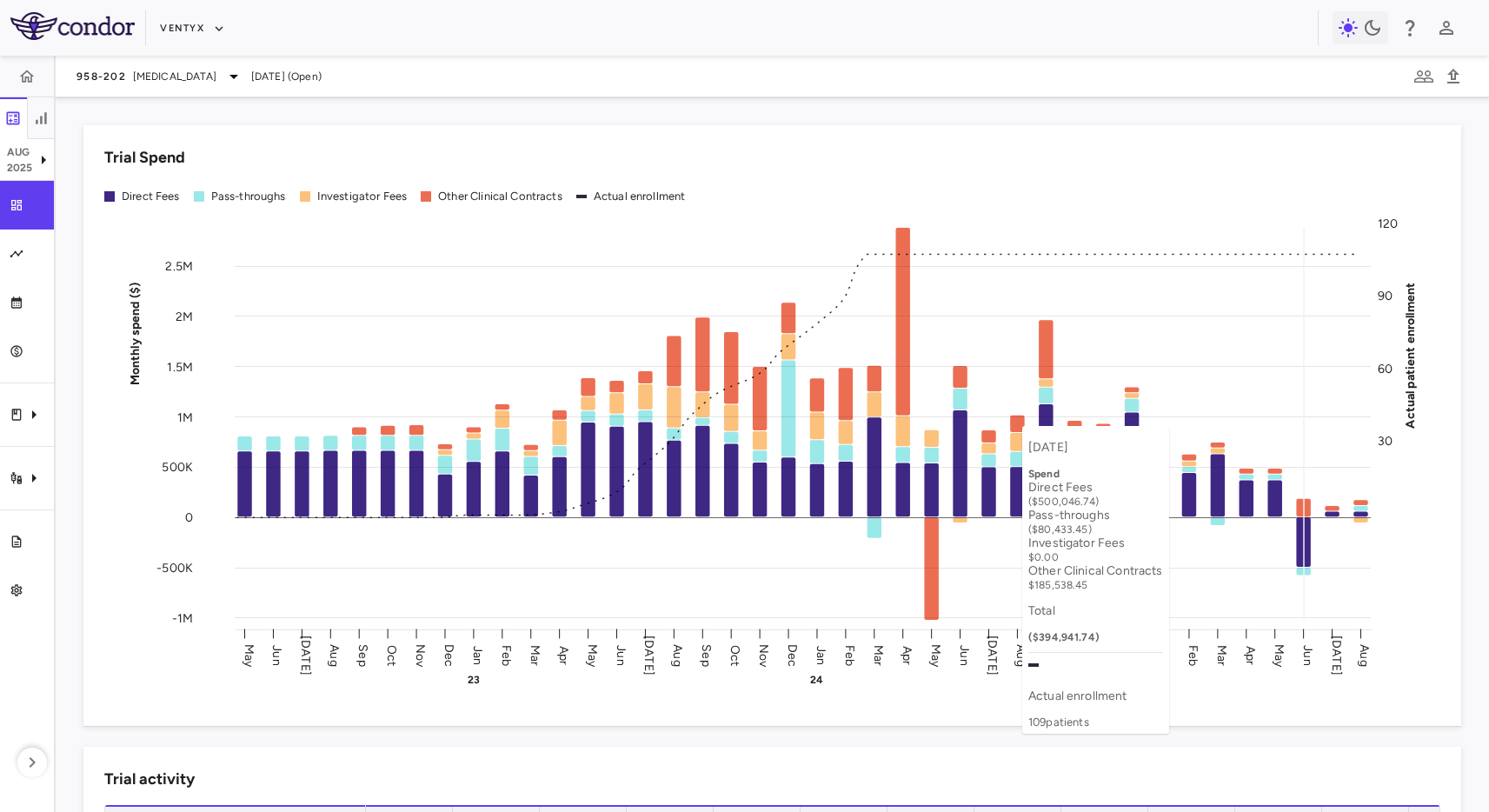
click at [1296, 416] on rect at bounding box center [802, 423] width 1136 height 393
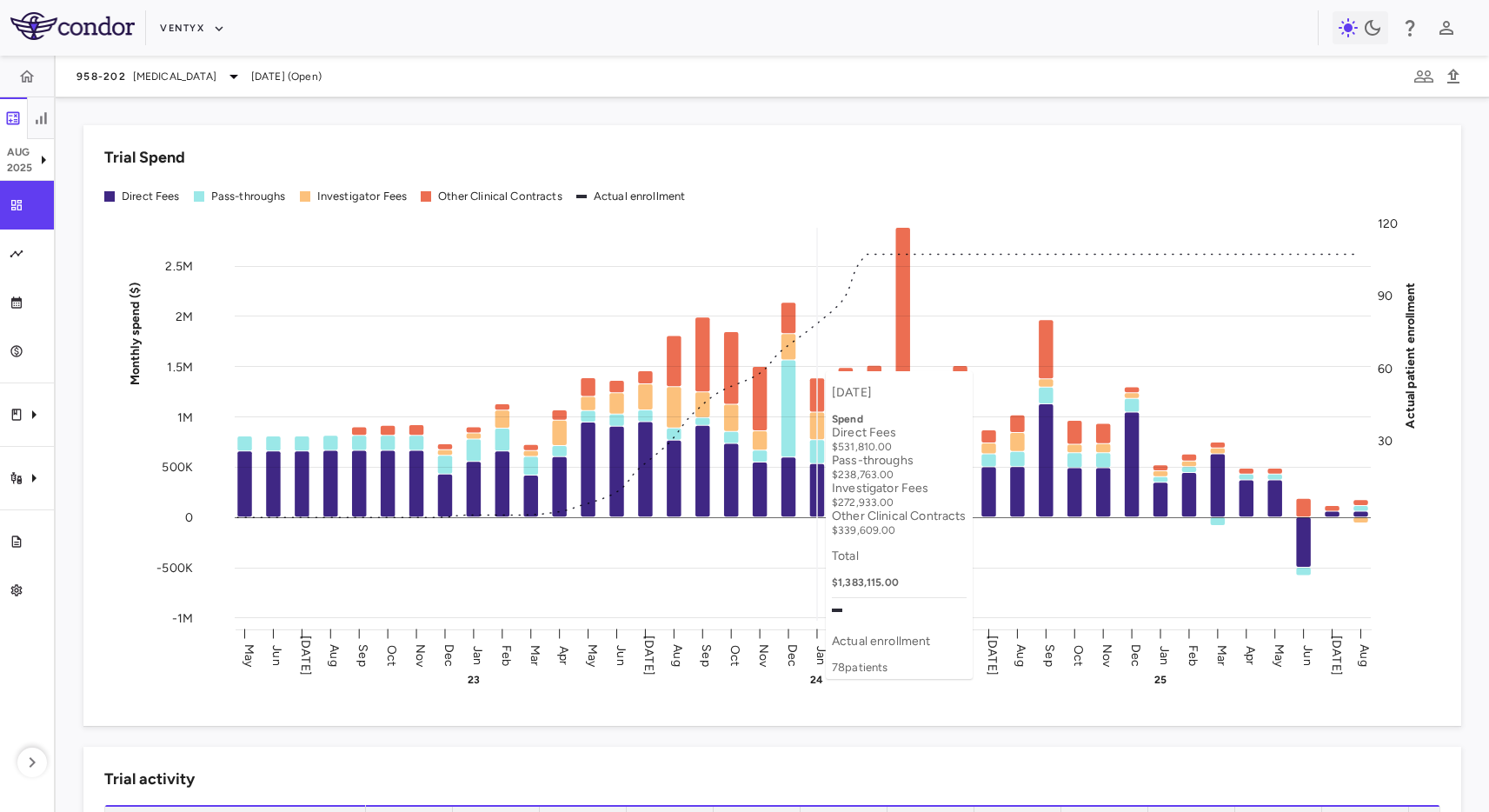
click at [818, 363] on rect at bounding box center [802, 423] width 1136 height 393
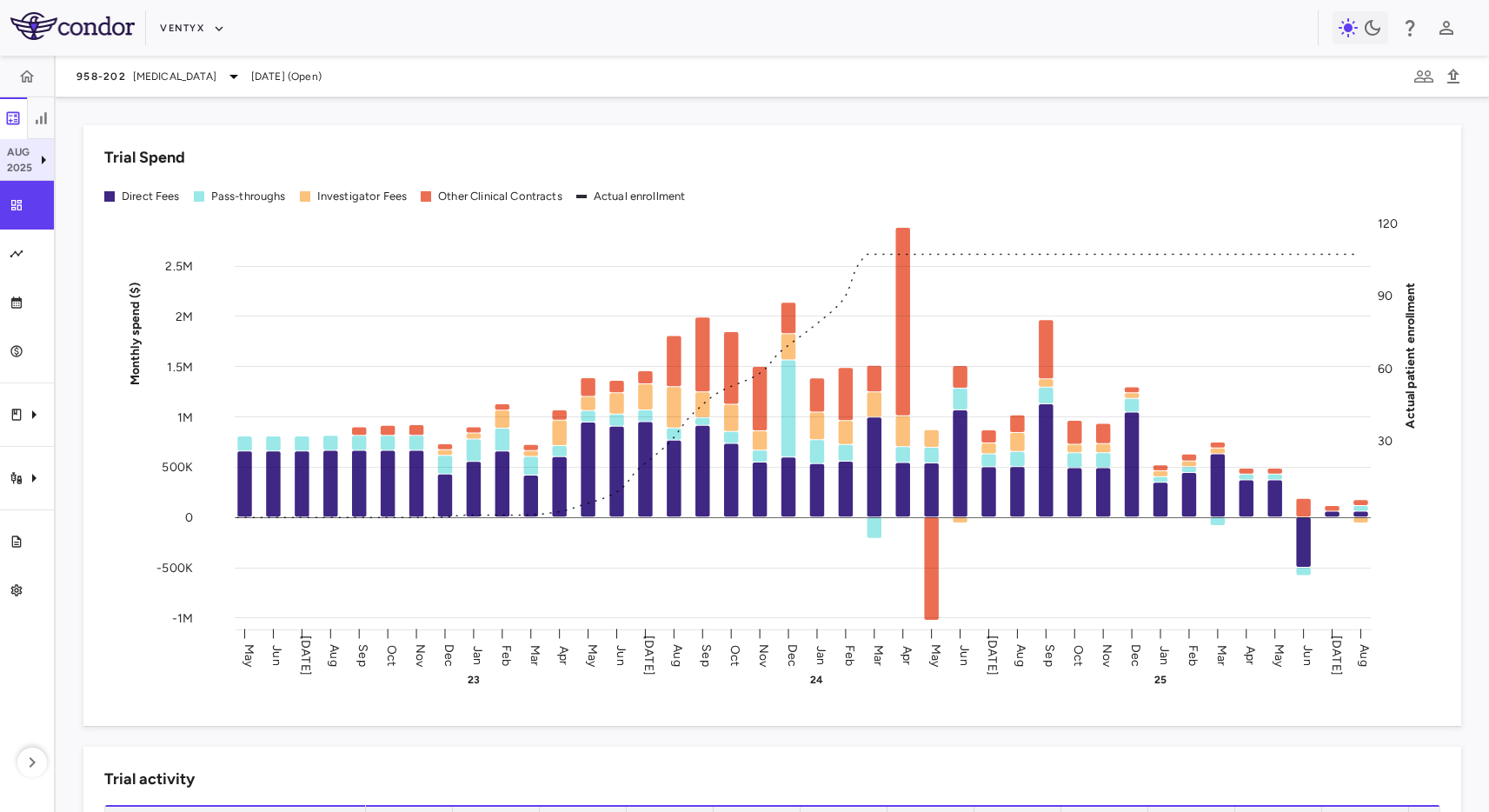
click at [26, 151] on p "Aug" at bounding box center [20, 152] width 26 height 16
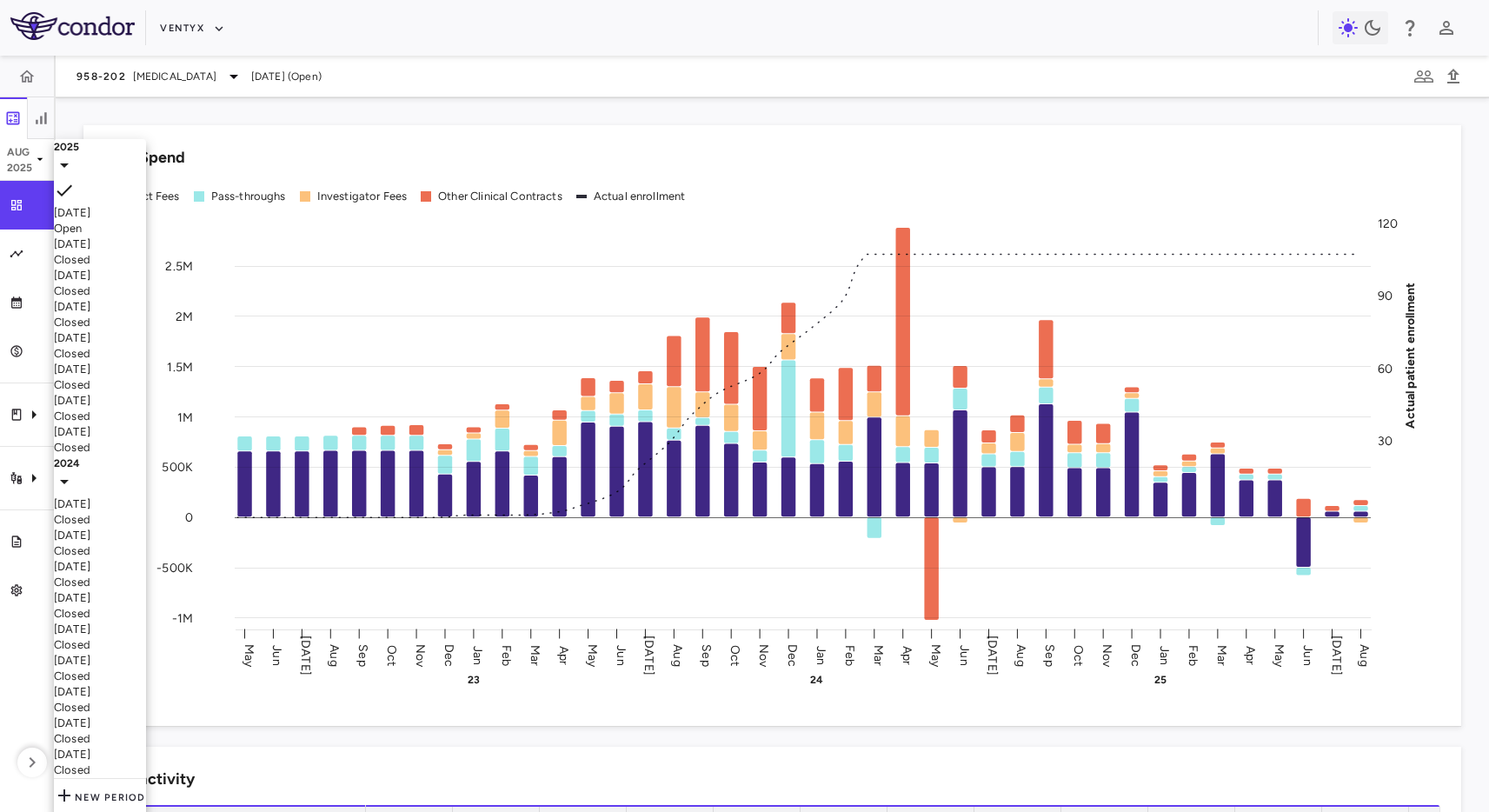
click at [118, 250] on div "[DATE]" at bounding box center [100, 245] width 92 height 16
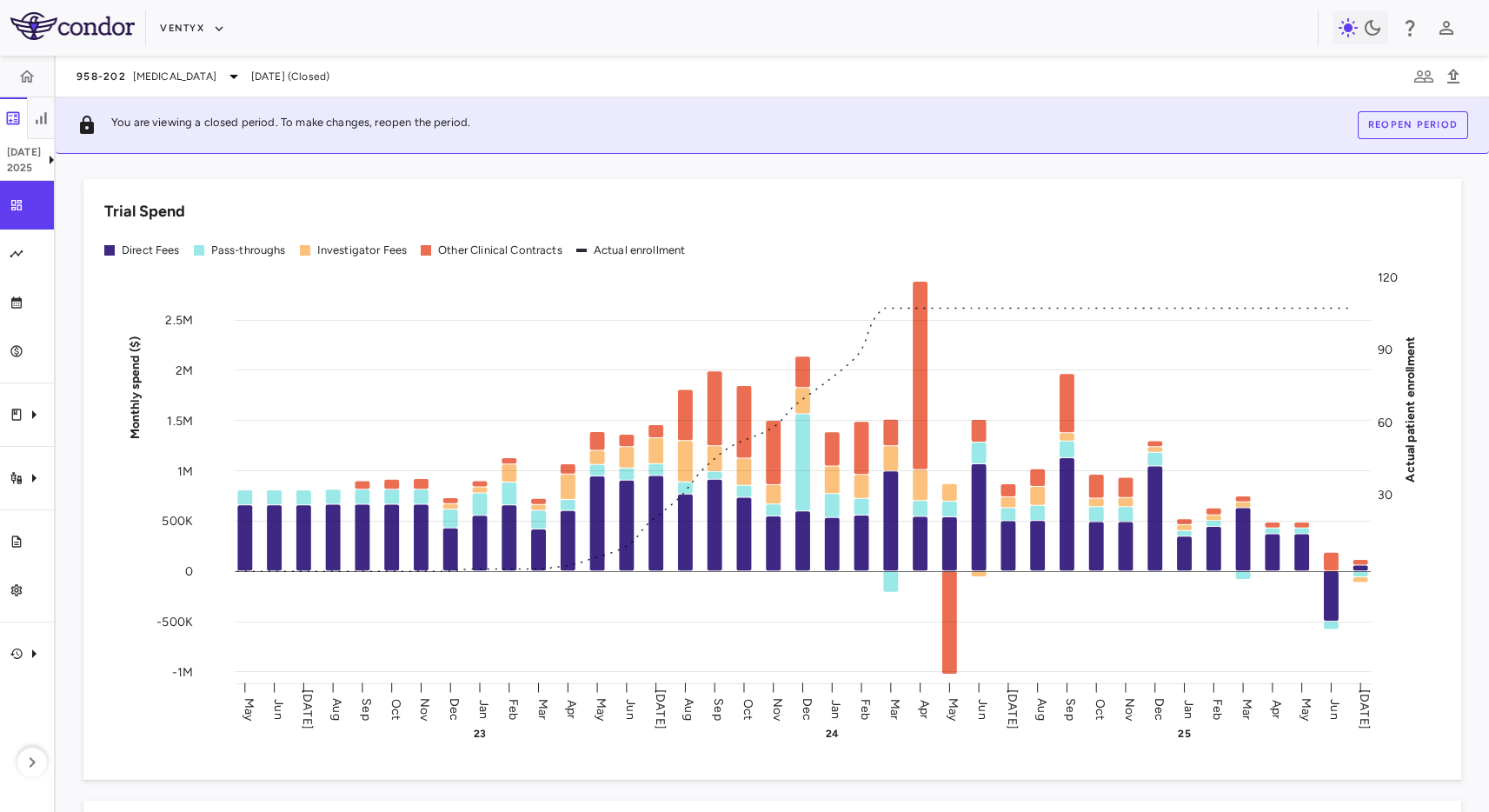
scroll to position [3, 0]
click at [24, 650] on icon "Company" at bounding box center [33, 653] width 21 height 21
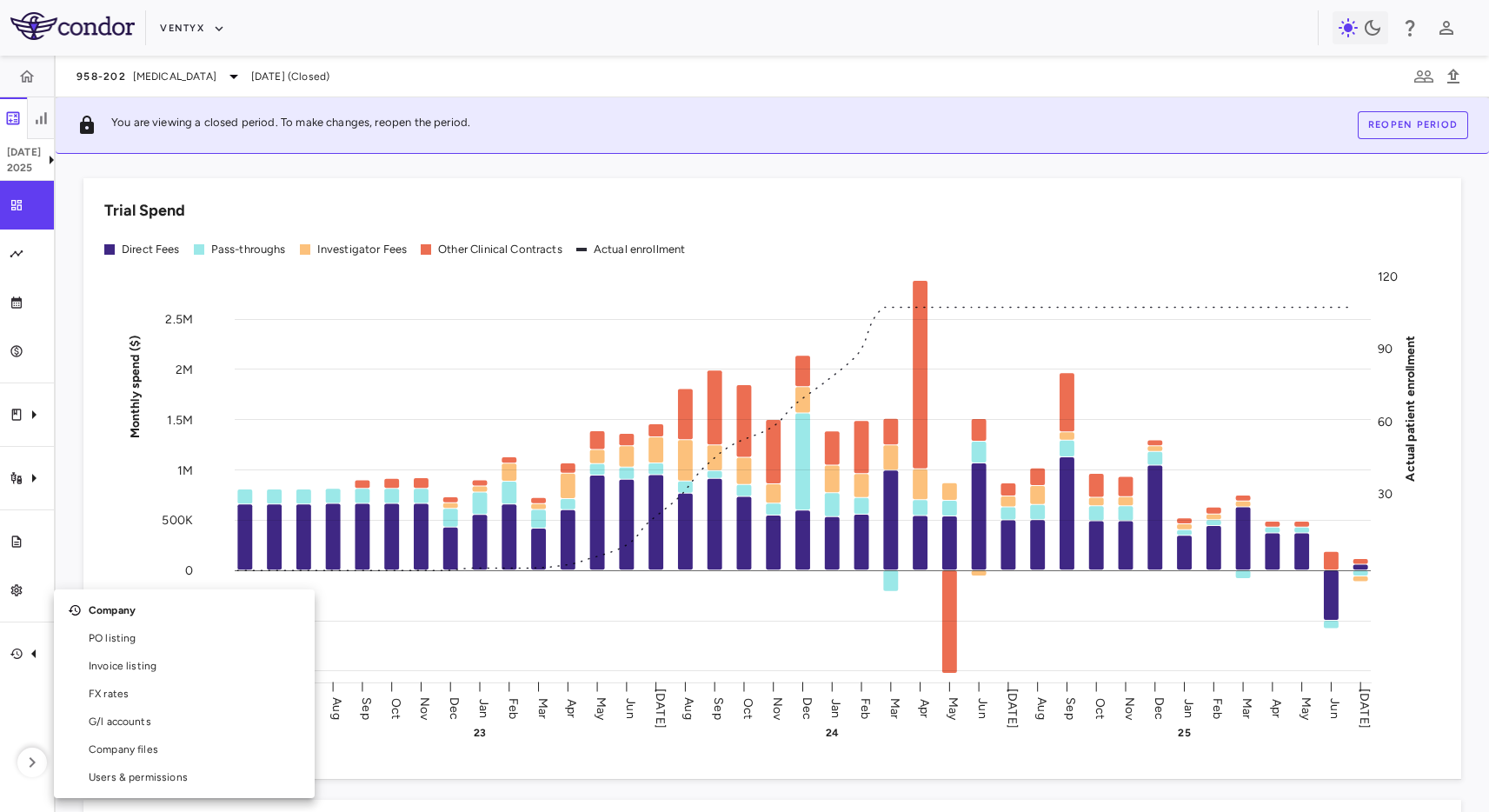
click at [155, 474] on div at bounding box center [744, 406] width 1489 height 812
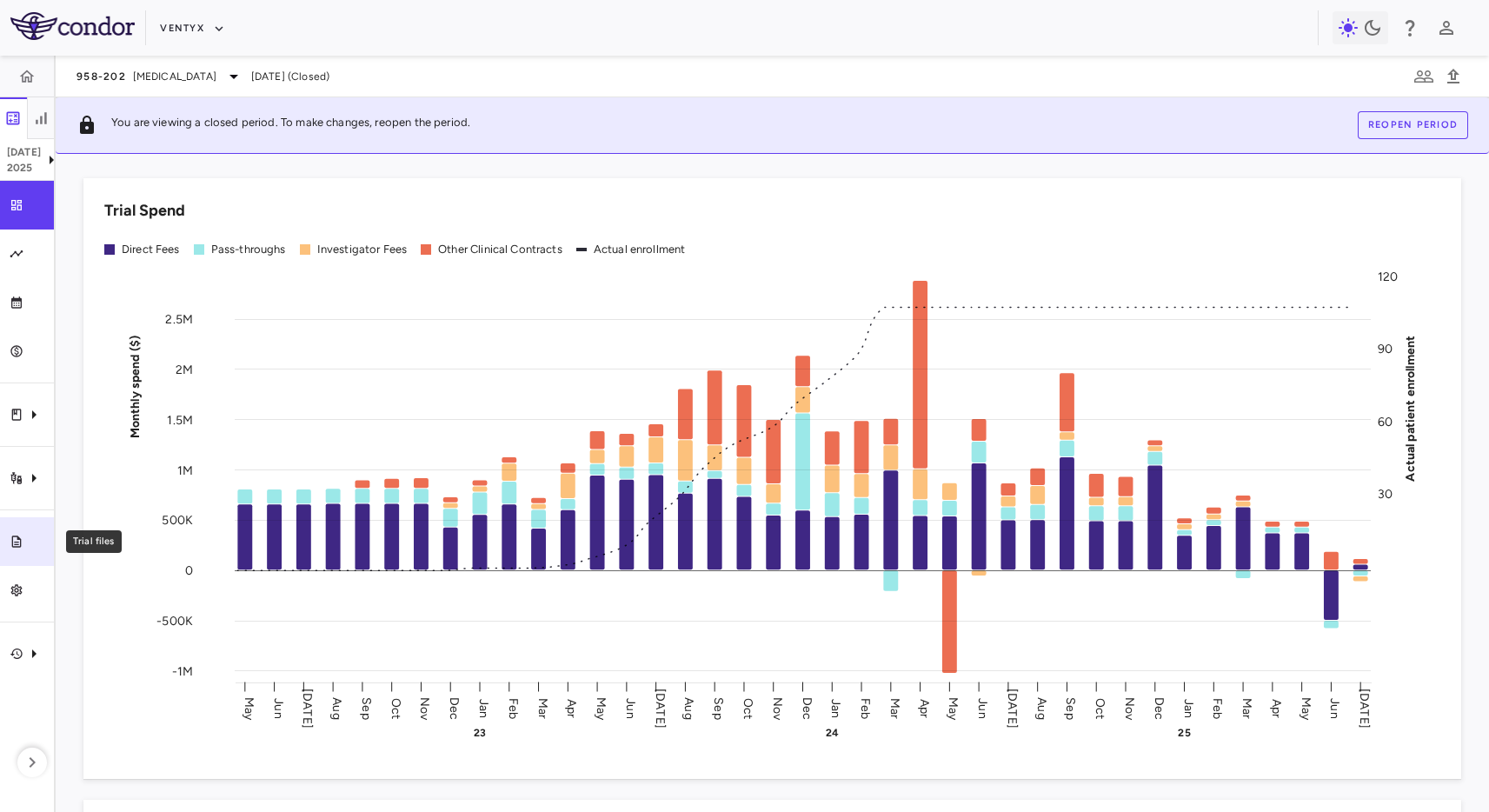
click at [30, 534] on div "Trial files" at bounding box center [33, 541] width 21 height 16
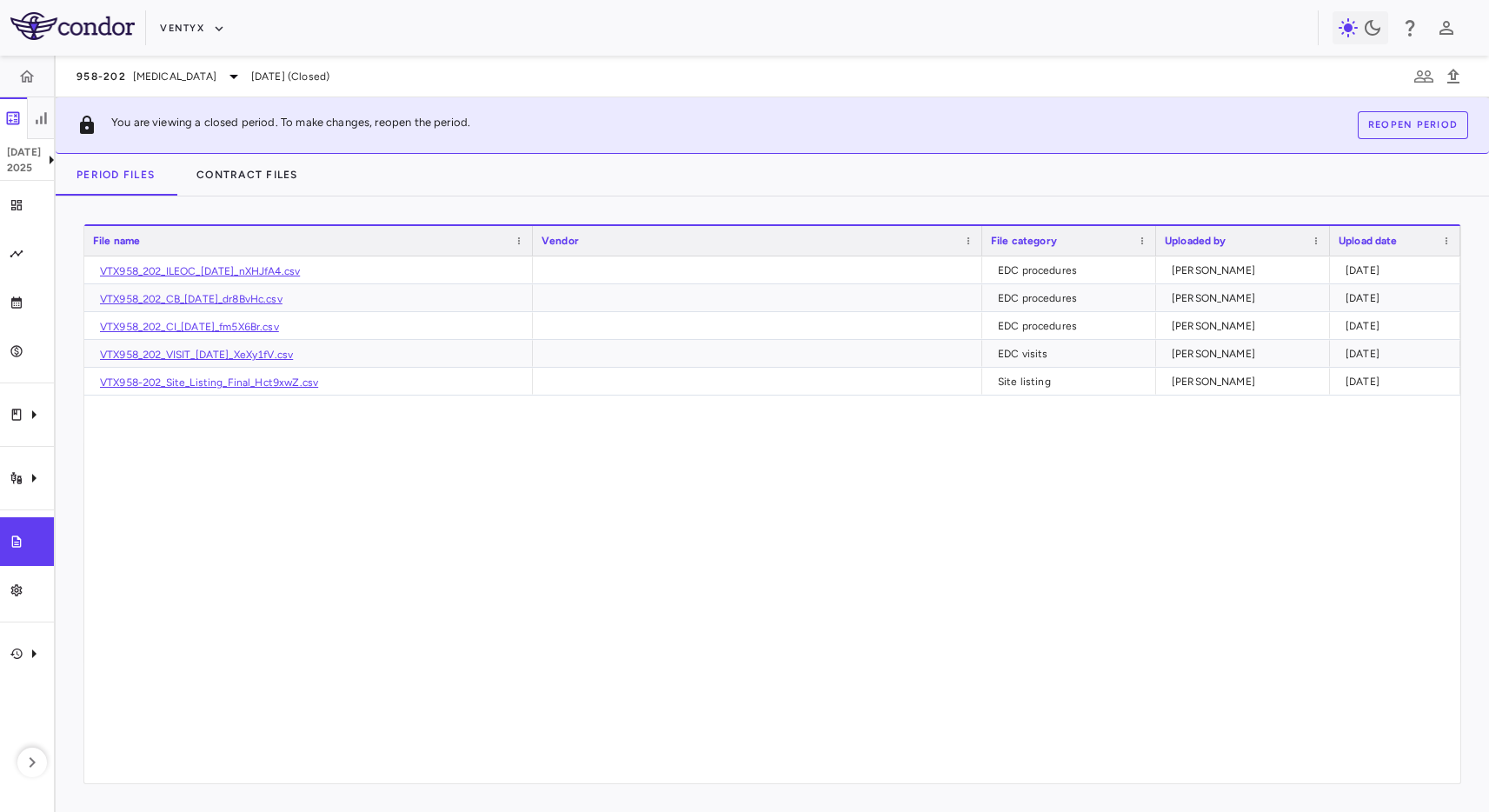
click at [242, 591] on div "VTX958_202_ILEOC_[DATE]_nXHJfA4.csv EDC procedures [PERSON_NAME] [DATE] VTX958_…" at bounding box center [771, 519] width 1376 height 526
click at [232, 452] on div "VTX958_202_ILEOC_[DATE]_nXHJfA4.csv EDC procedures [PERSON_NAME] [DATE] VTX958_…" at bounding box center [771, 519] width 1376 height 526
click at [29, 660] on icon "Company" at bounding box center [33, 653] width 21 height 21
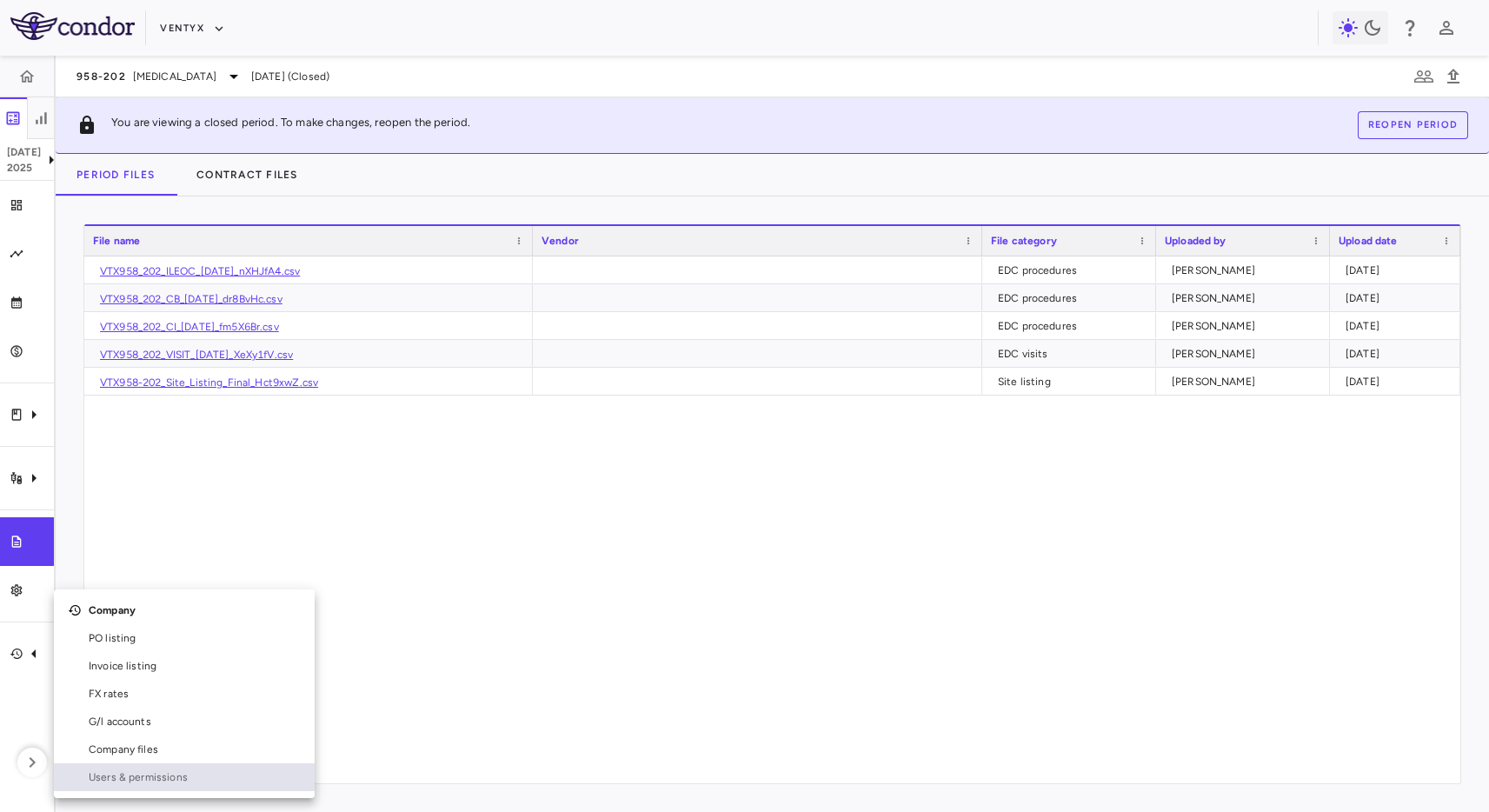
click at [177, 772] on span "Users & permissions" at bounding box center [195, 777] width 212 height 16
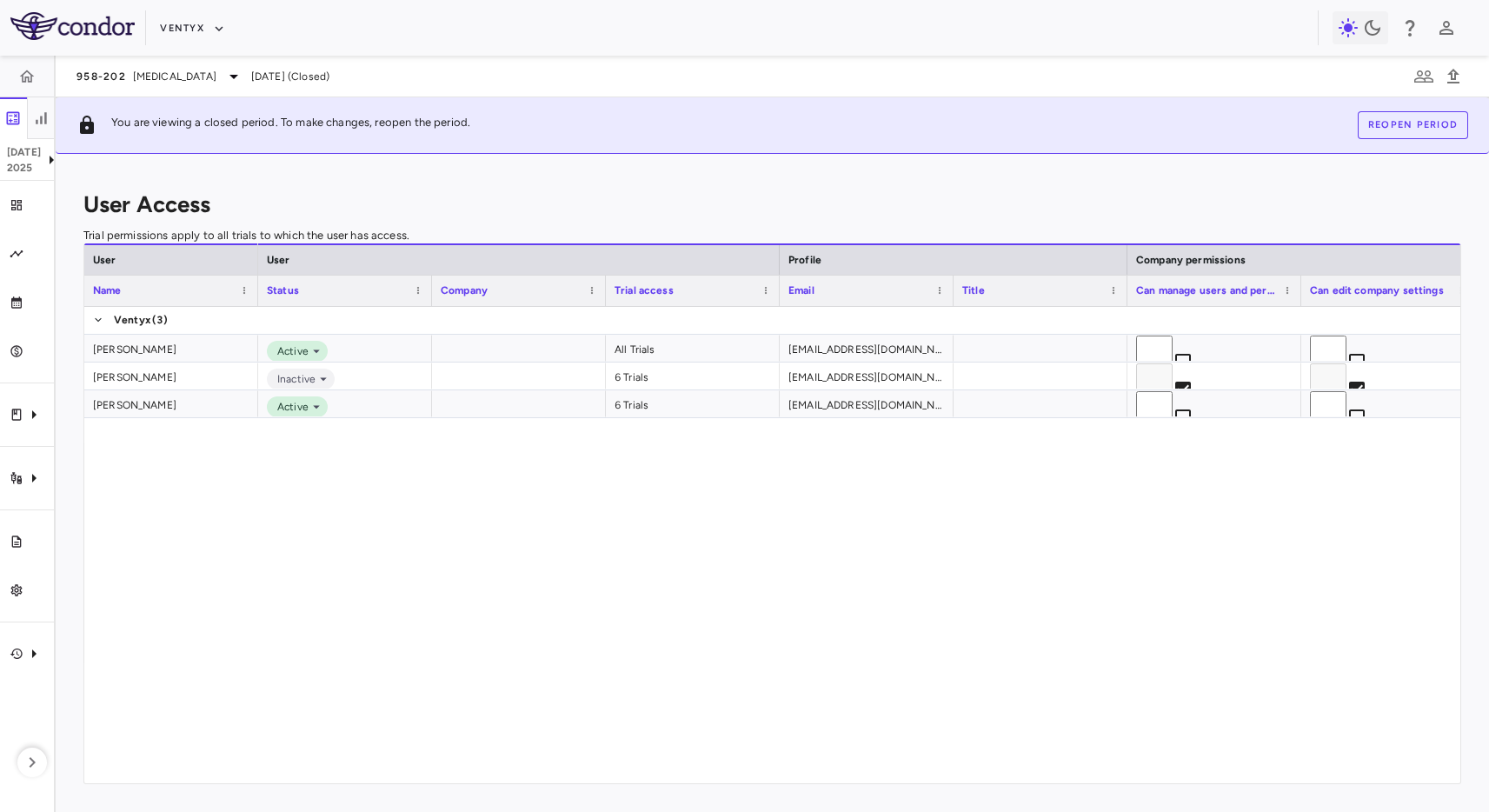
click at [692, 527] on div "Active All Trials [EMAIL_ADDRESS][DOMAIN_NAME] Inactive 6 Trials [EMAIL_ADDRESS…" at bounding box center [858, 544] width 1202 height 476
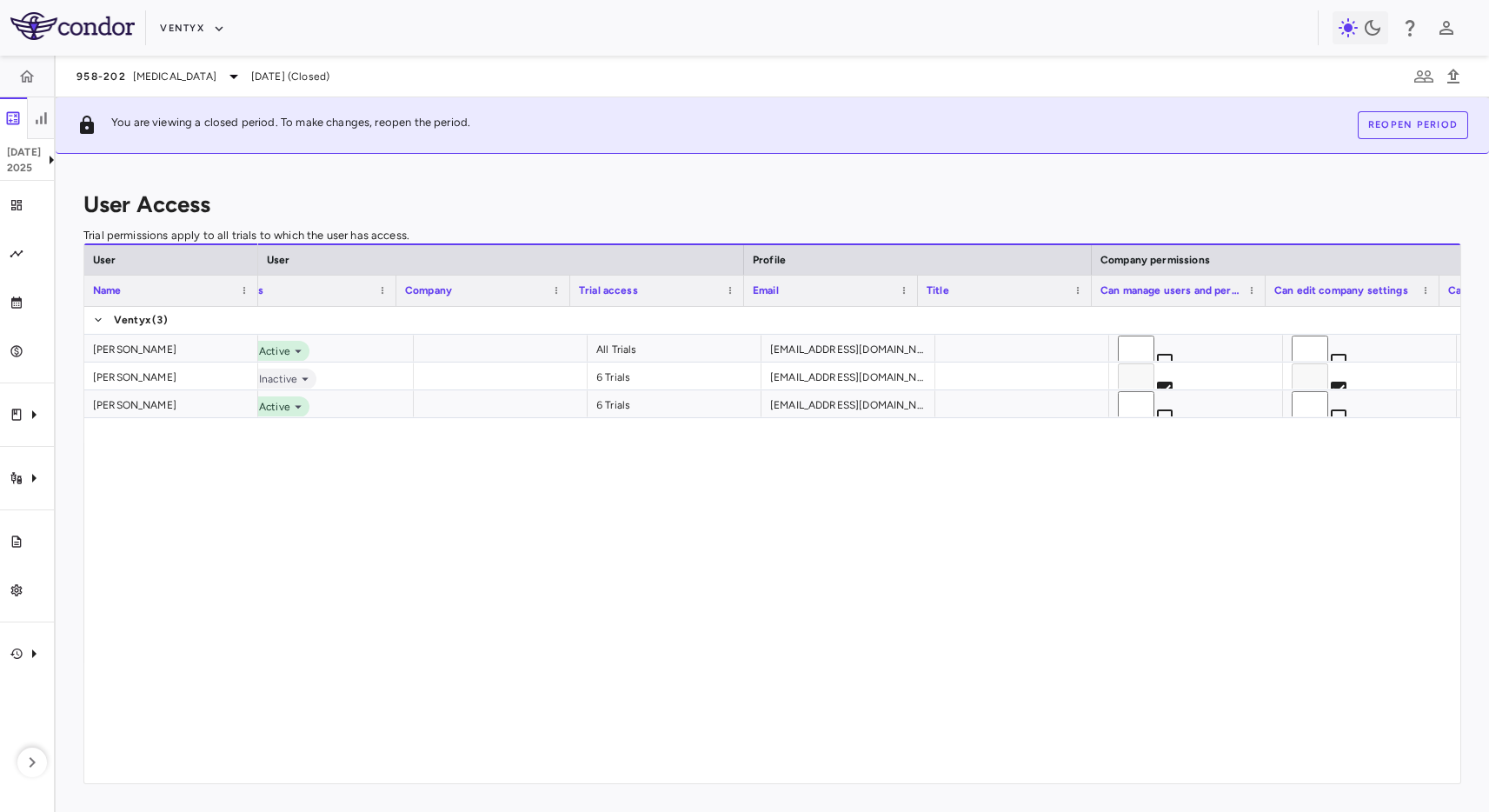
scroll to position [0, 18]
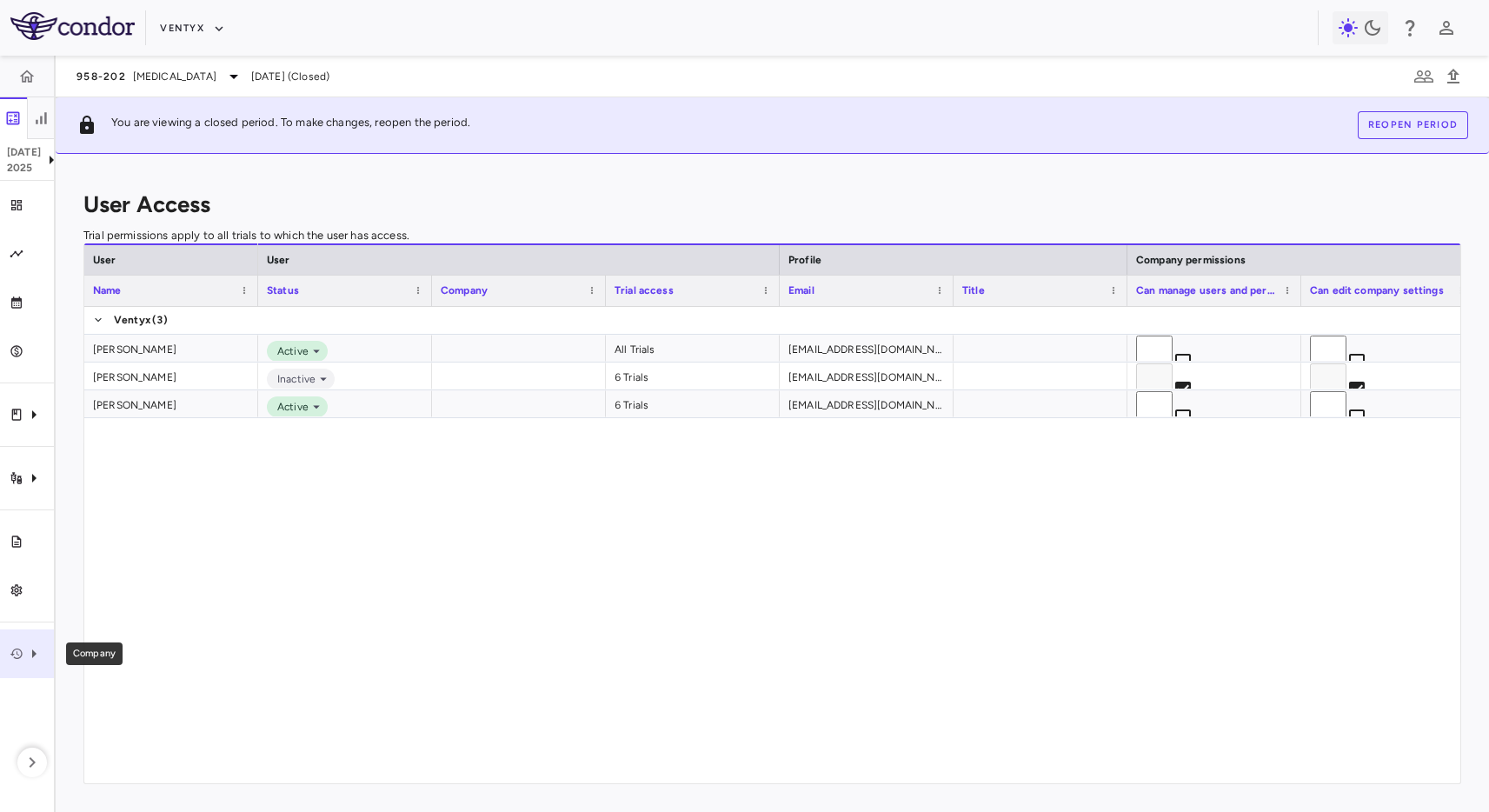
click at [37, 648] on icon "Company" at bounding box center [33, 653] width 21 height 21
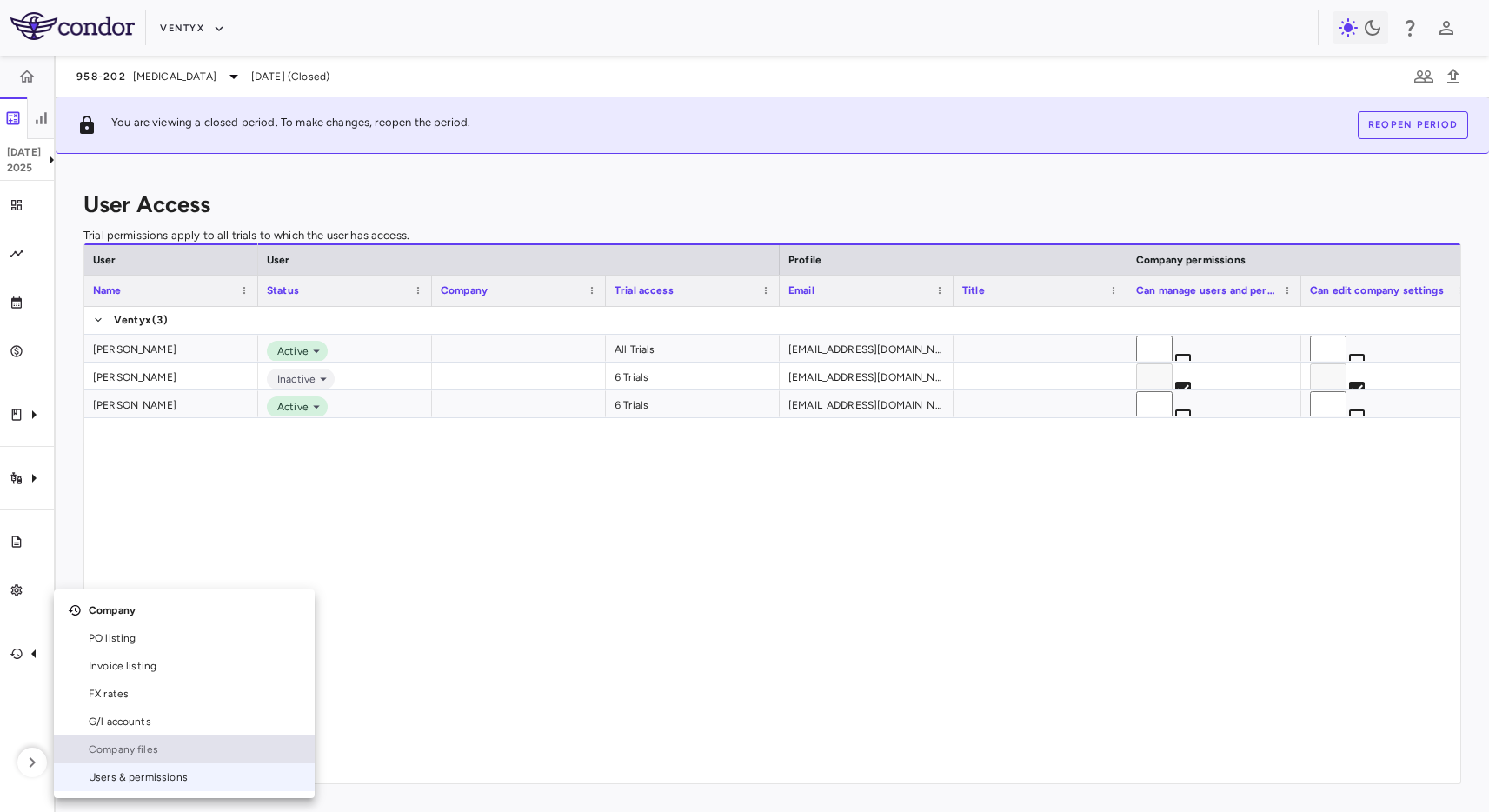
click at [229, 750] on span "Company files" at bounding box center [195, 749] width 212 height 16
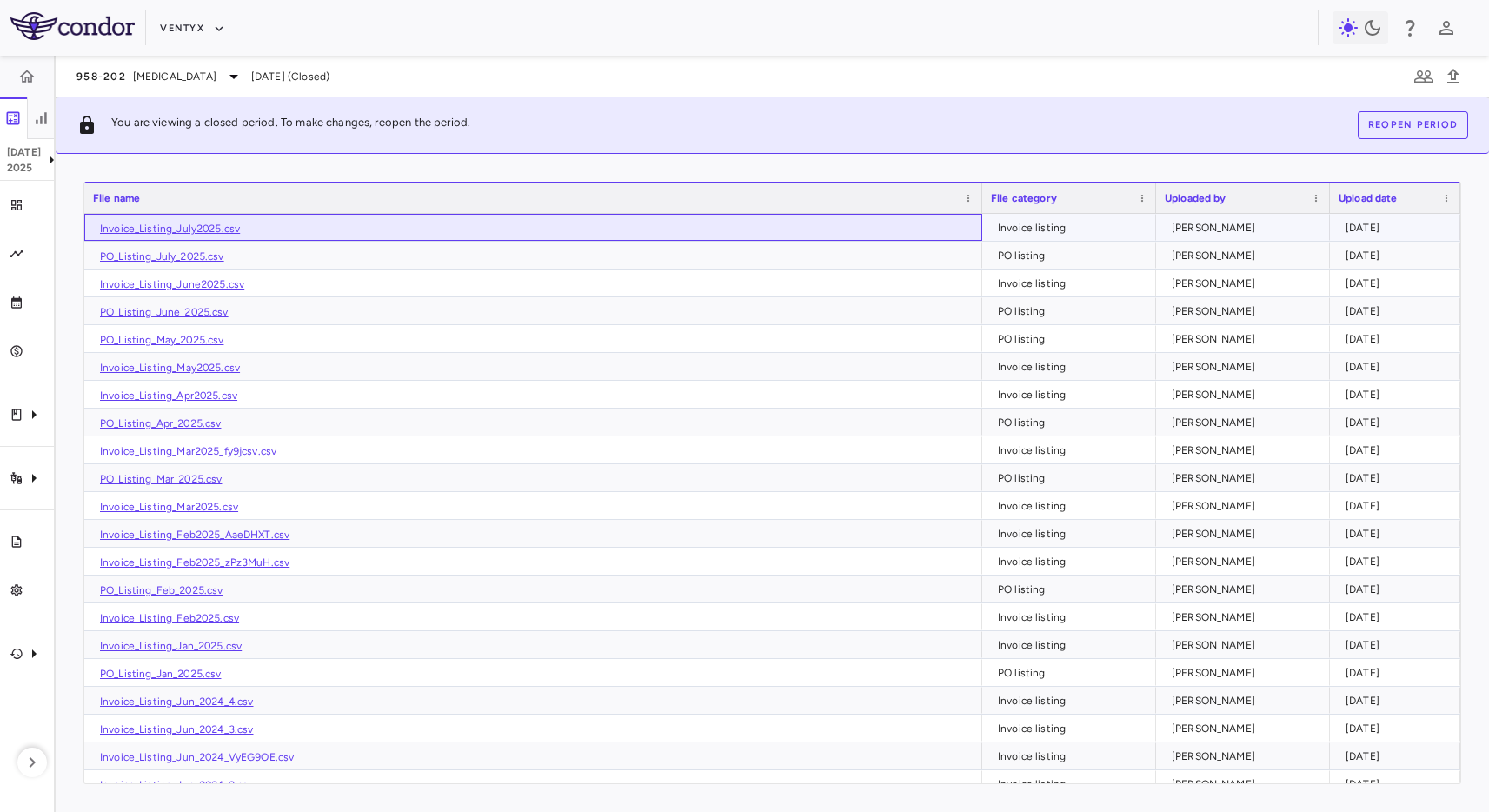
click at [188, 229] on link "Invoice_Listing_July2025.csv" at bounding box center [170, 229] width 140 height 12
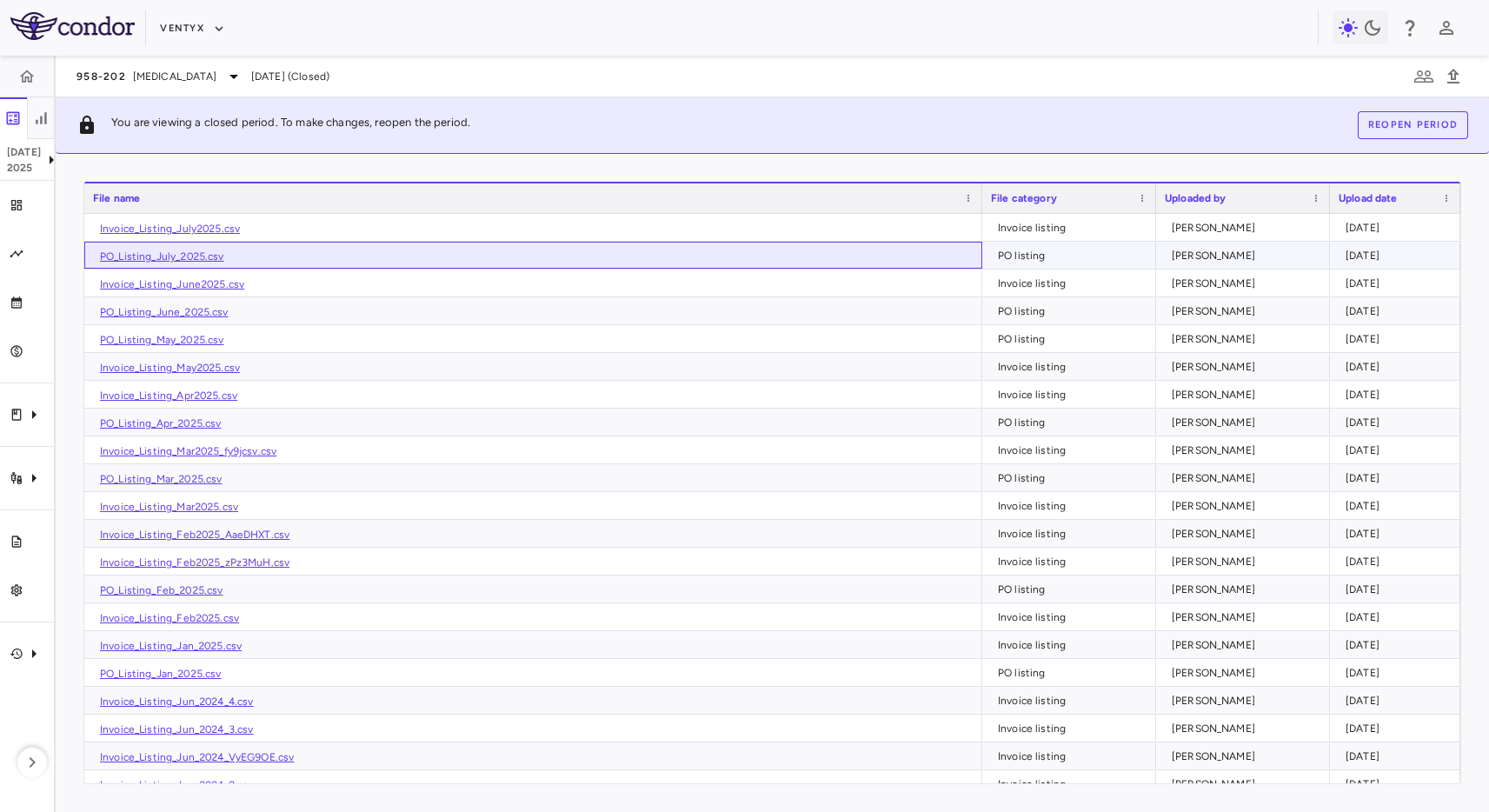
click at [177, 258] on link "PO_Listing_July_2025.csv" at bounding box center [162, 257] width 124 height 12
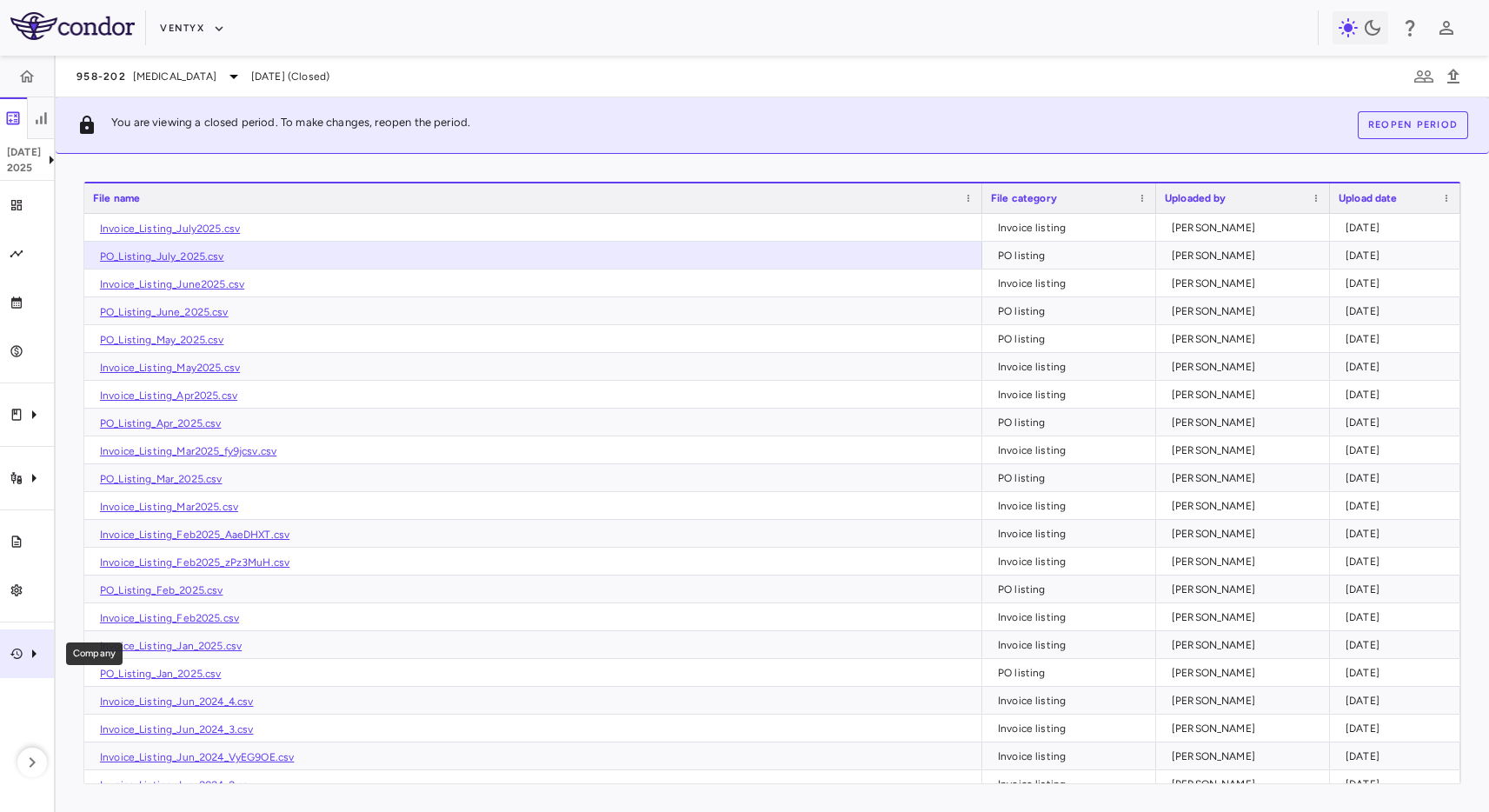
click at [30, 644] on icon "Company" at bounding box center [33, 653] width 21 height 21
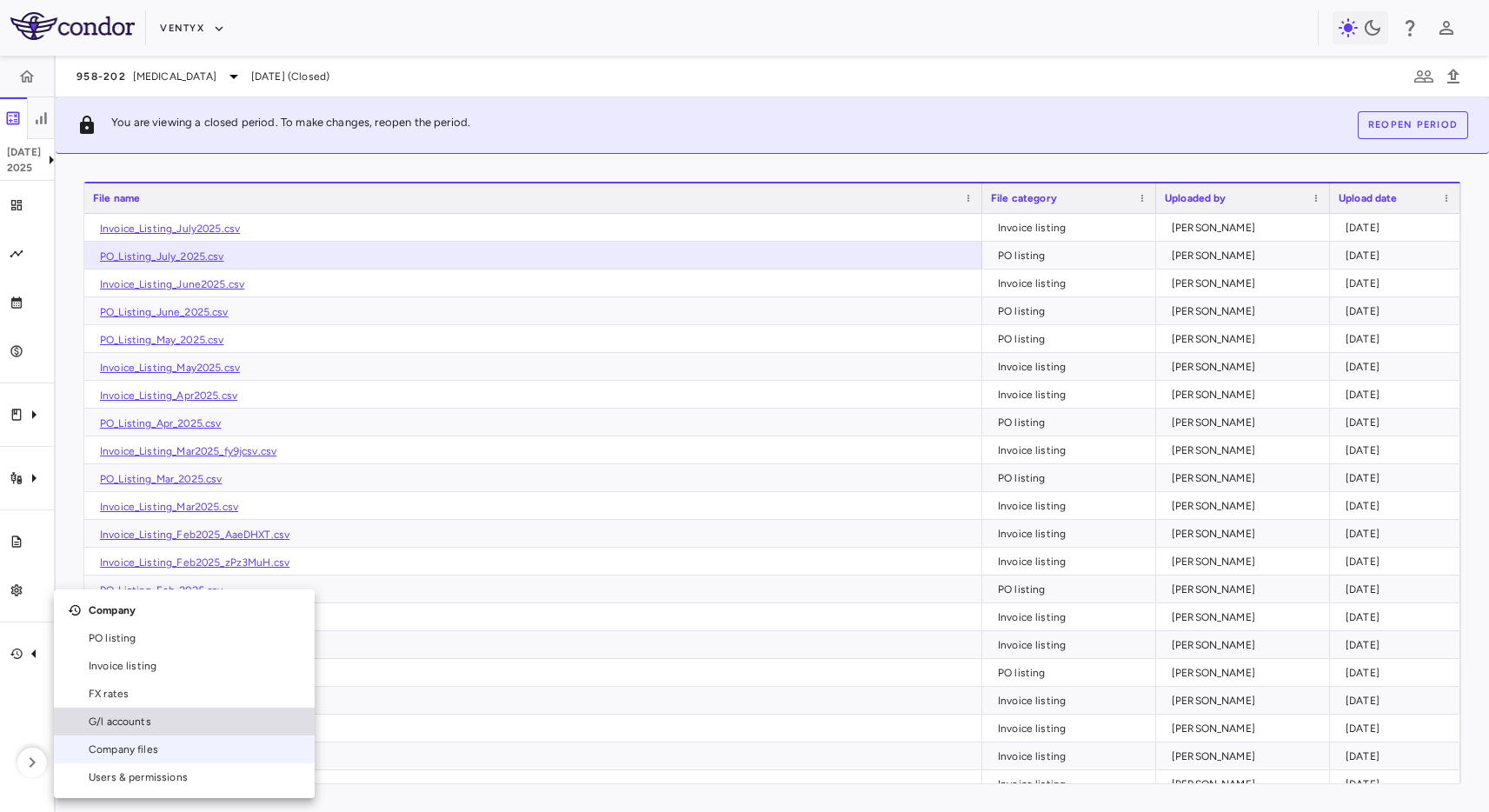
click at [166, 724] on span "G/l accounts" at bounding box center [195, 721] width 212 height 16
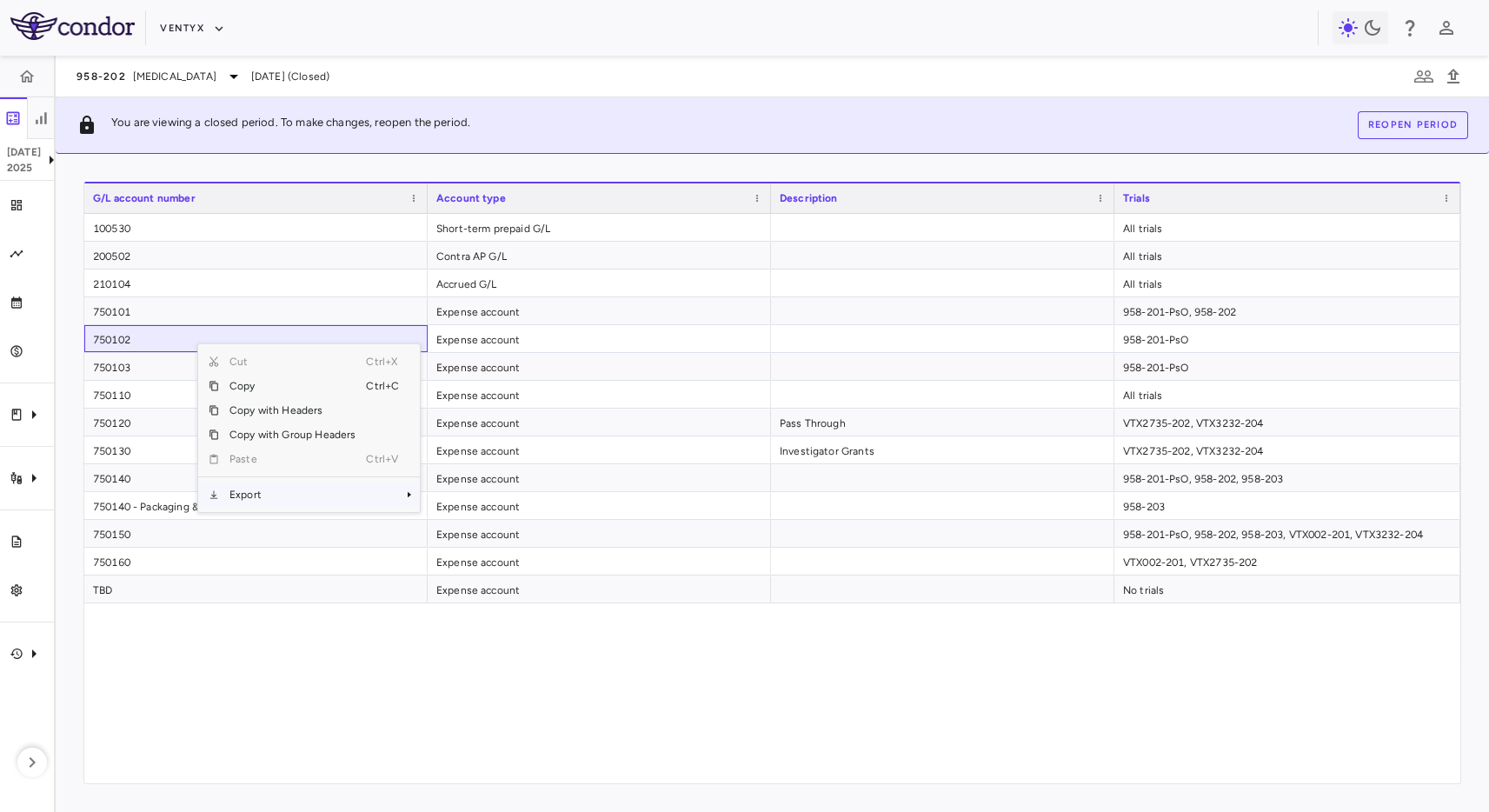
click at [260, 493] on span "Export" at bounding box center [292, 494] width 147 height 24
click at [464, 495] on span "CSV Export" at bounding box center [479, 500] width 82 height 24
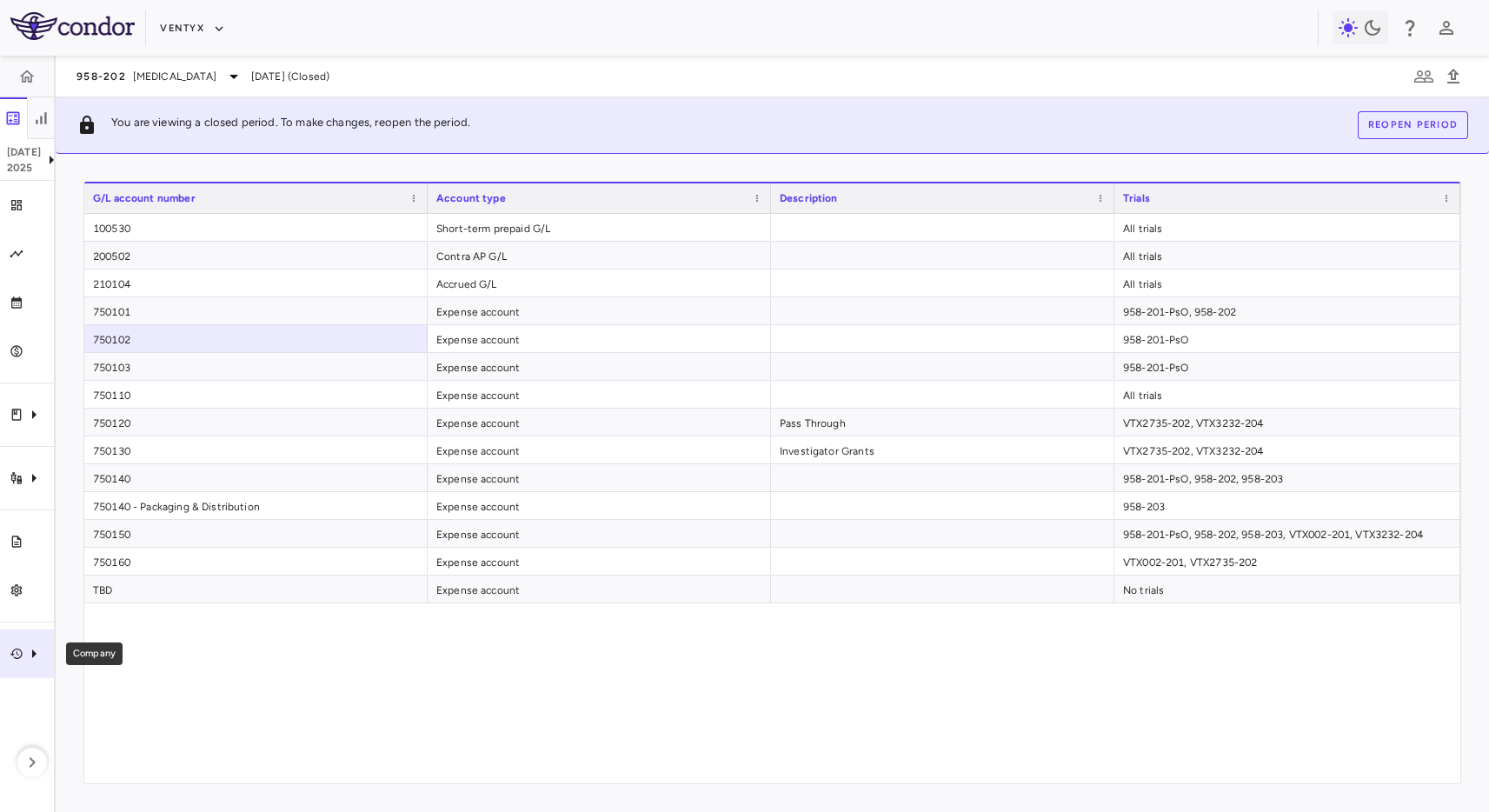
click at [30, 650] on icon "Company" at bounding box center [33, 653] width 21 height 21
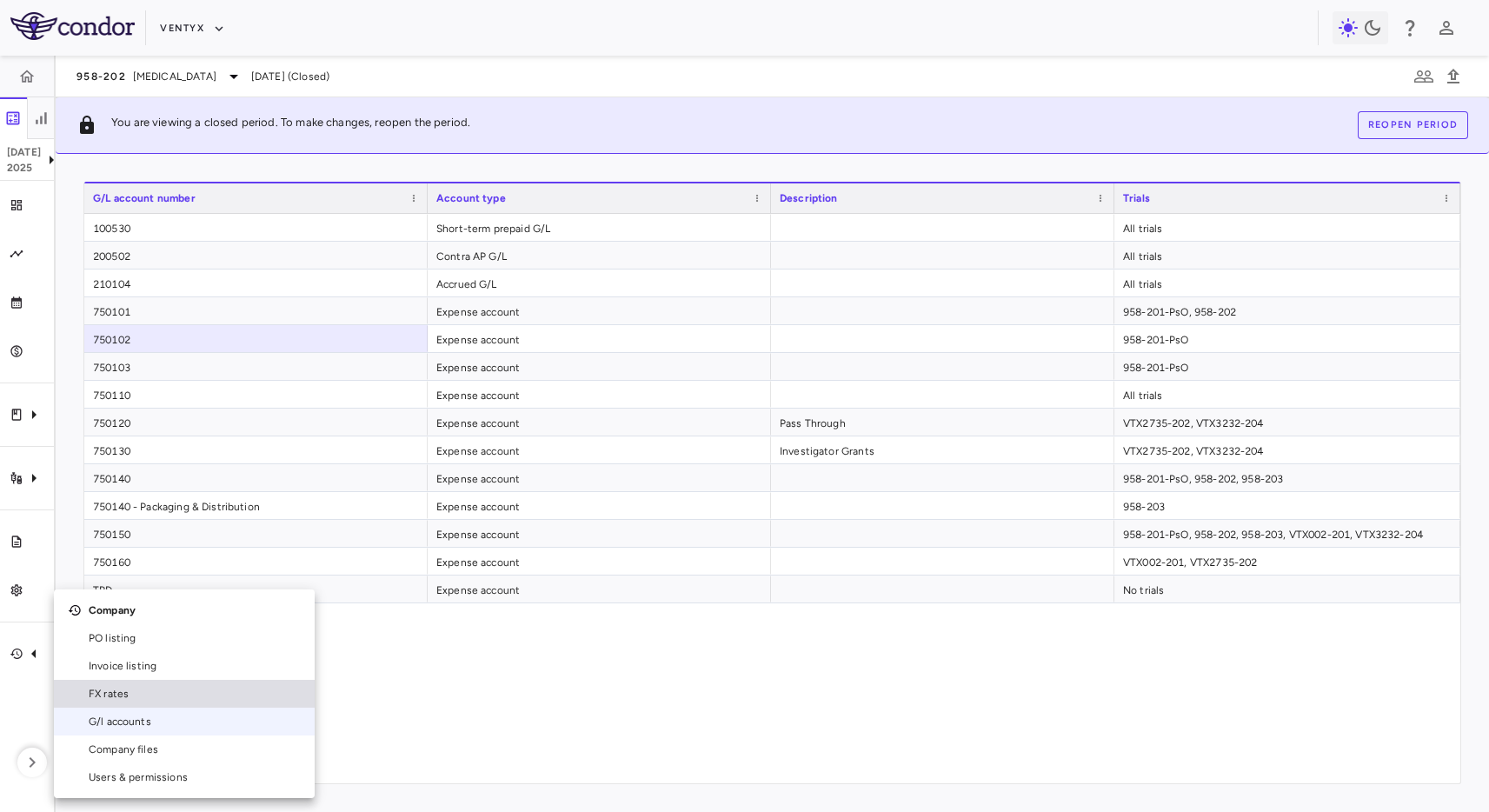
click at [125, 688] on span "FX rates" at bounding box center [195, 693] width 212 height 16
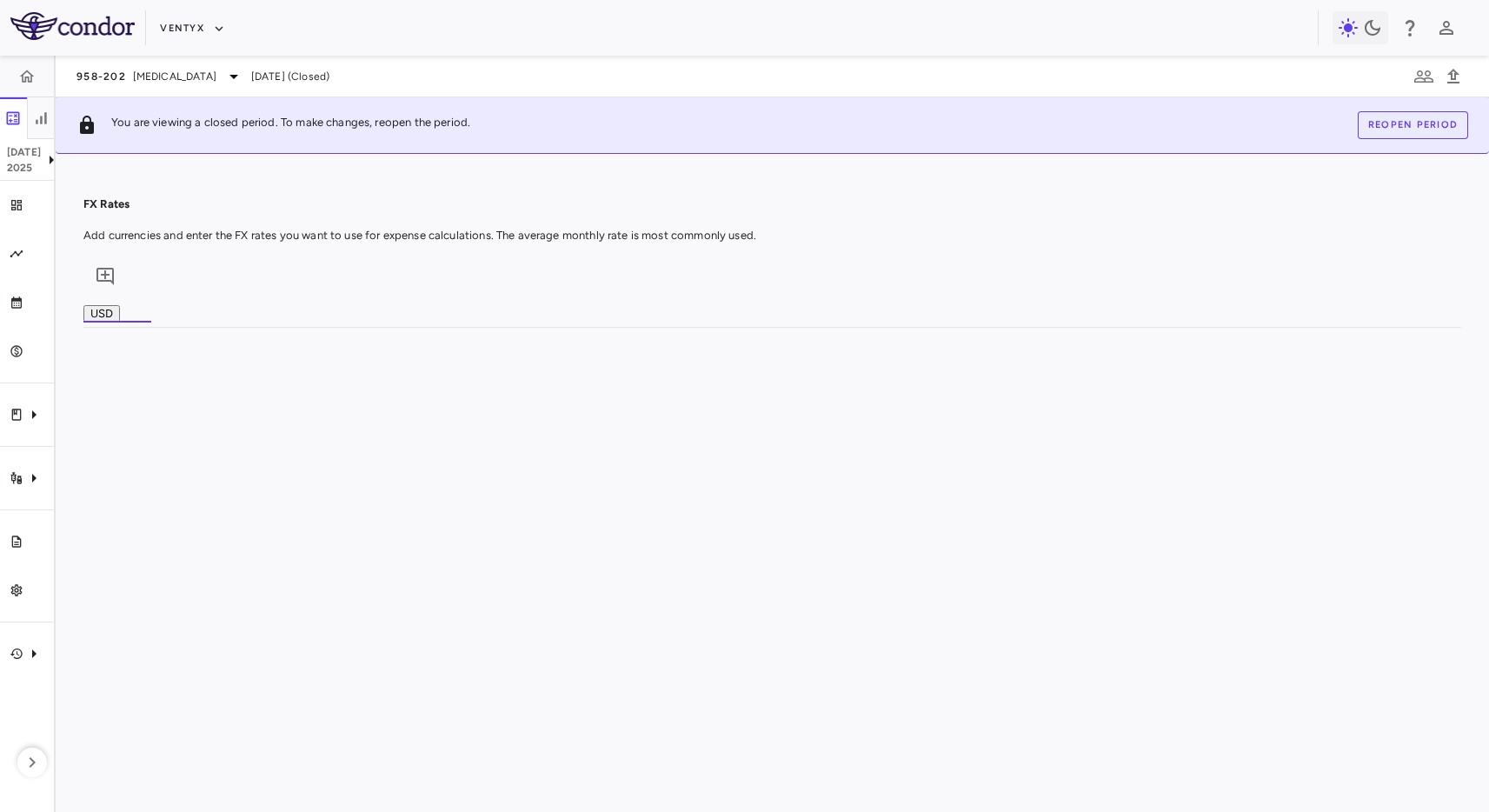
click at [452, 588] on span "CSV Export" at bounding box center [431, 600] width 82 height 24
click at [28, 652] on icon "Company" at bounding box center [33, 653] width 21 height 21
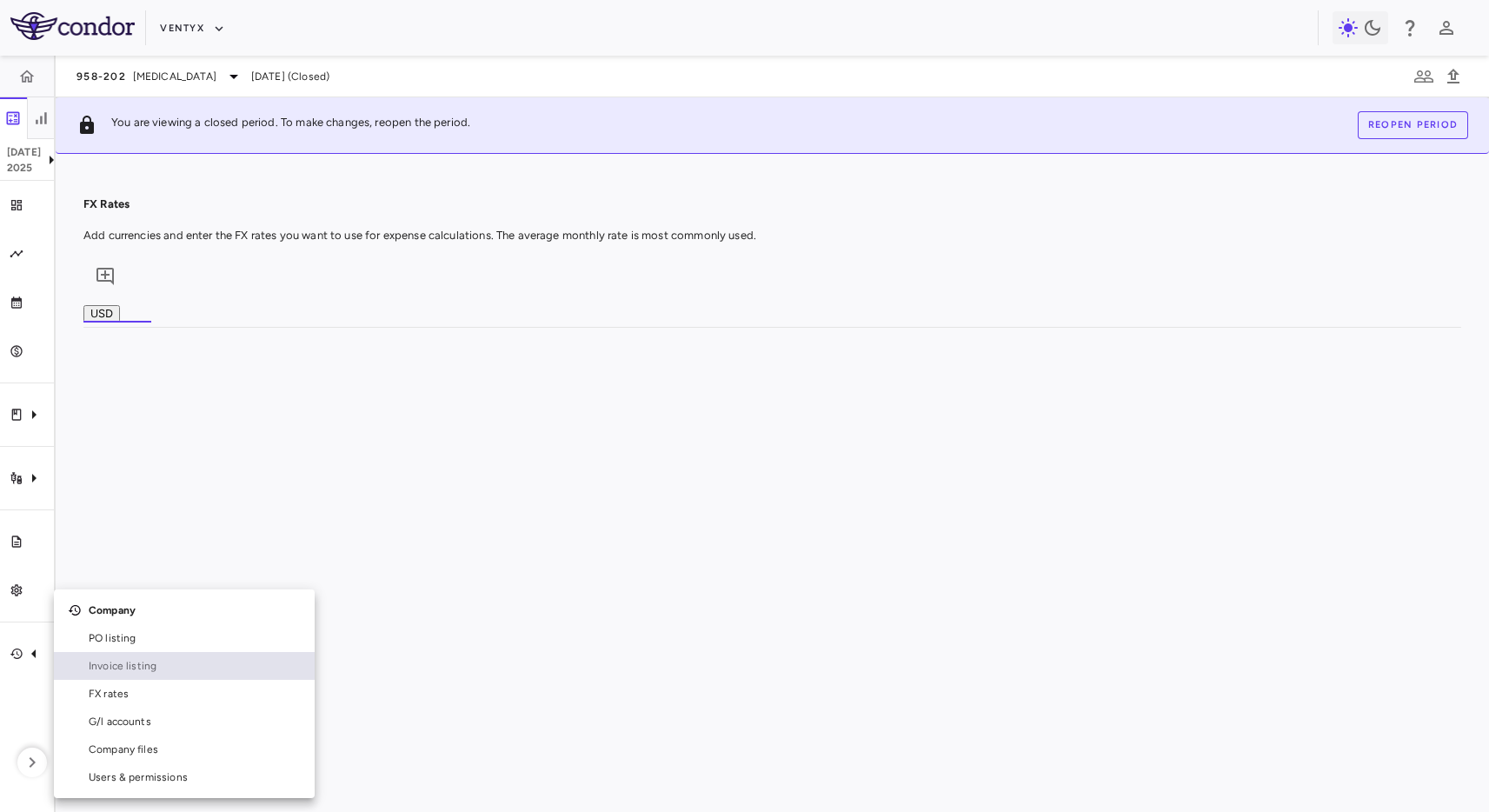
click at [146, 669] on span "Invoice listing" at bounding box center [195, 666] width 212 height 16
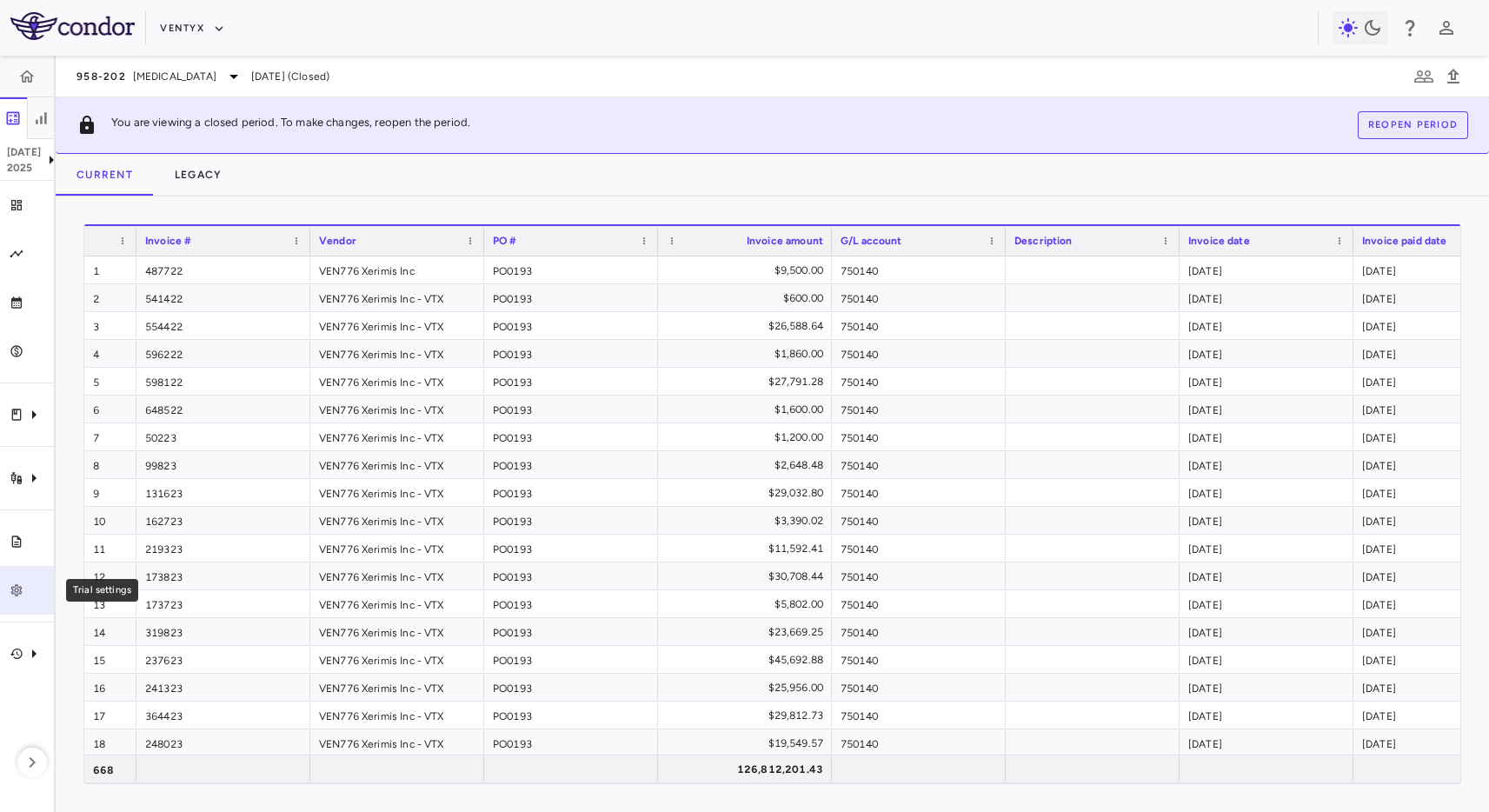
click at [20, 587] on icon "Trial settings" at bounding box center [16, 589] width 11 height 11
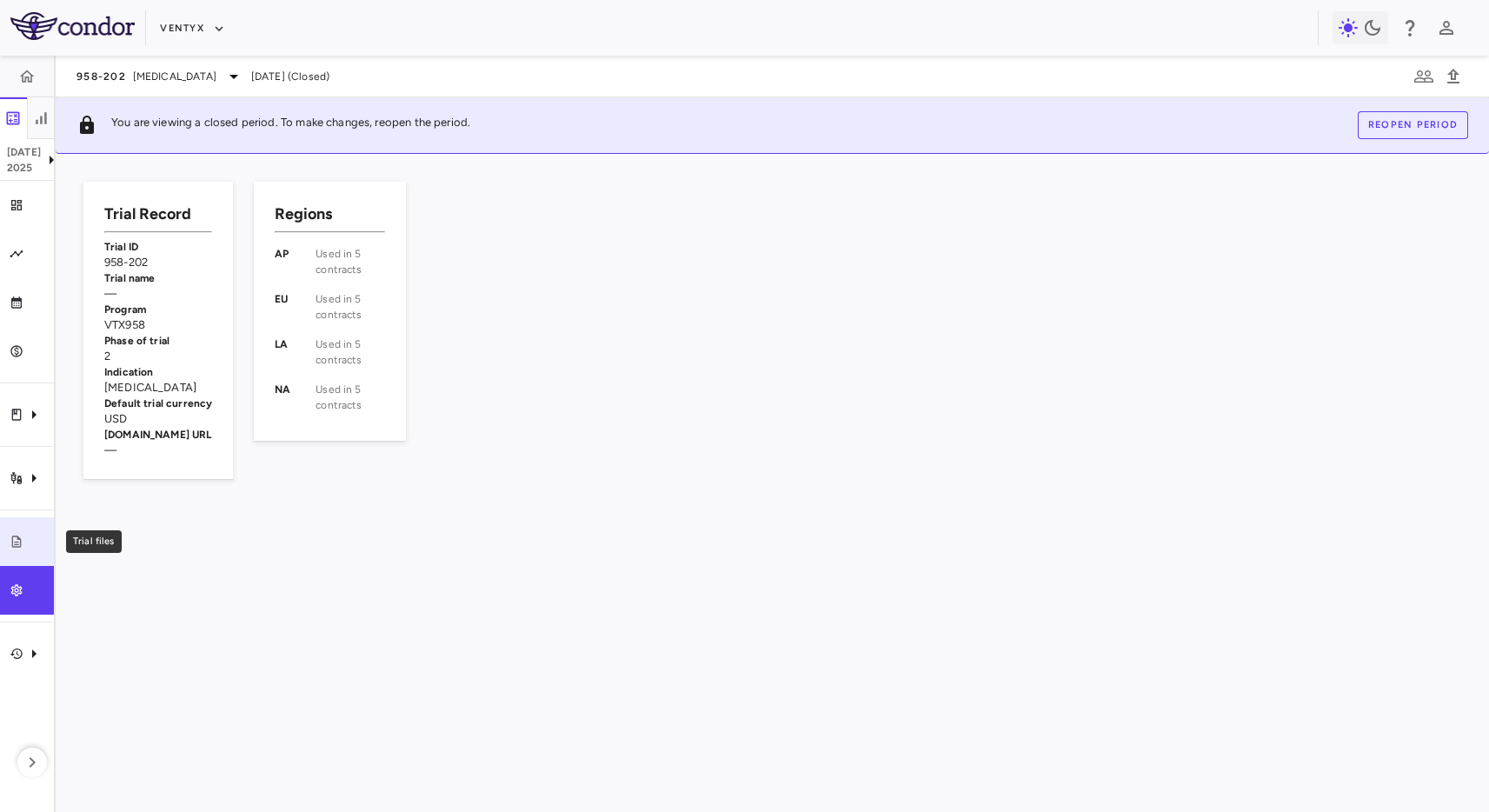
click at [35, 551] on link "Trial files" at bounding box center [27, 541] width 54 height 49
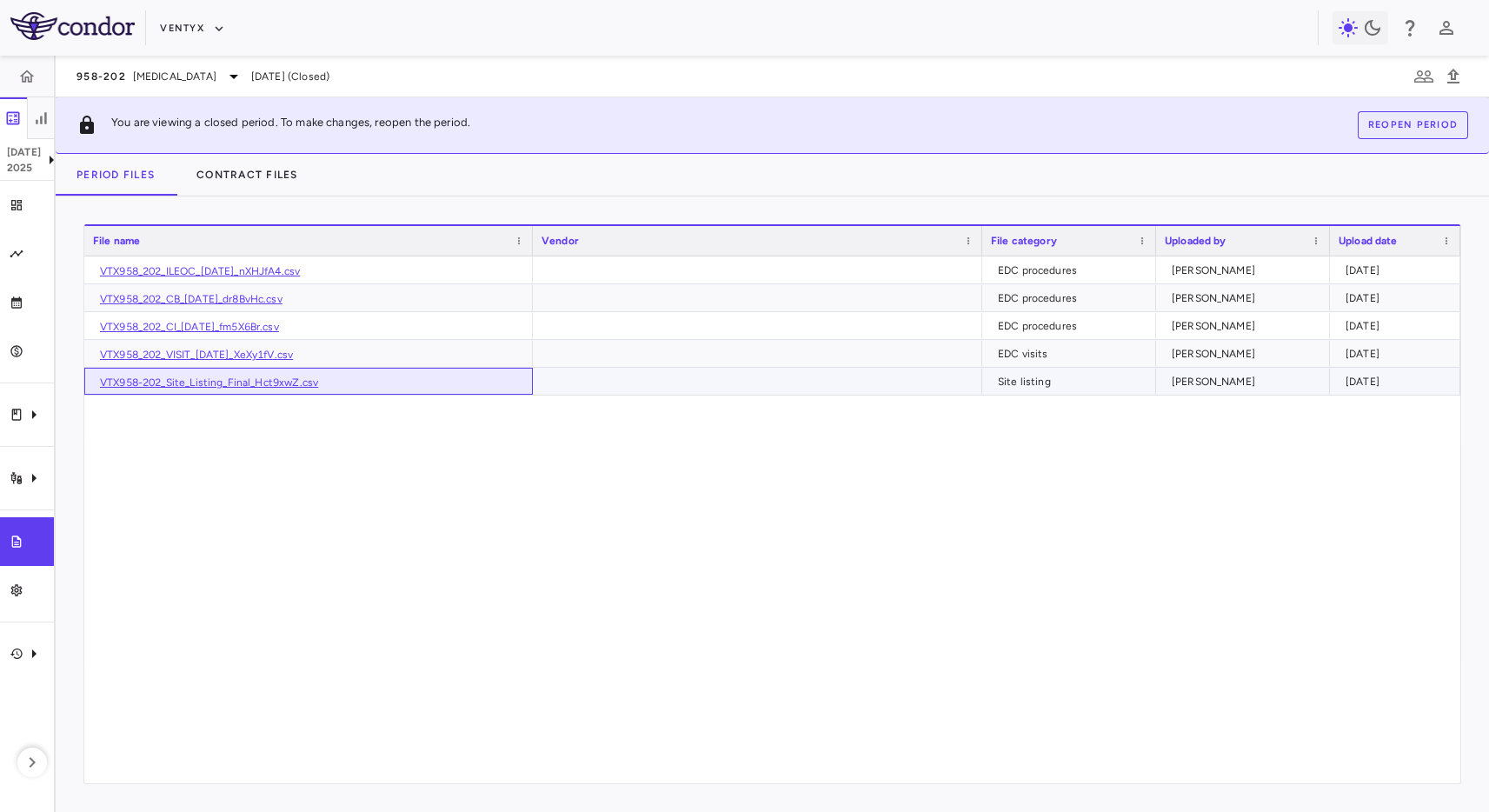
click at [204, 385] on link "VTX958-202_Site_Listing_Final_Hct9xwZ.csv" at bounding box center [209, 383] width 218 height 12
click at [293, 349] on link "VTX958_202_VISIT_[DATE]_XeXy1fV.csv" at bounding box center [196, 355] width 193 height 12
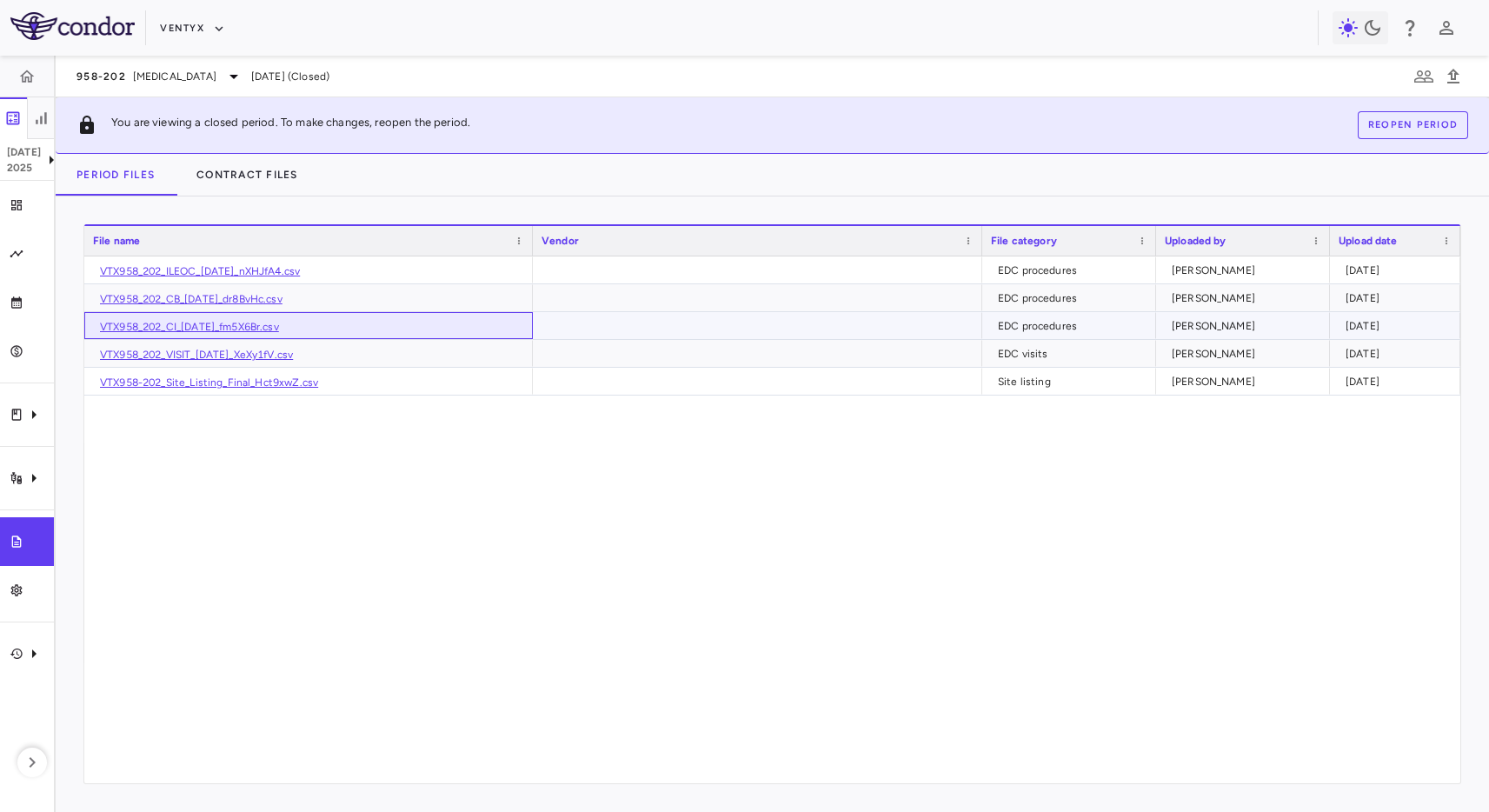
click at [234, 325] on link "VTX958_202_CI_[DATE]_fm5X6Br.csv" at bounding box center [189, 327] width 179 height 12
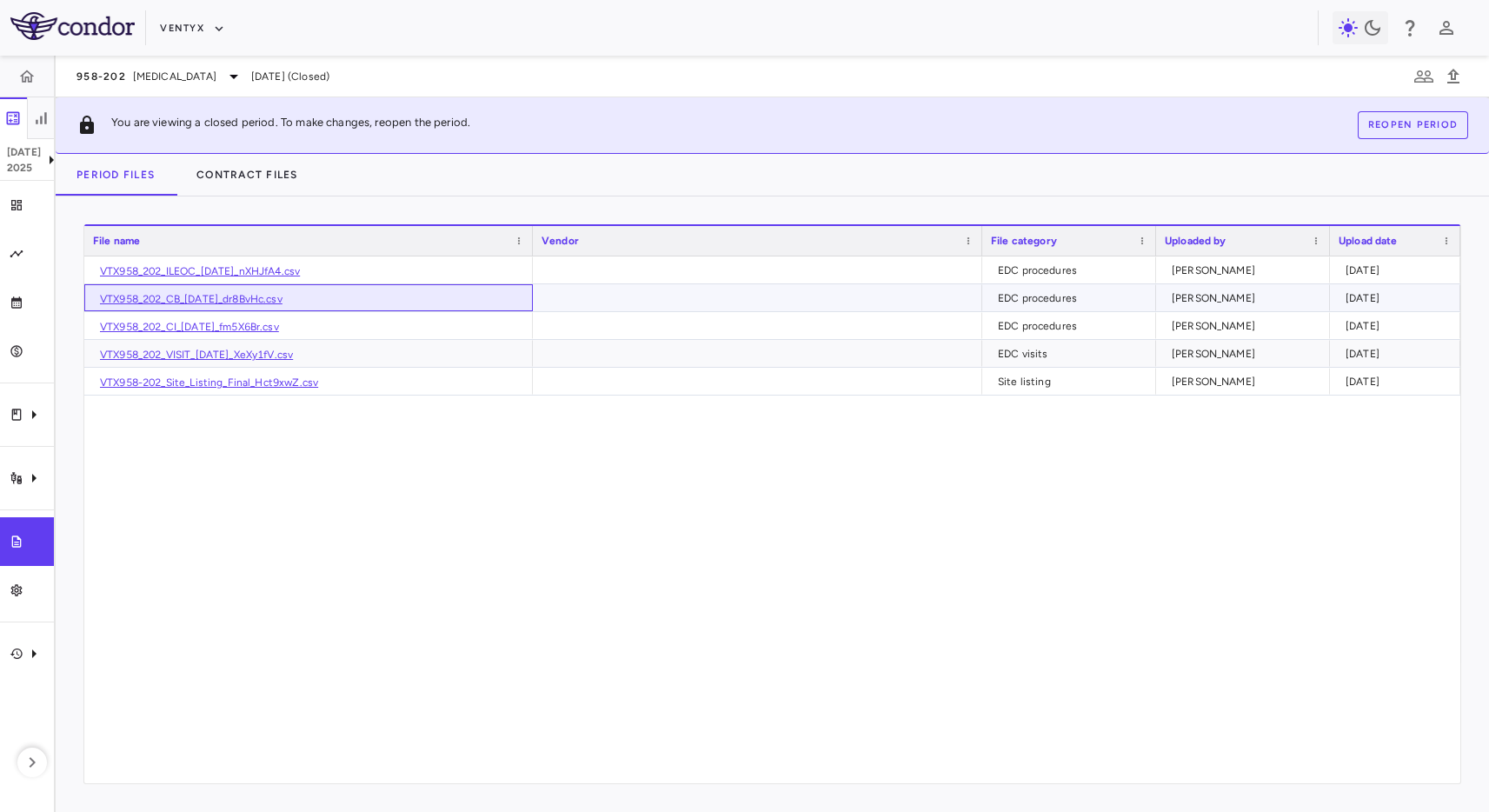
click at [246, 301] on link "VTX958_202_CB_[DATE]_dr8BvHc.csv" at bounding box center [191, 299] width 183 height 12
click at [244, 274] on link "VTX958_202_ILEOC_[DATE]_nXHJfA4.csv" at bounding box center [200, 271] width 200 height 12
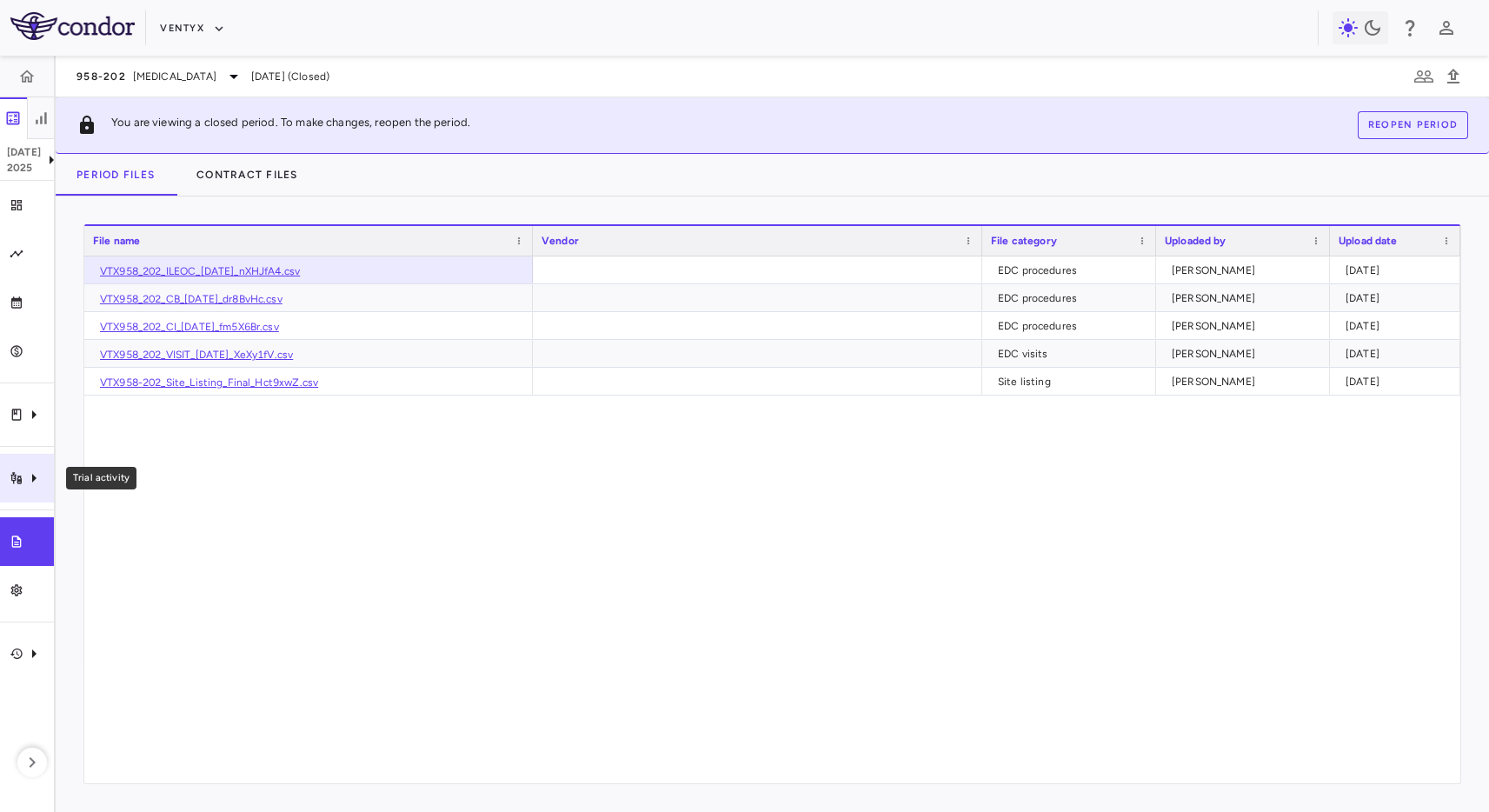
click at [12, 477] on icon "Trial activity" at bounding box center [17, 478] width 14 height 14
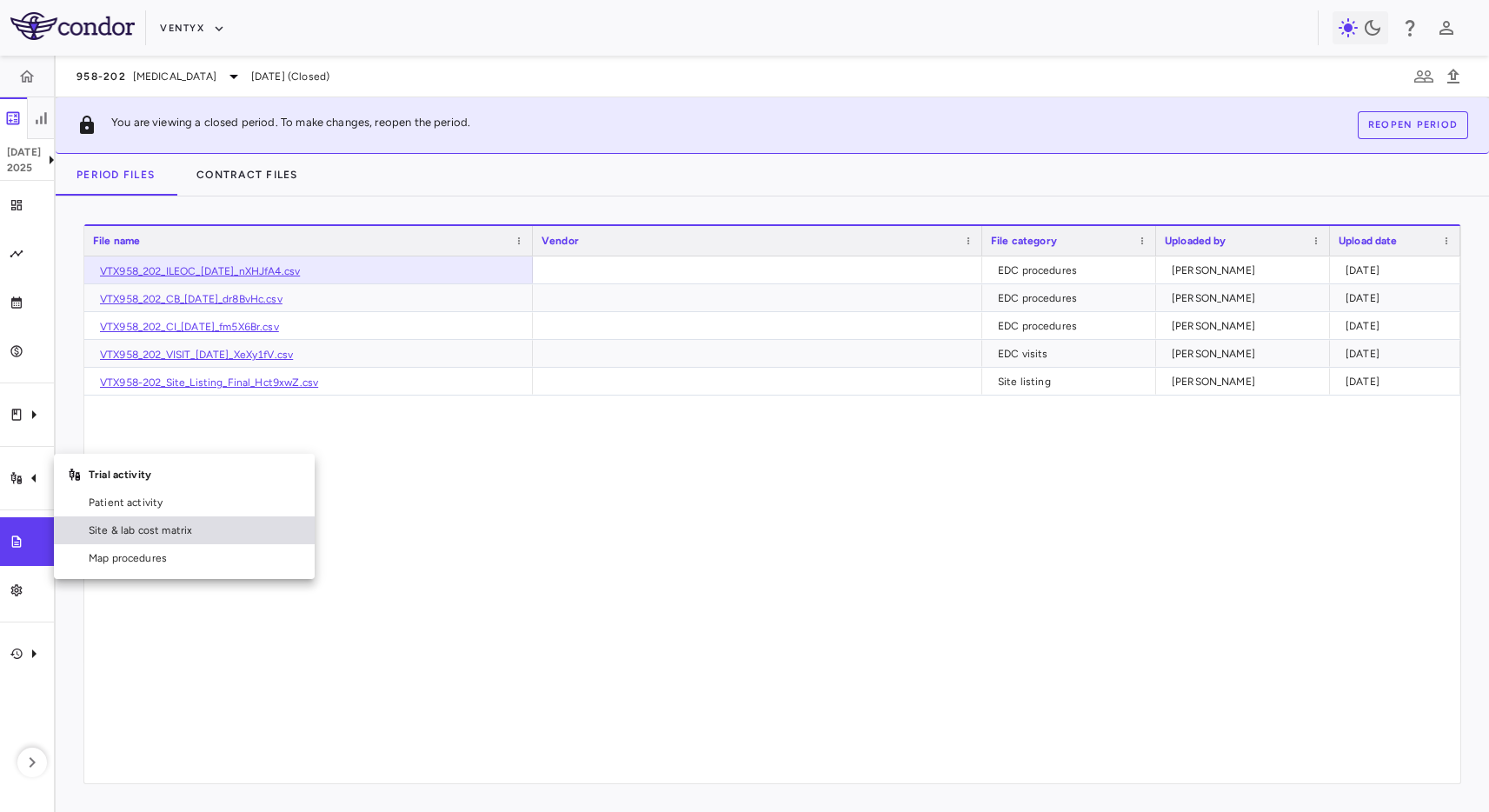
click at [130, 525] on span "Site & lab cost matrix" at bounding box center [195, 530] width 212 height 16
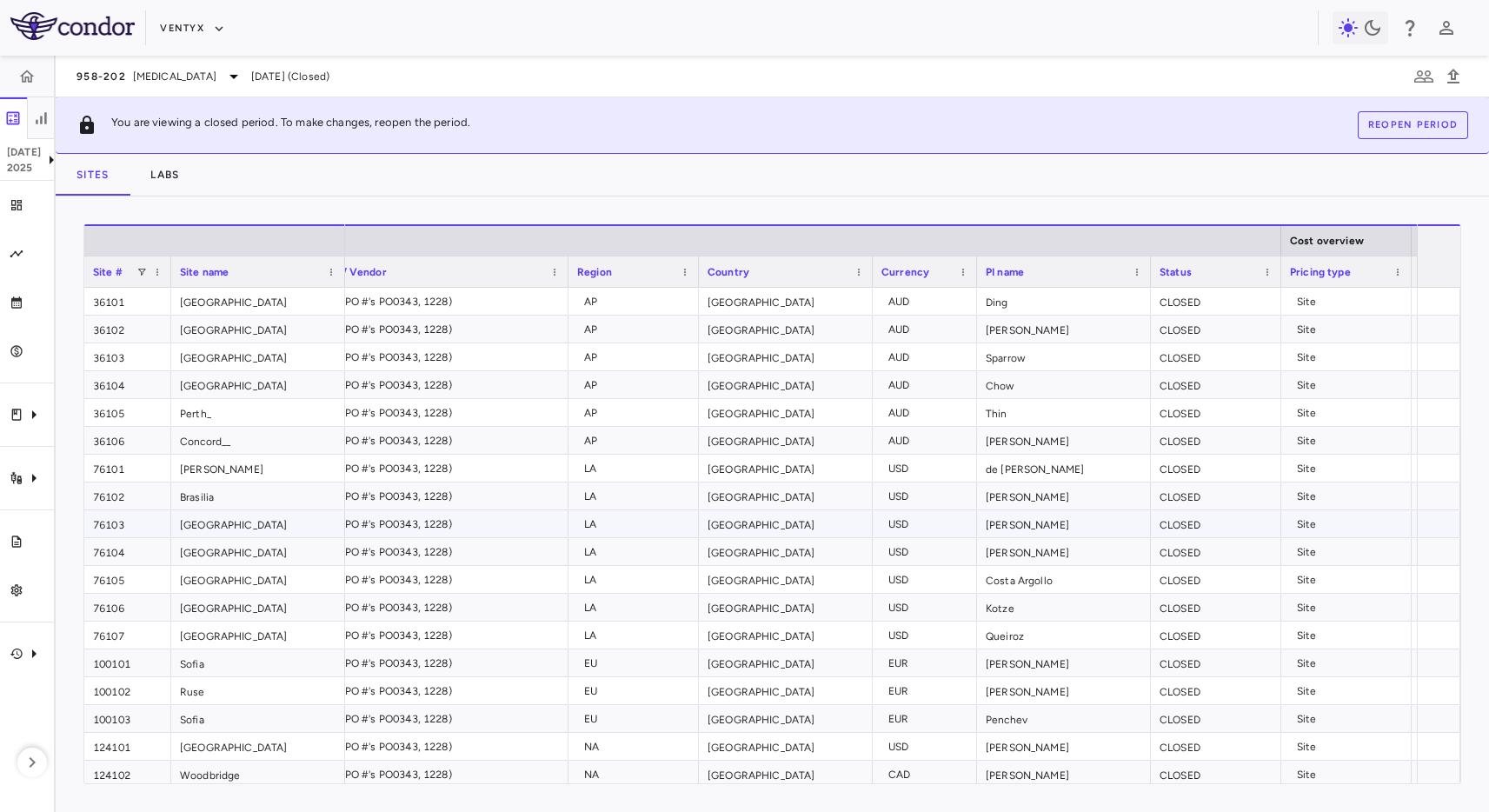
scroll to position [0, 59]
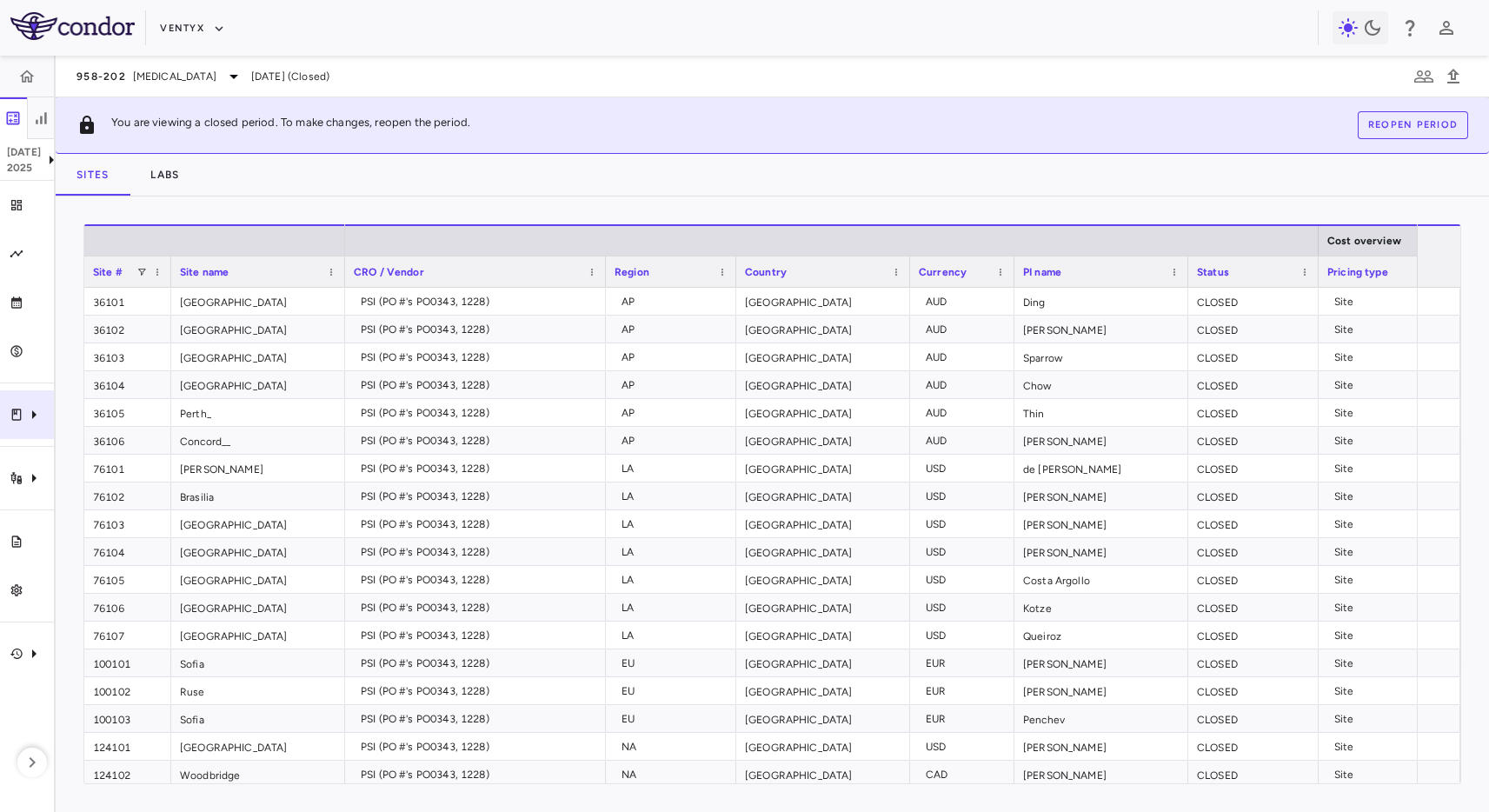
click at [21, 426] on div "Clinical expenses" at bounding box center [27, 414] width 54 height 49
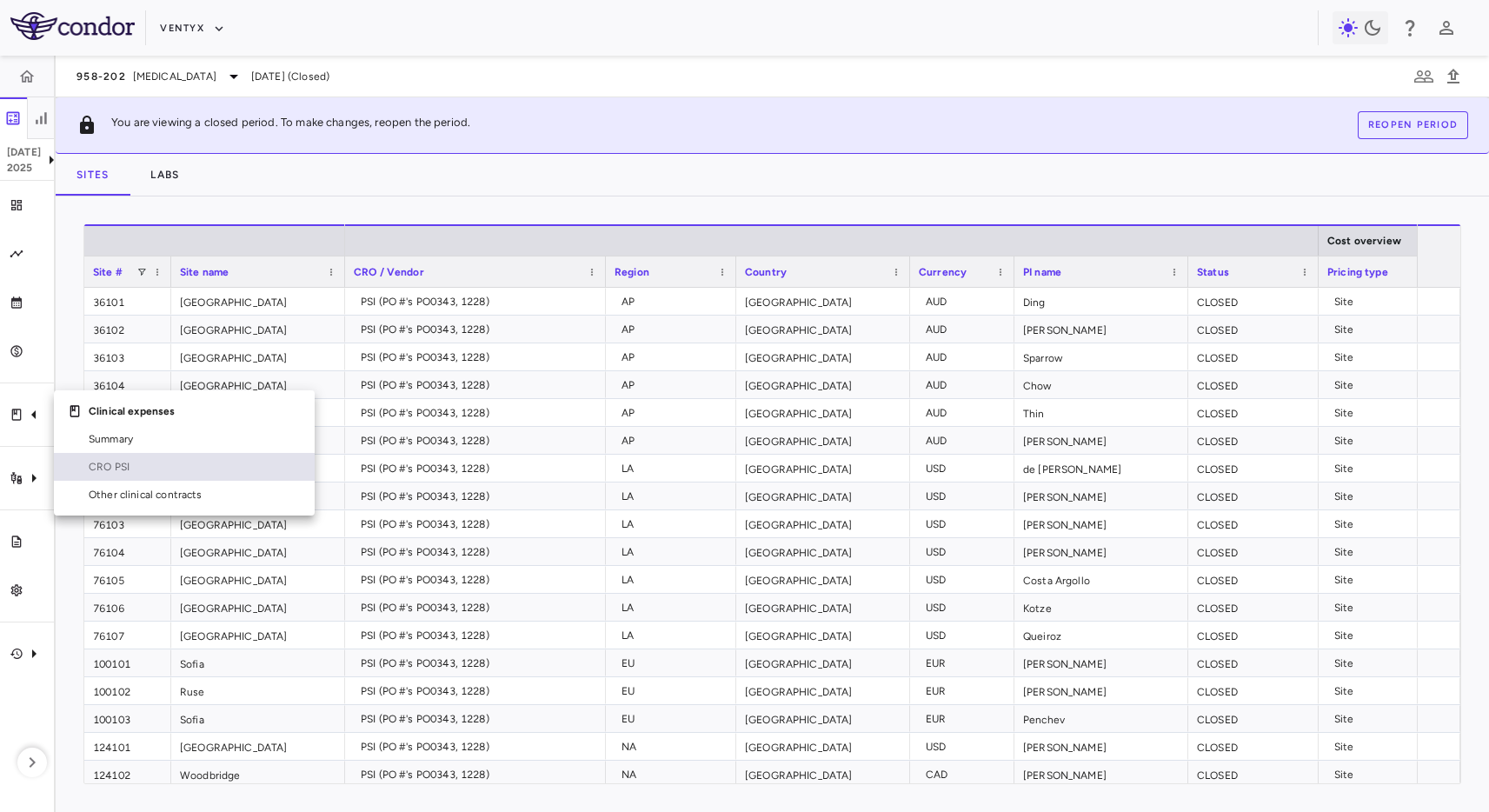
click at [110, 454] on link "CRO PSI" at bounding box center [184, 466] width 261 height 28
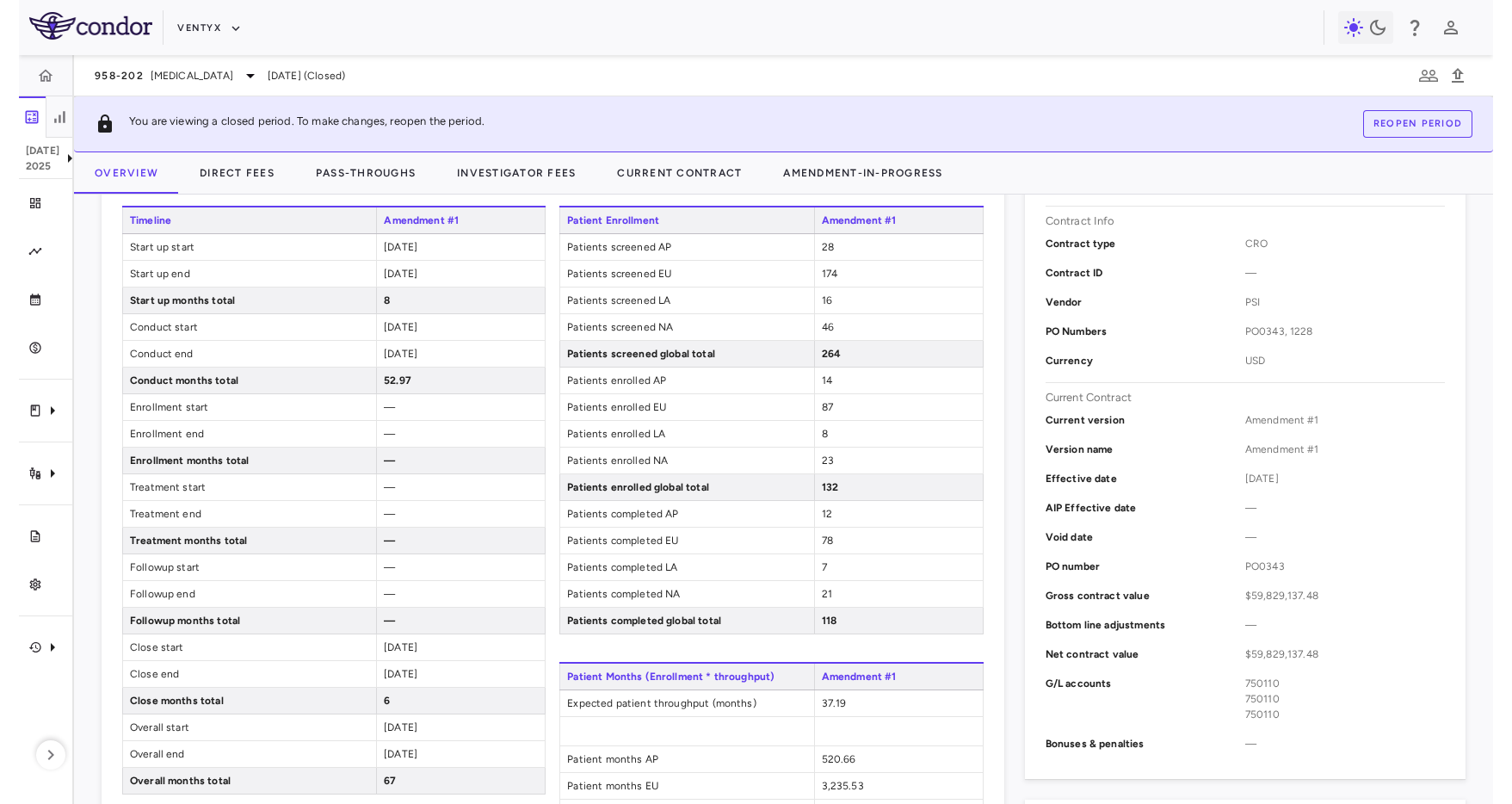
scroll to position [305, 0]
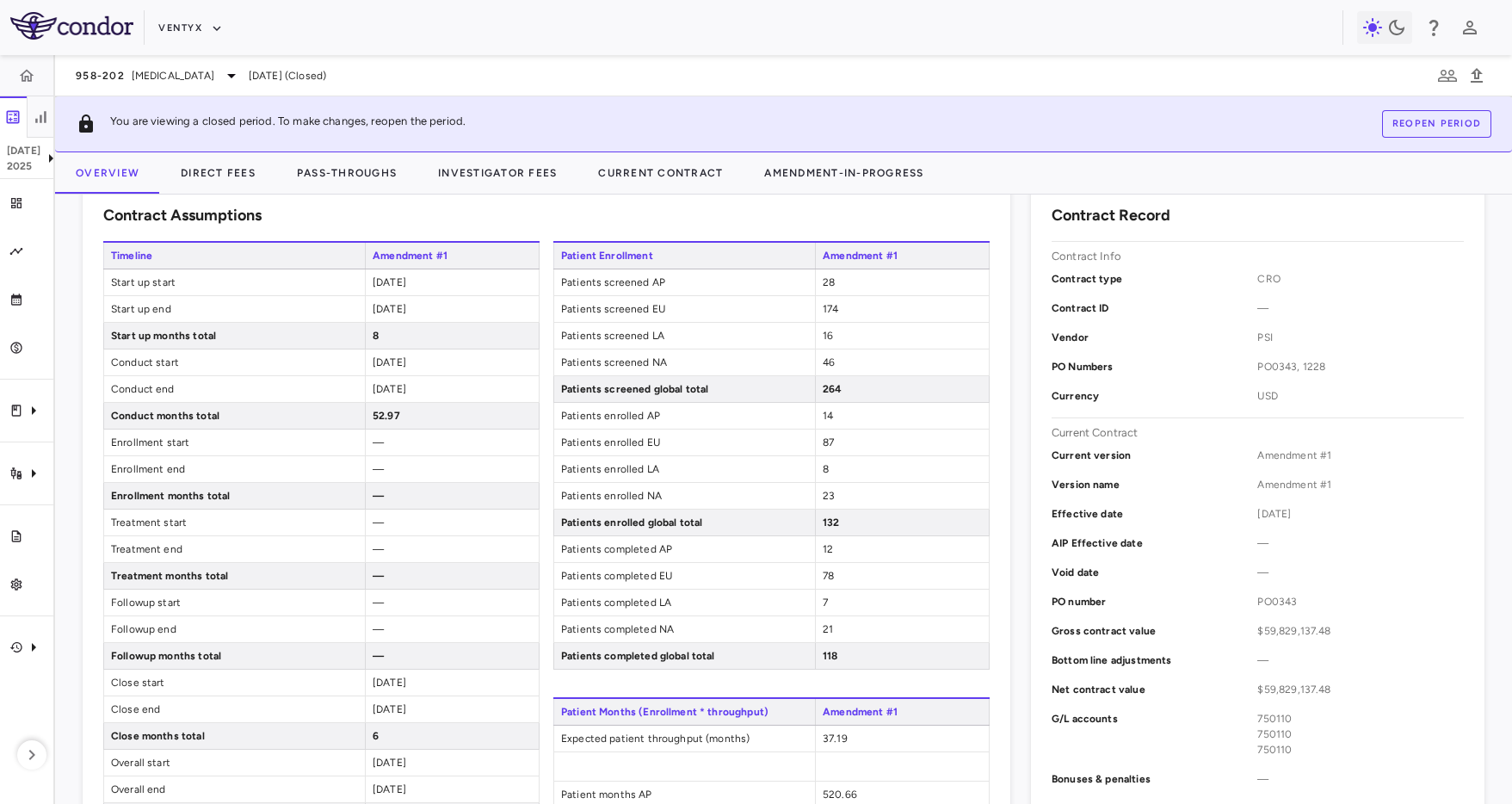
click at [680, 65] on div "958-202 [MEDICAL_DATA] [DATE] (Closed)" at bounding box center [783, 76] width 1457 height 42
click at [1037, 49] on div "Ventyx" at bounding box center [756, 28] width 1512 height 55
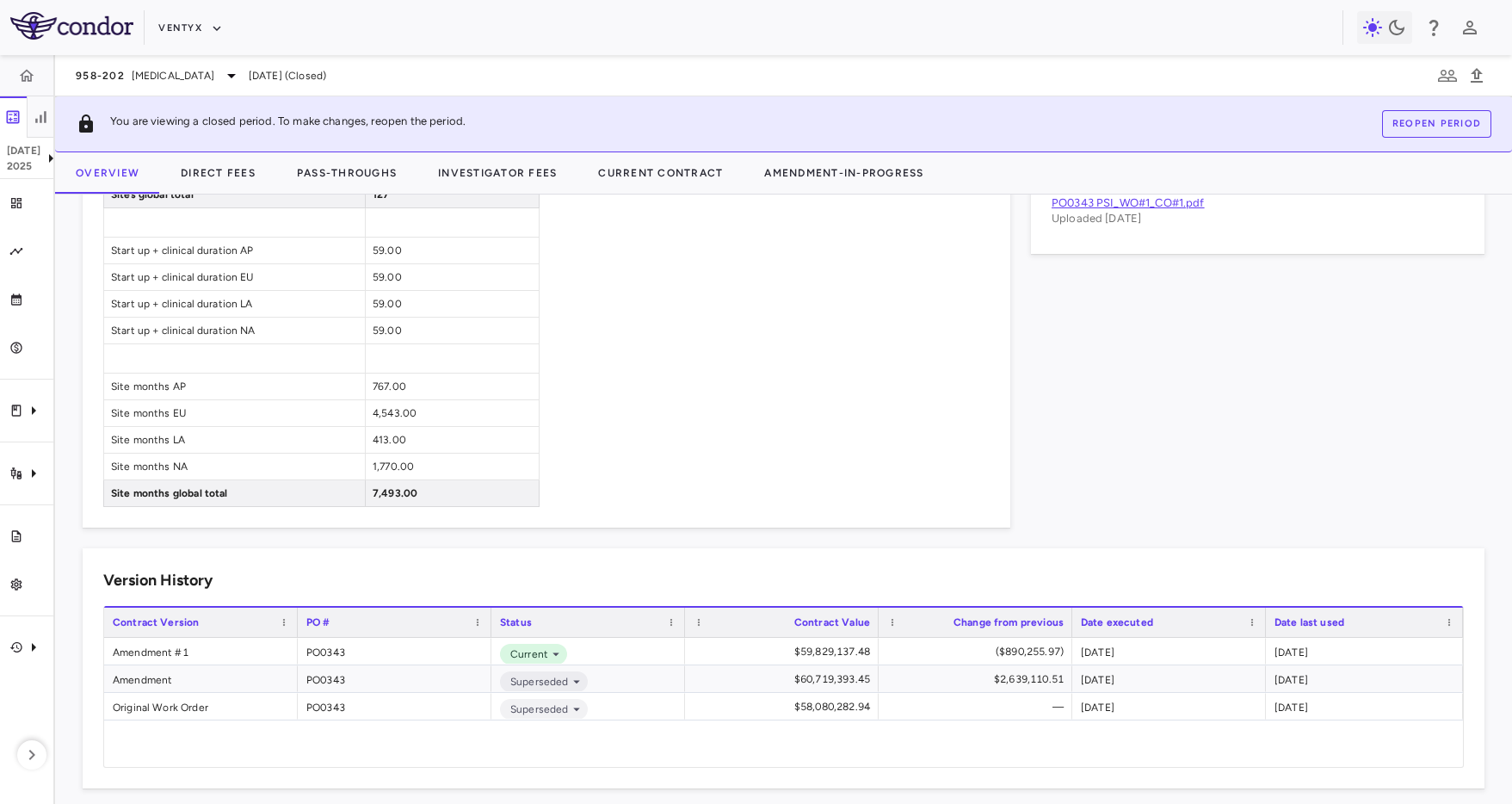
scroll to position [1127, 0]
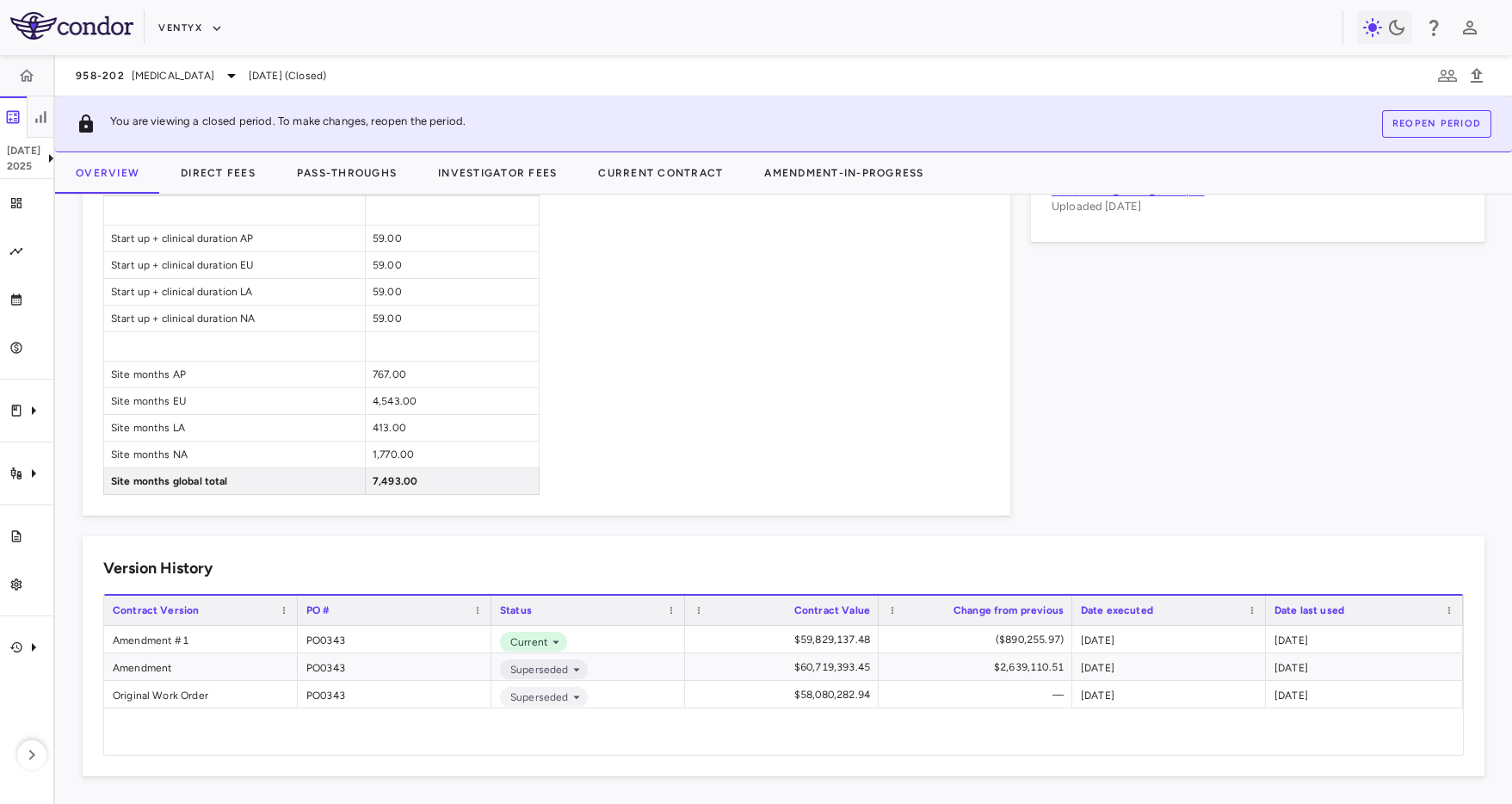
drag, startPoint x: 681, startPoint y: 374, endPoint x: 670, endPoint y: 384, distance: 14.9
click at [209, 698] on div "Original Work Order" at bounding box center [201, 693] width 194 height 27
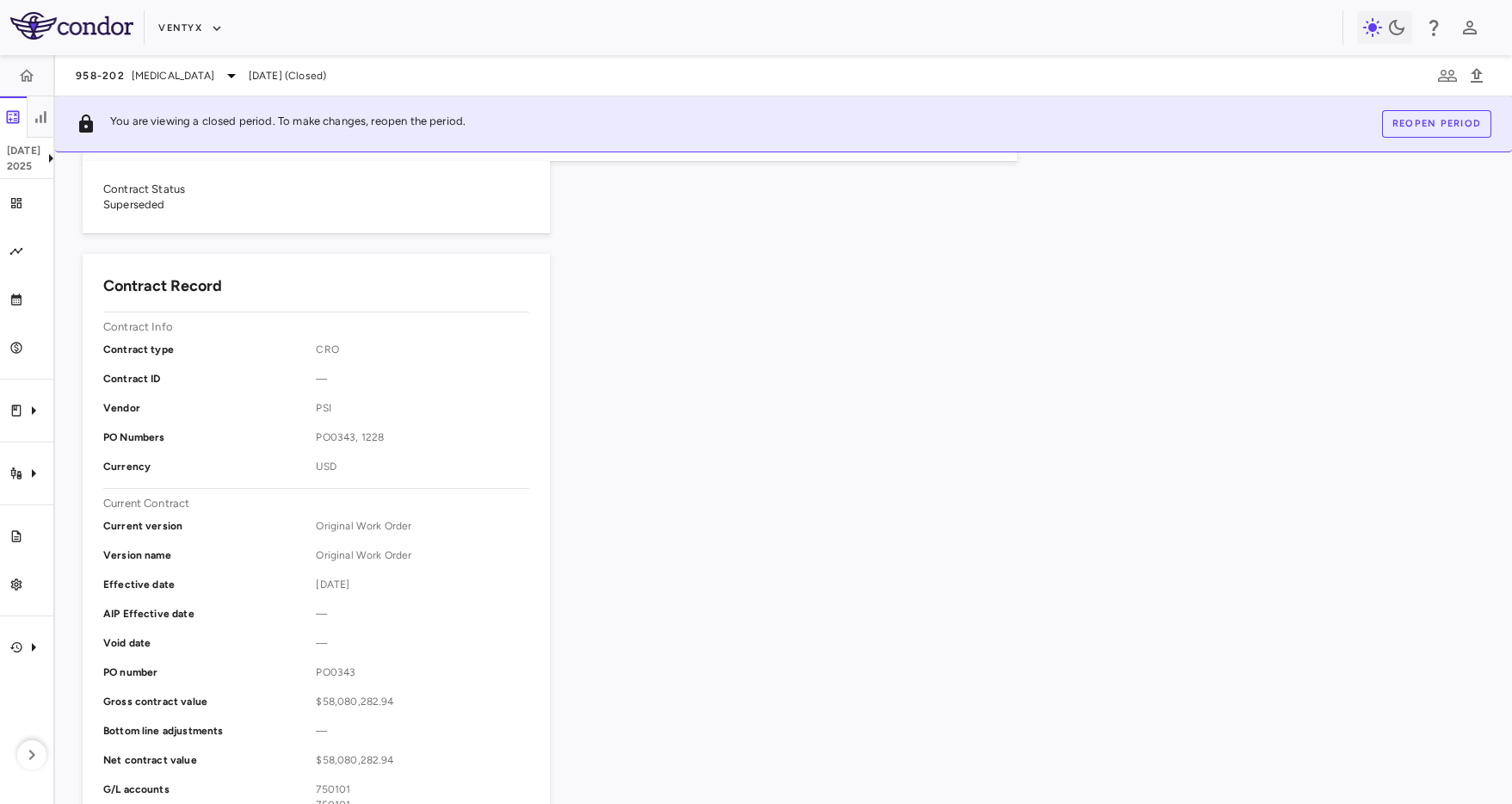
click at [23, 538] on div "Trial files" at bounding box center [33, 536] width 21 height 16
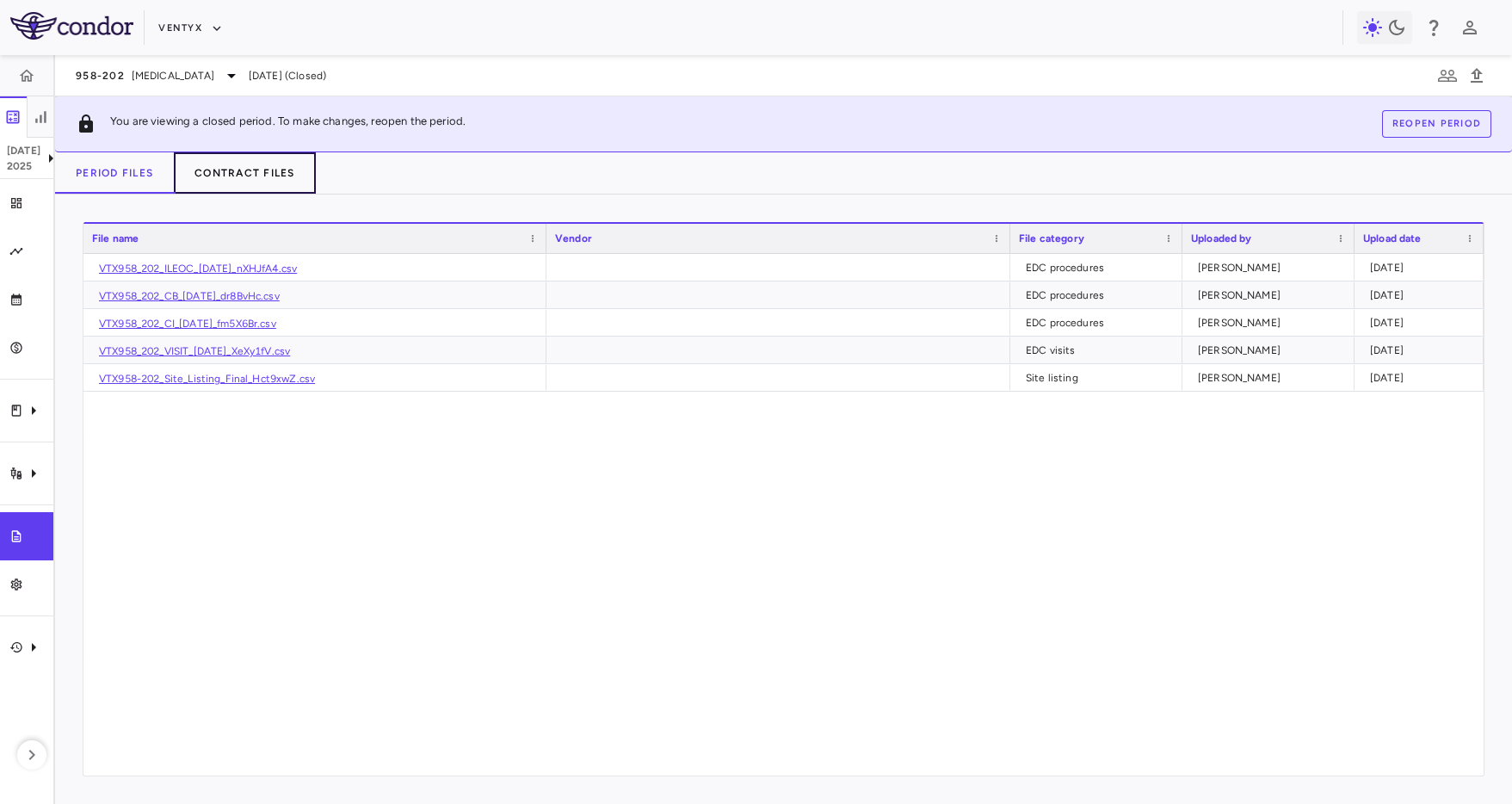
click at [228, 159] on button "Contract Files" at bounding box center [245, 173] width 142 height 42
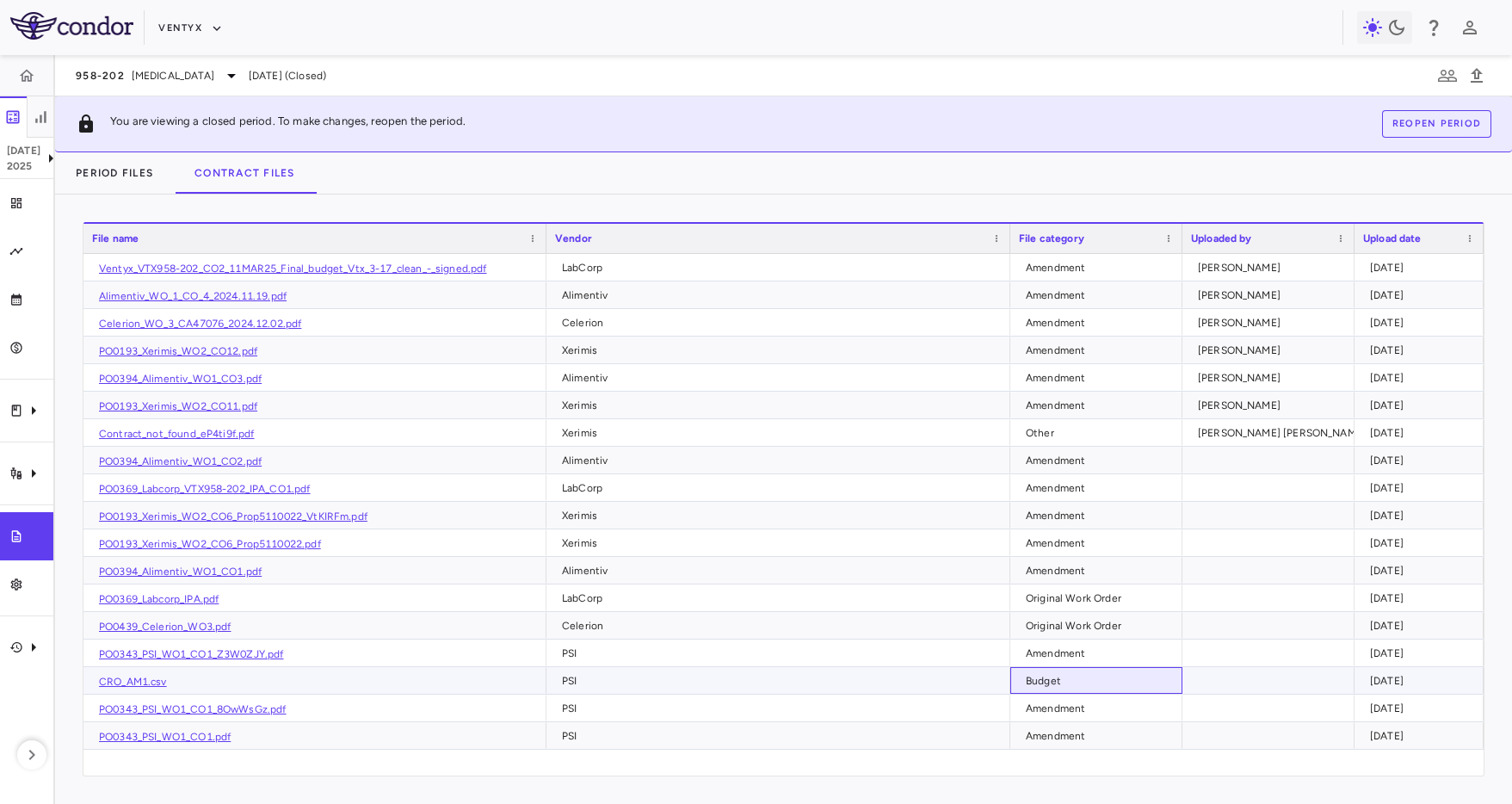
click at [1061, 677] on div "Budget" at bounding box center [1100, 680] width 148 height 28
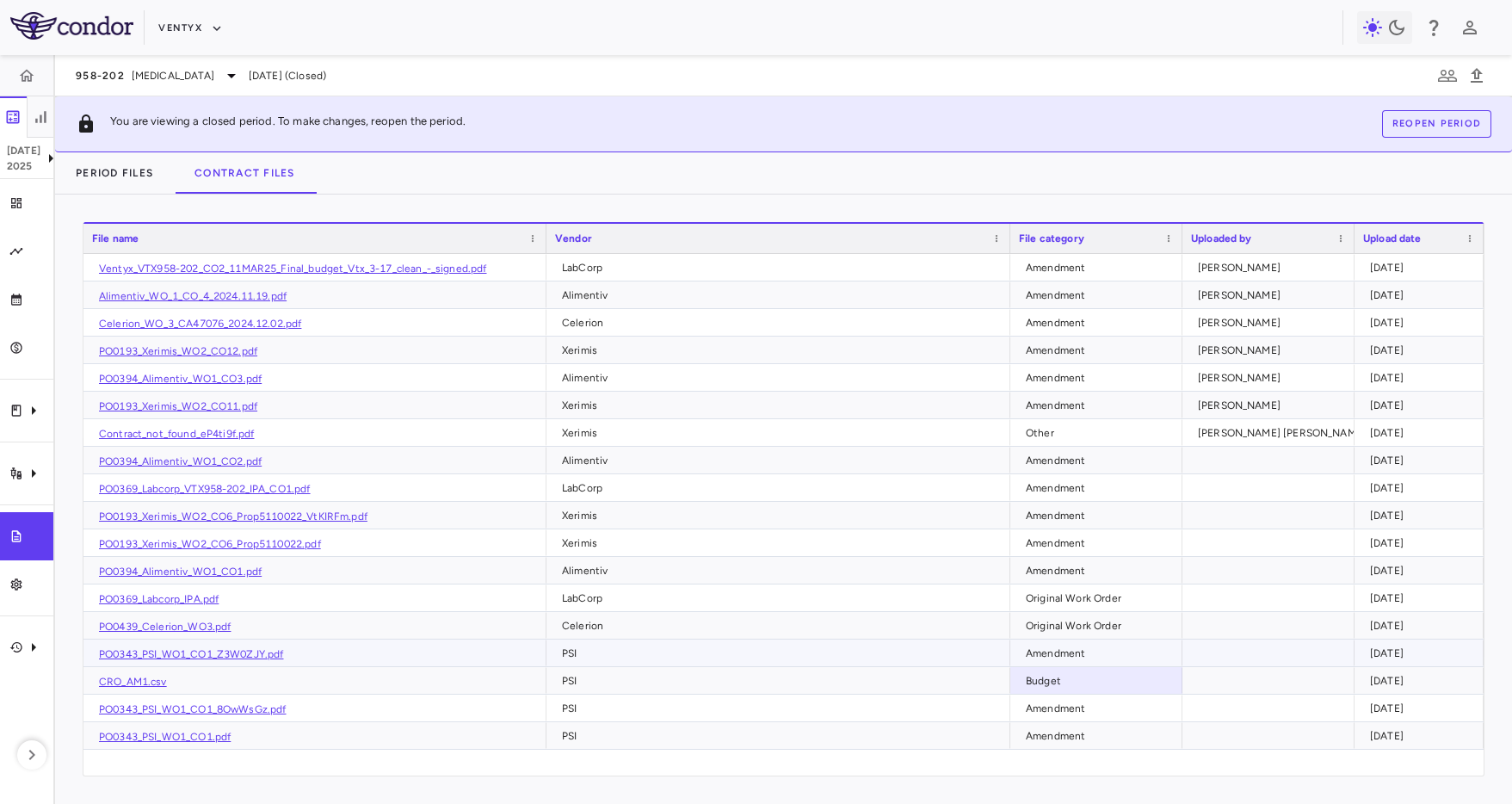
click at [639, 655] on div "PSI" at bounding box center [781, 653] width 440 height 28
click at [257, 650] on link "PO0343_PSI_WO1_CO1_Z3W0ZJY.pdf" at bounding box center [191, 654] width 185 height 12
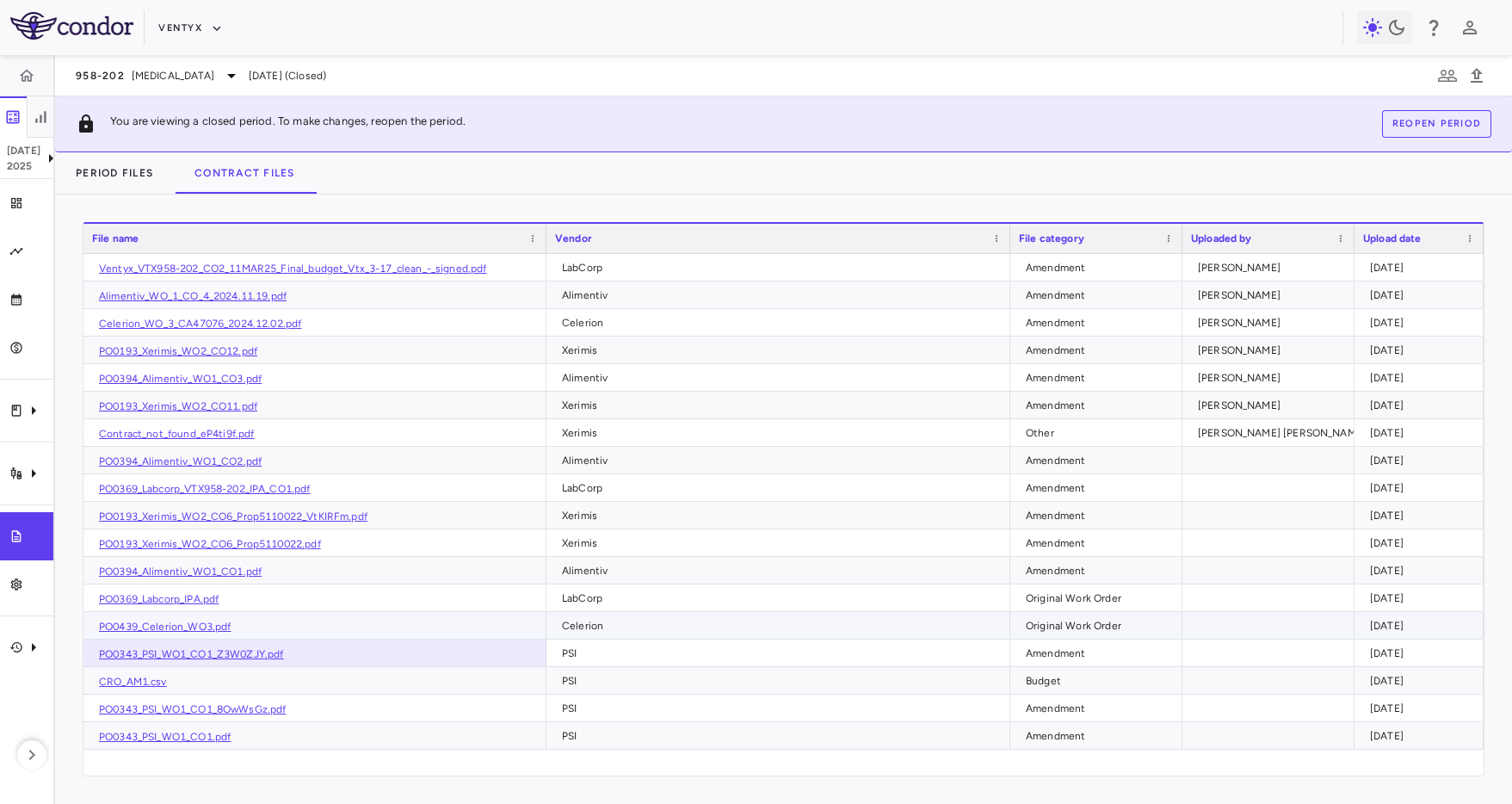
click at [613, 629] on div "Celerion" at bounding box center [781, 626] width 440 height 28
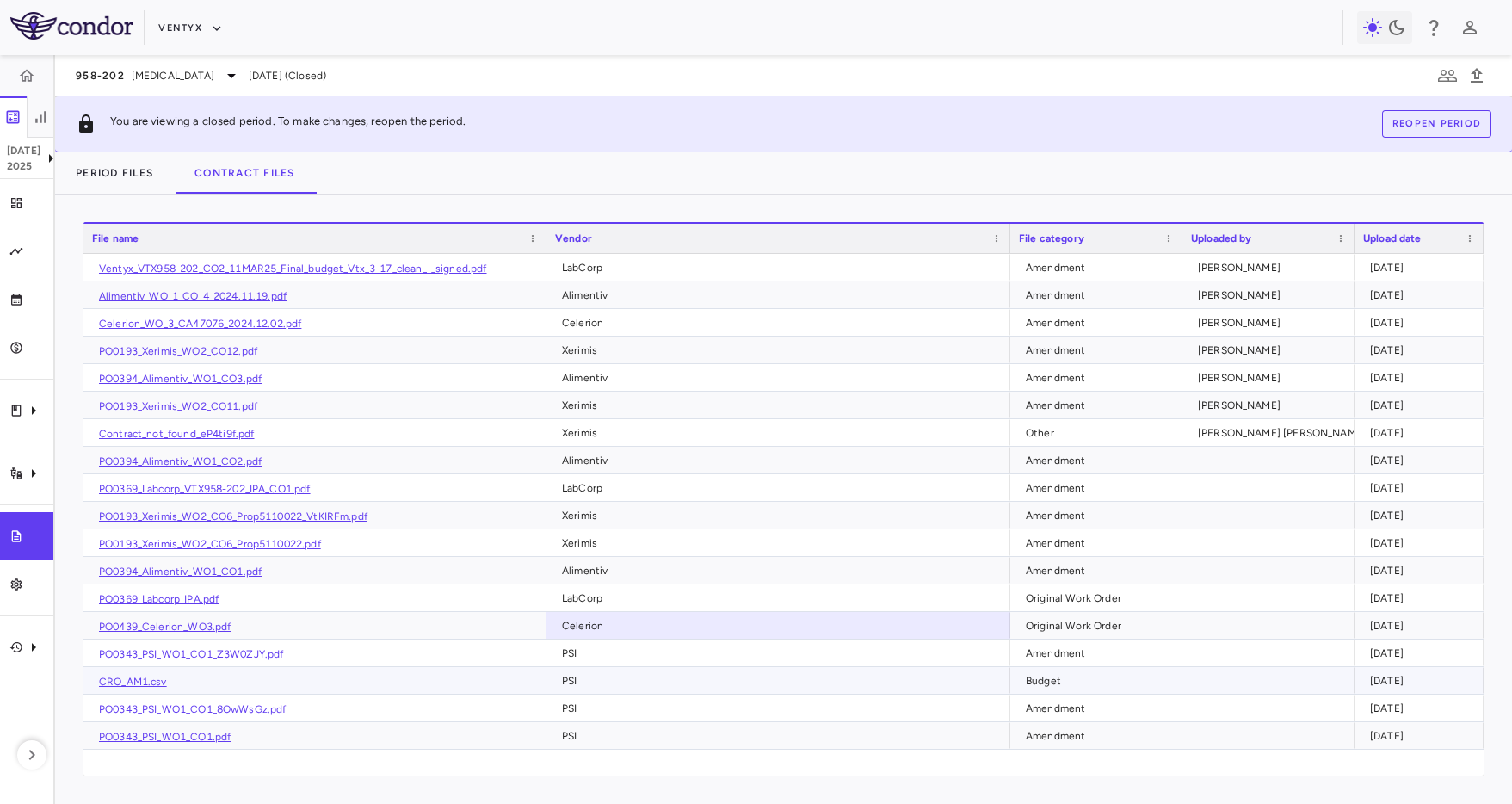
drag, startPoint x: 984, startPoint y: 679, endPoint x: 442, endPoint y: 663, distance: 542.2
click at [969, 679] on div "PSI" at bounding box center [781, 680] width 440 height 28
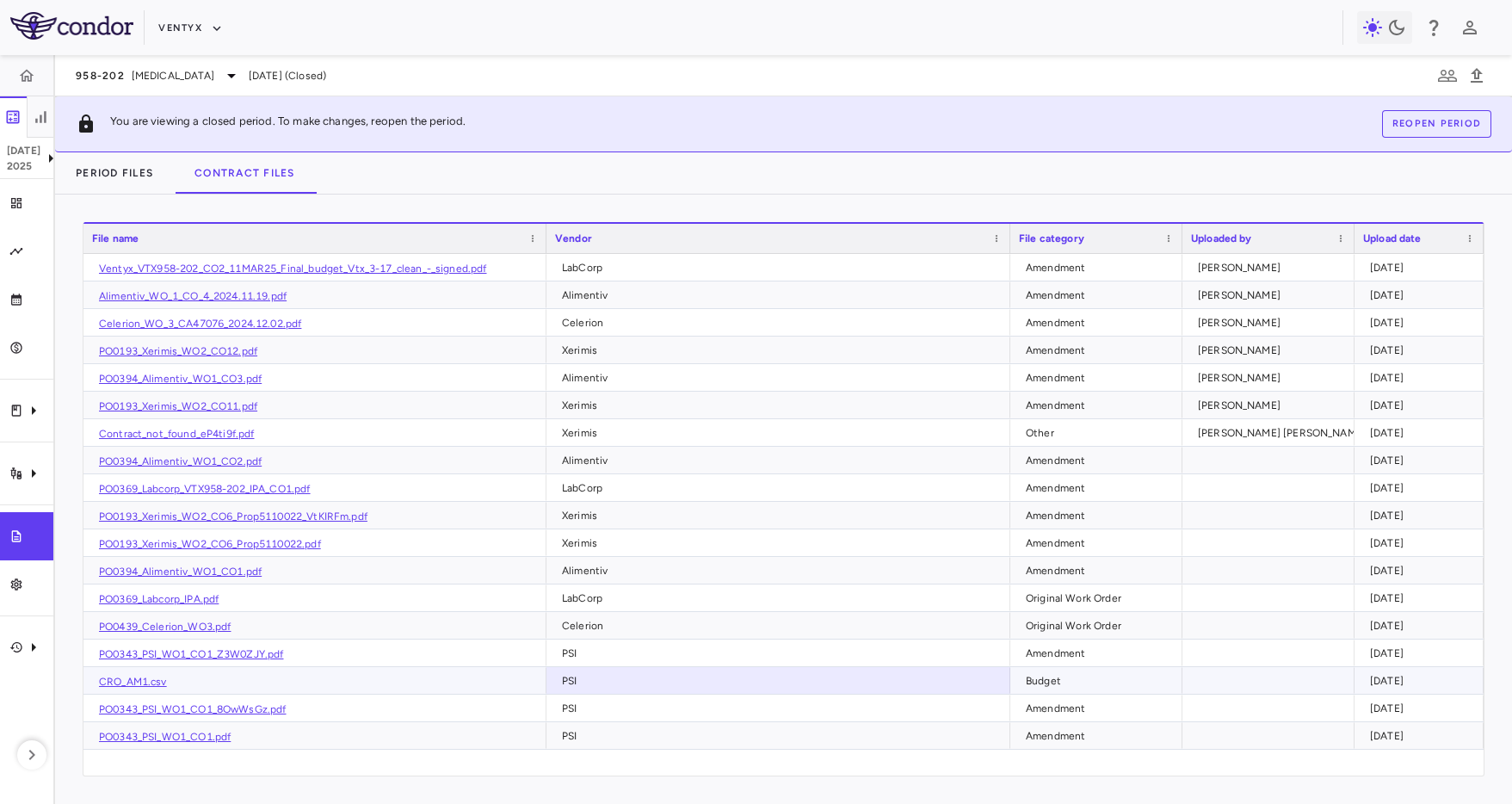
click at [124, 676] on link "CRO_AM1.csv" at bounding box center [133, 681] width 68 height 12
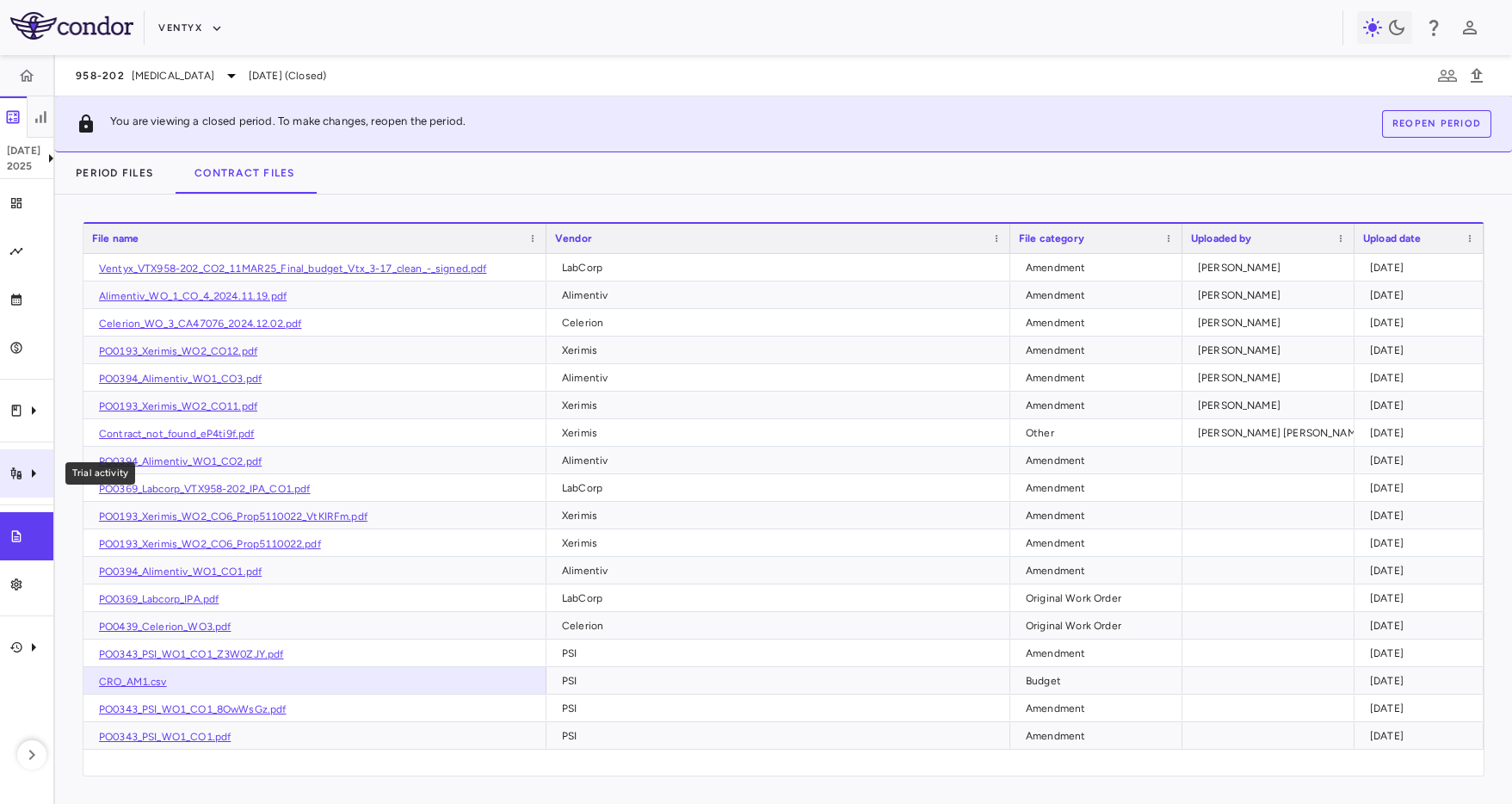
click at [48, 488] on div "Trial activity" at bounding box center [27, 473] width 53 height 48
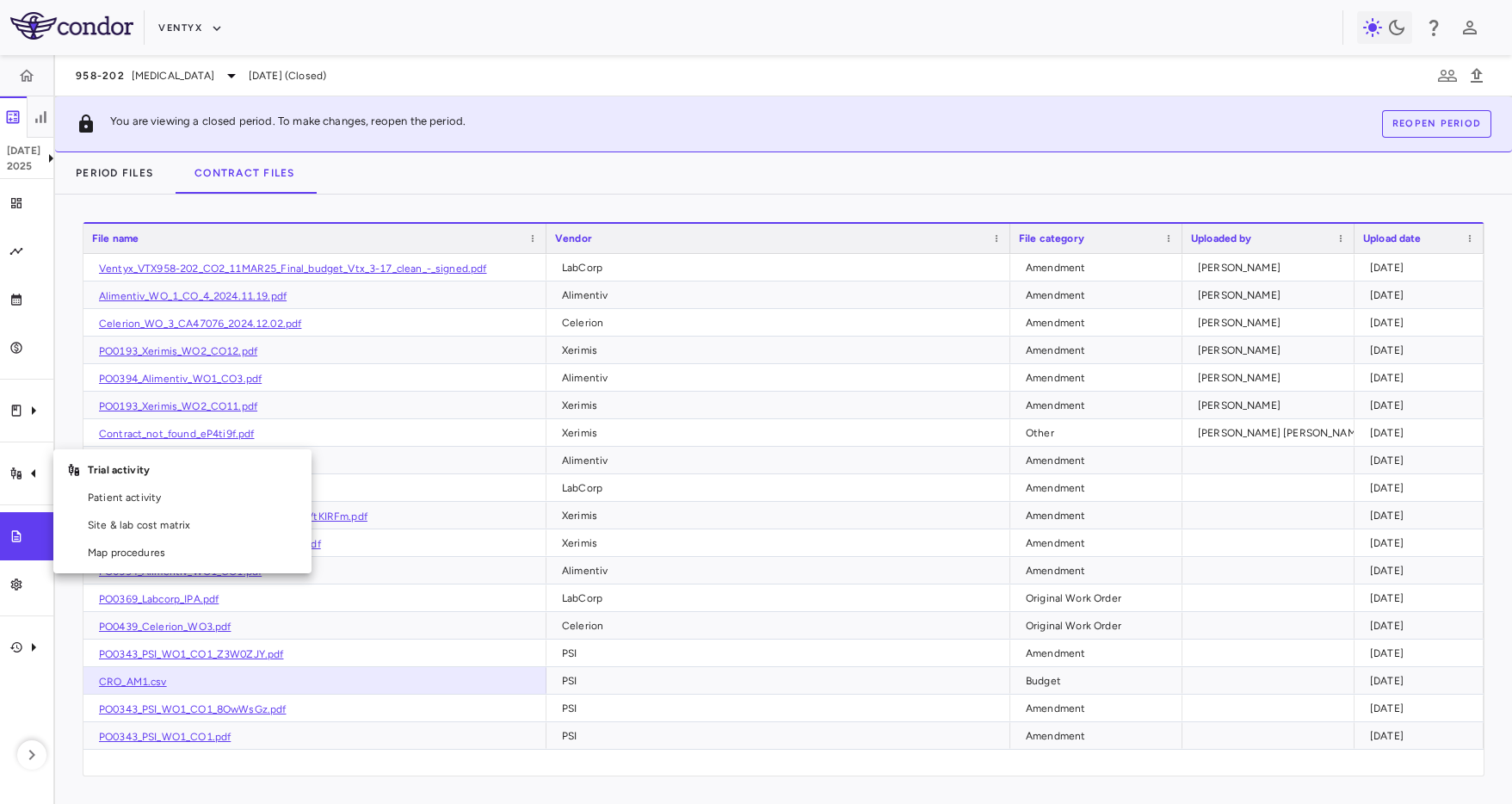
click at [9, 585] on div at bounding box center [756, 402] width 1512 height 804
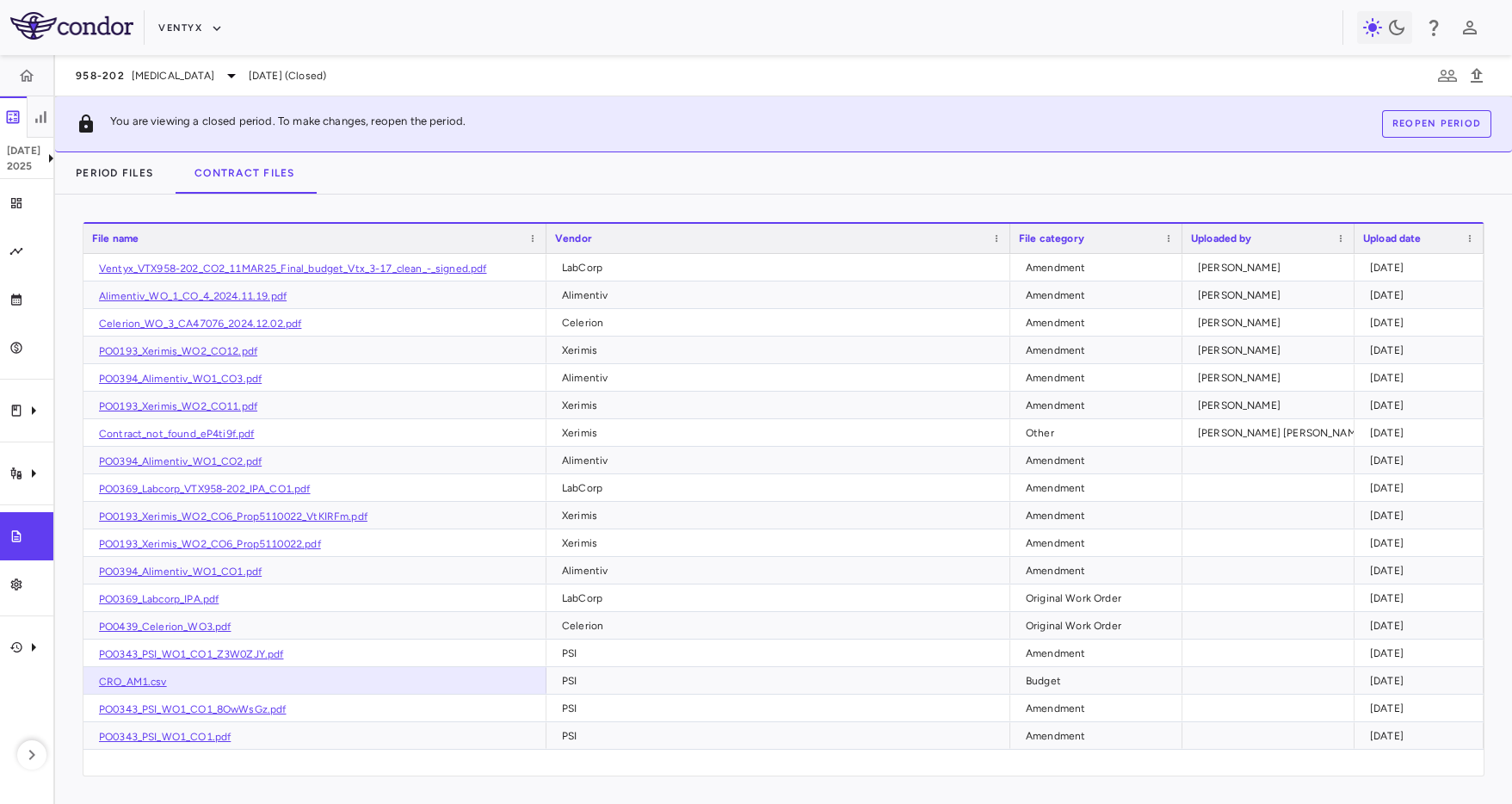
click at [34, 456] on div "Trial activity" at bounding box center [27, 473] width 53 height 48
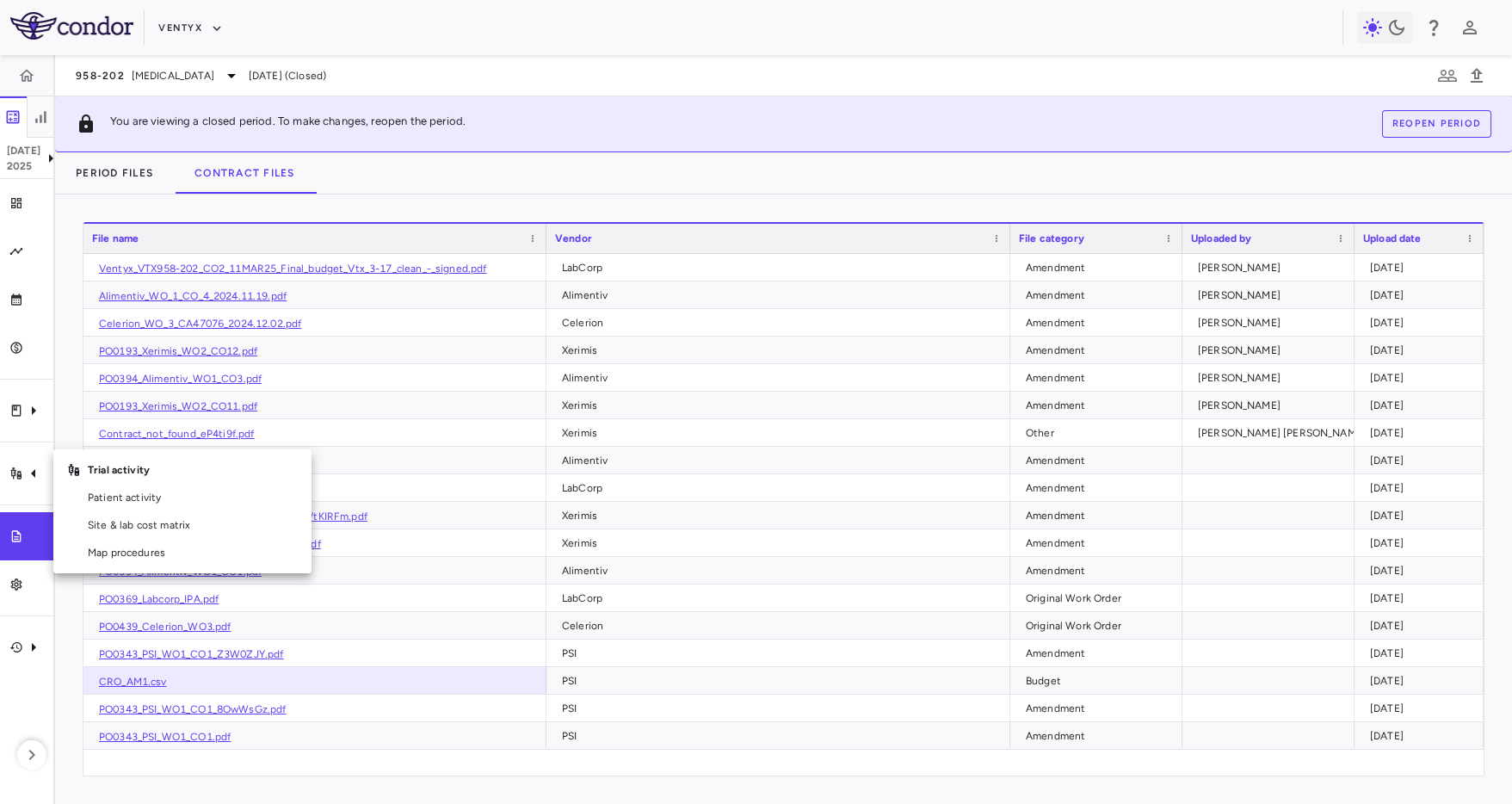
click at [29, 414] on div at bounding box center [756, 402] width 1512 height 804
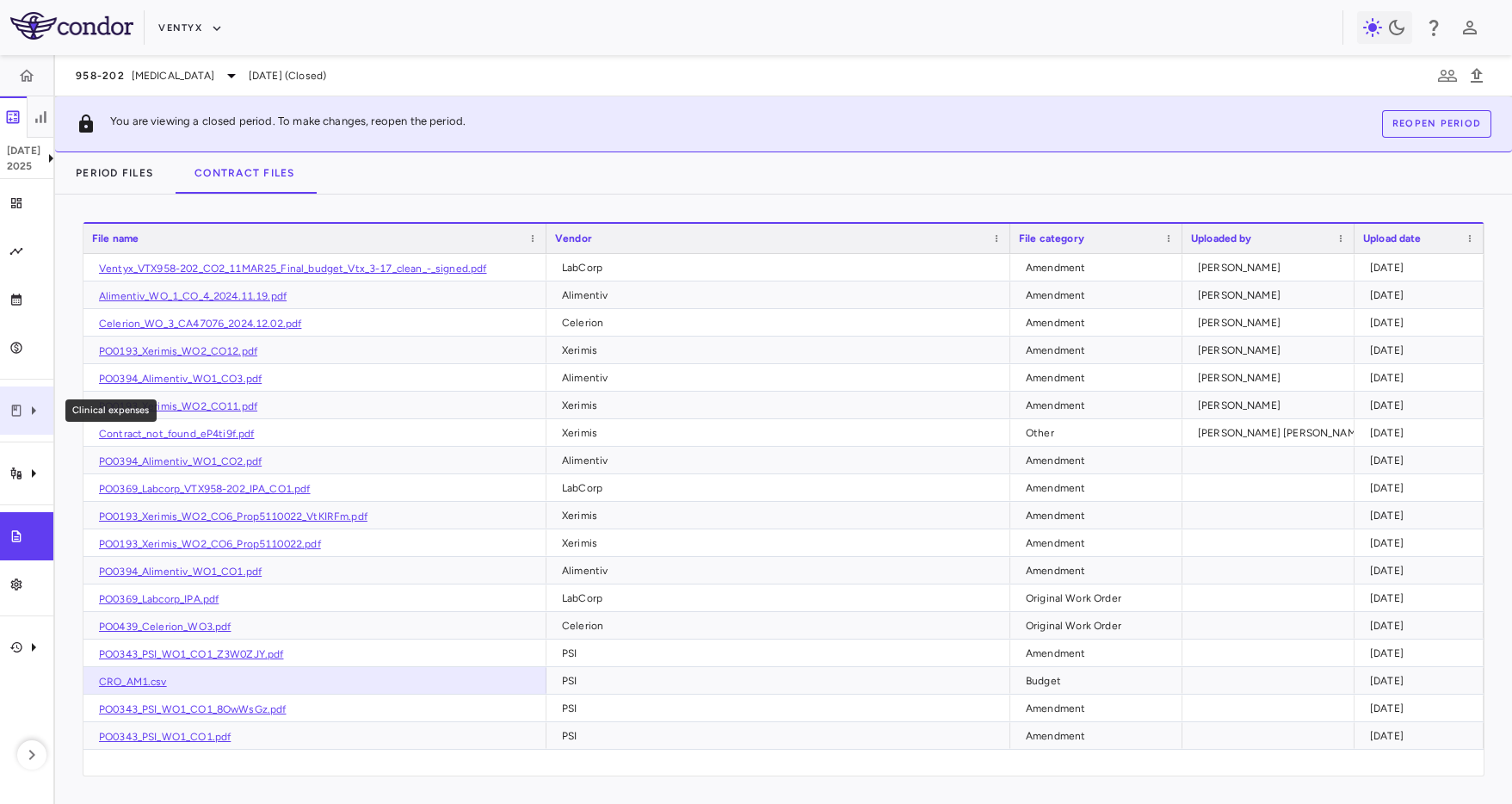
click at [32, 403] on icon "Clinical expenses" at bounding box center [33, 410] width 21 height 21
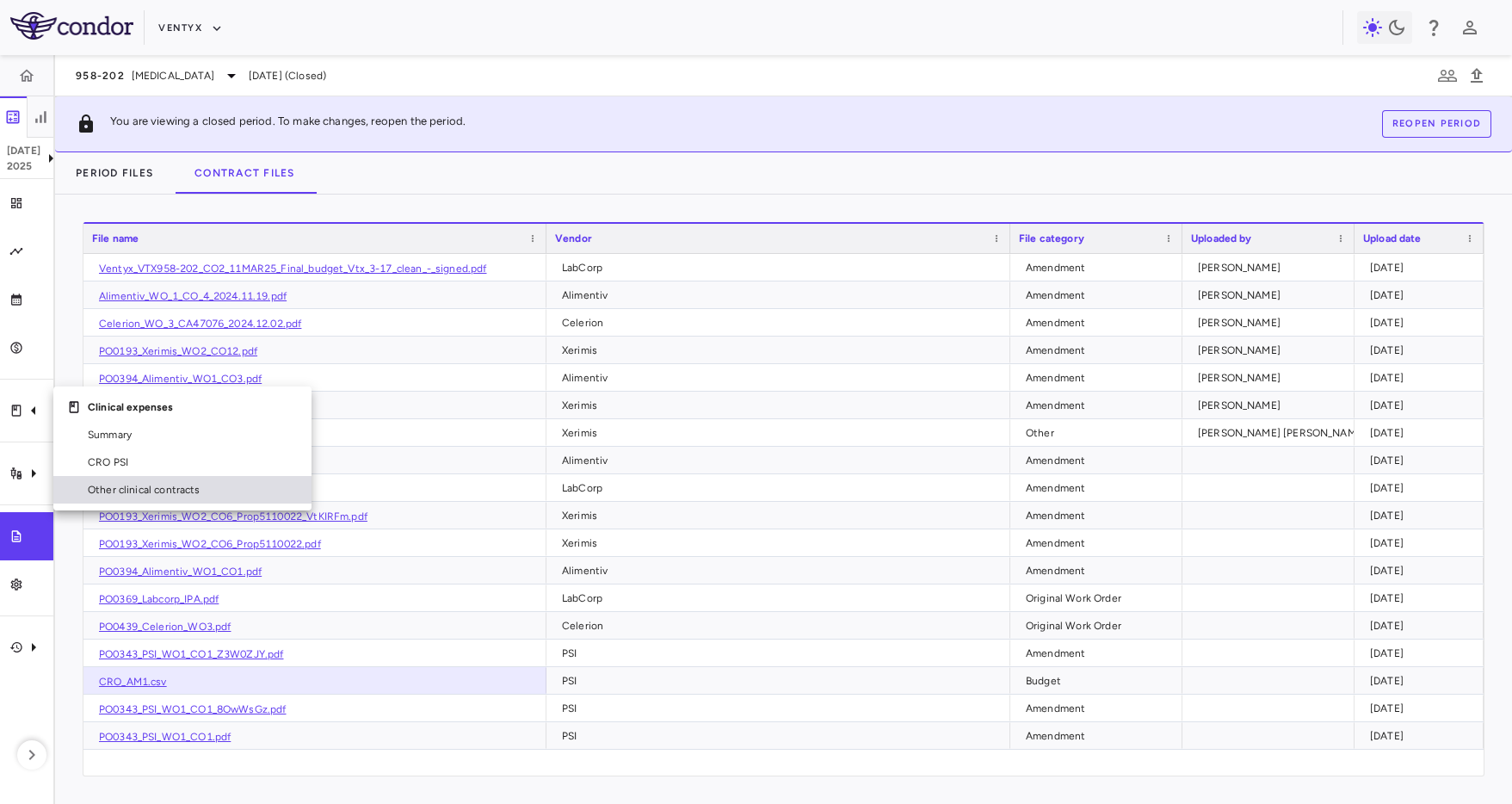
click at [184, 492] on span "Other clinical contracts" at bounding box center [193, 490] width 210 height 16
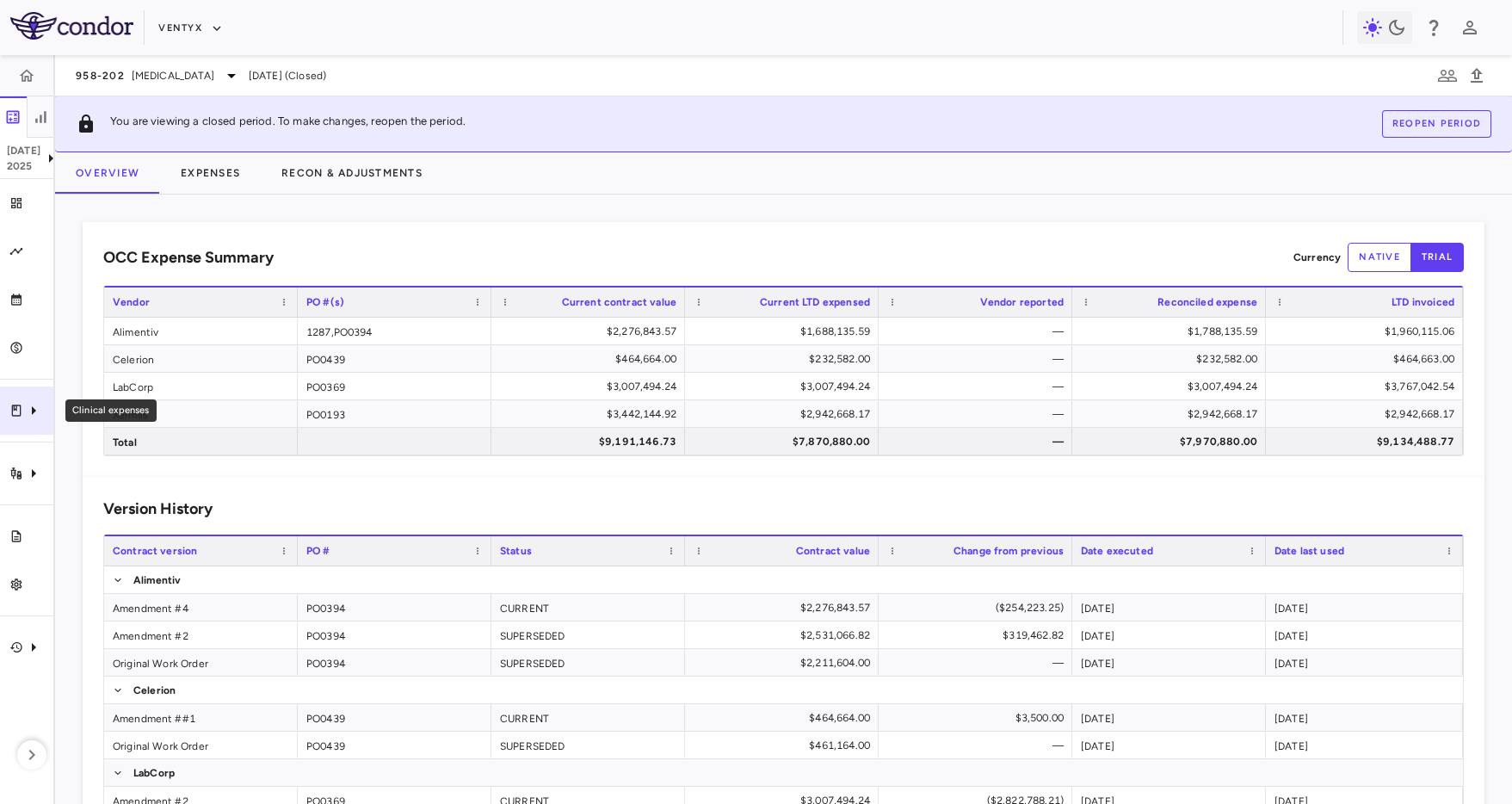
click at [17, 413] on icon "Clinical expenses" at bounding box center [17, 410] width 14 height 14
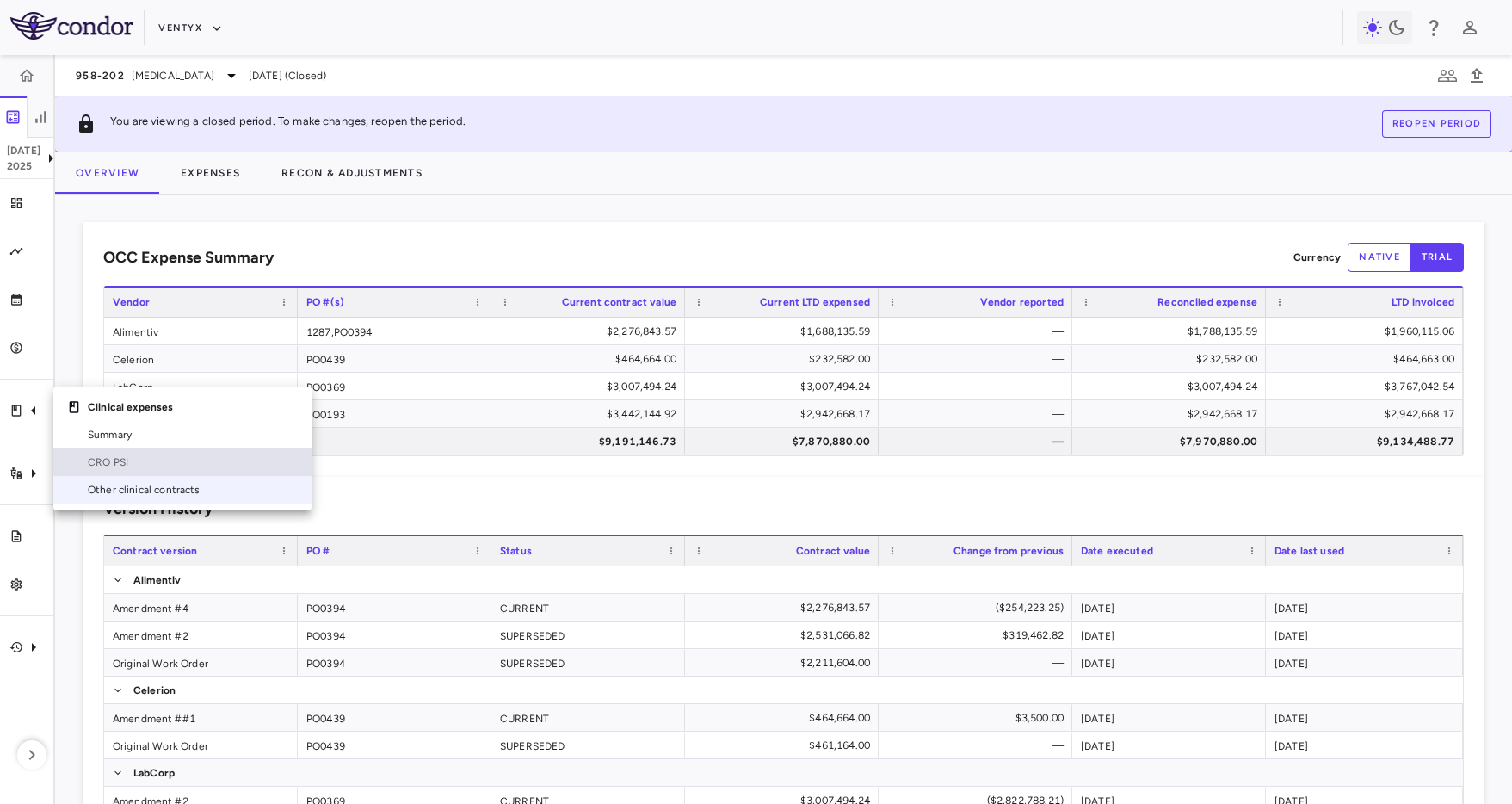
click at [125, 460] on span "CRO PSI" at bounding box center [193, 462] width 210 height 16
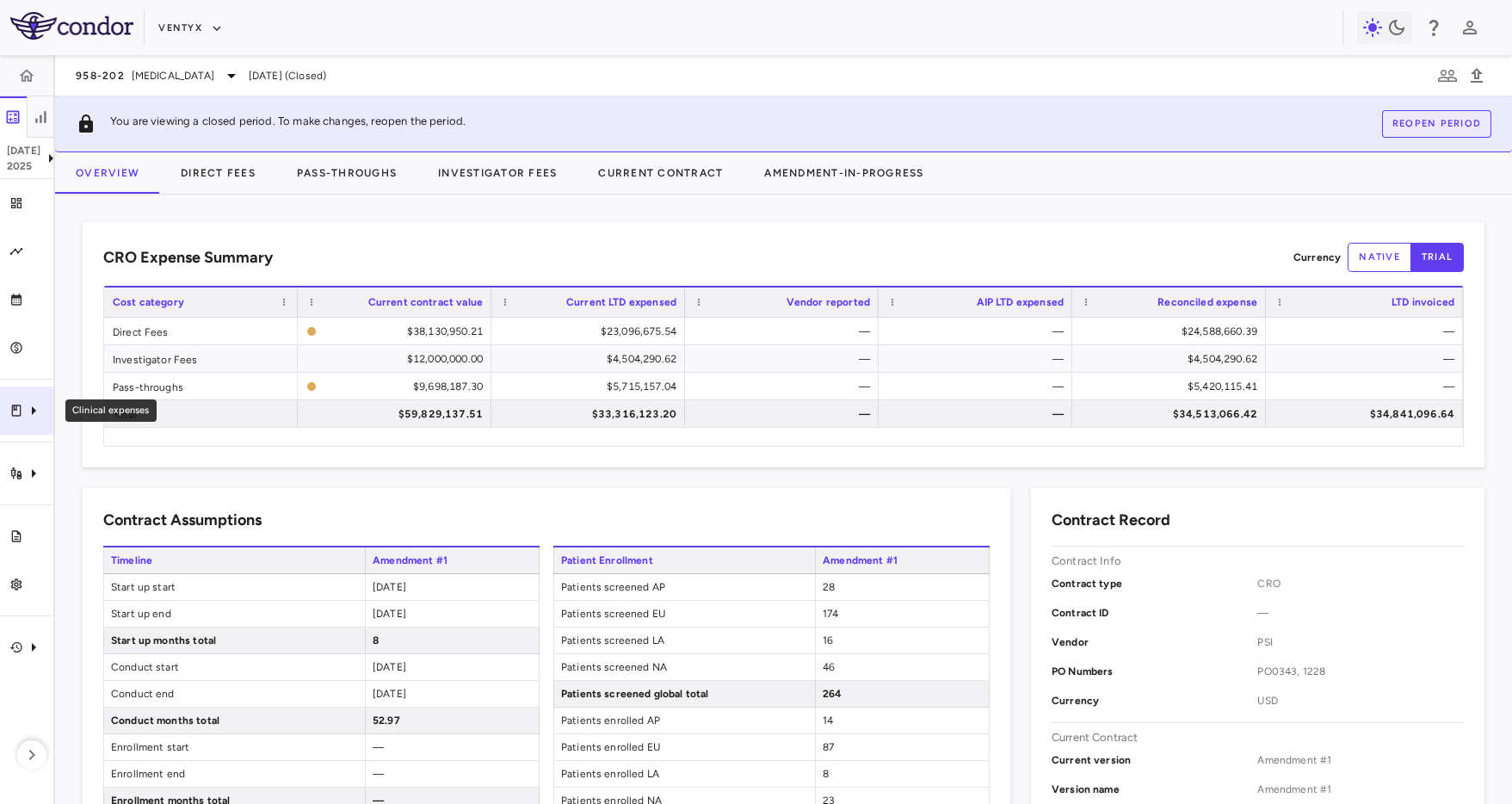
click at [32, 423] on div "Clinical expenses" at bounding box center [27, 410] width 53 height 48
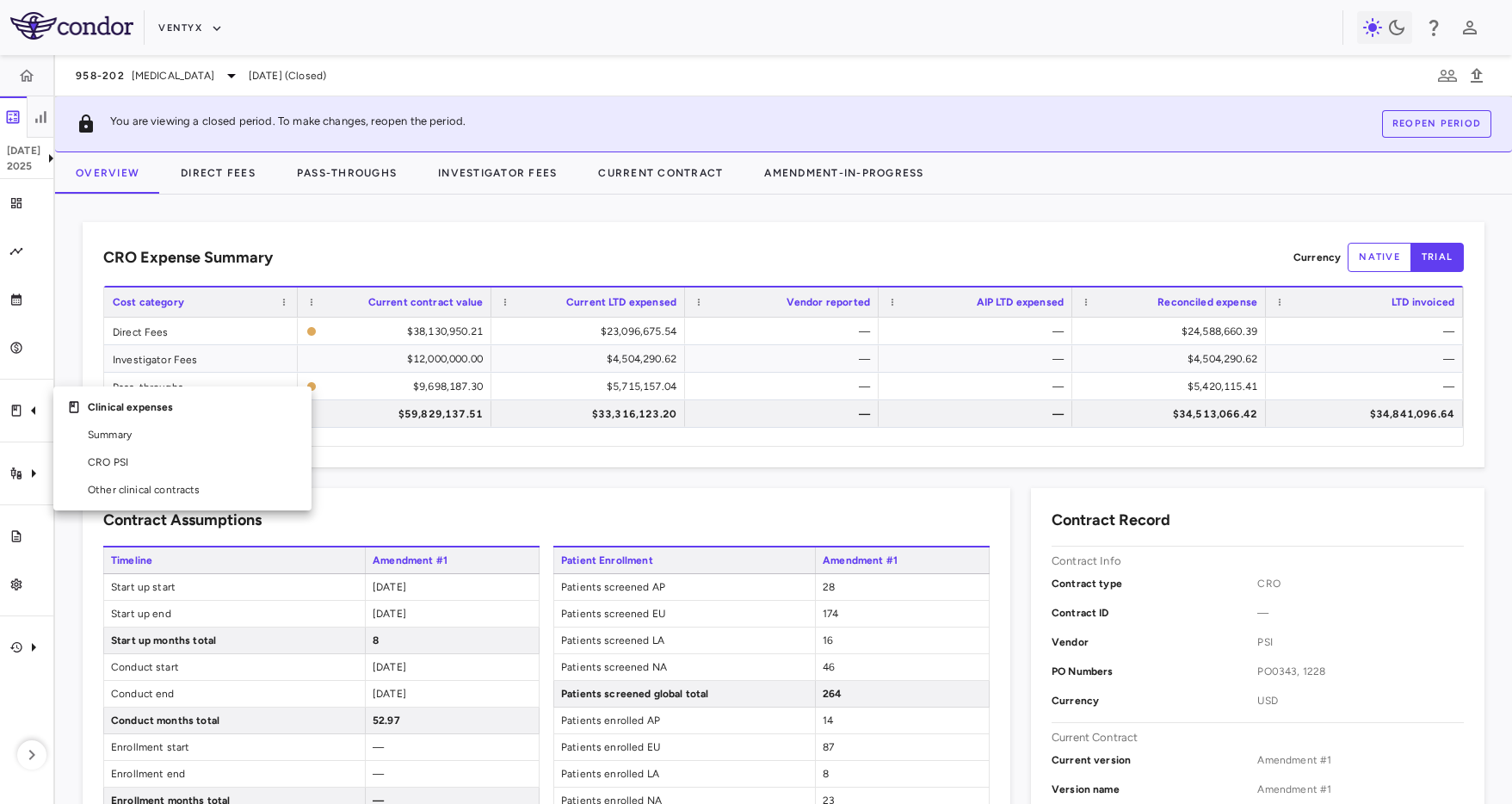
click at [72, 215] on div at bounding box center [756, 402] width 1512 height 804
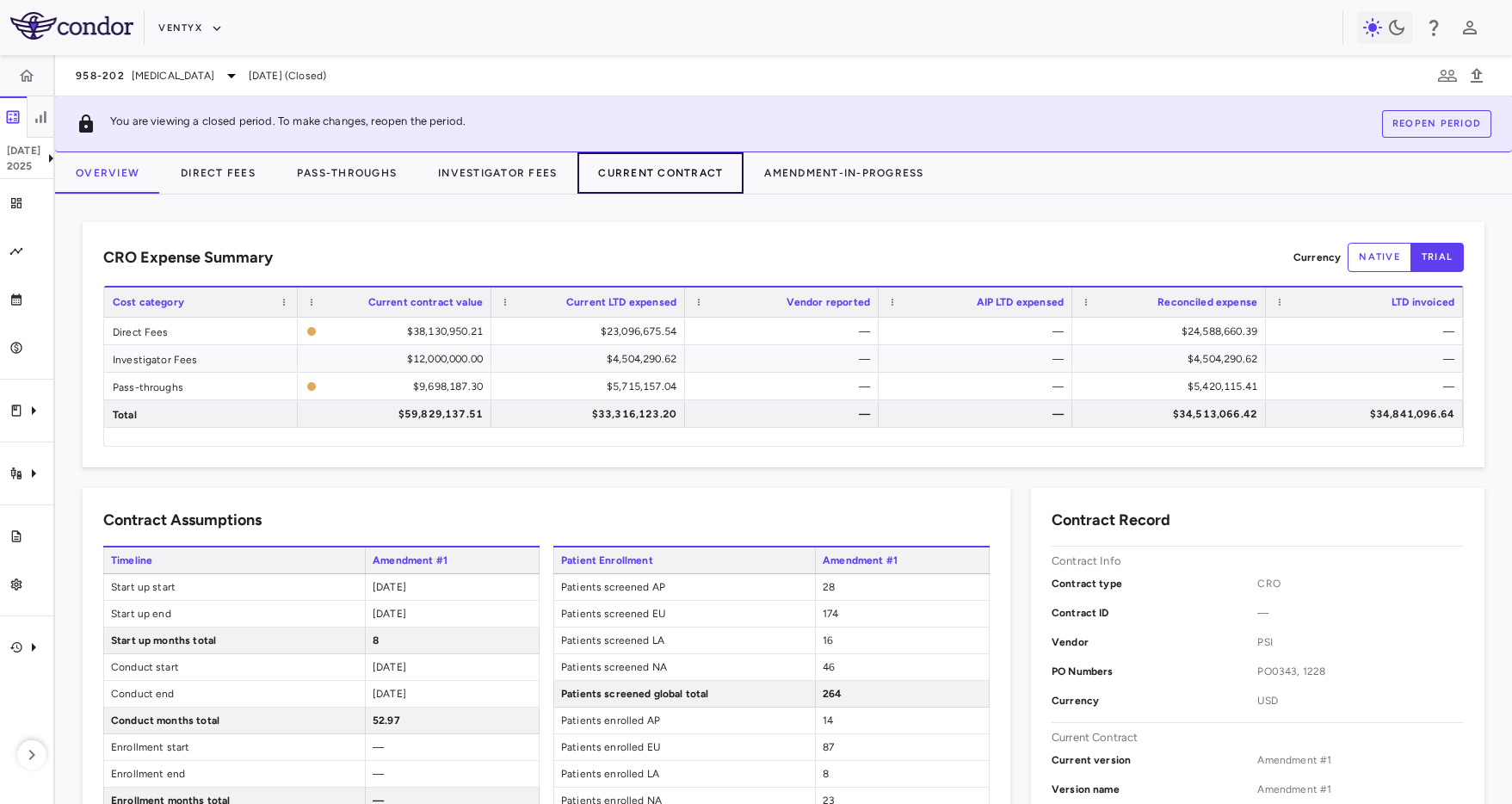
click at [634, 175] on button "Current Contract" at bounding box center [661, 173] width 166 height 42
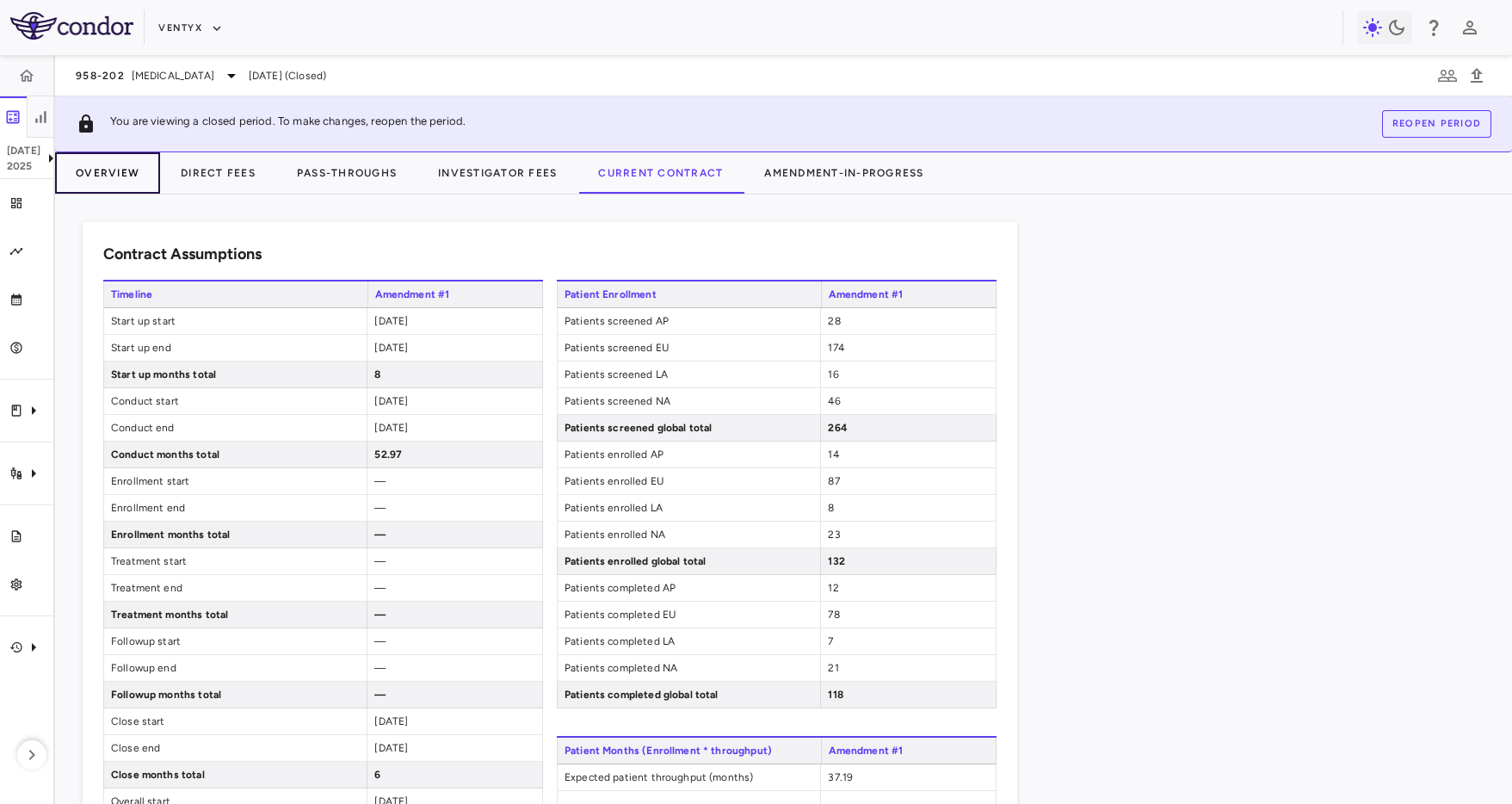
click at [82, 165] on button "Overview" at bounding box center [108, 173] width 105 height 42
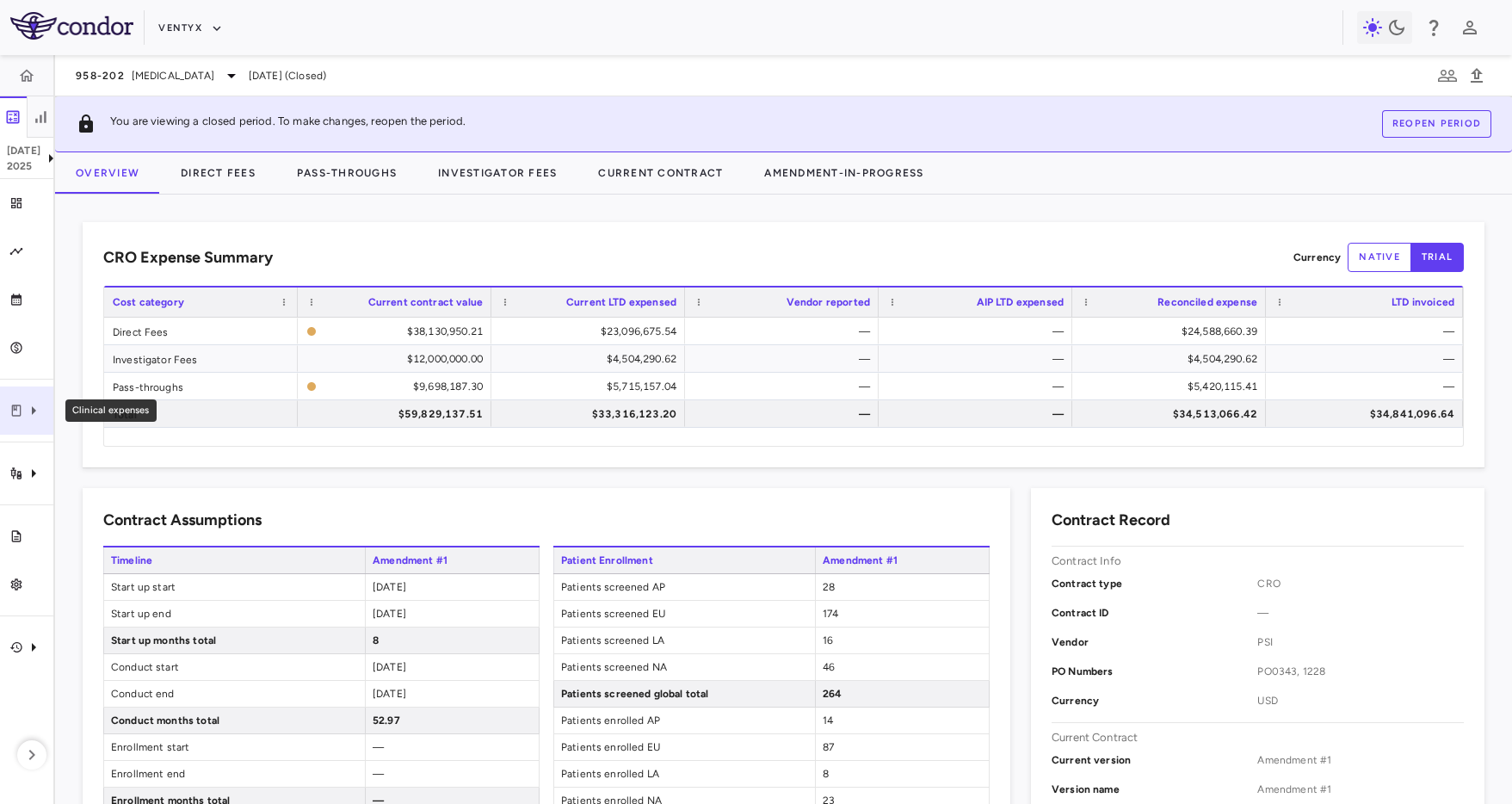
click at [41, 420] on icon "Clinical expenses" at bounding box center [33, 410] width 21 height 21
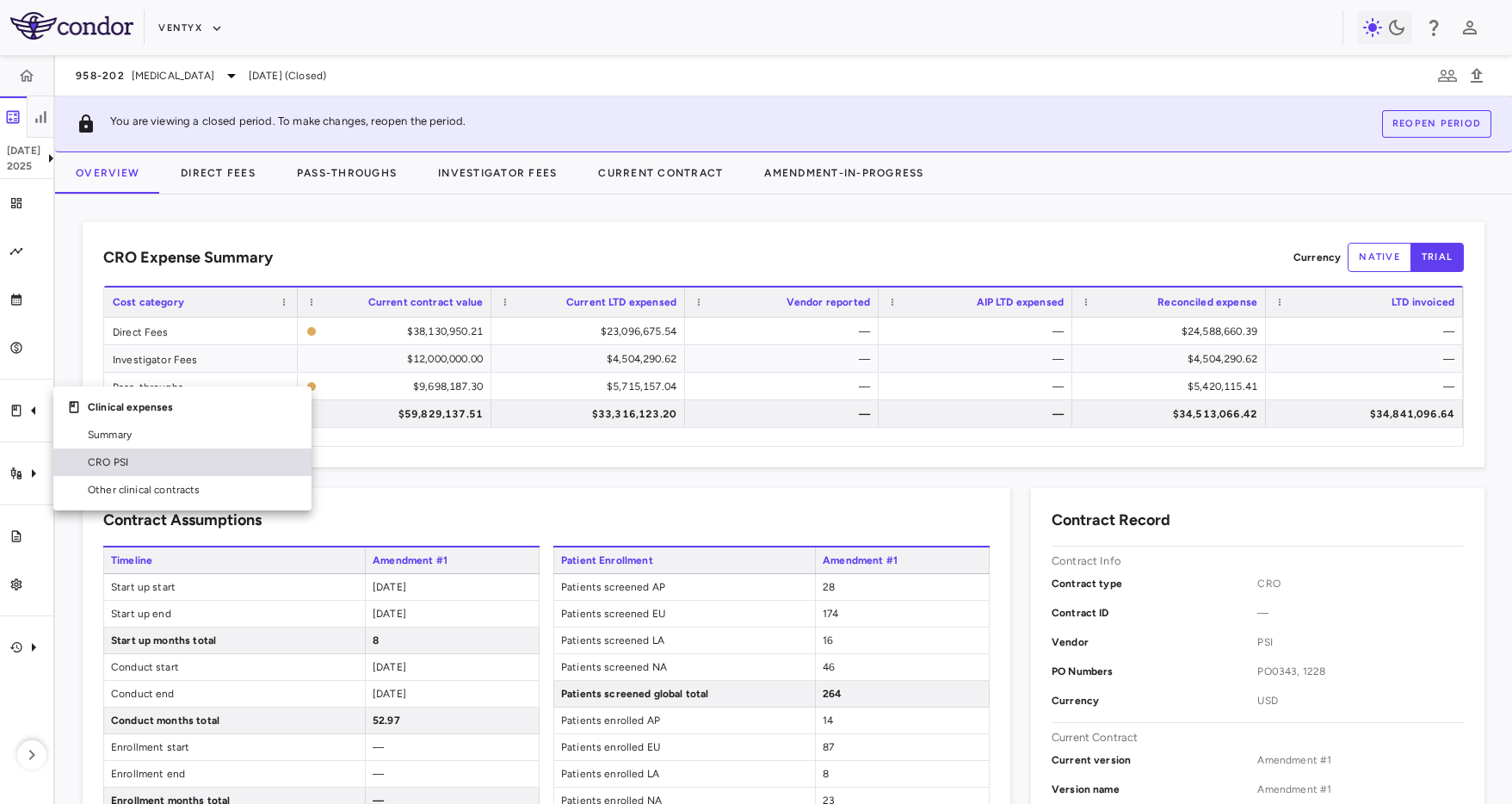
click at [119, 470] on link "CRO PSI" at bounding box center [182, 462] width 258 height 28
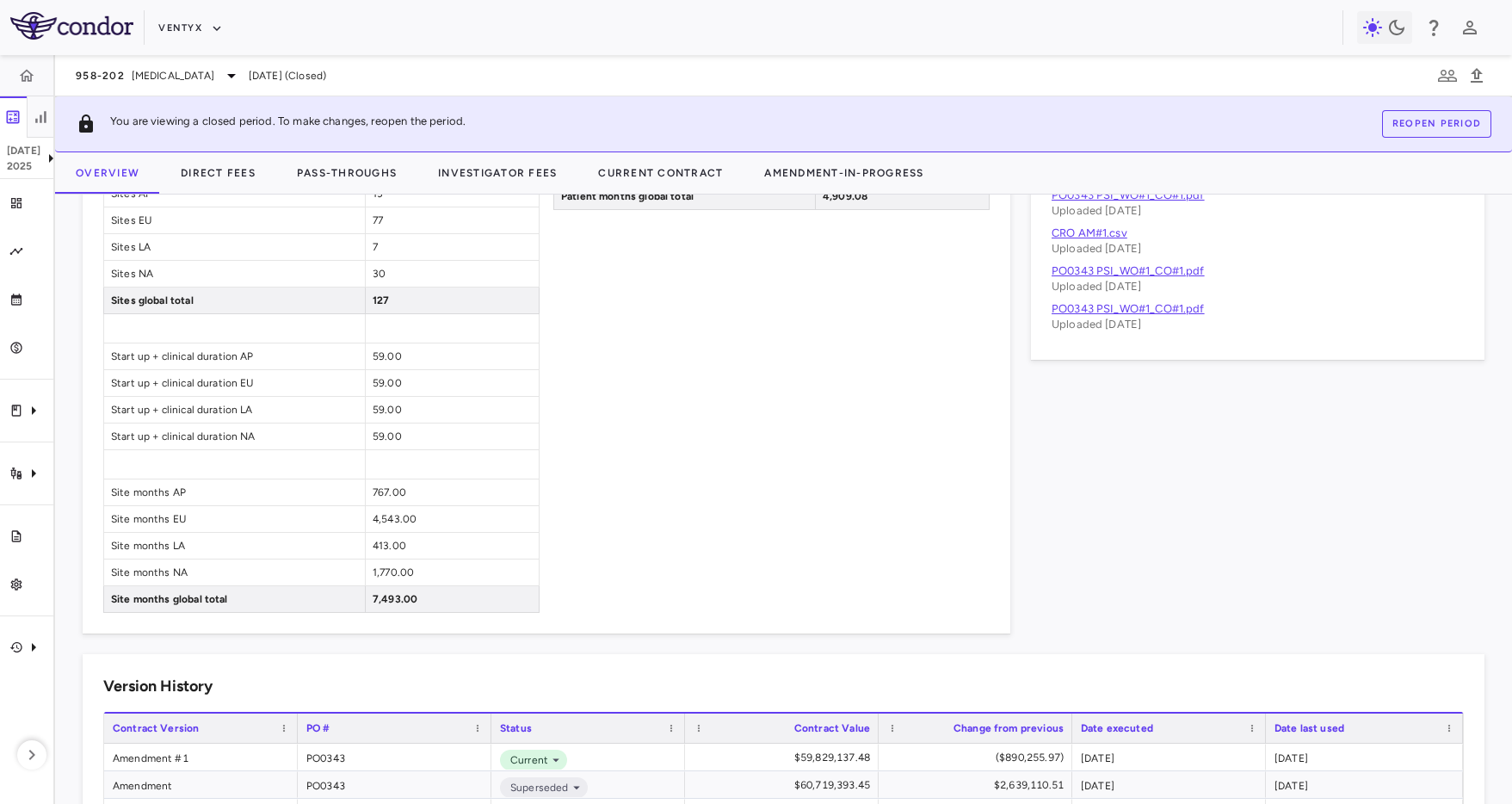
scroll to position [1127, 0]
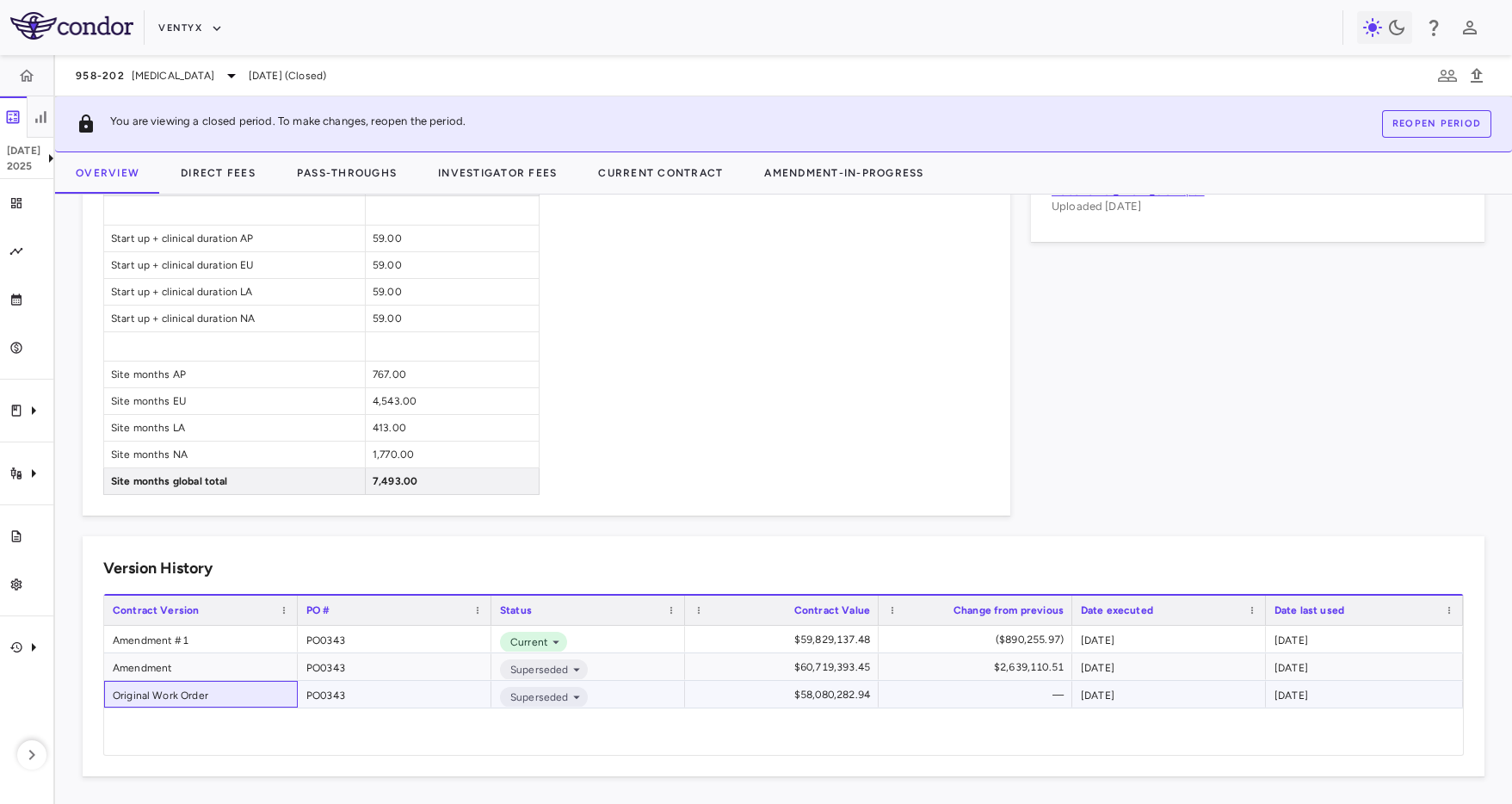
click at [167, 700] on div "Original Work Order" at bounding box center [201, 693] width 194 height 27
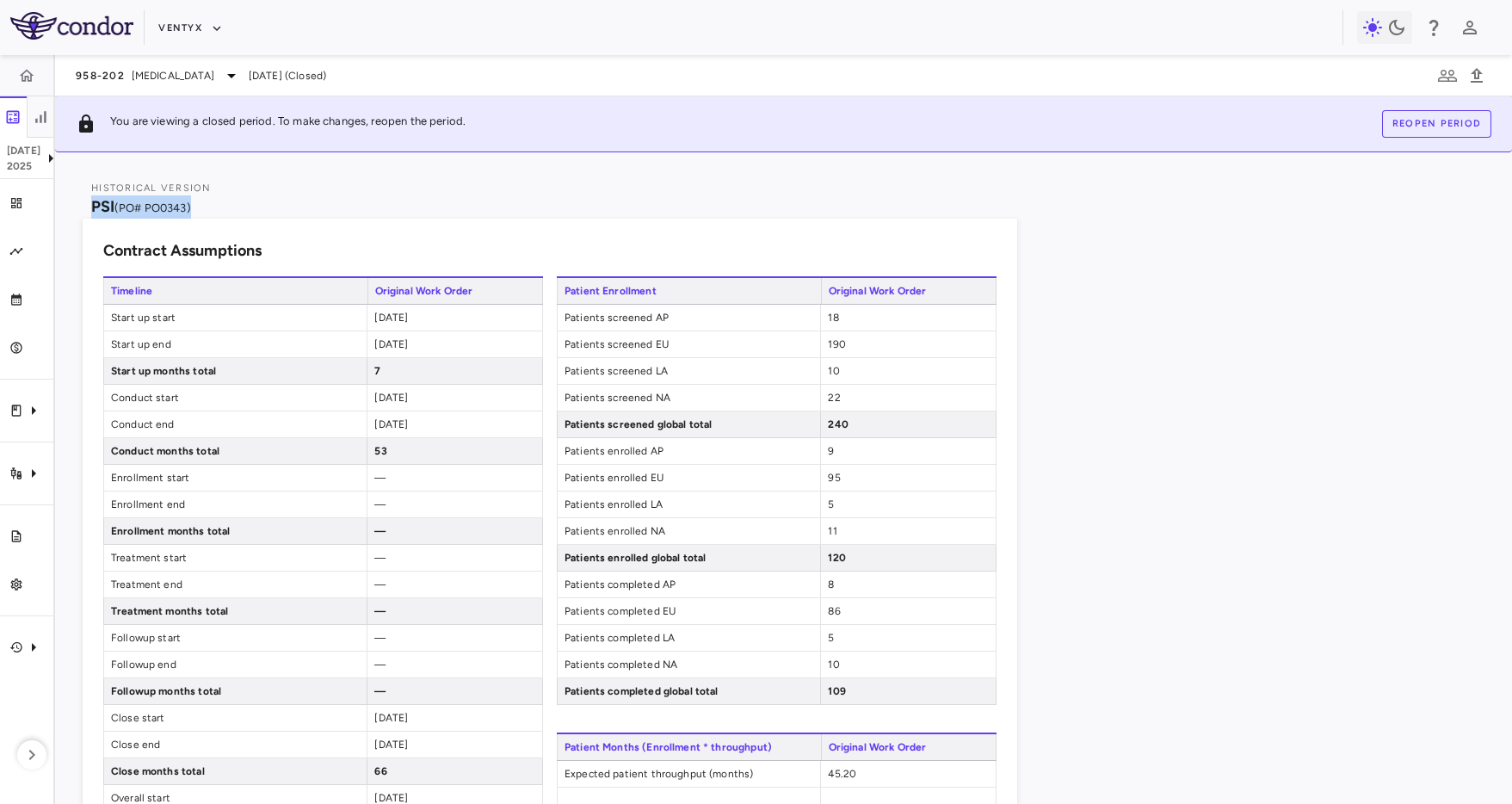
drag, startPoint x: 334, startPoint y: 215, endPoint x: 129, endPoint y: 204, distance: 205.3
click at [129, 204] on div "Historical Version PSI (PO# PO0343)" at bounding box center [783, 199] width 1401 height 39
copy div "PSI (PO# PO0343)"
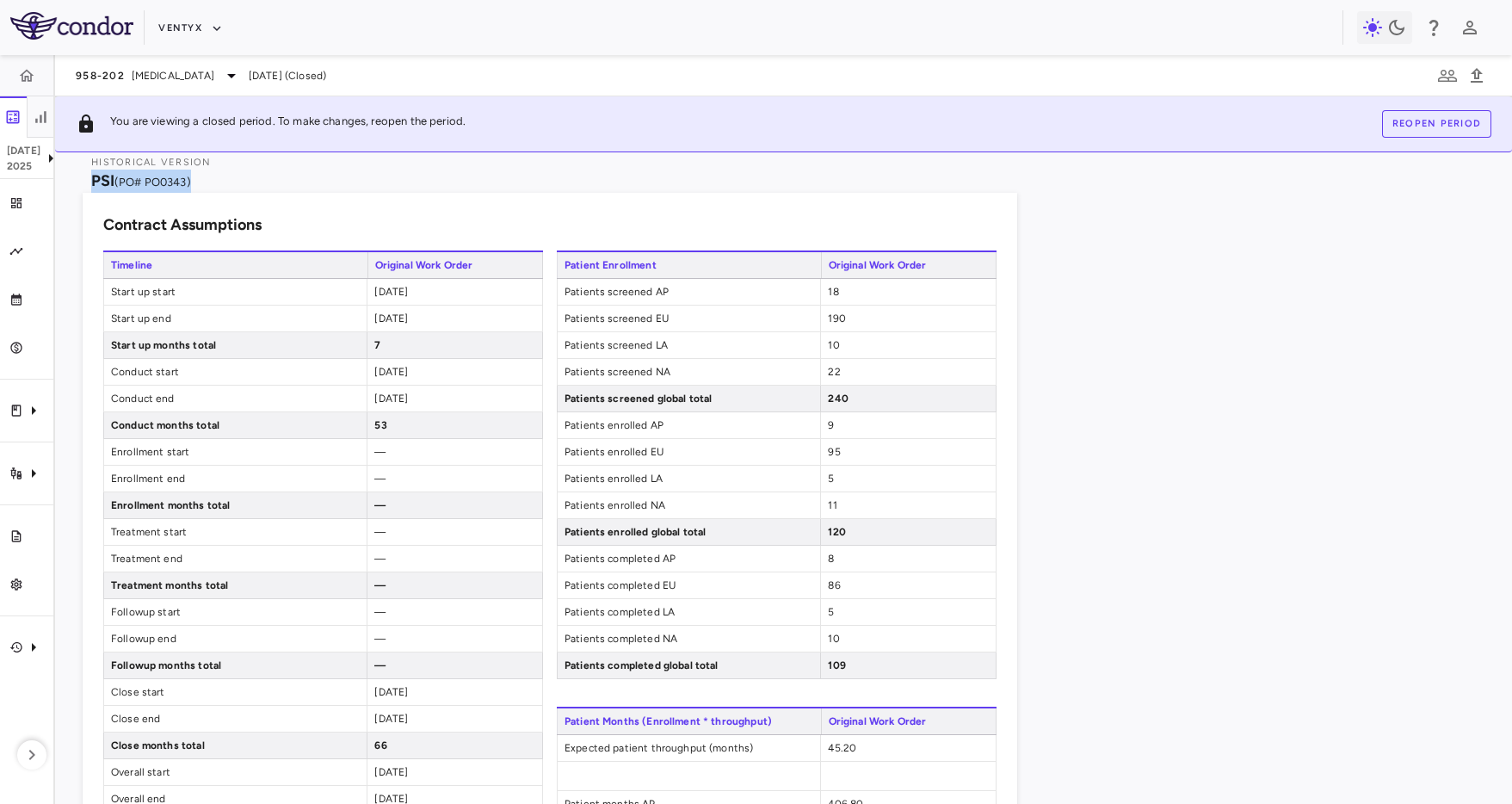
scroll to position [342, 0]
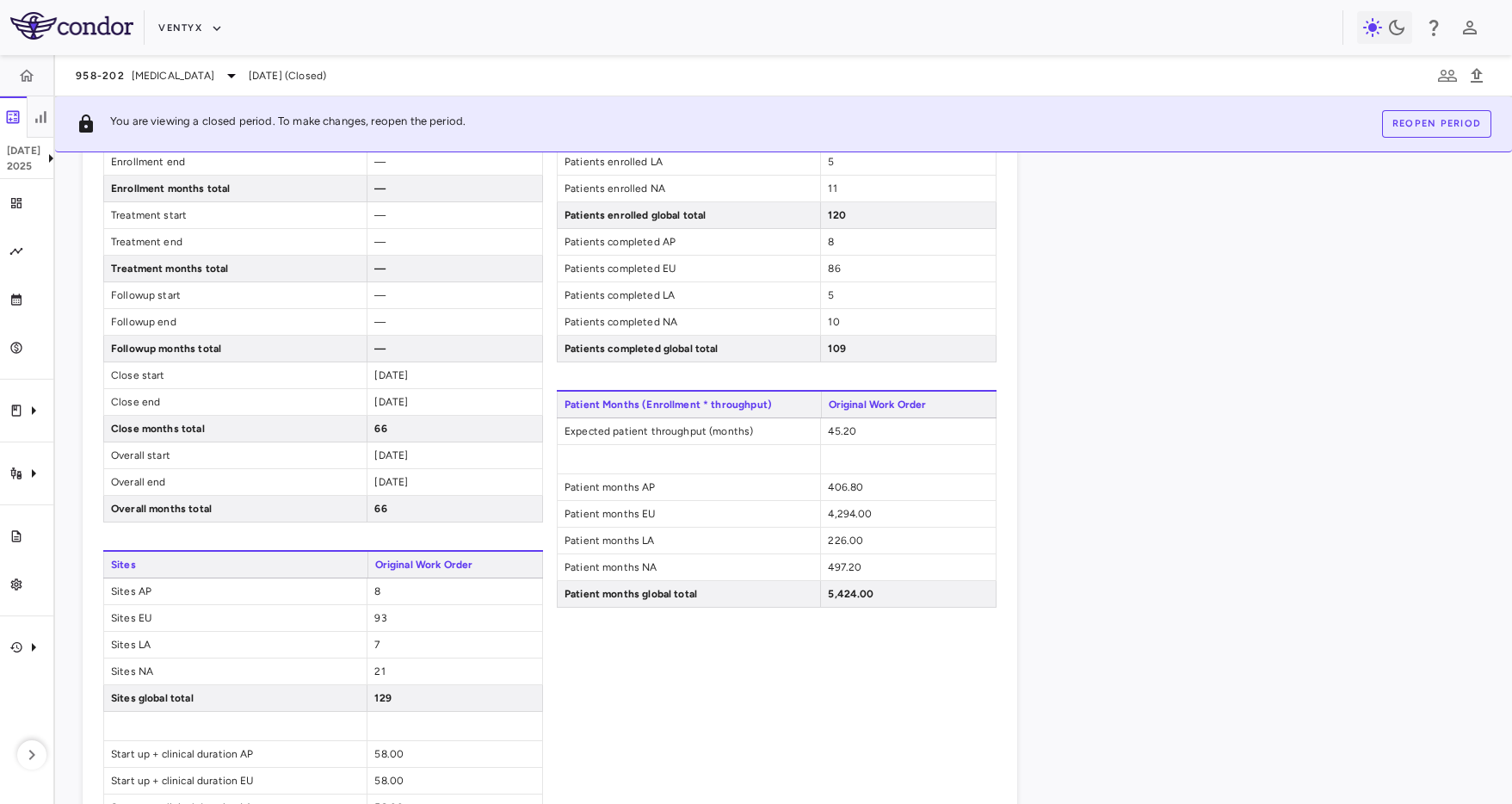
drag, startPoint x: 1313, startPoint y: 473, endPoint x: 1248, endPoint y: 473, distance: 65.0
drag, startPoint x: 1323, startPoint y: 348, endPoint x: 1237, endPoint y: 348, distance: 86.0
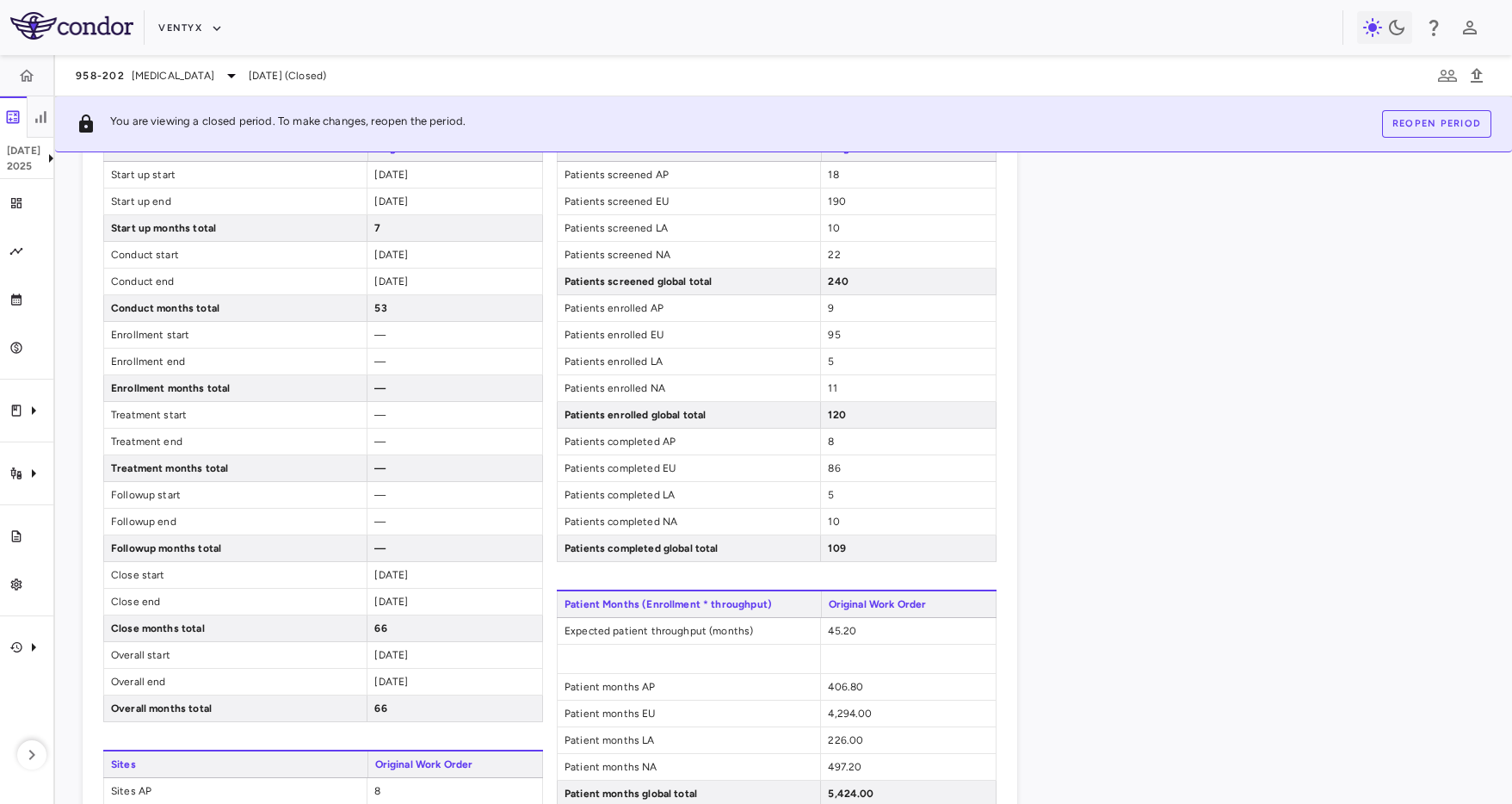
scroll to position [0, 0]
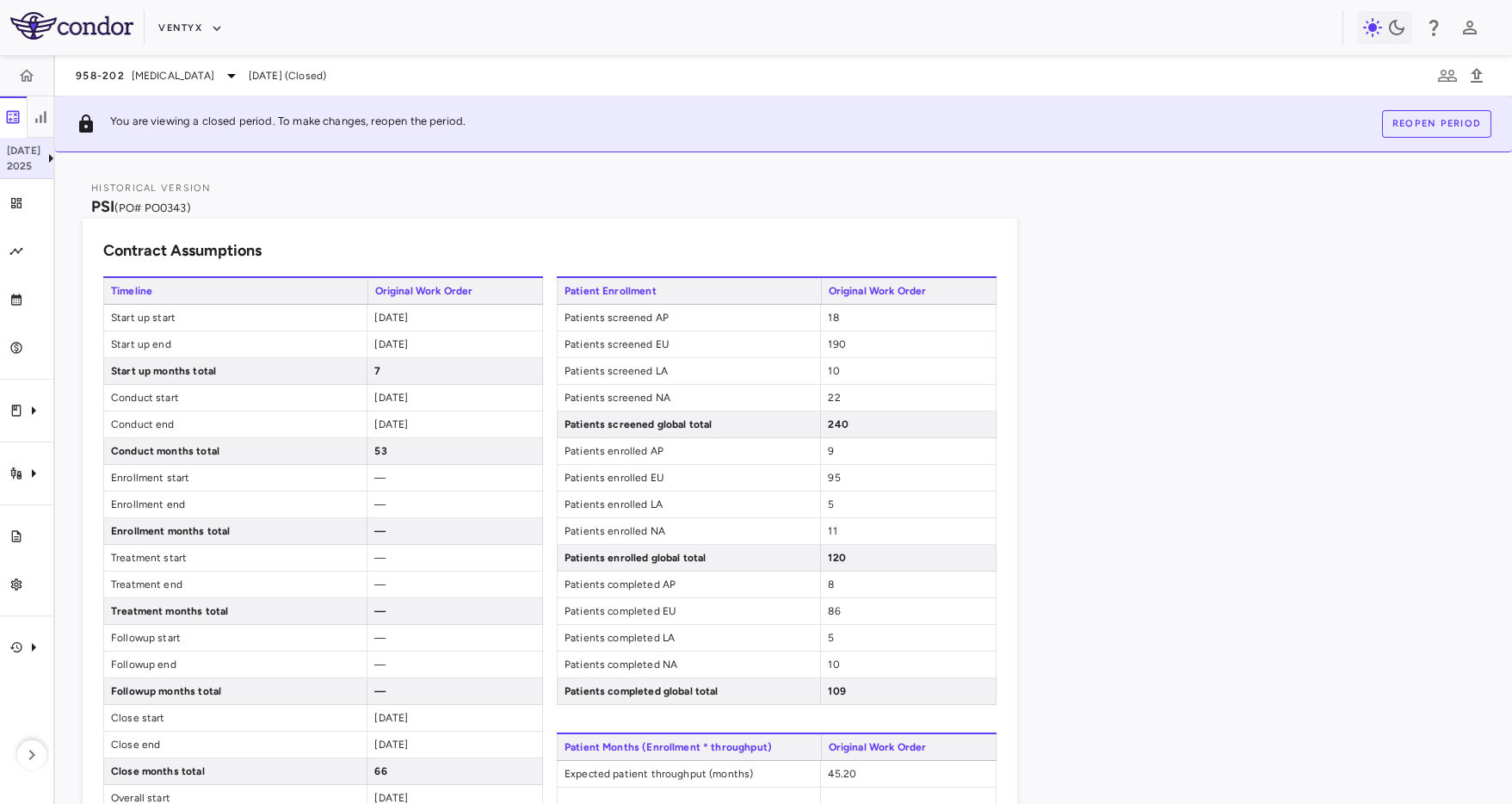
click at [41, 165] on icon at bounding box center [50, 158] width 21 height 21
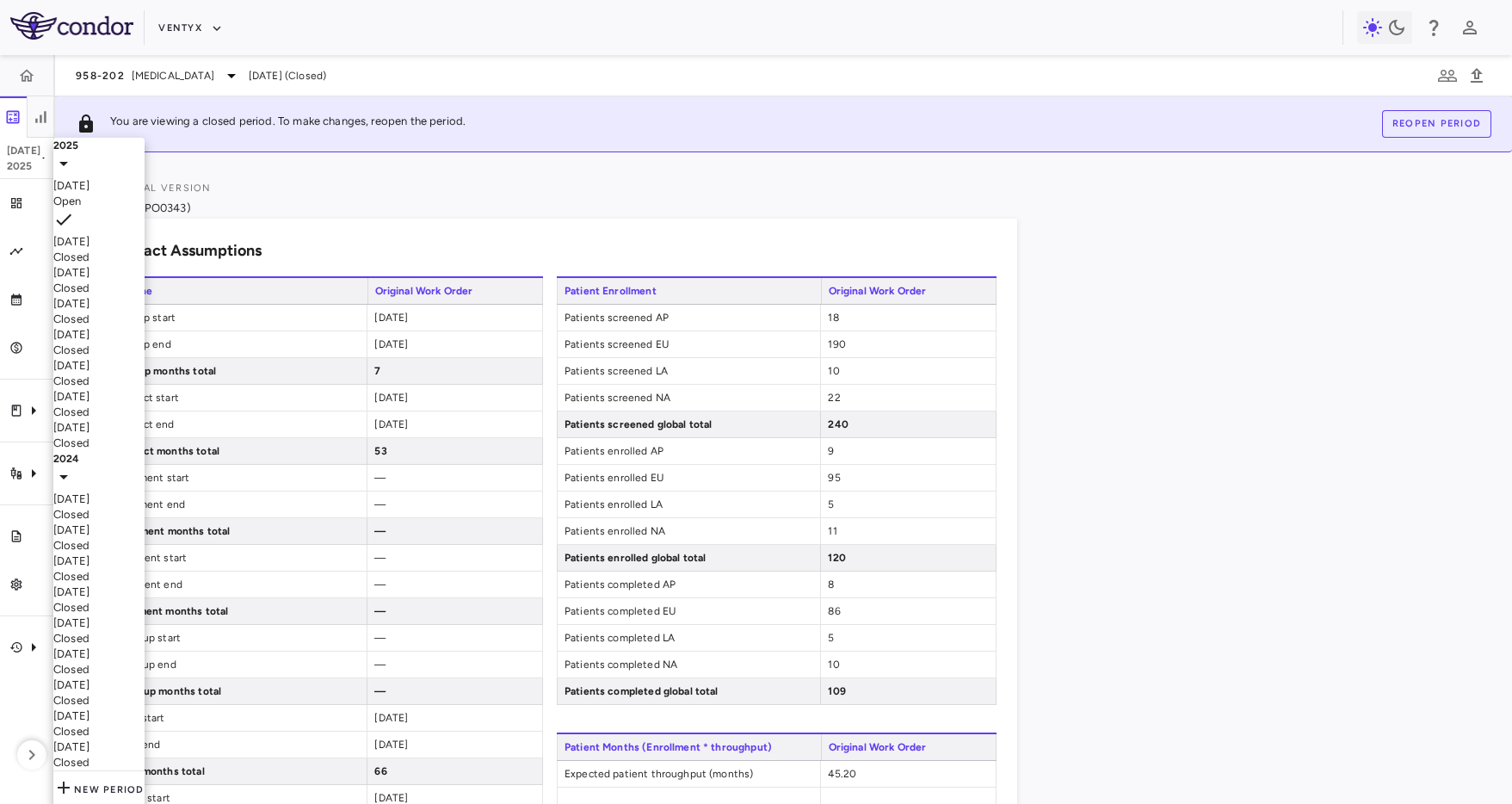
click at [144, 208] on div "[DATE] Open" at bounding box center [99, 193] width 91 height 31
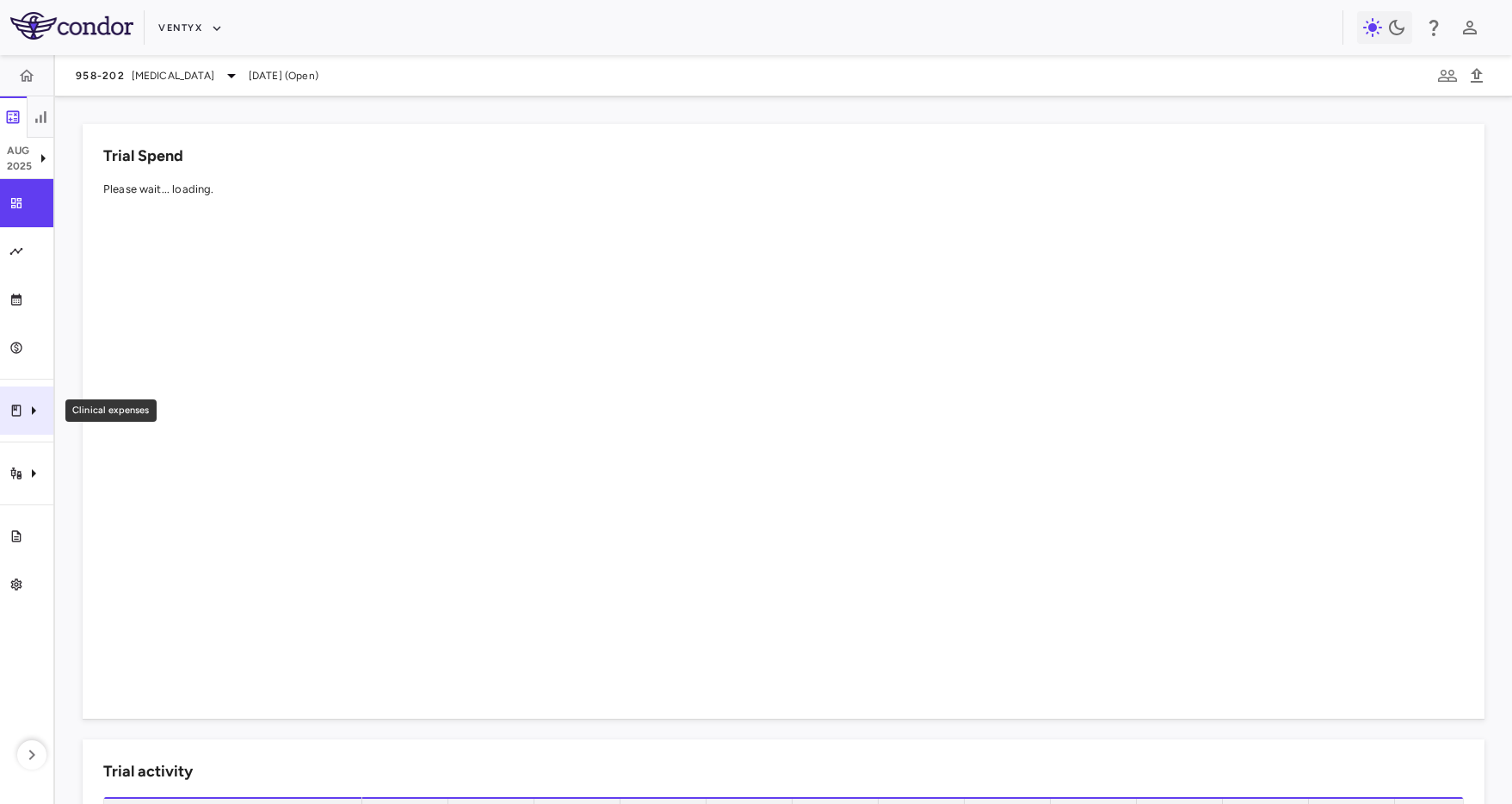
click at [36, 420] on icon "Clinical expenses" at bounding box center [33, 410] width 21 height 21
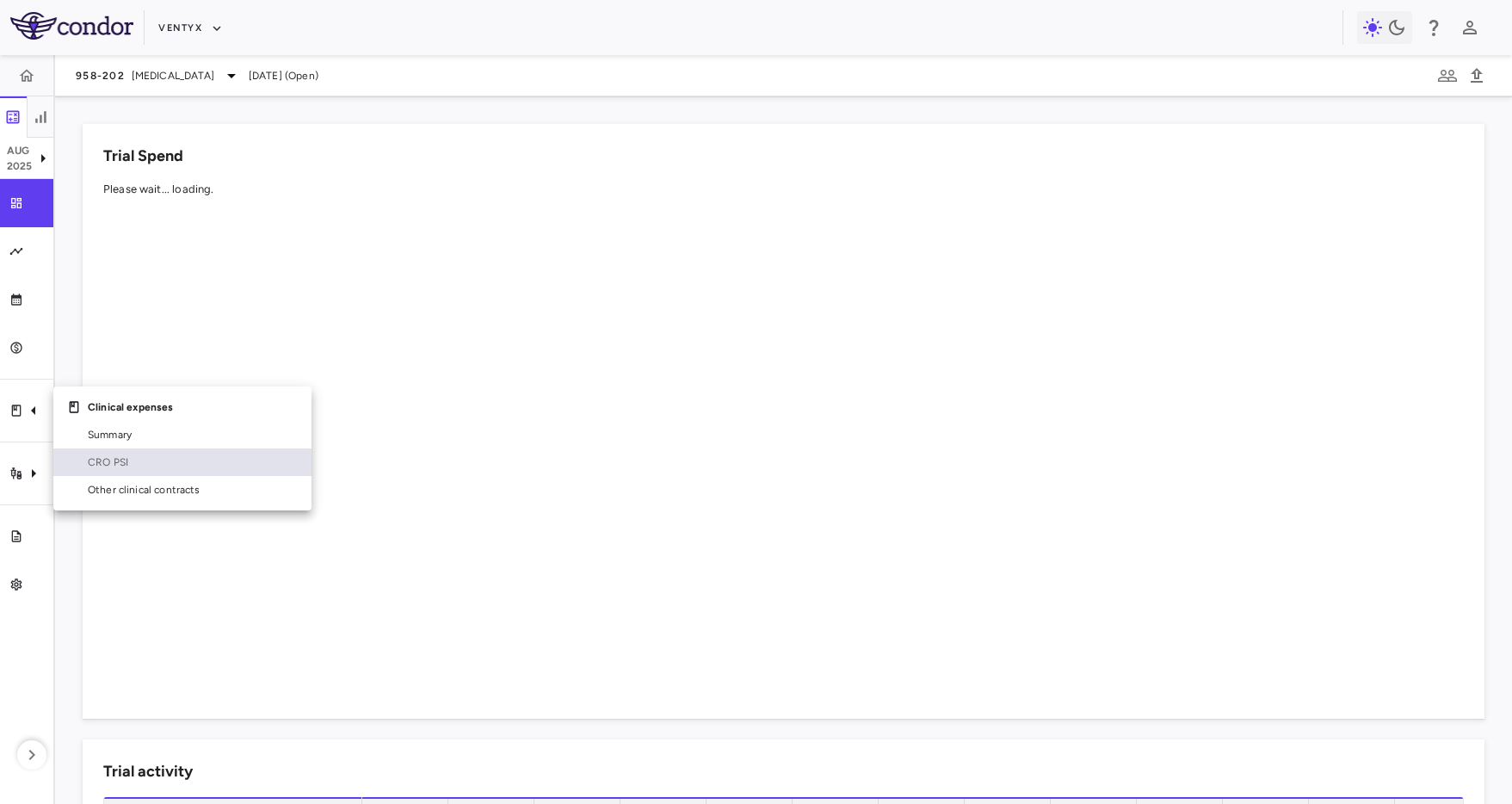
click at [172, 474] on link "CRO PSI" at bounding box center [182, 462] width 258 height 28
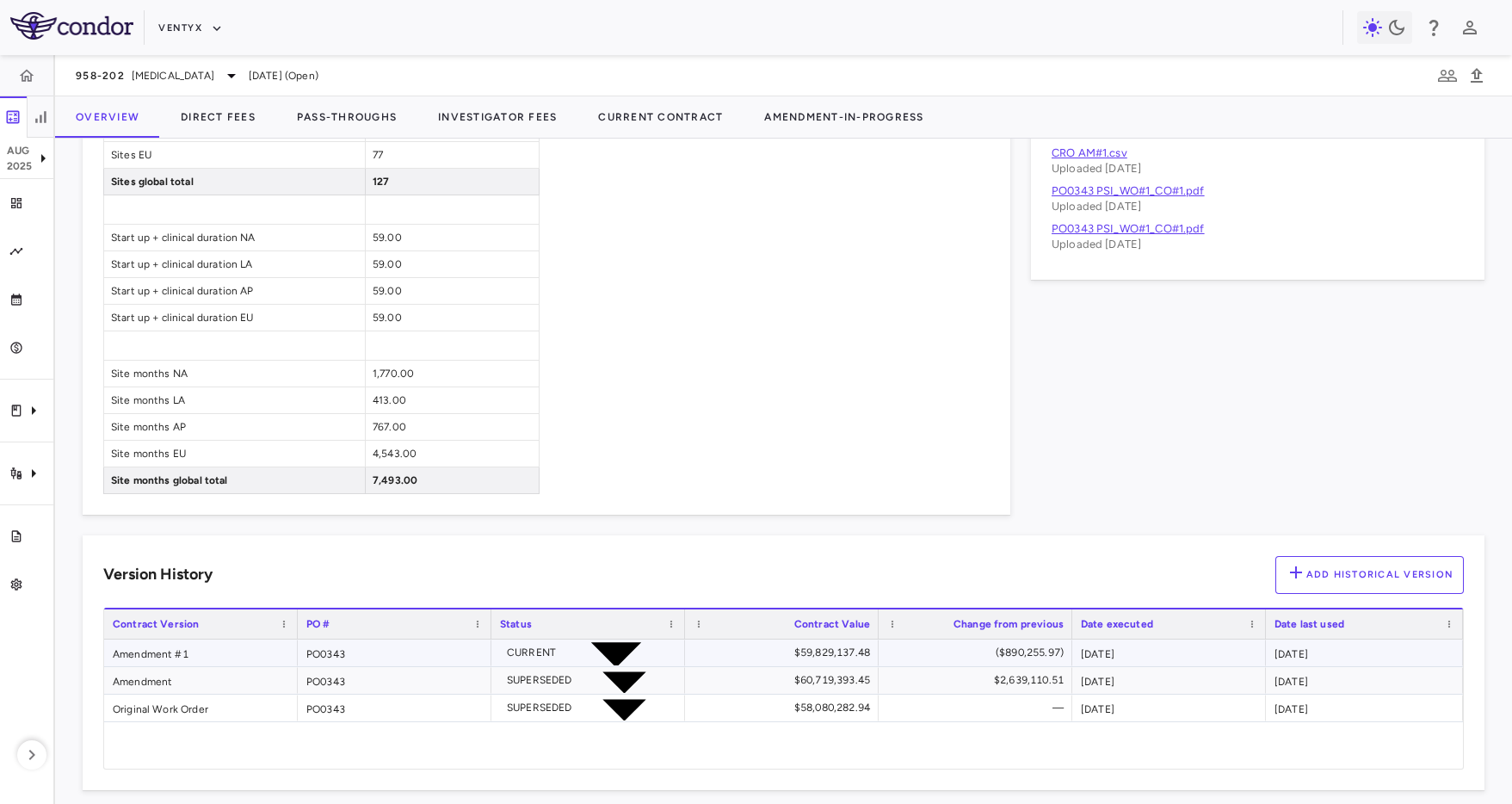
scroll to position [1080, 0]
click at [217, 700] on div "Original Work Order" at bounding box center [201, 705] width 194 height 27
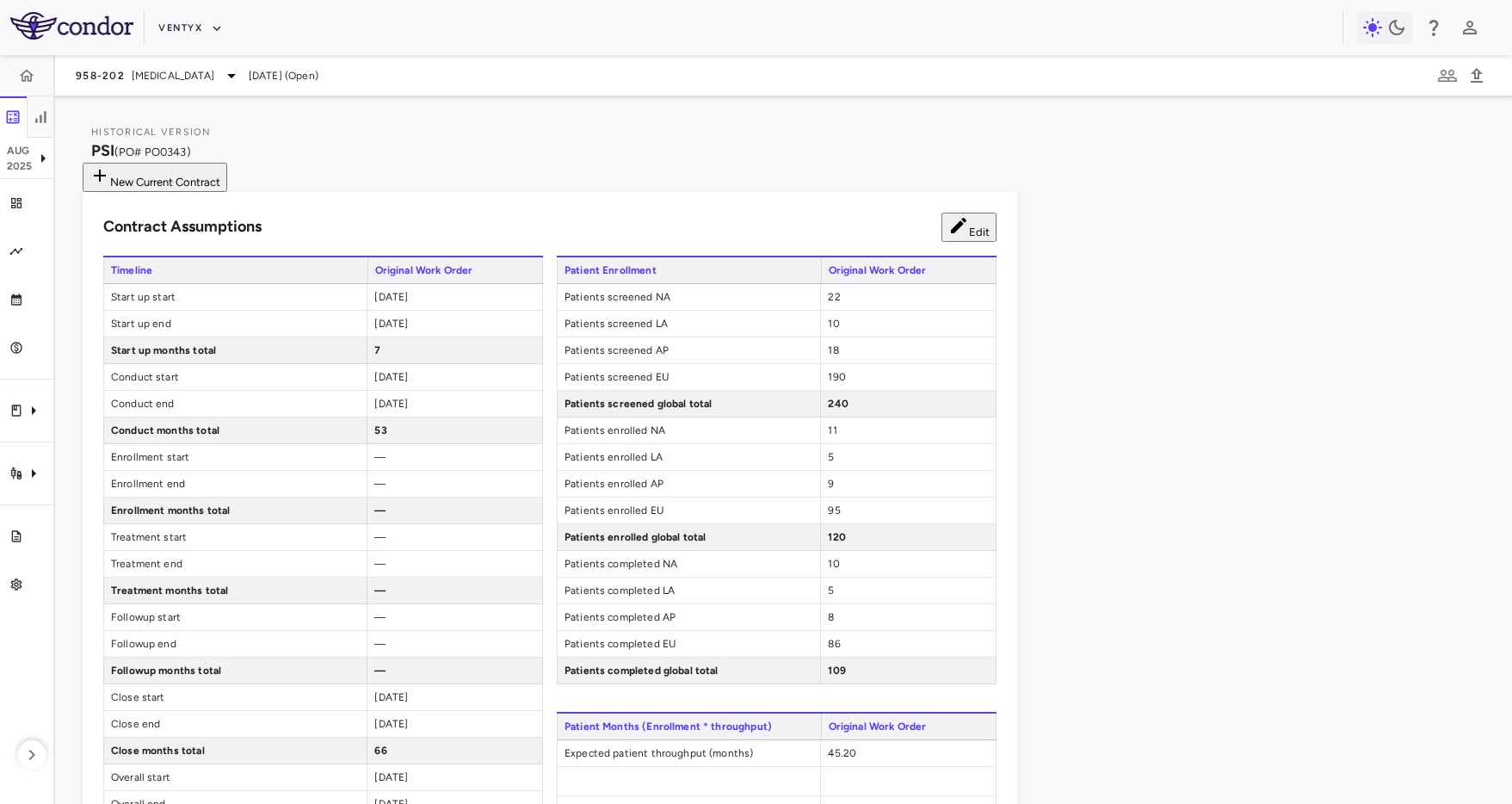
type input "**********"
type input "******"
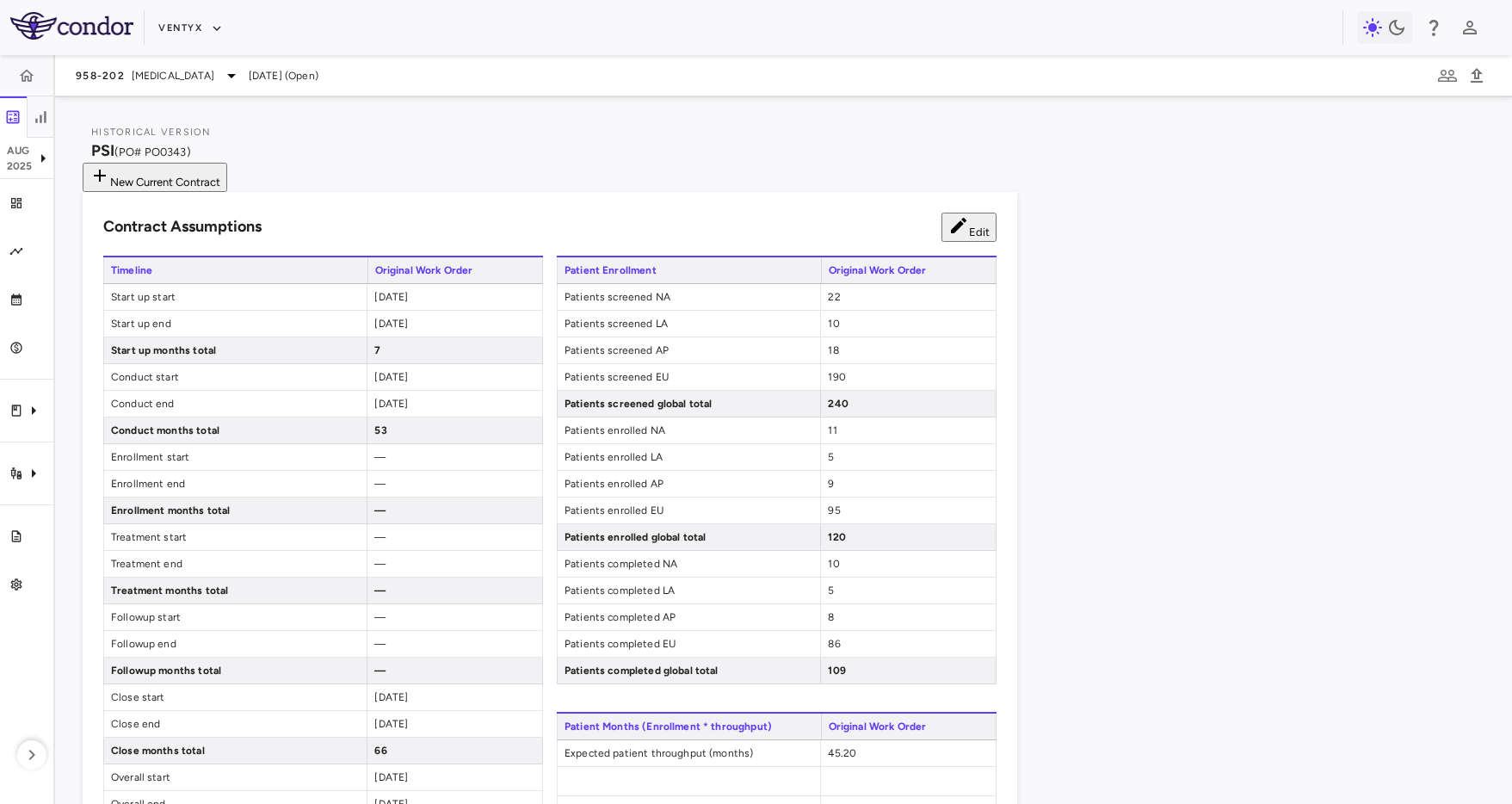
click at [606, 214] on div "Contract Assumptions Edit Timeline Original Work Order Start up start [DATE] St…" at bounding box center [550, 772] width 934 height 1161
click at [301, 314] on span "Start up end" at bounding box center [234, 323] width 262 height 26
click at [969, 231] on button "Edit" at bounding box center [969, 227] width 55 height 30
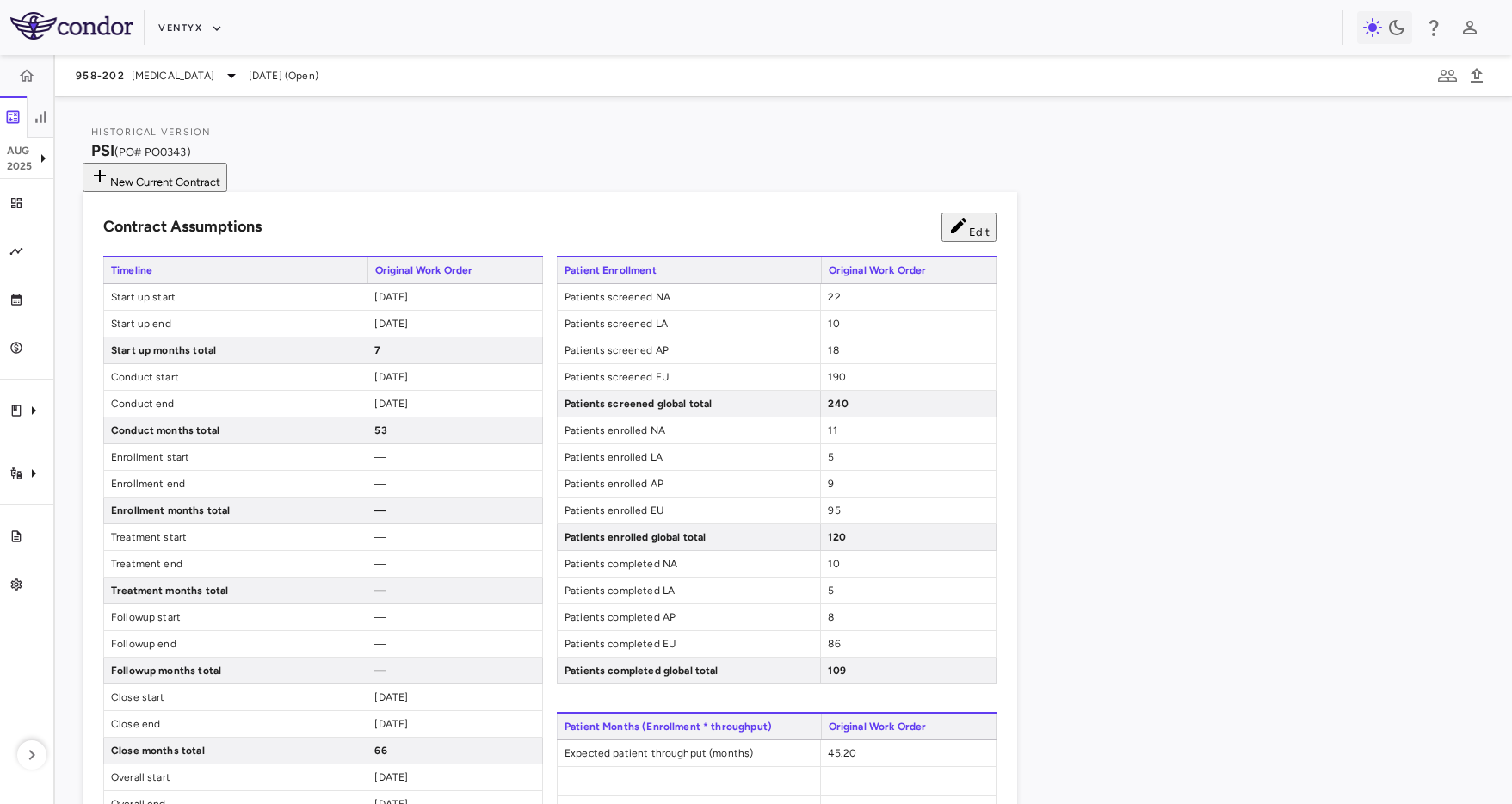
drag, startPoint x: 279, startPoint y: 214, endPoint x: 442, endPoint y: 211, distance: 163.0
copy div "[DATE]"
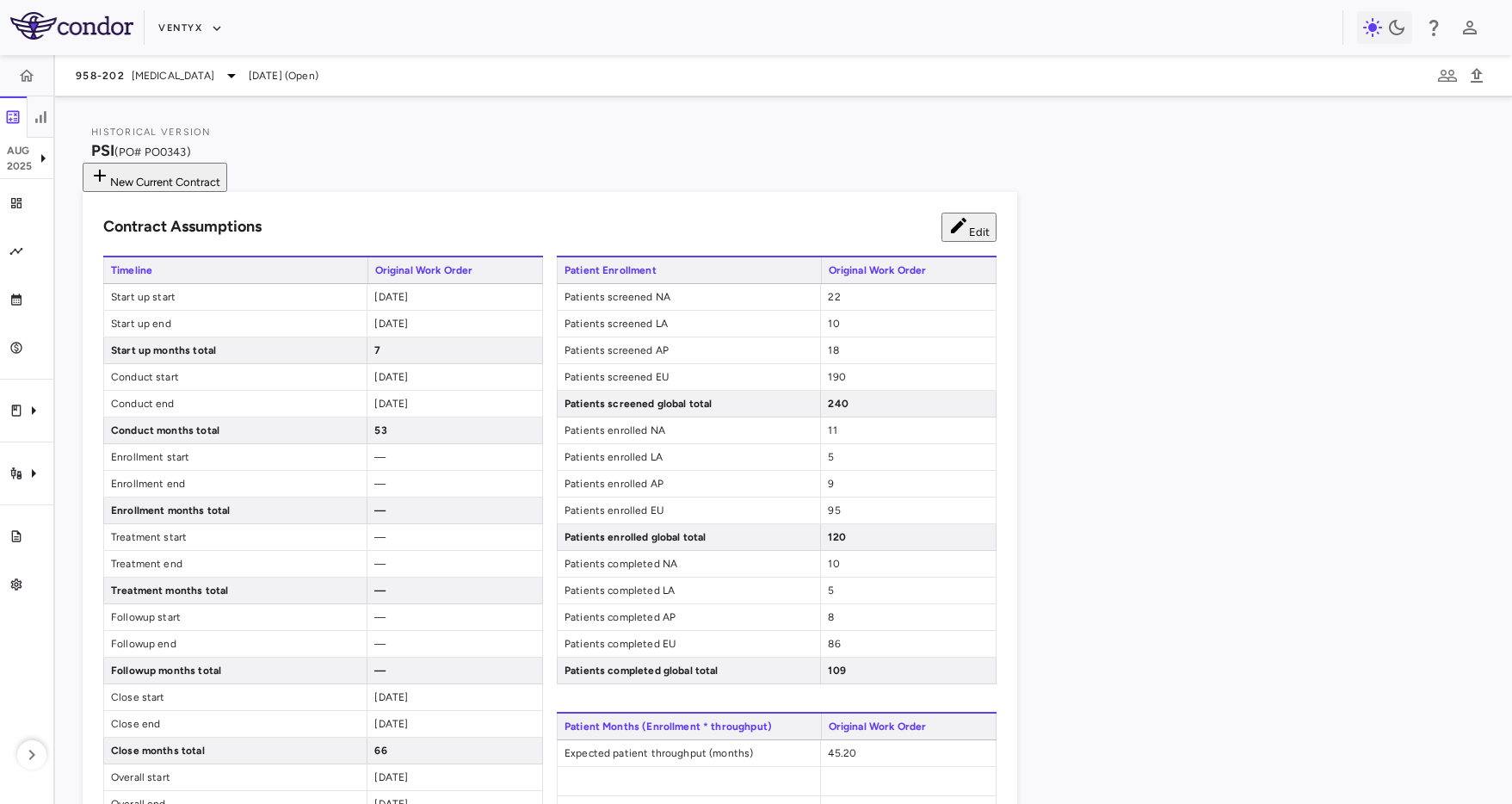
scroll to position [167, 0]
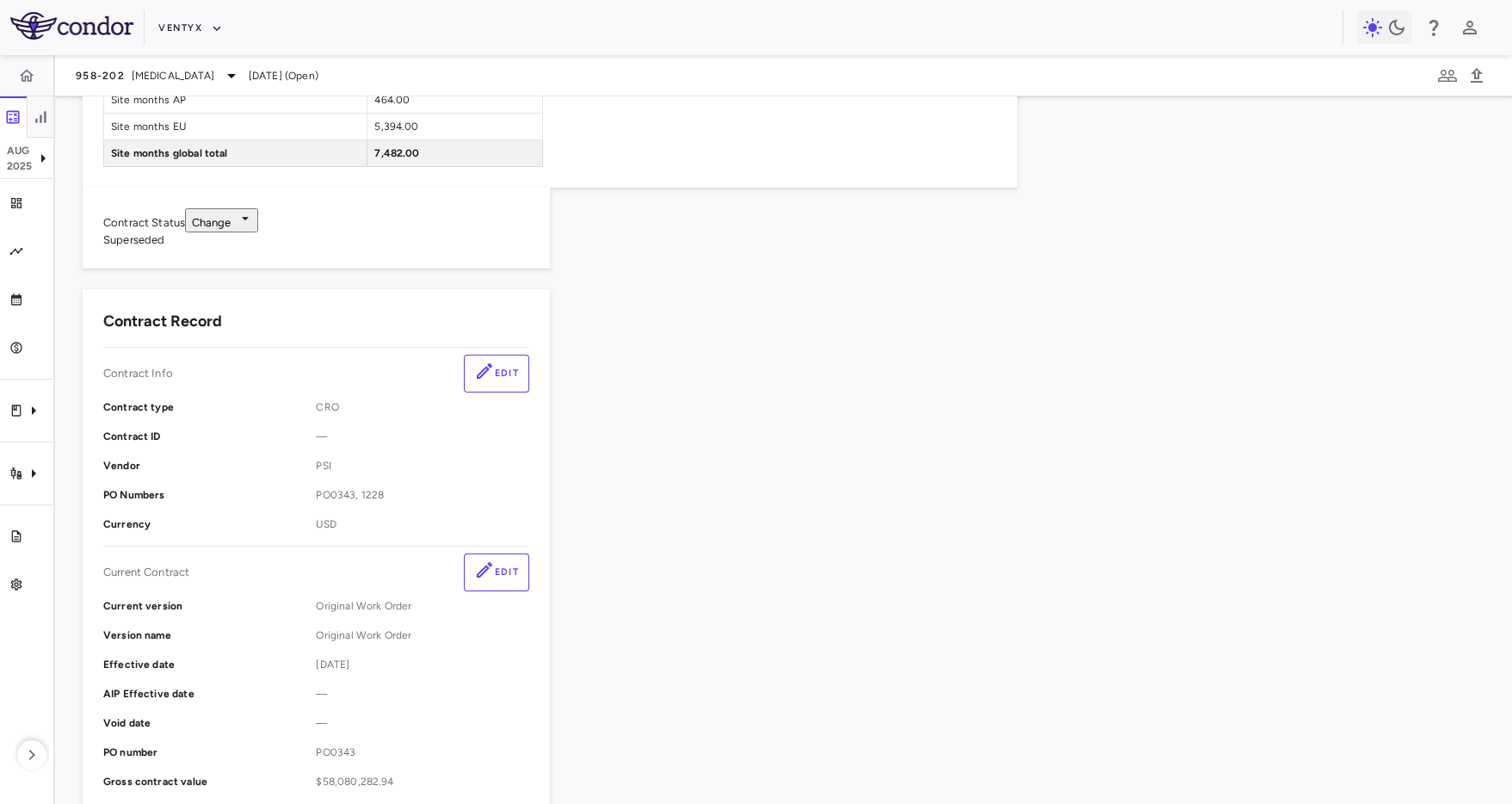
scroll to position [8334, 0]
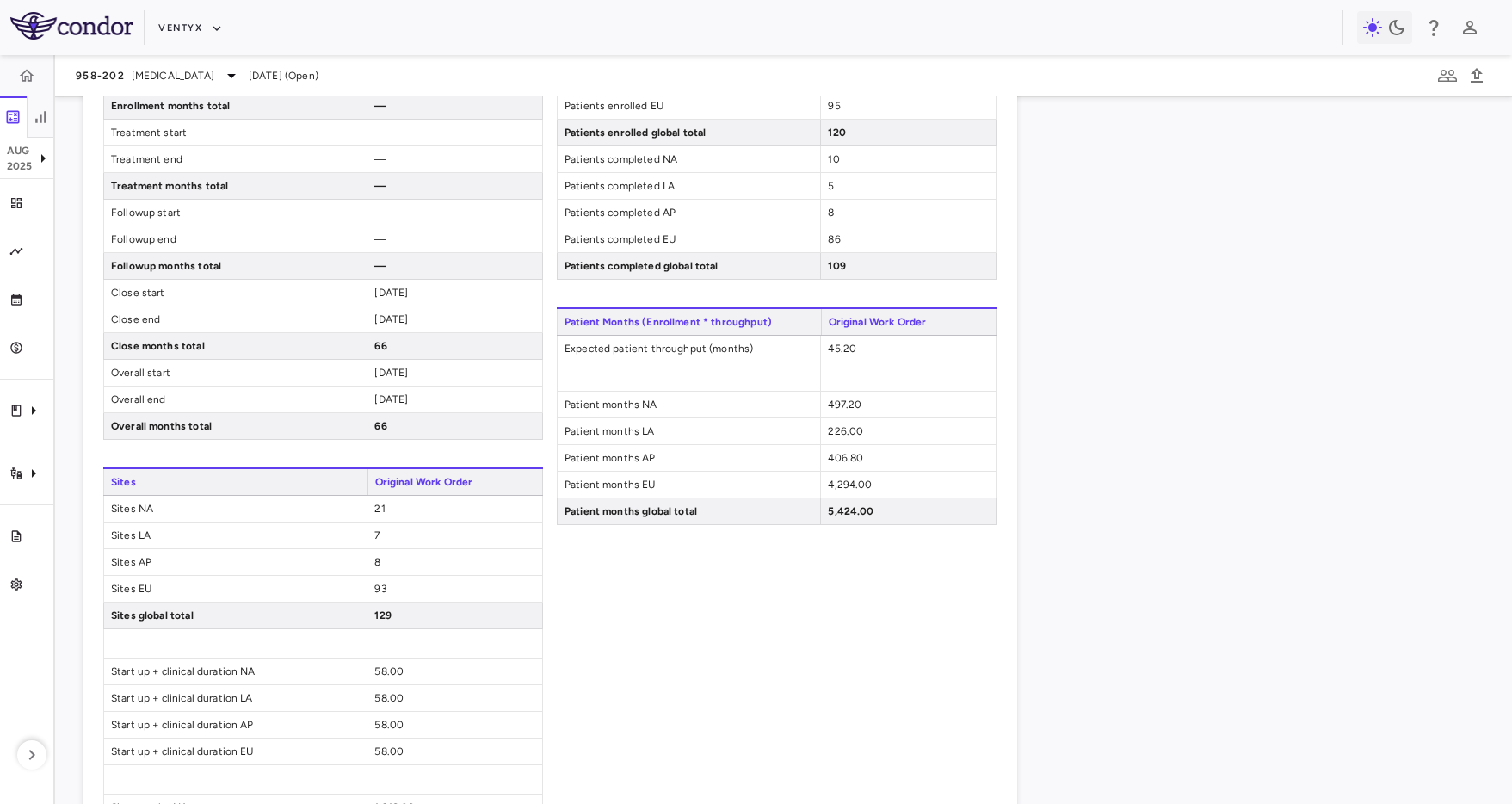
scroll to position [0, 0]
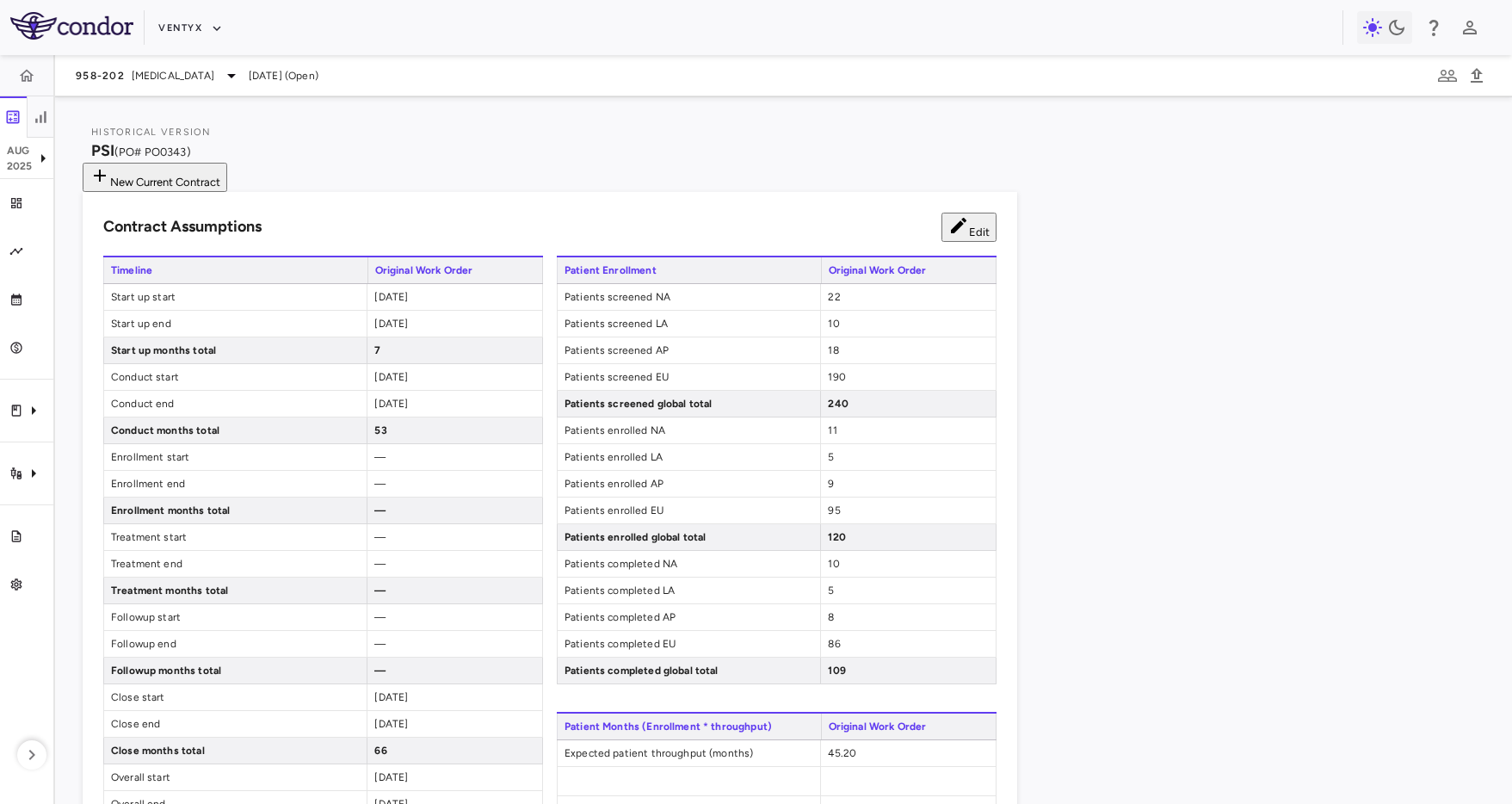
click at [793, 109] on div "Historical Version PSI (PO# PO0343) New Current Contract Contract Assumptions E…" at bounding box center [783, 449] width 1457 height 707
click at [91, 127] on button "button" at bounding box center [87, 142] width 9 height 39
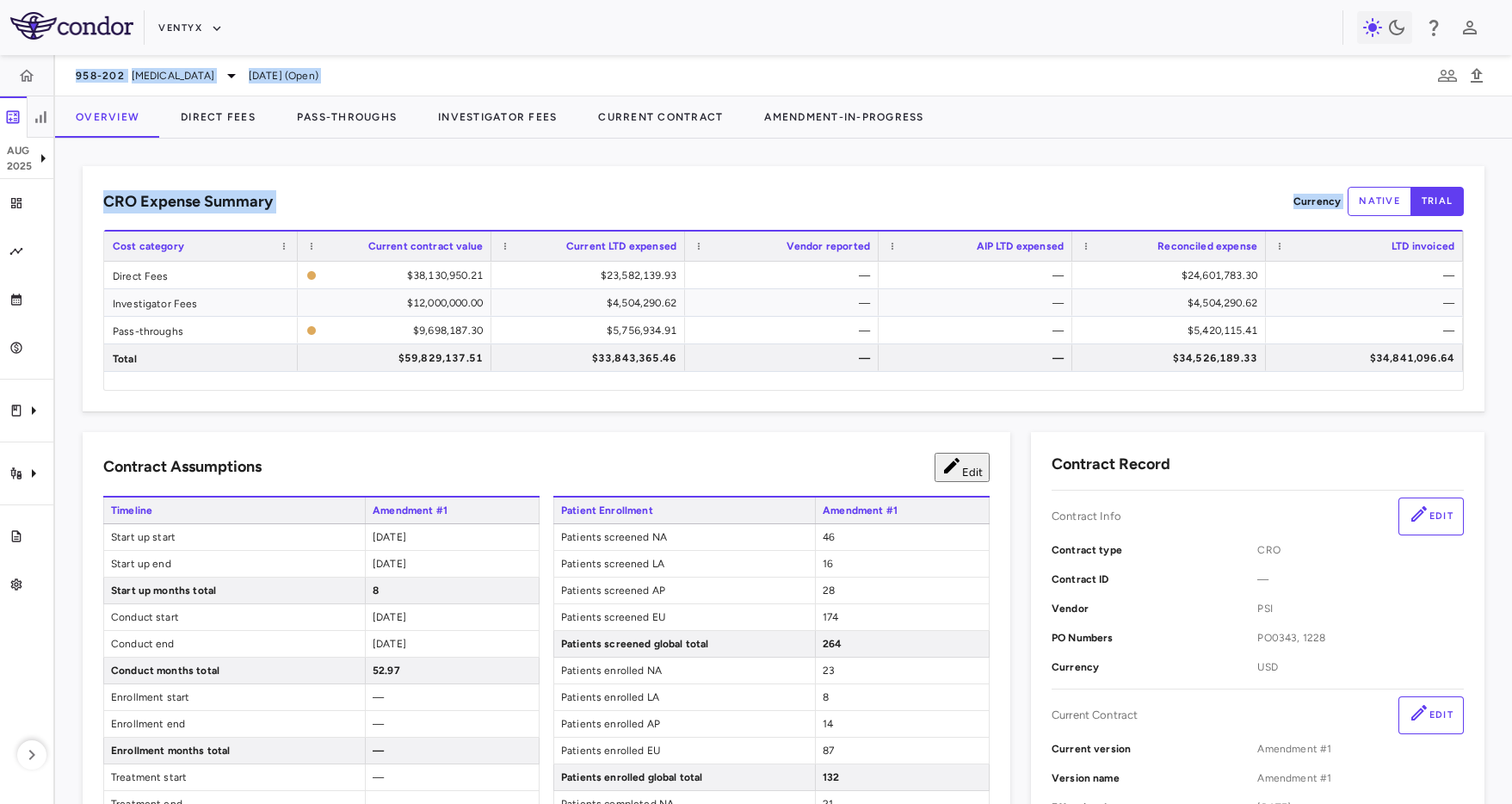
click at [0, 444] on html "Skip to sidebar Skip to main content Ventyx [DATE] Trial dashboard Analytics Fi…" at bounding box center [756, 402] width 1512 height 804
click at [357, 462] on div "Contract Assumptions Edit" at bounding box center [546, 468] width 886 height 30
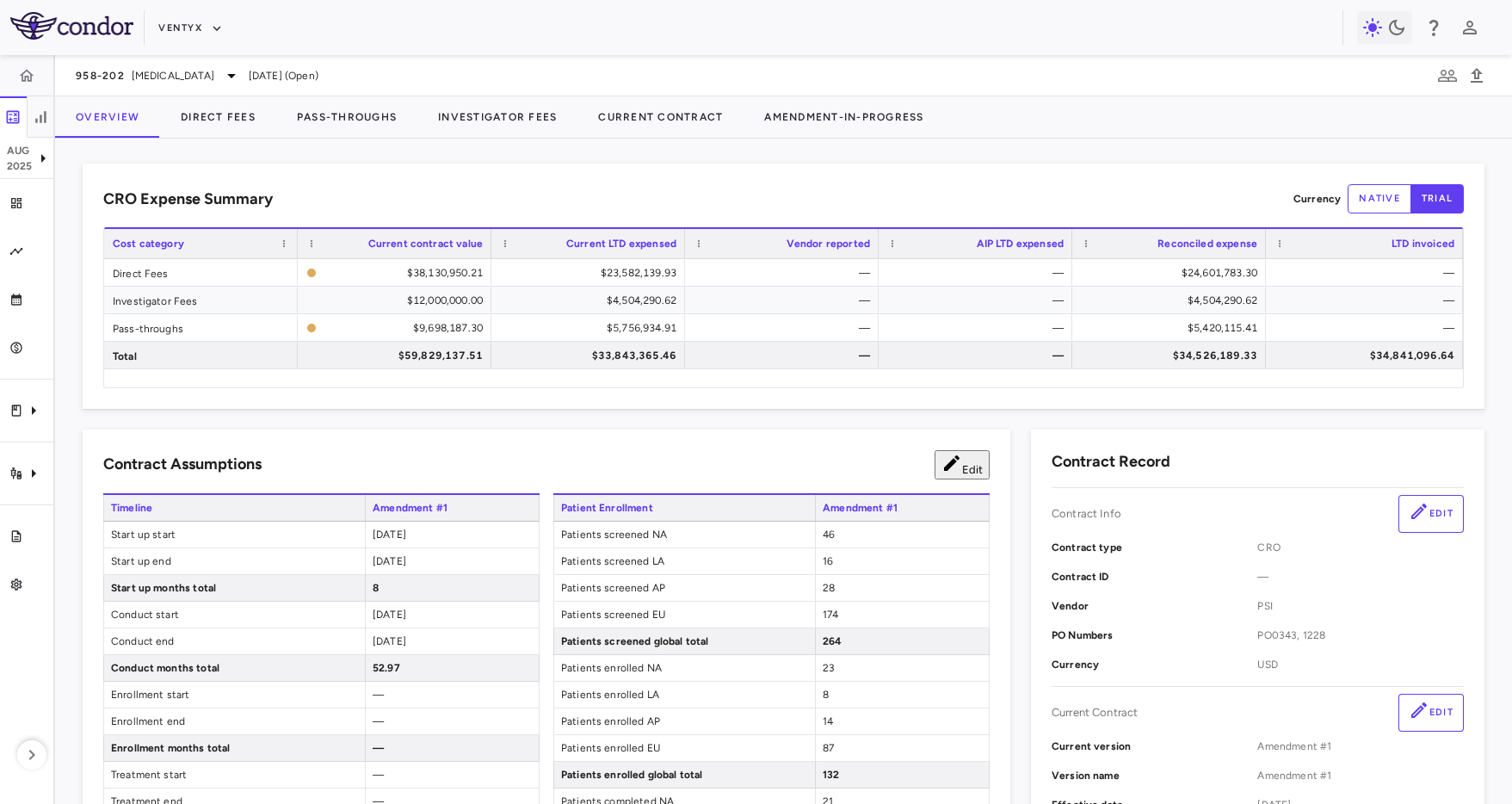
scroll to position [3, 0]
click at [32, 539] on div "Trial files" at bounding box center [33, 536] width 21 height 16
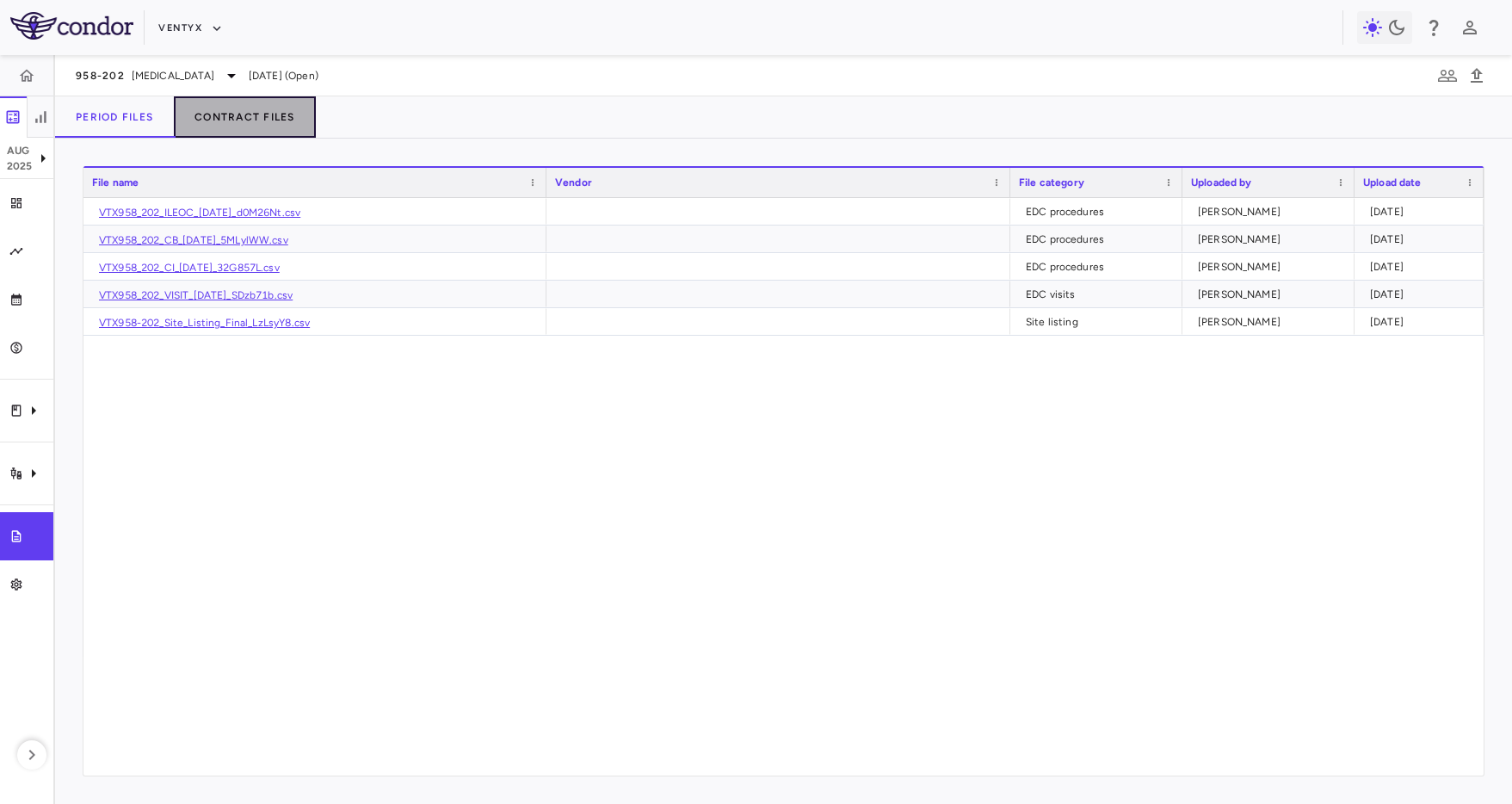
click at [259, 109] on button "Contract Files" at bounding box center [245, 117] width 142 height 42
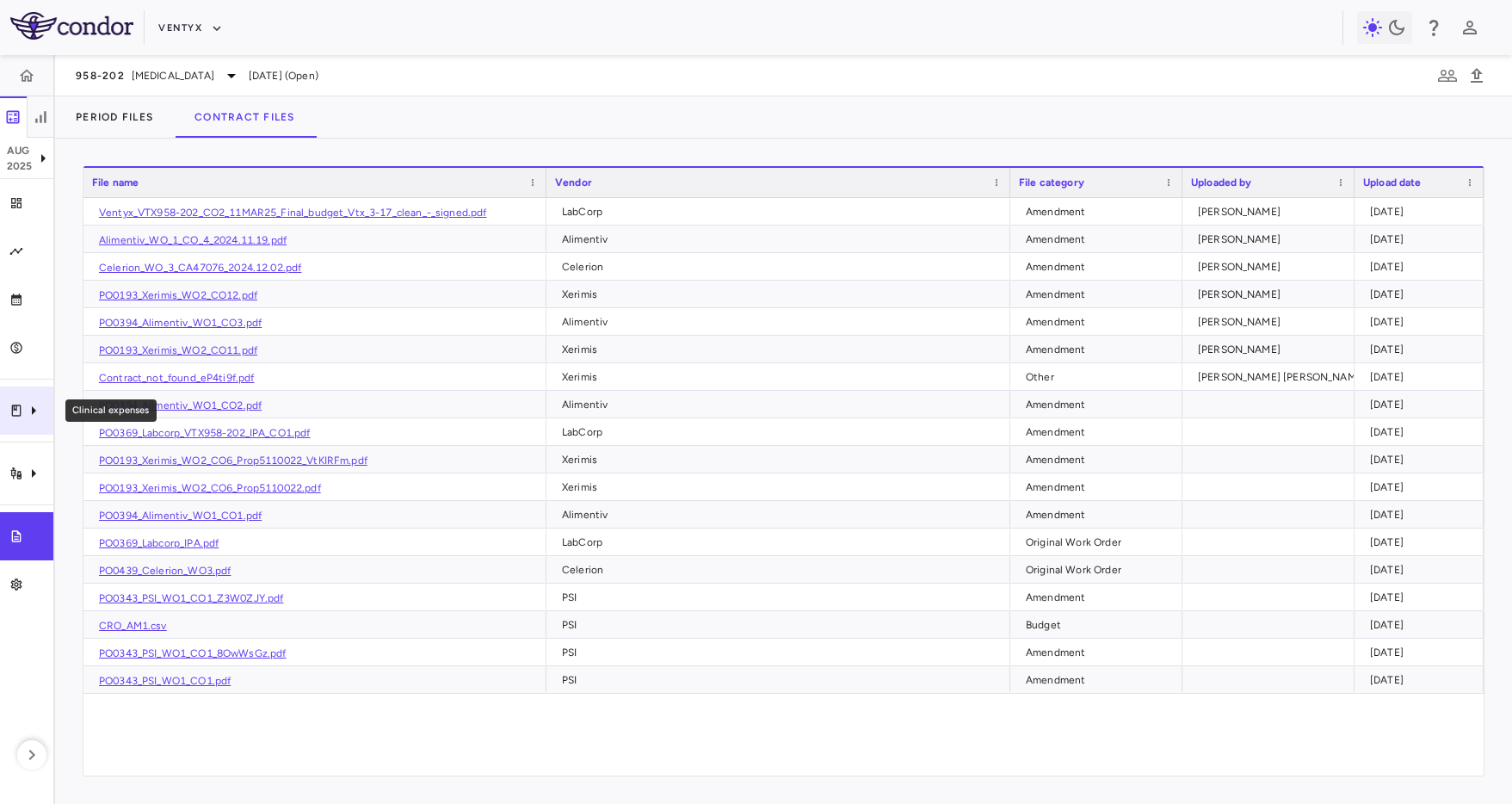
click at [19, 407] on icon "Clinical expenses" at bounding box center [17, 410] width 14 height 14
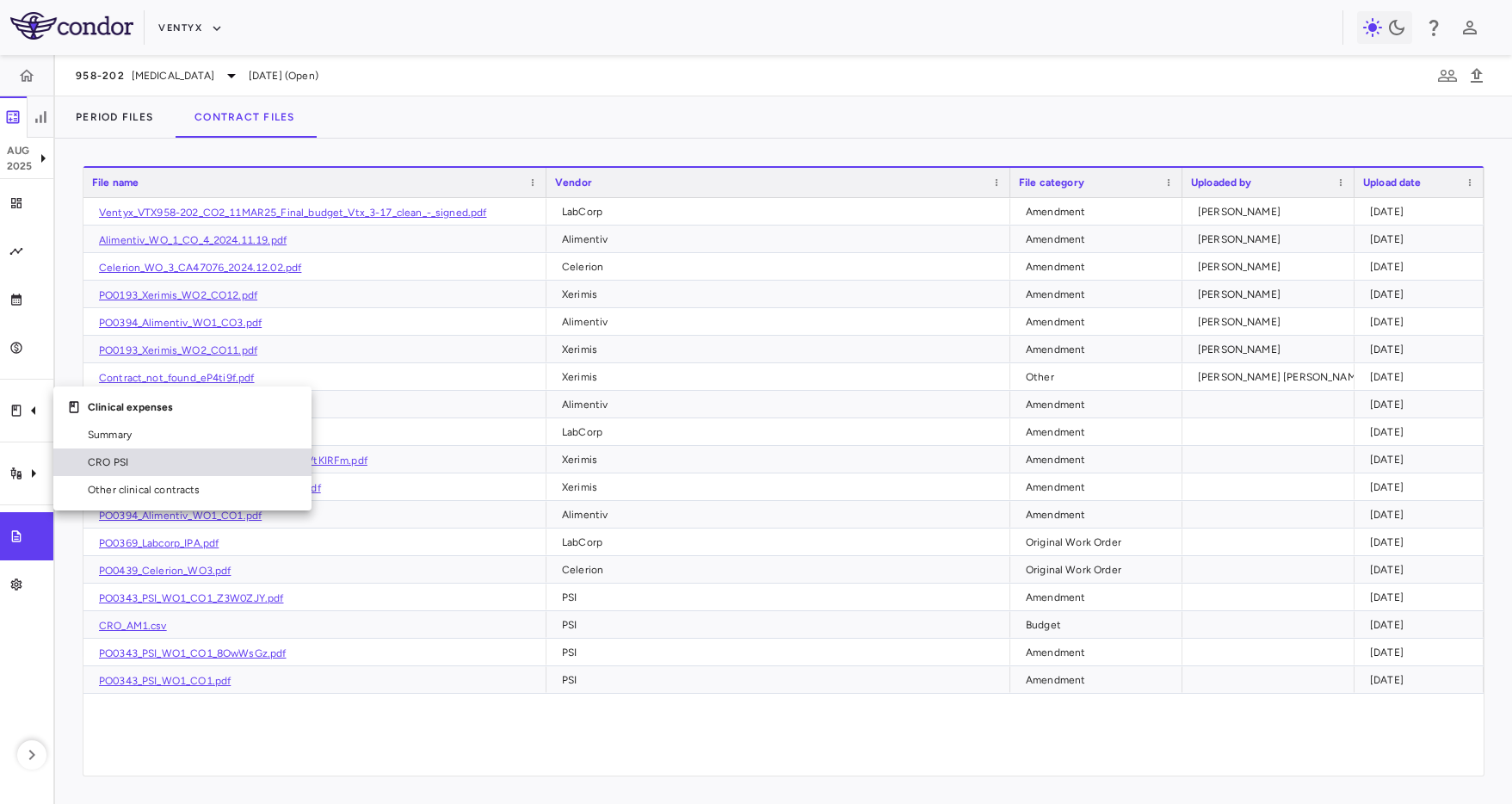
click at [142, 456] on span "CRO PSI" at bounding box center [193, 462] width 210 height 16
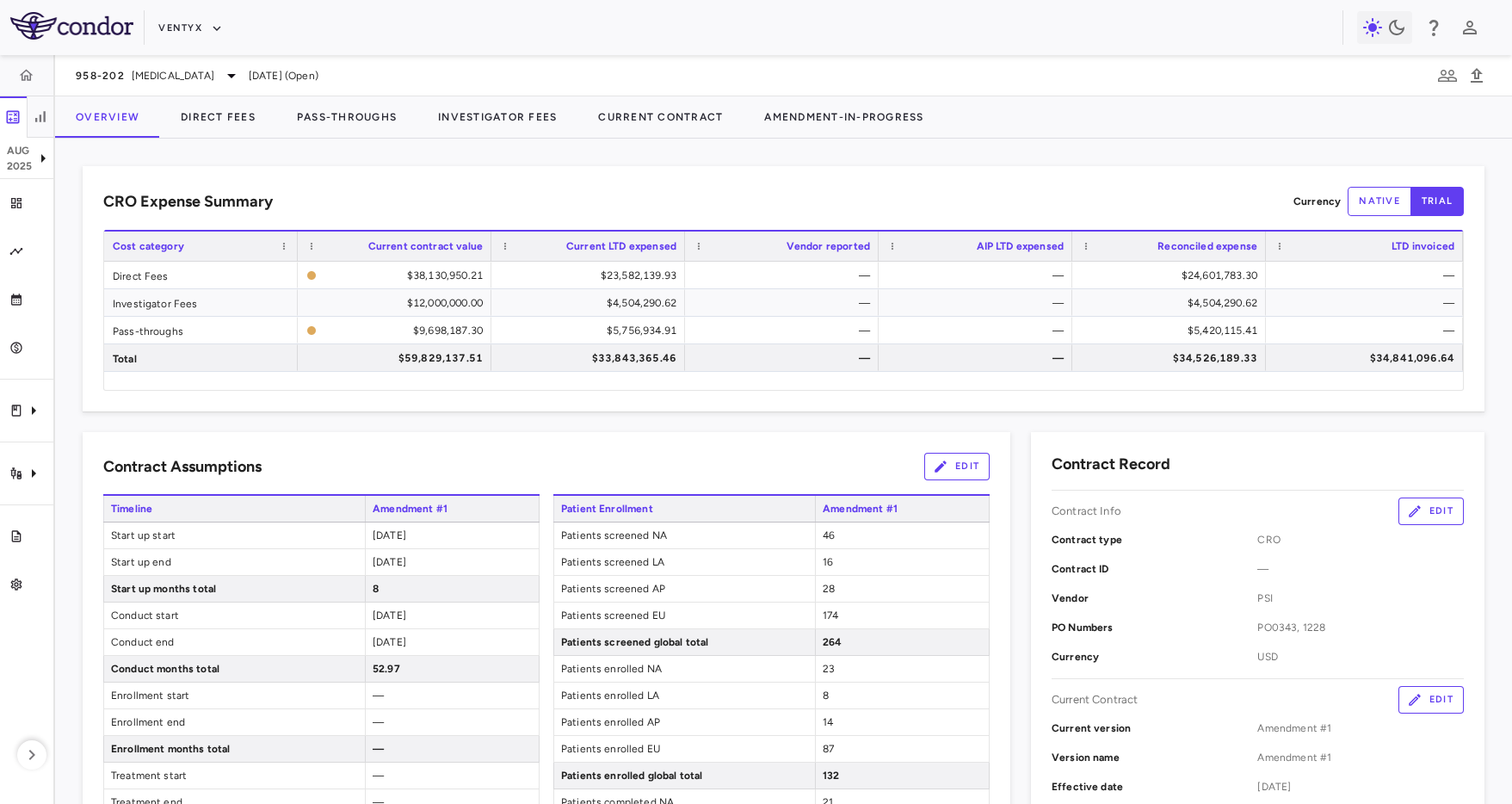
drag, startPoint x: 1102, startPoint y: 159, endPoint x: 1091, endPoint y: 163, distance: 11.7
click at [1101, 159] on div "CRO Expense Summary Currency native trial Drag here to set row groups Drag here…" at bounding box center [783, 471] width 1457 height 665
click at [1035, 88] on div "958-202 autoimmune Aug 2025 (Open)" at bounding box center [783, 76] width 1457 height 42
click at [1072, 151] on div "CRO Expense Summary Currency native trial Drag here to set row groups Drag here…" at bounding box center [783, 471] width 1457 height 665
click at [1076, 156] on div "CRO Expense Summary Currency native trial Drag here to set row groups Drag here…" at bounding box center [783, 471] width 1457 height 665
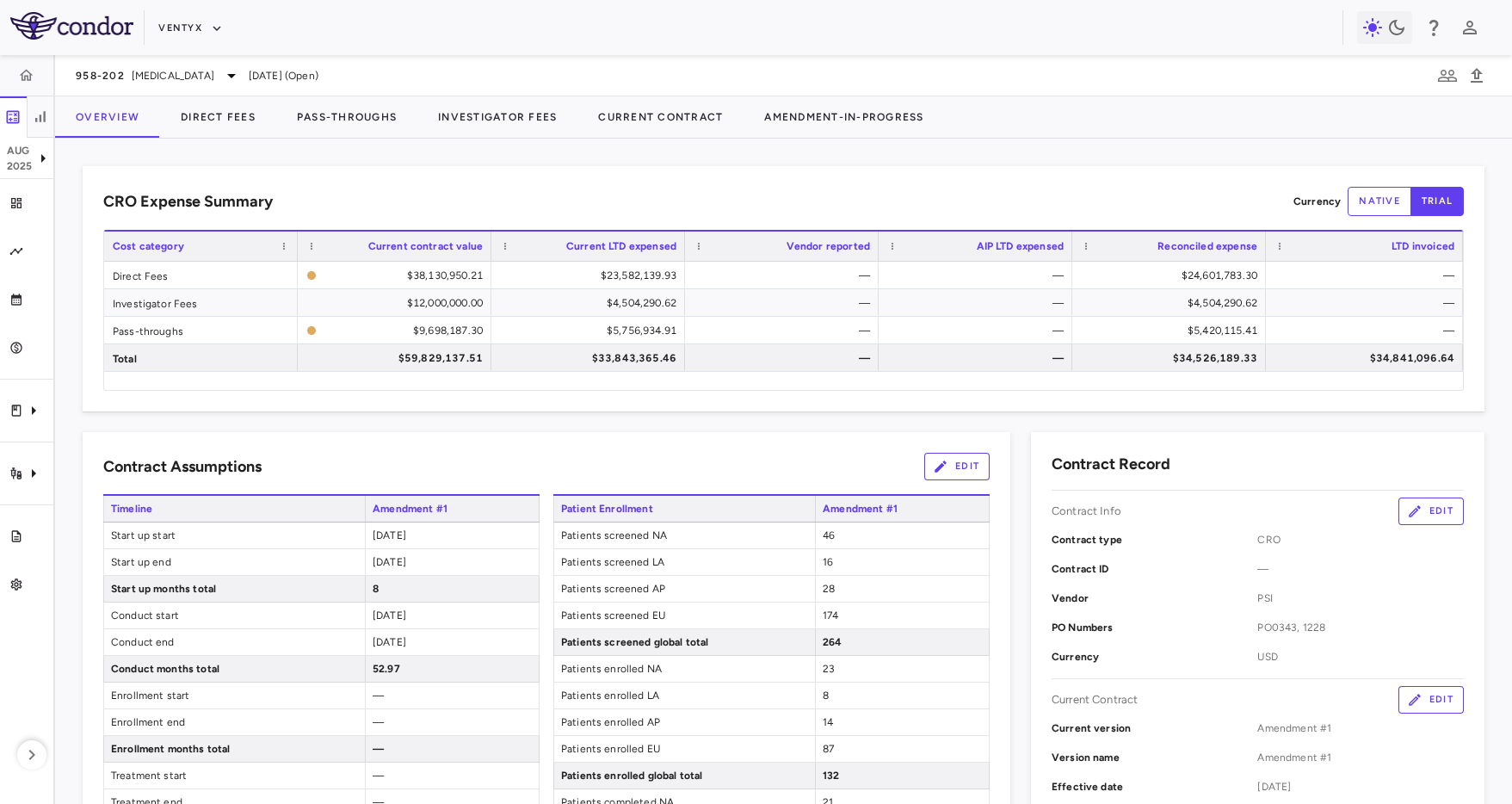
click at [1082, 73] on div "958-202 autoimmune Aug 2025 (Open)" at bounding box center [783, 76] width 1457 height 42
click at [1086, 51] on div "Ventyx" at bounding box center [756, 28] width 1512 height 55
click at [1114, 30] on div "Ventyx" at bounding box center [750, 28] width 1184 height 29
click at [1188, 44] on div "Ventyx" at bounding box center [756, 28] width 1512 height 55
click at [1142, 69] on div "958-202 [MEDICAL_DATA] [DATE] (Open)" at bounding box center [783, 76] width 1457 height 42
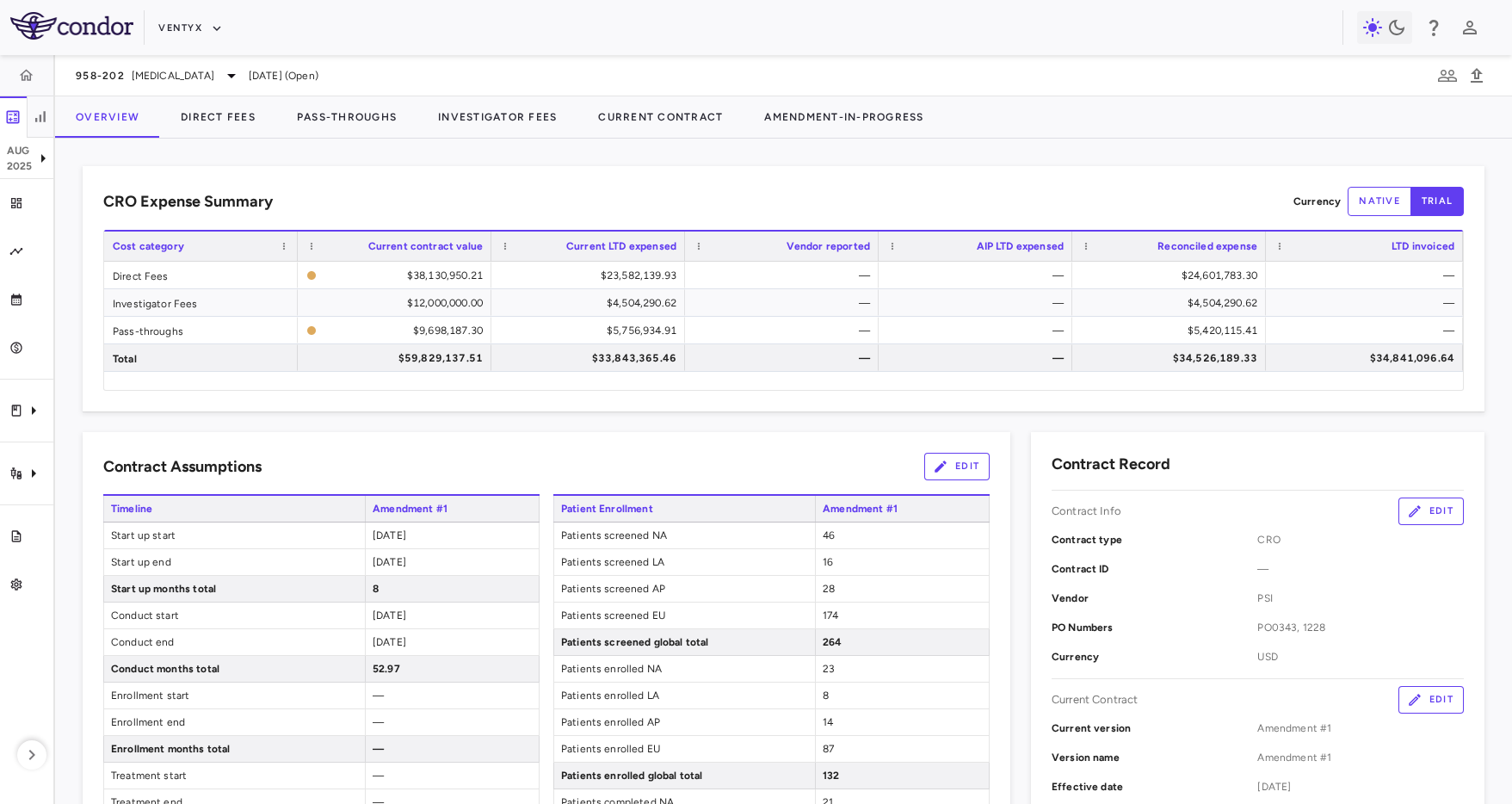
click at [770, 180] on div "CRO Expense Summary Currency native trial Drag here to set row groups Drag here…" at bounding box center [783, 289] width 1401 height 245
click at [871, 181] on div "CRO Expense Summary Currency native trial Drag here to set row groups Drag here…" at bounding box center [783, 289] width 1401 height 245
drag, startPoint x: 824, startPoint y: 183, endPoint x: 819, endPoint y: 191, distance: 9.4
click at [824, 182] on div "CRO Expense Summary Currency native trial Drag here to set row groups Drag here…" at bounding box center [783, 289] width 1401 height 245
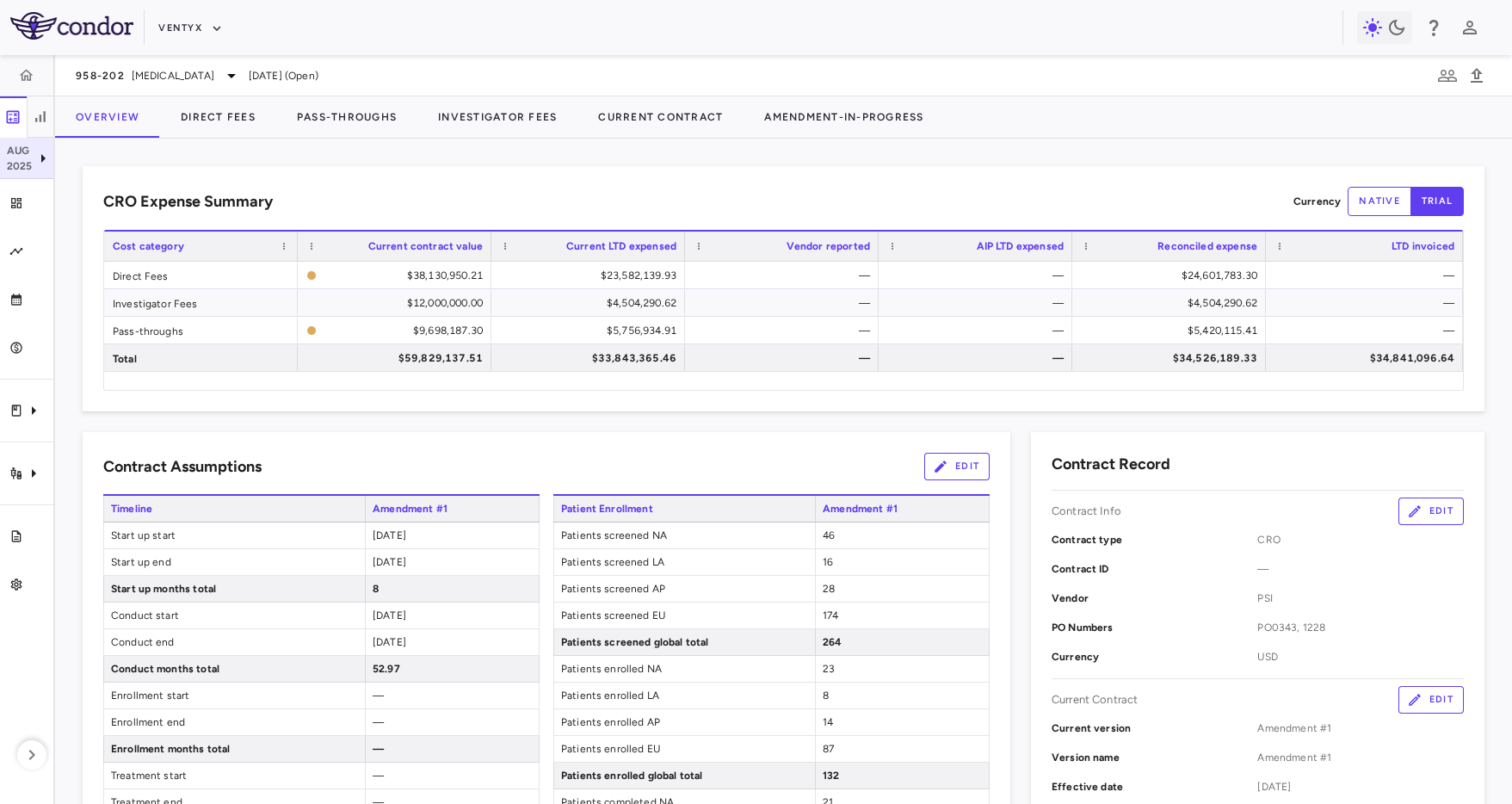
click at [8, 155] on p "Aug" at bounding box center [20, 150] width 26 height 16
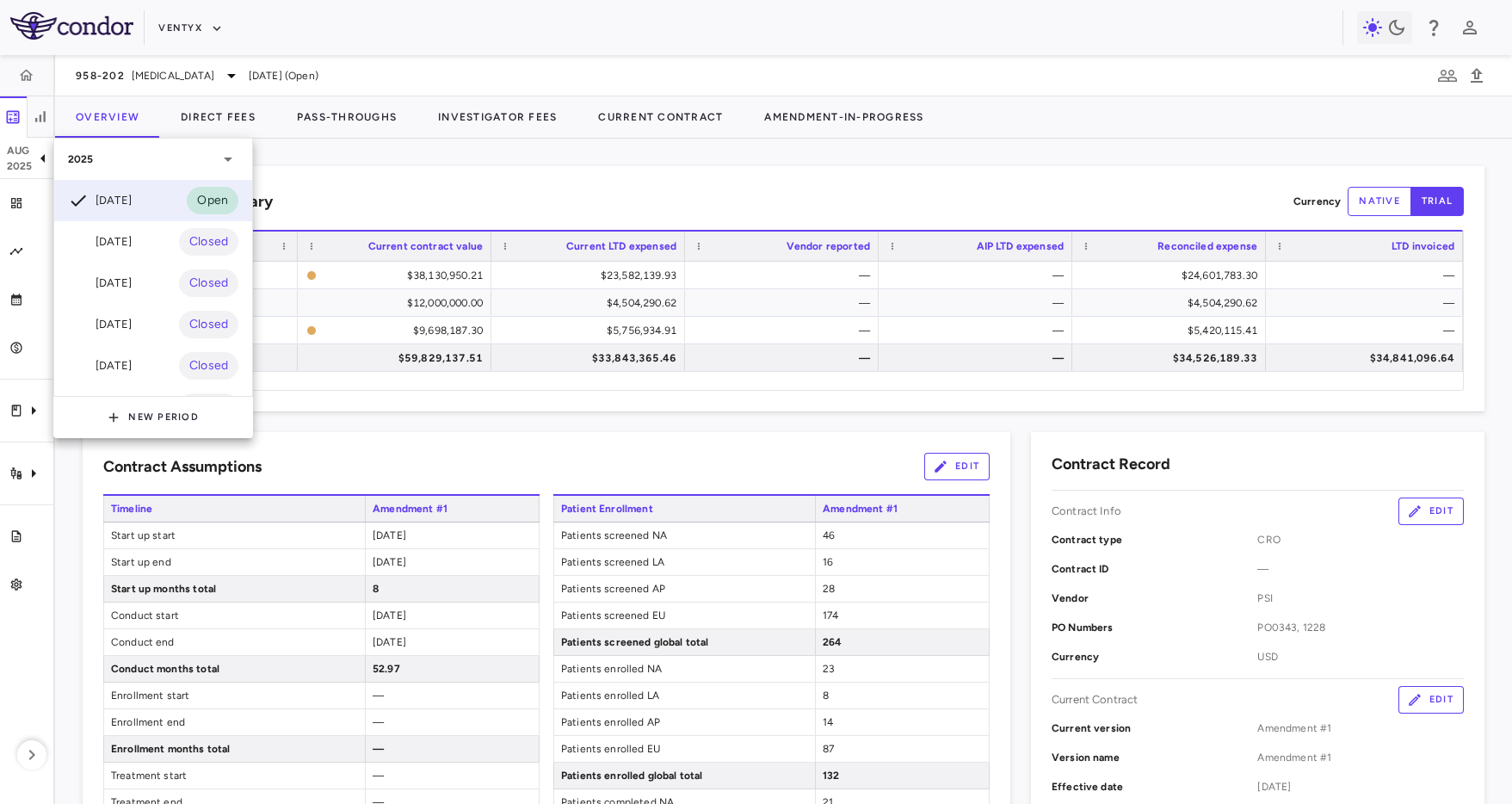
click at [488, 159] on div at bounding box center [756, 402] width 1512 height 804
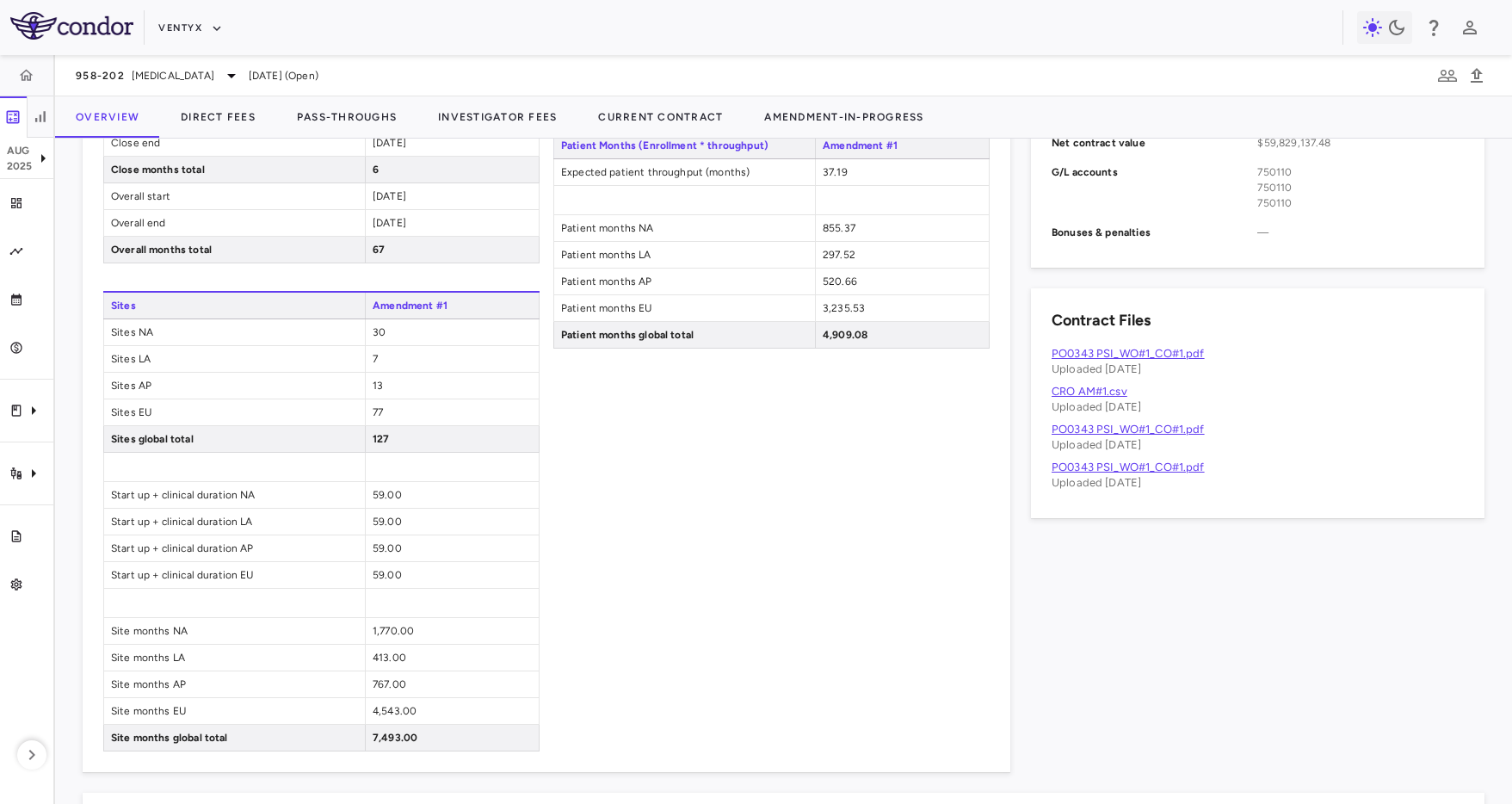
scroll to position [1080, 0]
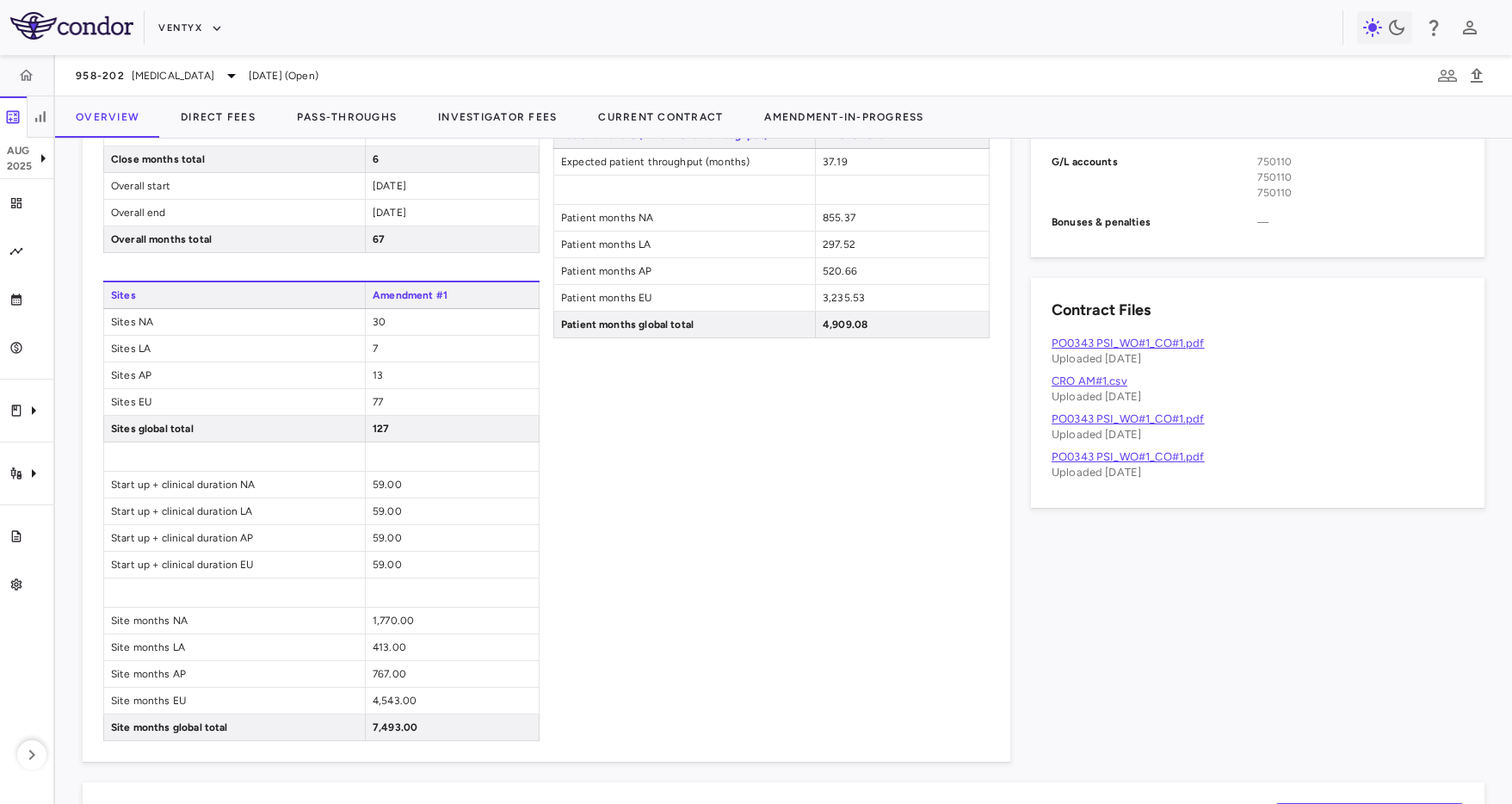
scroll to position [810, 0]
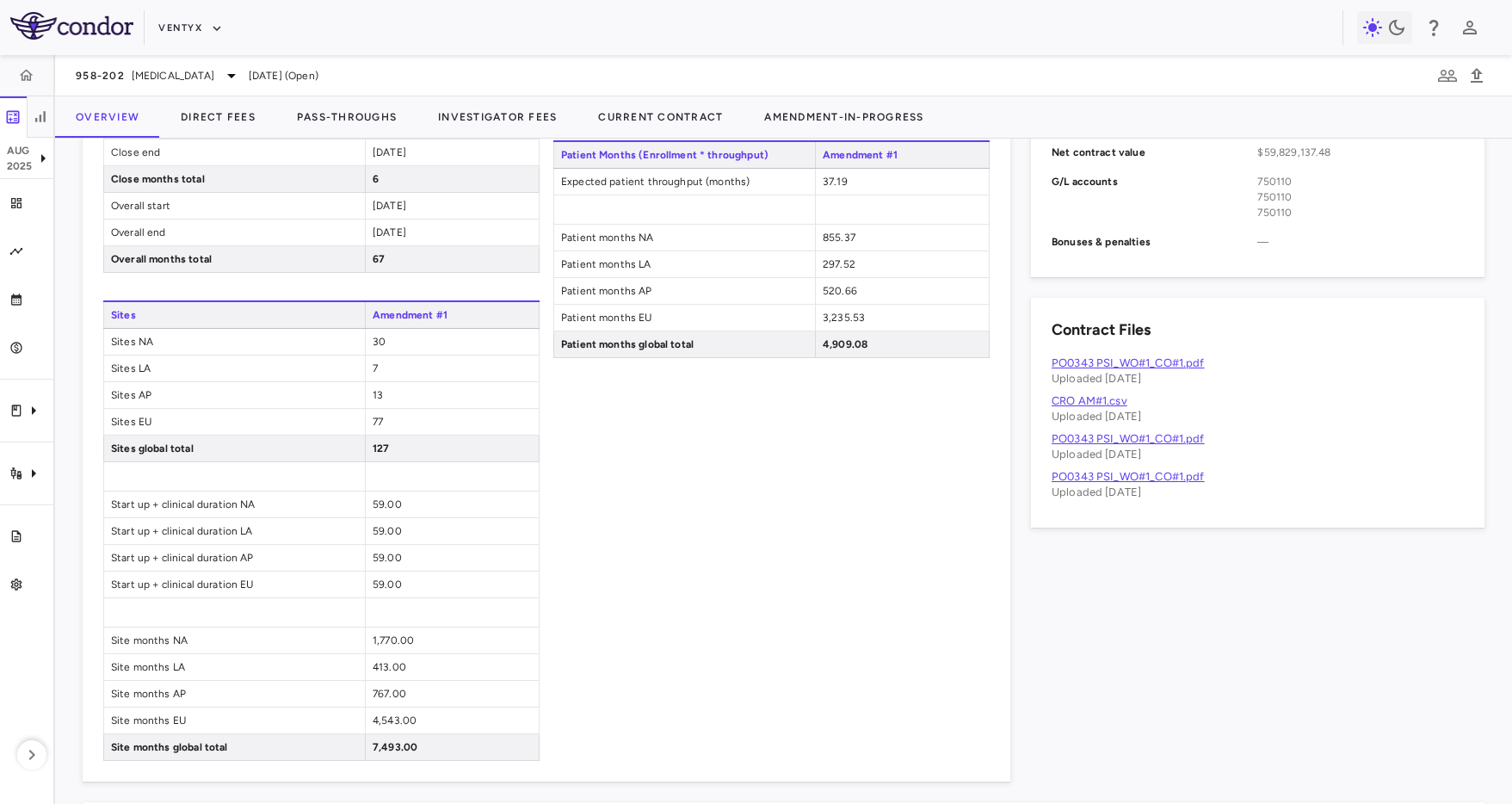
click at [803, 519] on div "Patient Enrollment Amendment #1 Patients screened NA 46 Patients screened LA 16…" at bounding box center [770, 223] width 436 height 1076
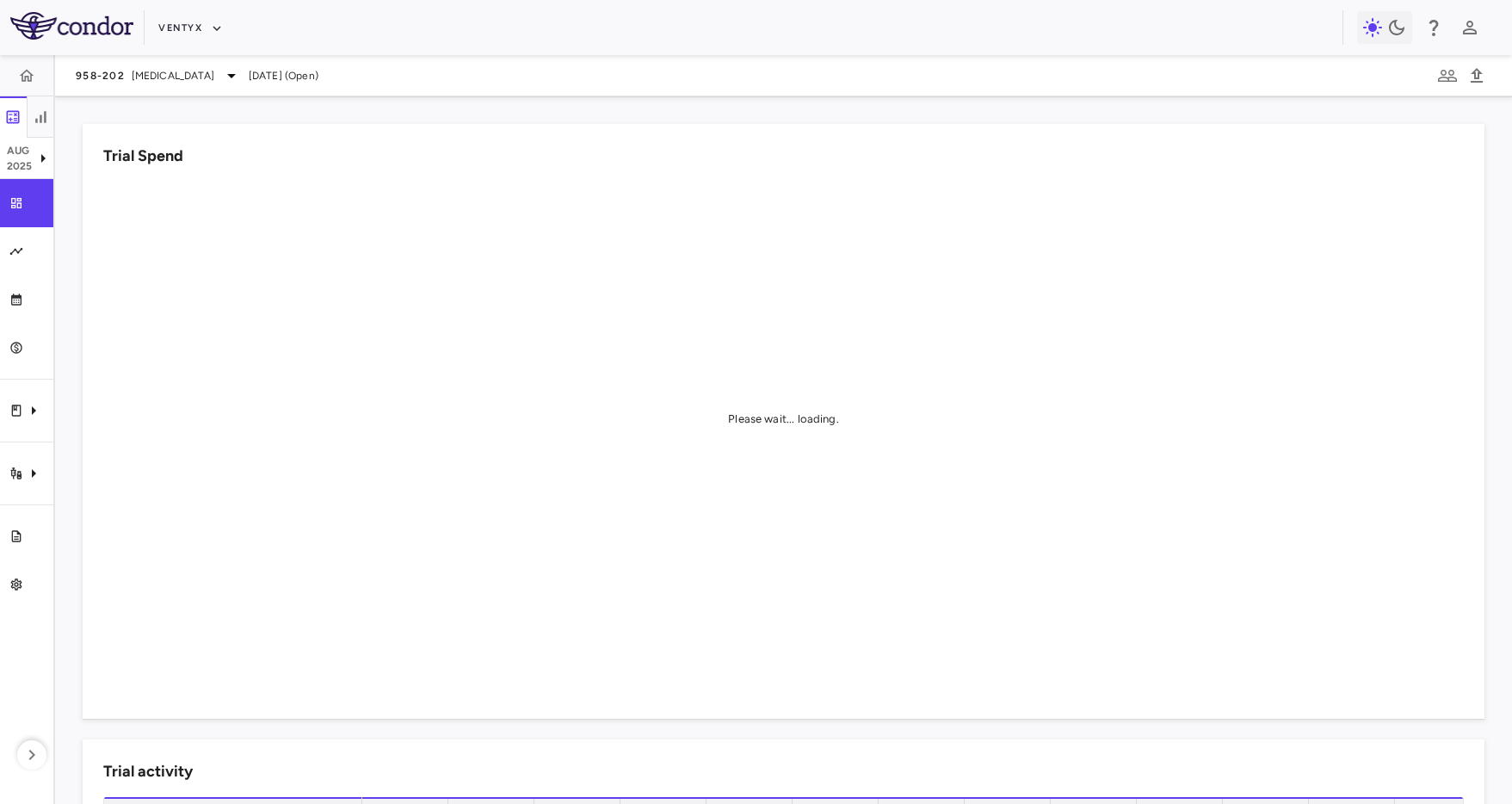
click at [427, 120] on div "Trial Spend Please wait... loading." at bounding box center [773, 410] width 1422 height 615
click at [27, 408] on icon "Clinical expenses" at bounding box center [33, 410] width 21 height 21
drag, startPoint x: 526, startPoint y: 207, endPoint x: 542, endPoint y: 196, distance: 19.4
click at [528, 205] on div at bounding box center [756, 402] width 1512 height 804
drag, startPoint x: 460, startPoint y: 279, endPoint x: 218, endPoint y: 161, distance: 269.2
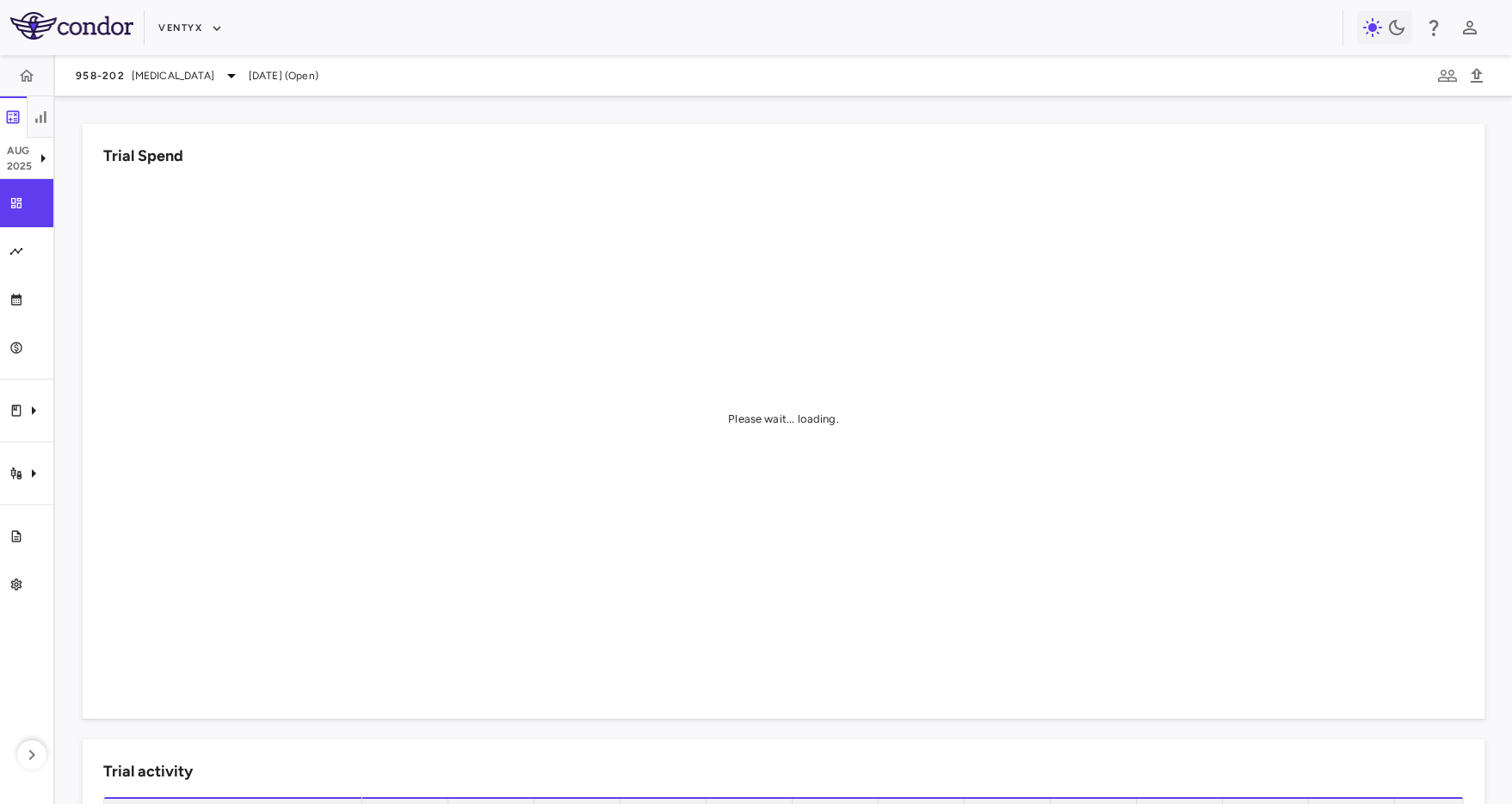
click at [446, 268] on div "Please wait... loading." at bounding box center [782, 419] width 1360 height 475
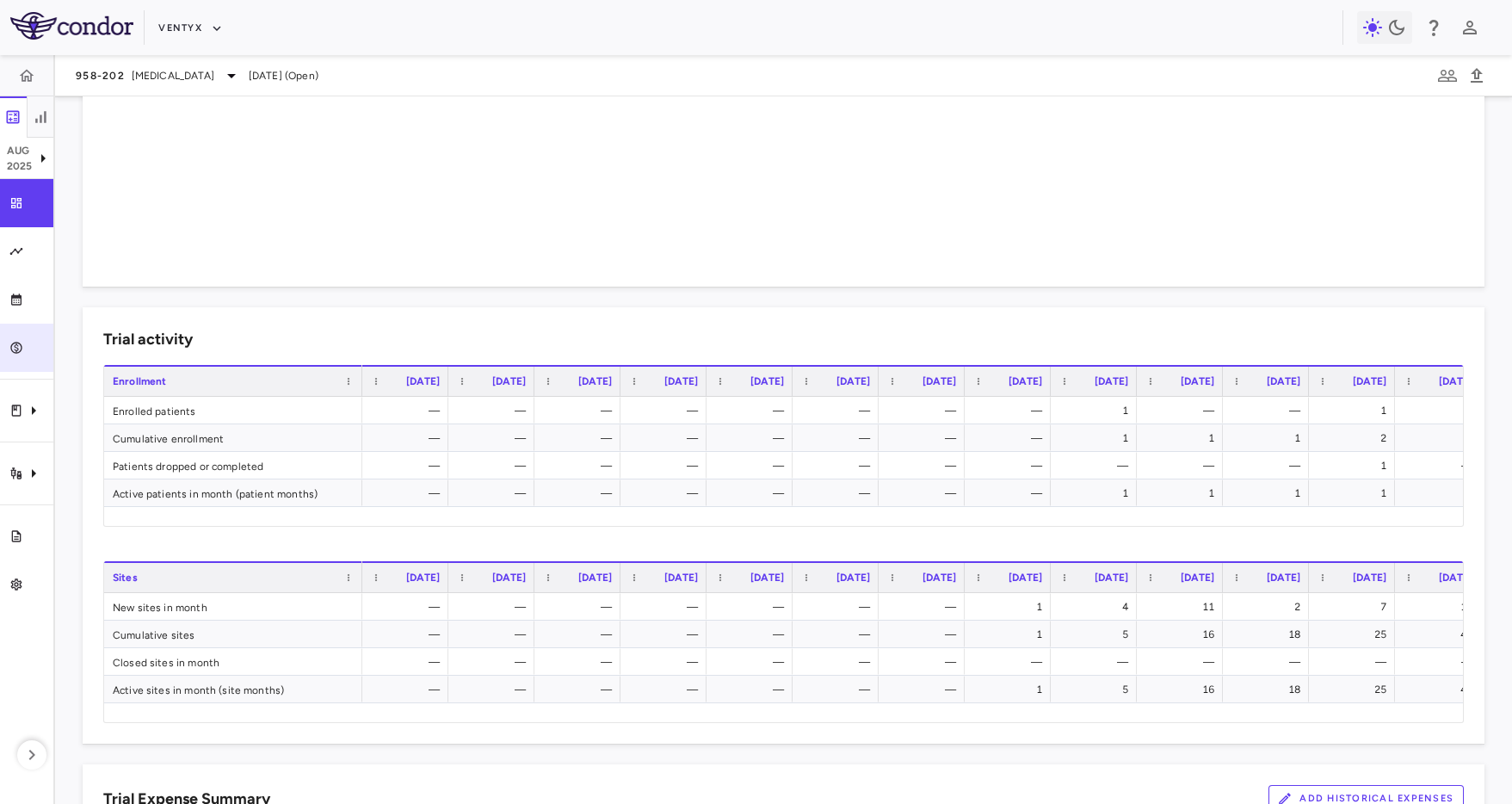
scroll to position [503, 0]
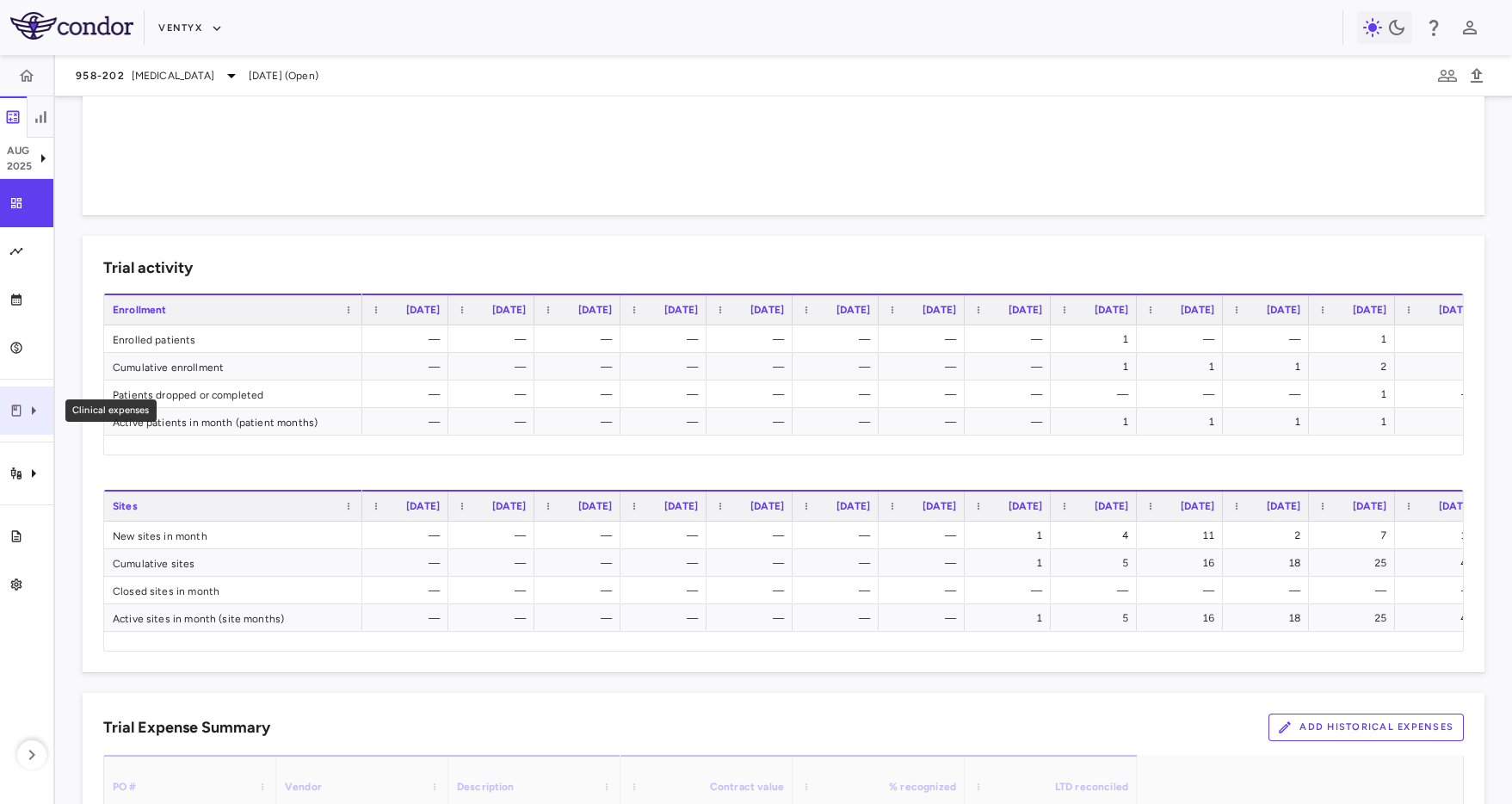
click at [34, 424] on div "Clinical expenses" at bounding box center [27, 410] width 53 height 48
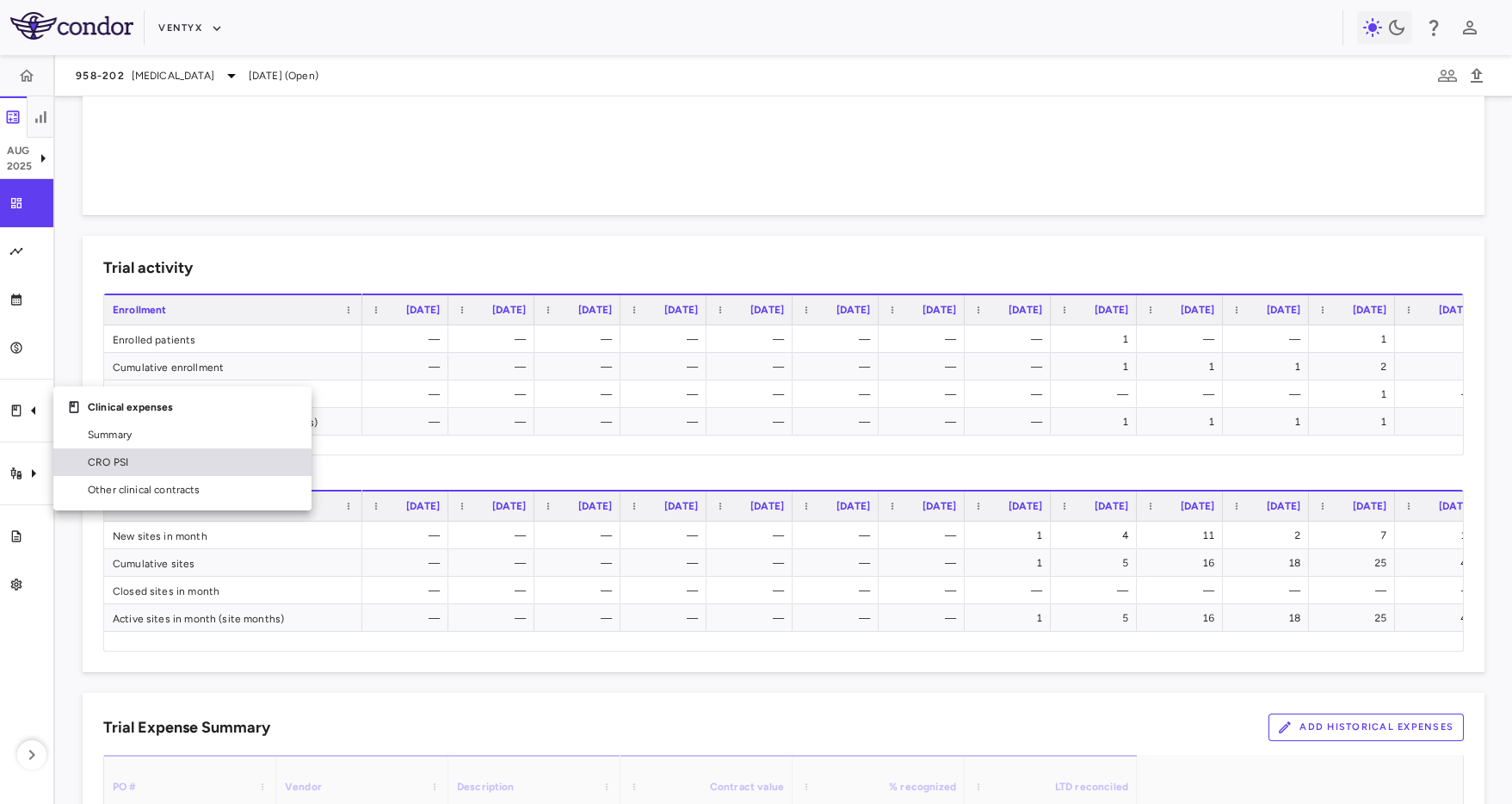
click at [109, 463] on span "CRO PSI" at bounding box center [193, 462] width 210 height 16
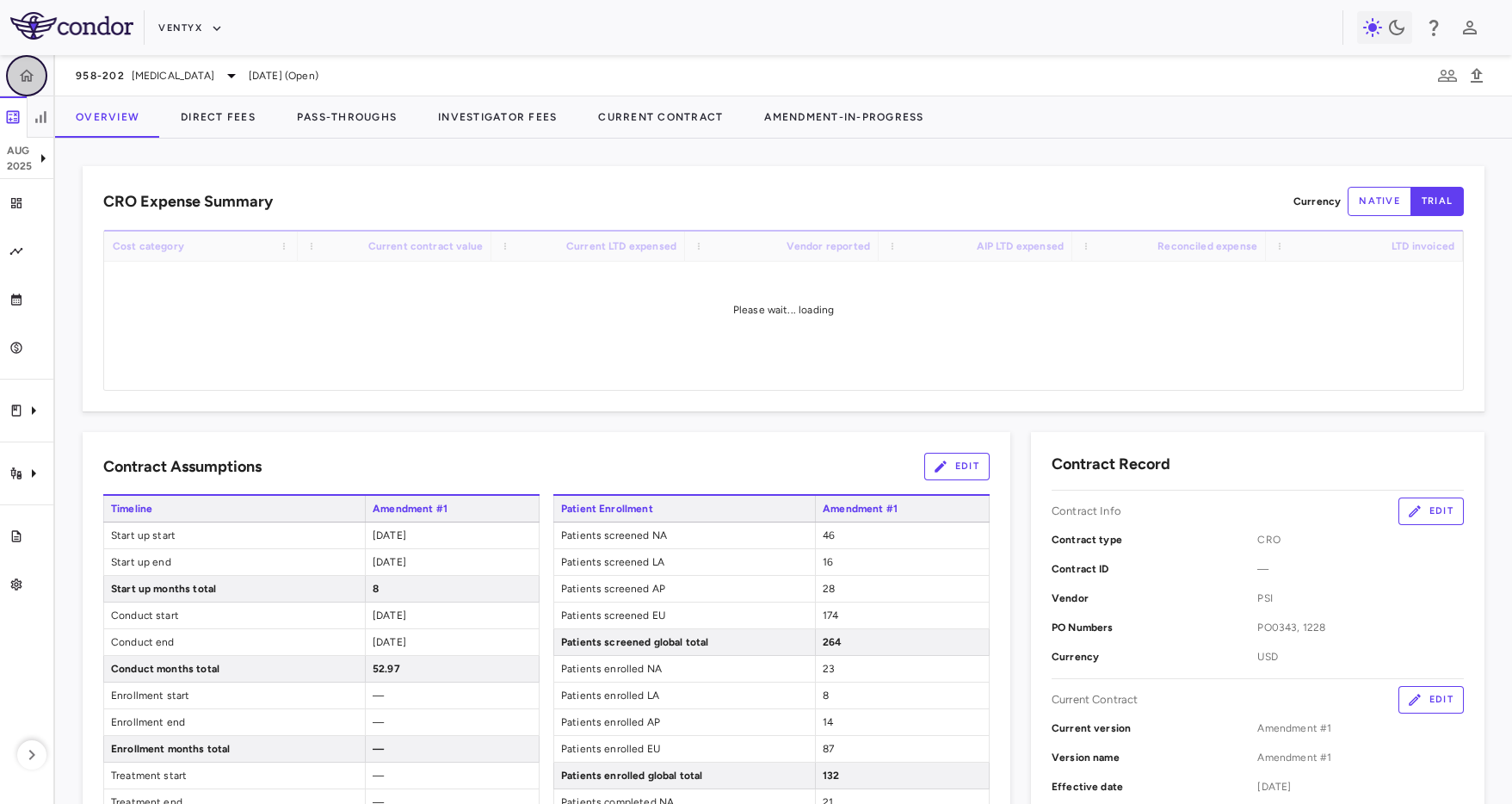
click at [25, 69] on icon "button" at bounding box center [26, 75] width 17 height 17
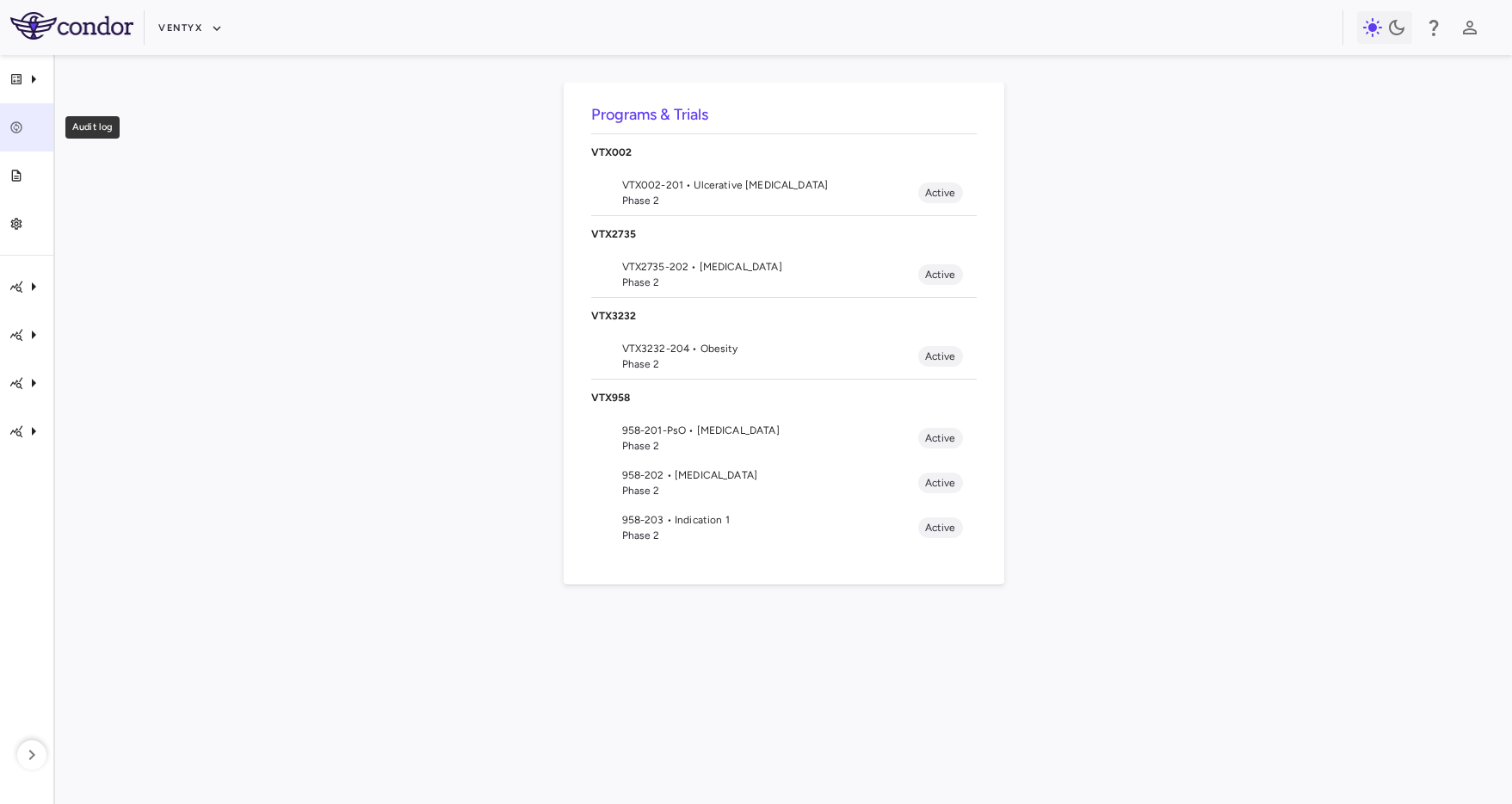
click at [33, 138] on link "Audit log" at bounding box center [27, 127] width 53 height 48
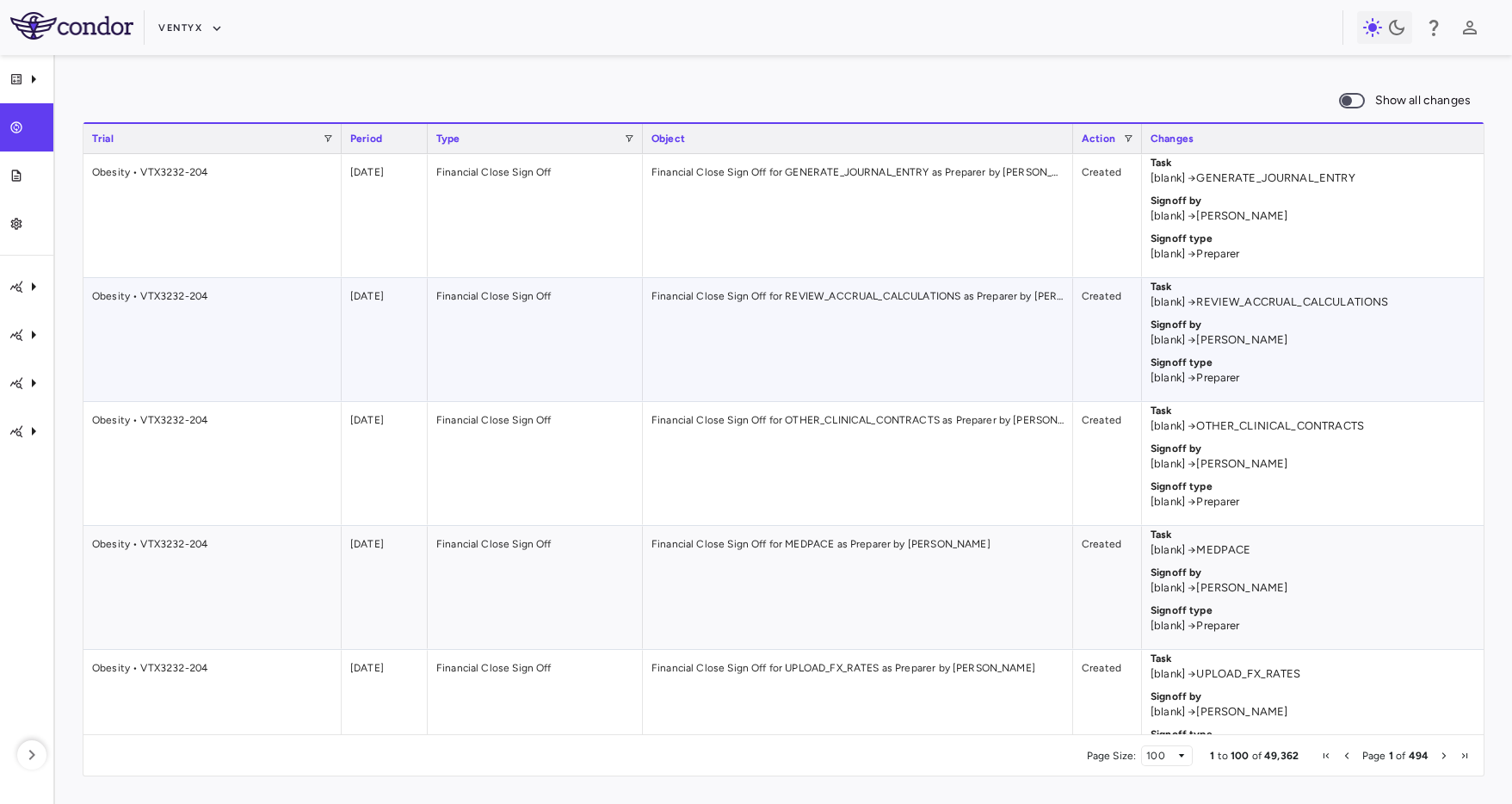
scroll to position [0, 519]
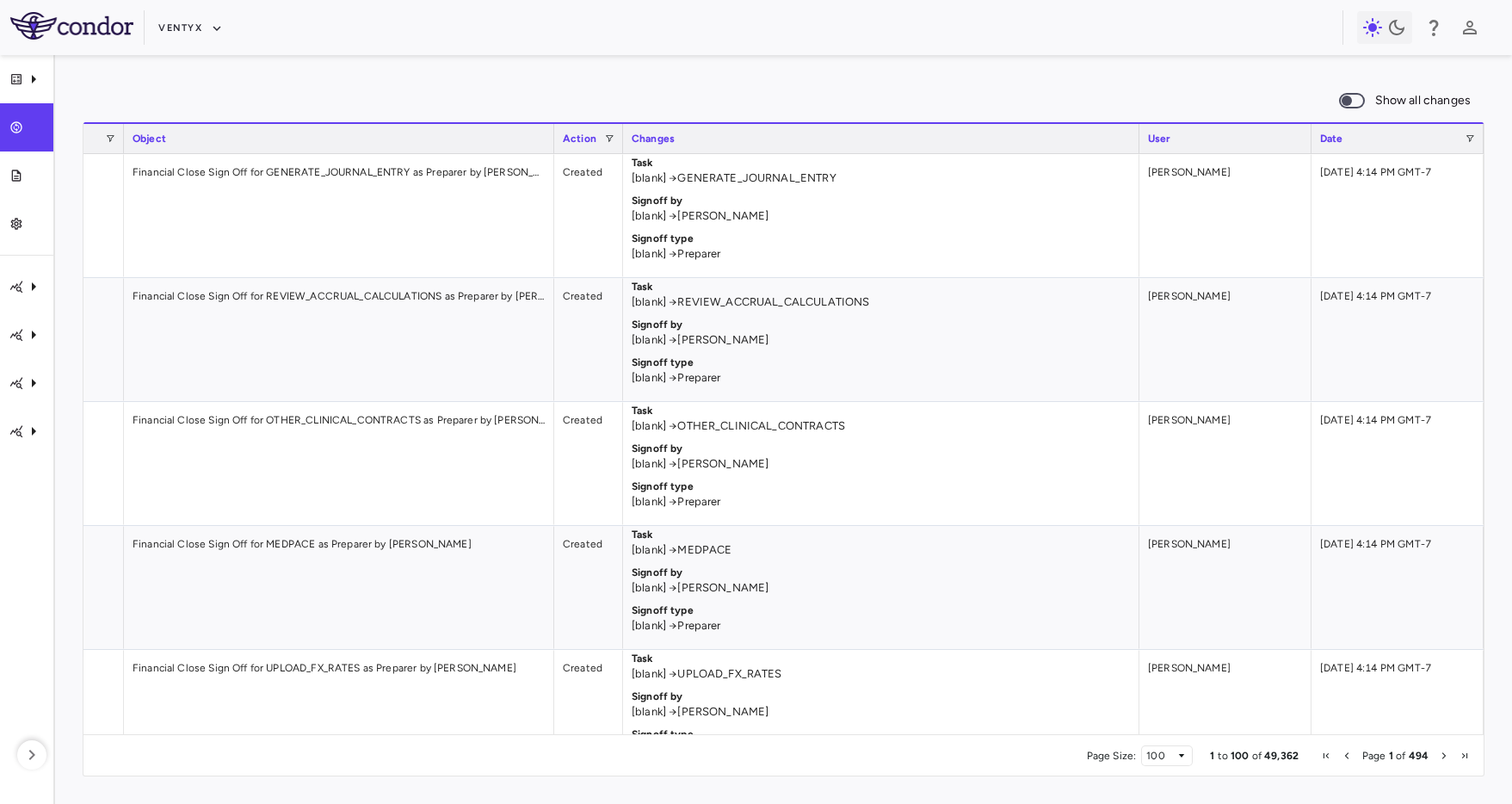
click at [1355, 94] on span at bounding box center [1352, 101] width 26 height 16
click at [1047, 83] on div "Show all changes" at bounding box center [783, 101] width 1401 height 37
click at [384, 67] on div "Show all changes 1 to 100 of 185,256. Page 1 of 1,853 Drag here to set row grou…" at bounding box center [783, 429] width 1457 height 749
click at [22, 420] on div "VTX958" at bounding box center [27, 430] width 53 height 48
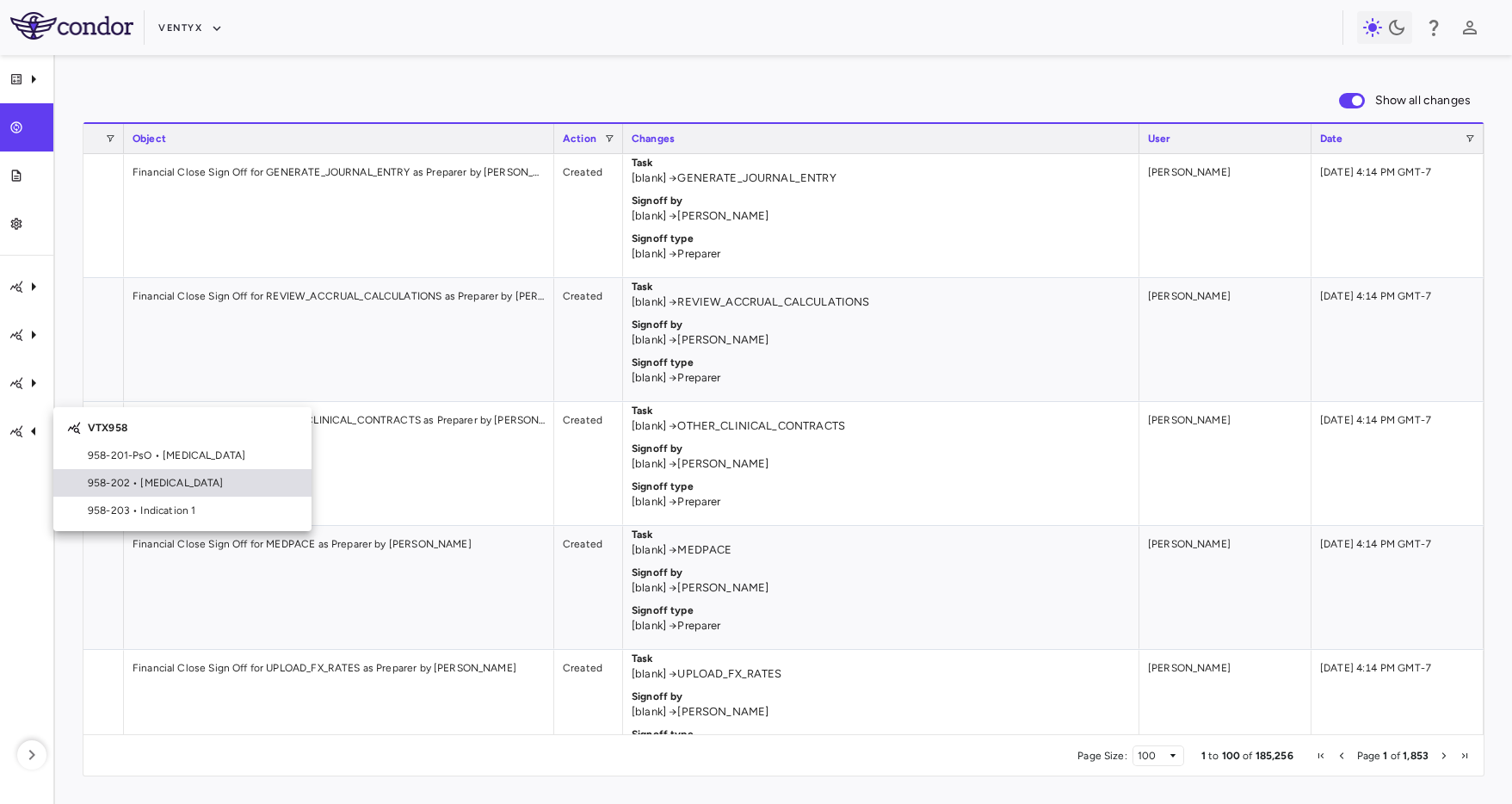
click at [170, 489] on span "958-202 • [MEDICAL_DATA]" at bounding box center [193, 483] width 210 height 16
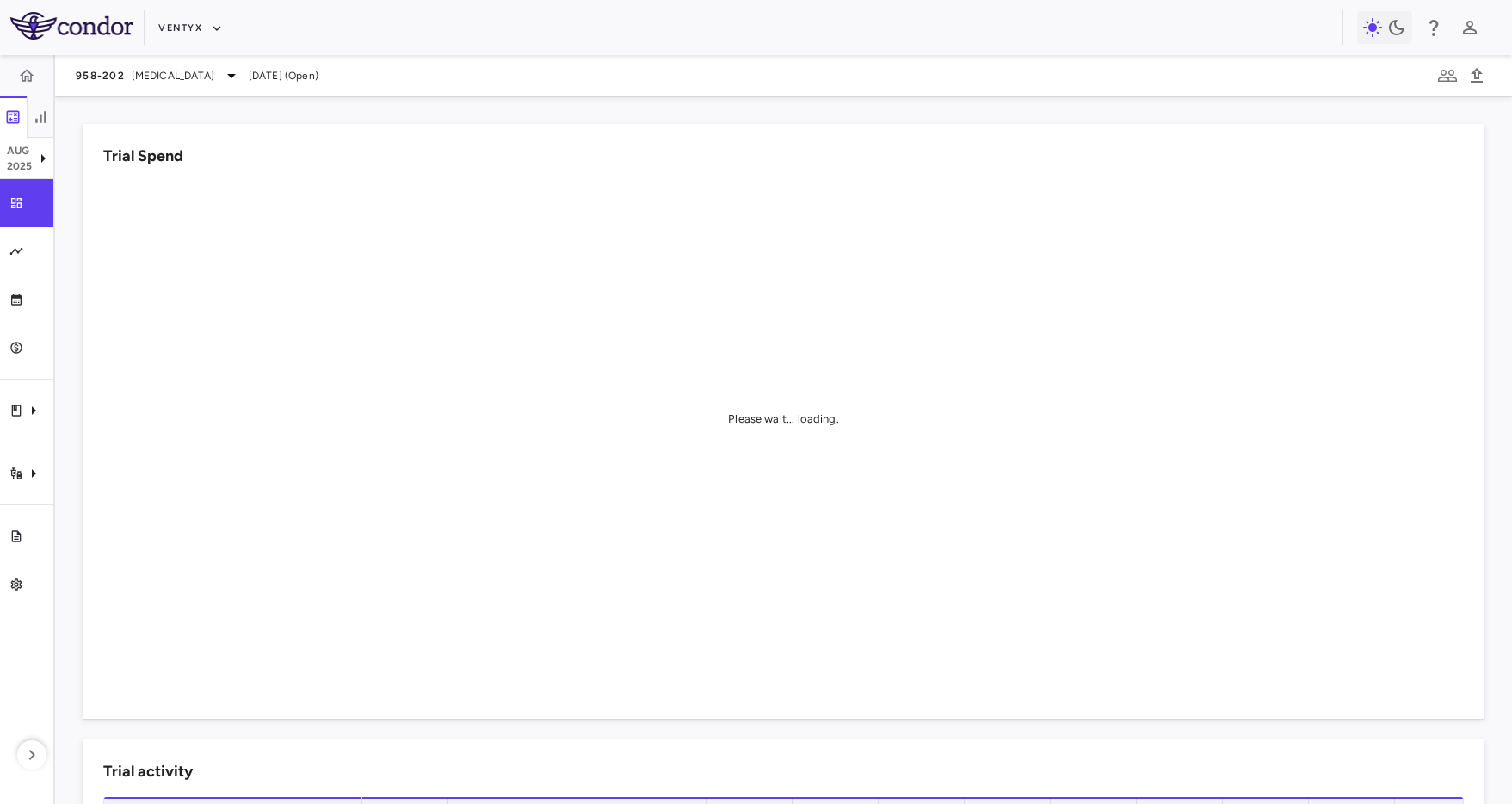
click at [571, 92] on div "958-202 [MEDICAL_DATA] [DATE] (Open)" at bounding box center [783, 76] width 1457 height 42
click at [662, 152] on div "Trial Spend" at bounding box center [782, 155] width 1360 height 23
click at [700, 120] on div "Trial Spend Please wait... loading." at bounding box center [773, 410] width 1422 height 615
click at [563, 130] on div "Trial Spend Please wait... loading." at bounding box center [783, 420] width 1401 height 594
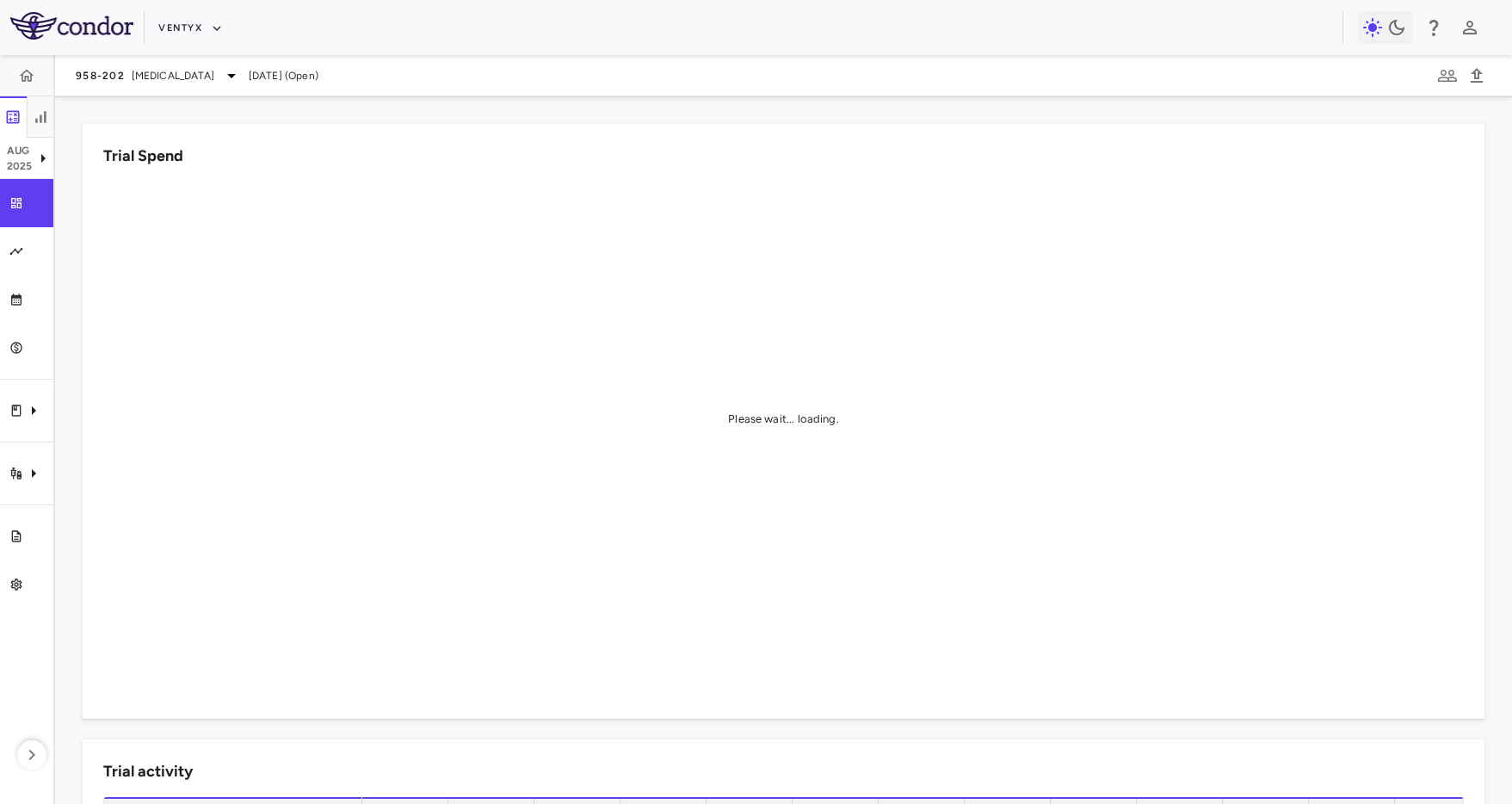
click at [453, 43] on div "Ventyx" at bounding box center [756, 28] width 1512 height 55
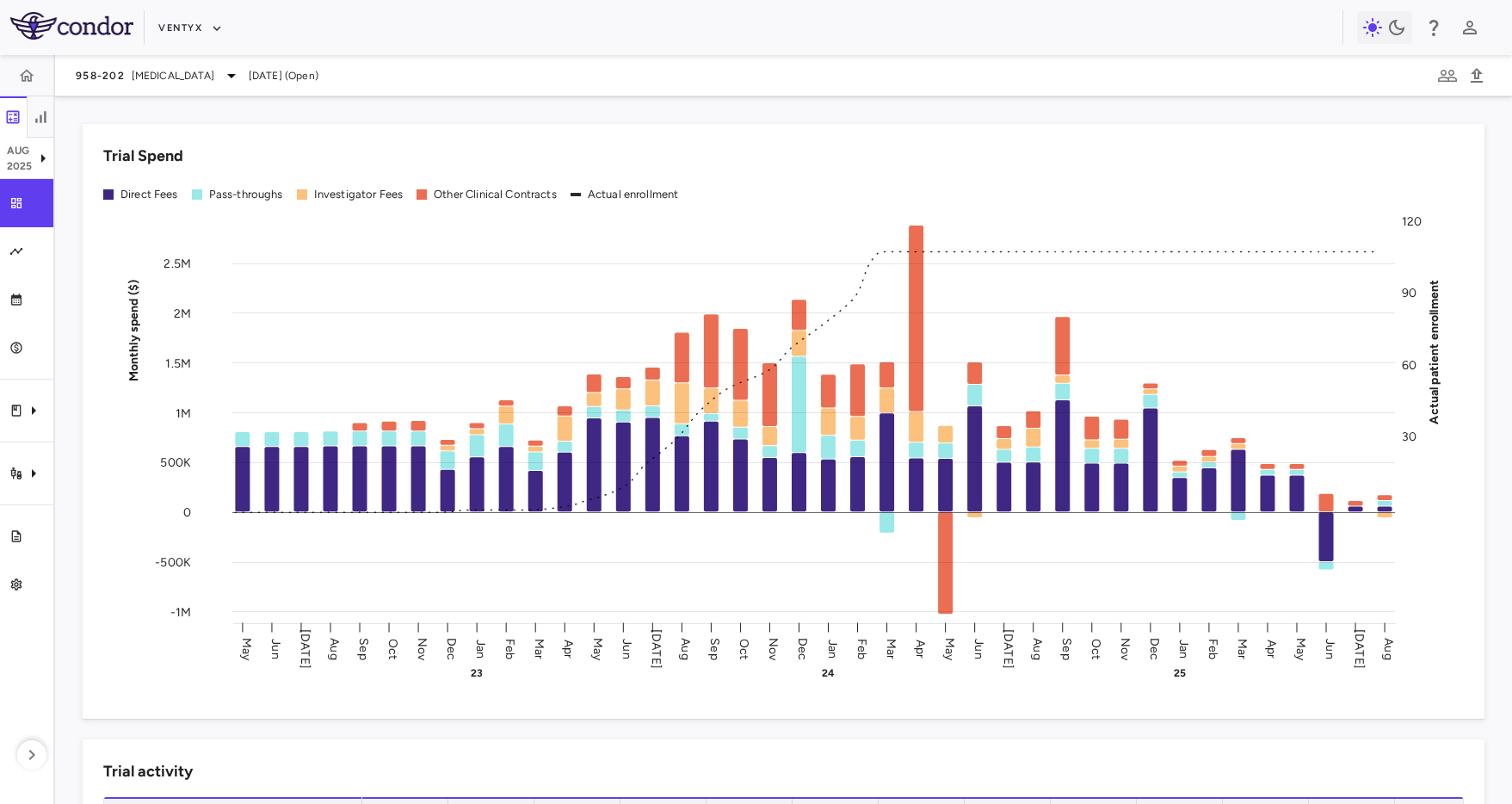
click at [368, 69] on div "958-202 [MEDICAL_DATA] [DATE] (Open)" at bounding box center [783, 76] width 1457 height 42
drag, startPoint x: 152, startPoint y: 427, endPoint x: 139, endPoint y: 426, distance: 13.0
click at [152, 427] on icon "Monthly spend ($) -1M -500K 0 500K 1M 1.5M 2M 2.5M Actual patient enrollment 30…" at bounding box center [782, 446] width 1360 height 475
click at [139, 426] on icon "Monthly spend ($) -1M -500K 0 500K 1M 1.5M 2M 2.5M Actual patient enrollment 30…" at bounding box center [782, 446] width 1360 height 475
click at [12, 417] on div "Clinical expenses" at bounding box center [27, 410] width 53 height 48
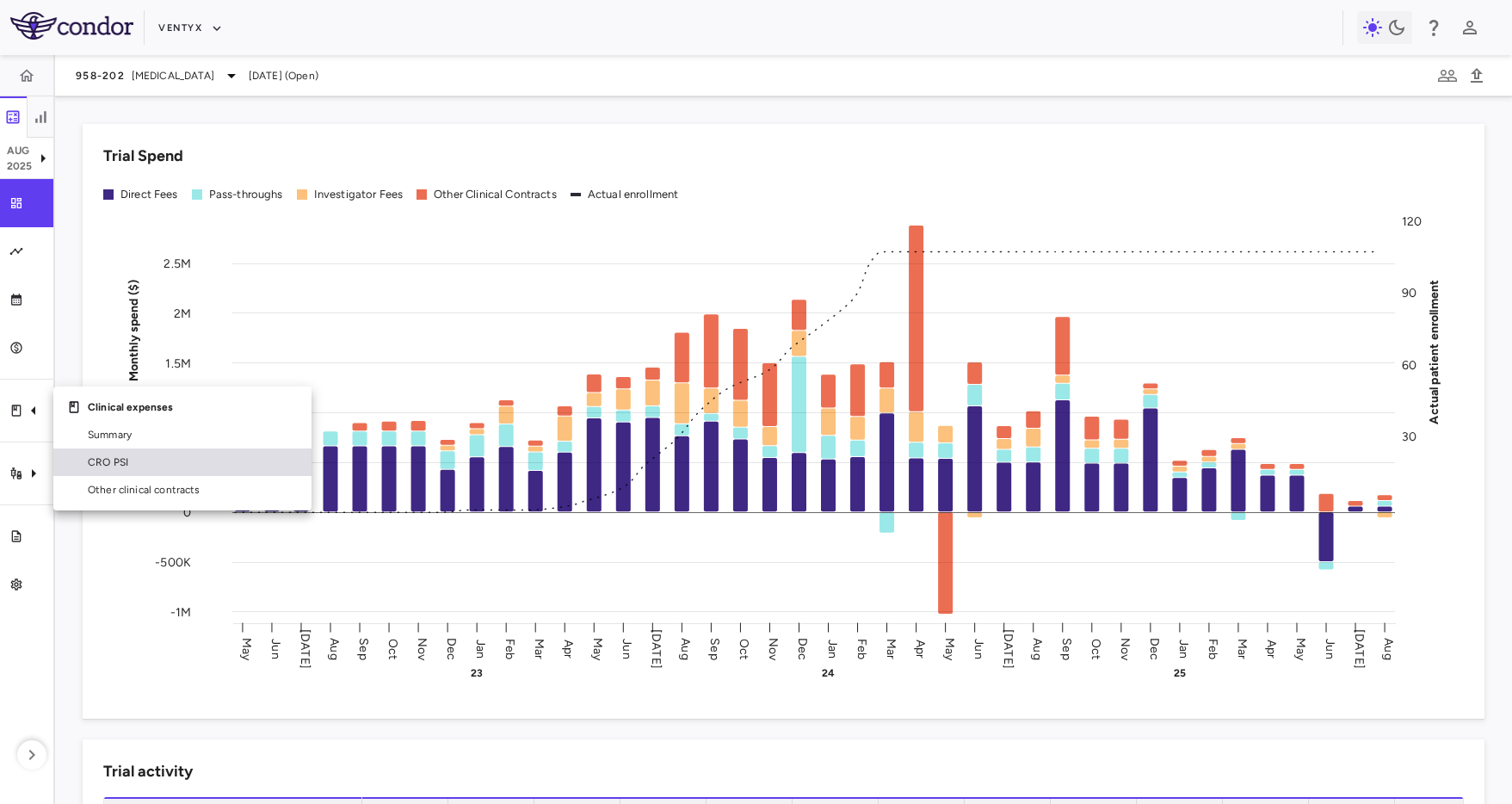
click at [108, 460] on span "CRO PSI" at bounding box center [193, 462] width 210 height 16
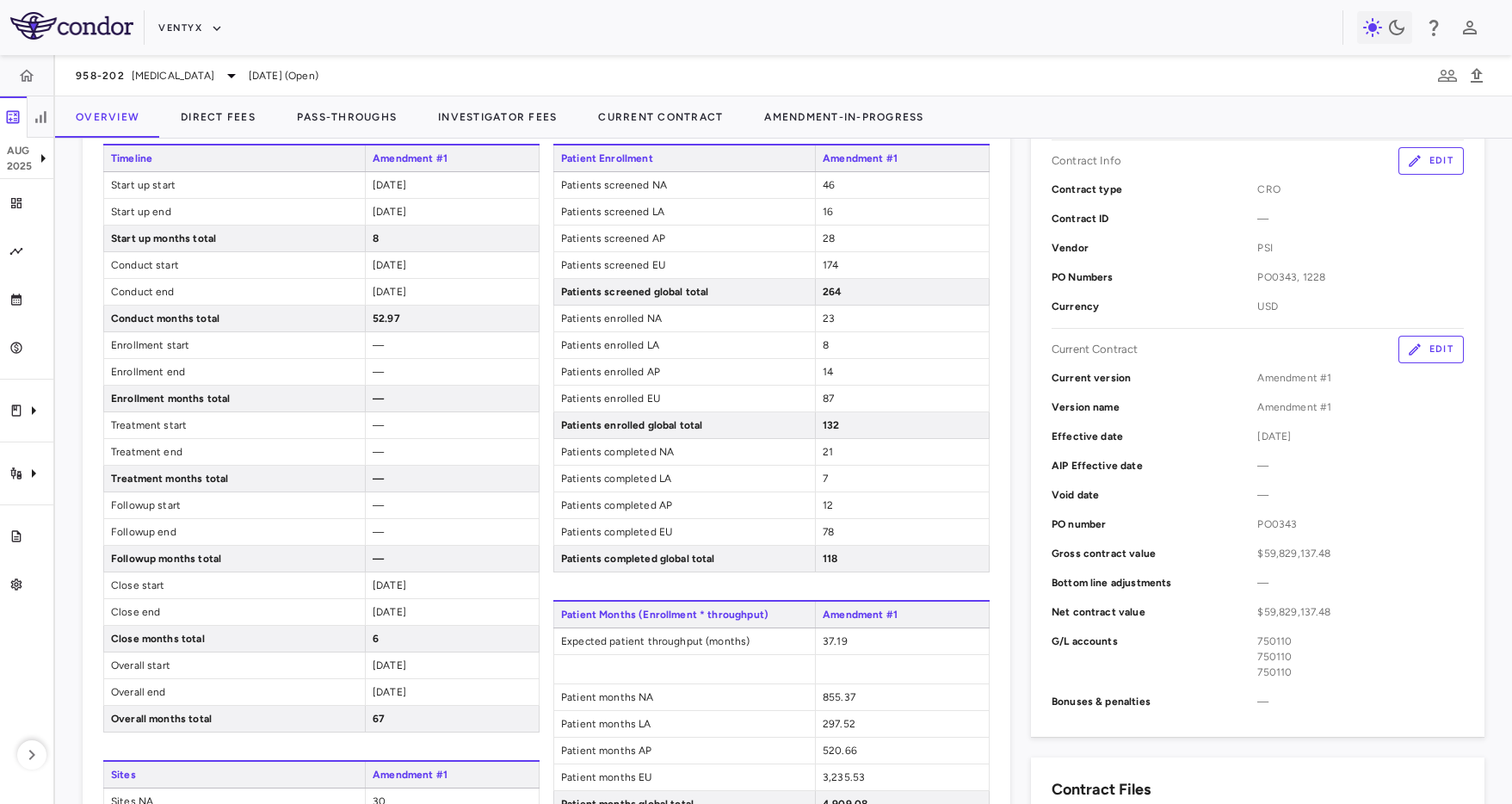
scroll to position [321, 0]
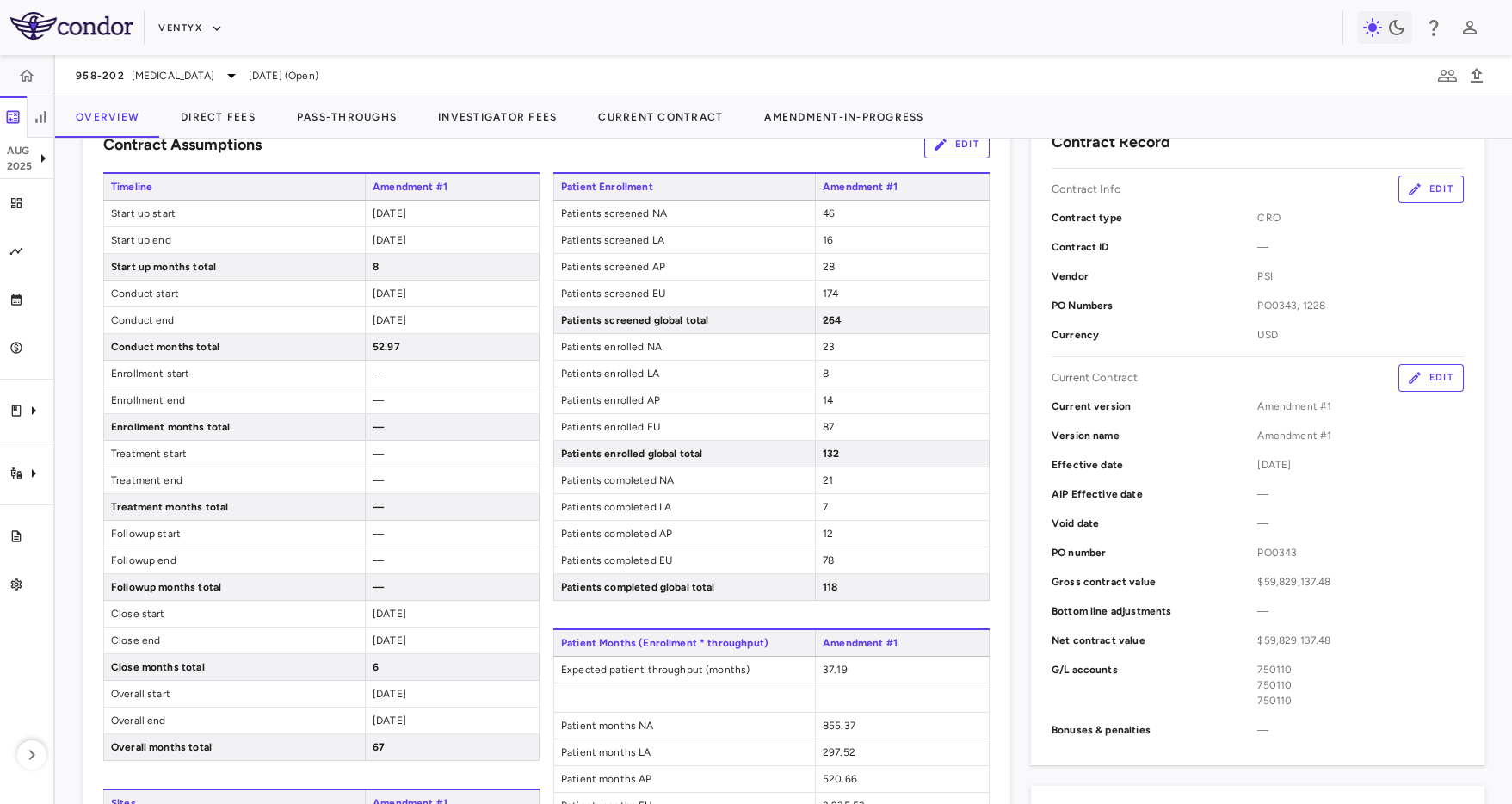
click at [1425, 382] on button "Edit" at bounding box center [1431, 378] width 65 height 28
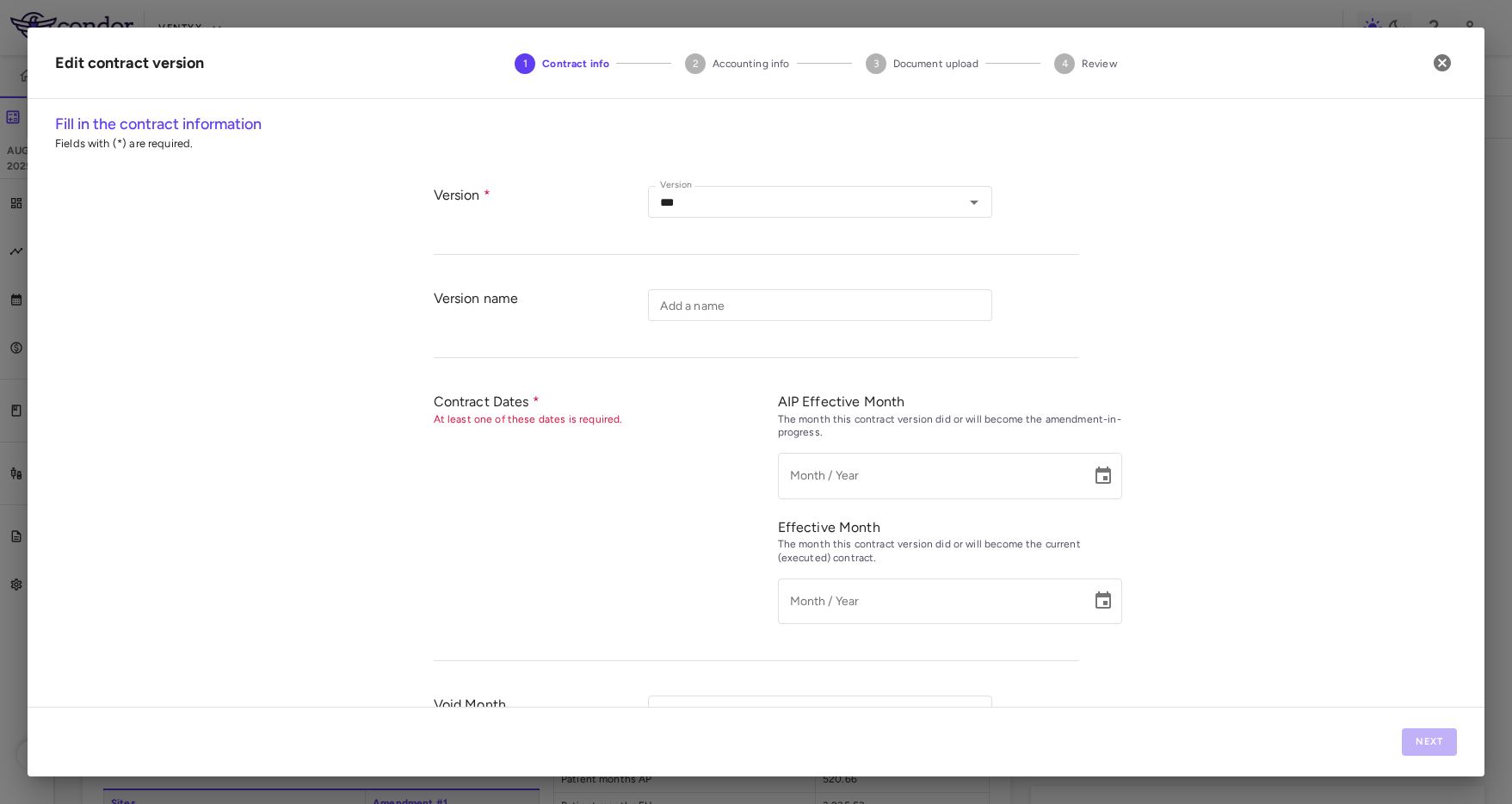
type input "**********"
type input "*********"
type input "******"
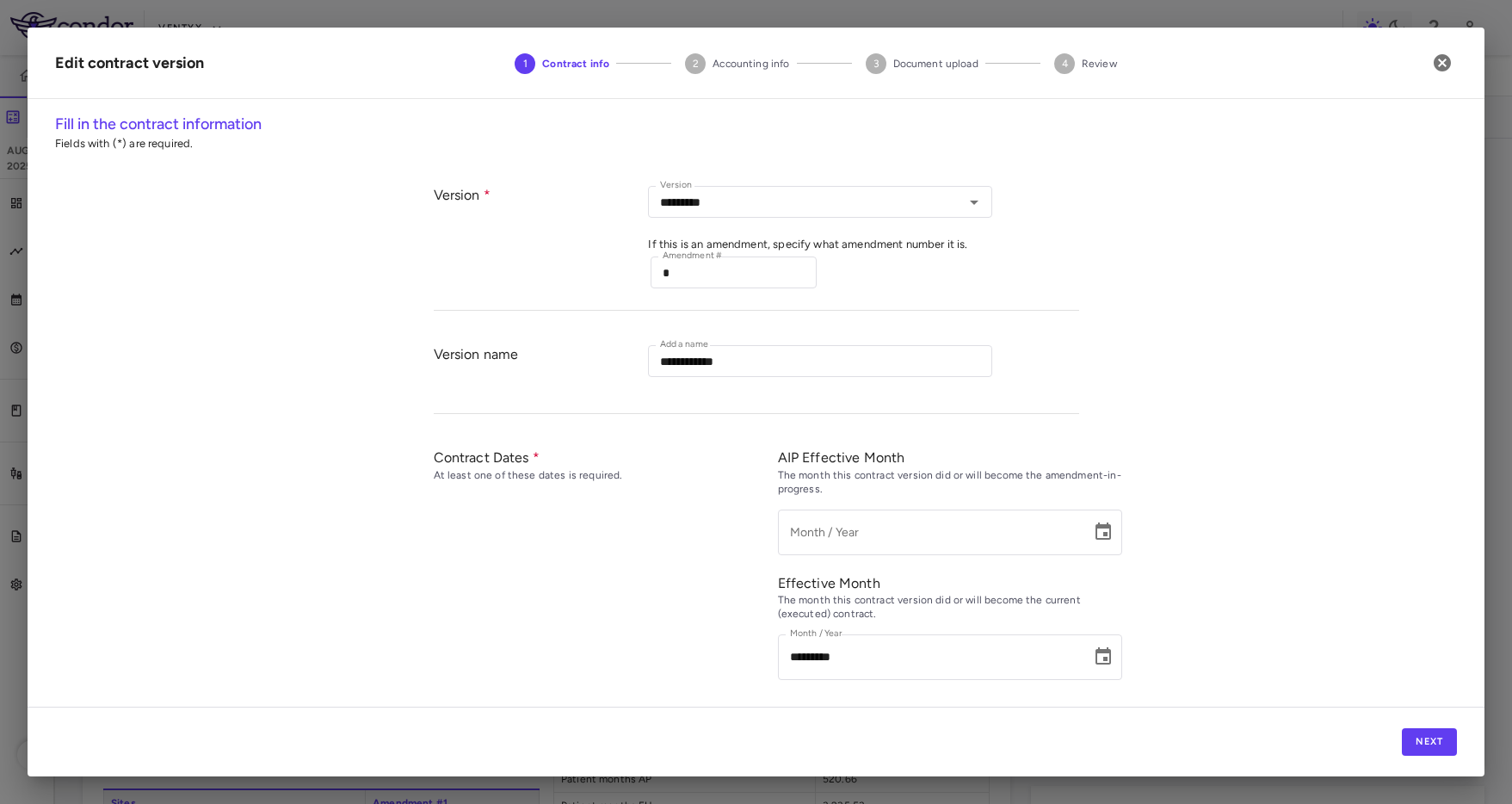
scroll to position [612, 0]
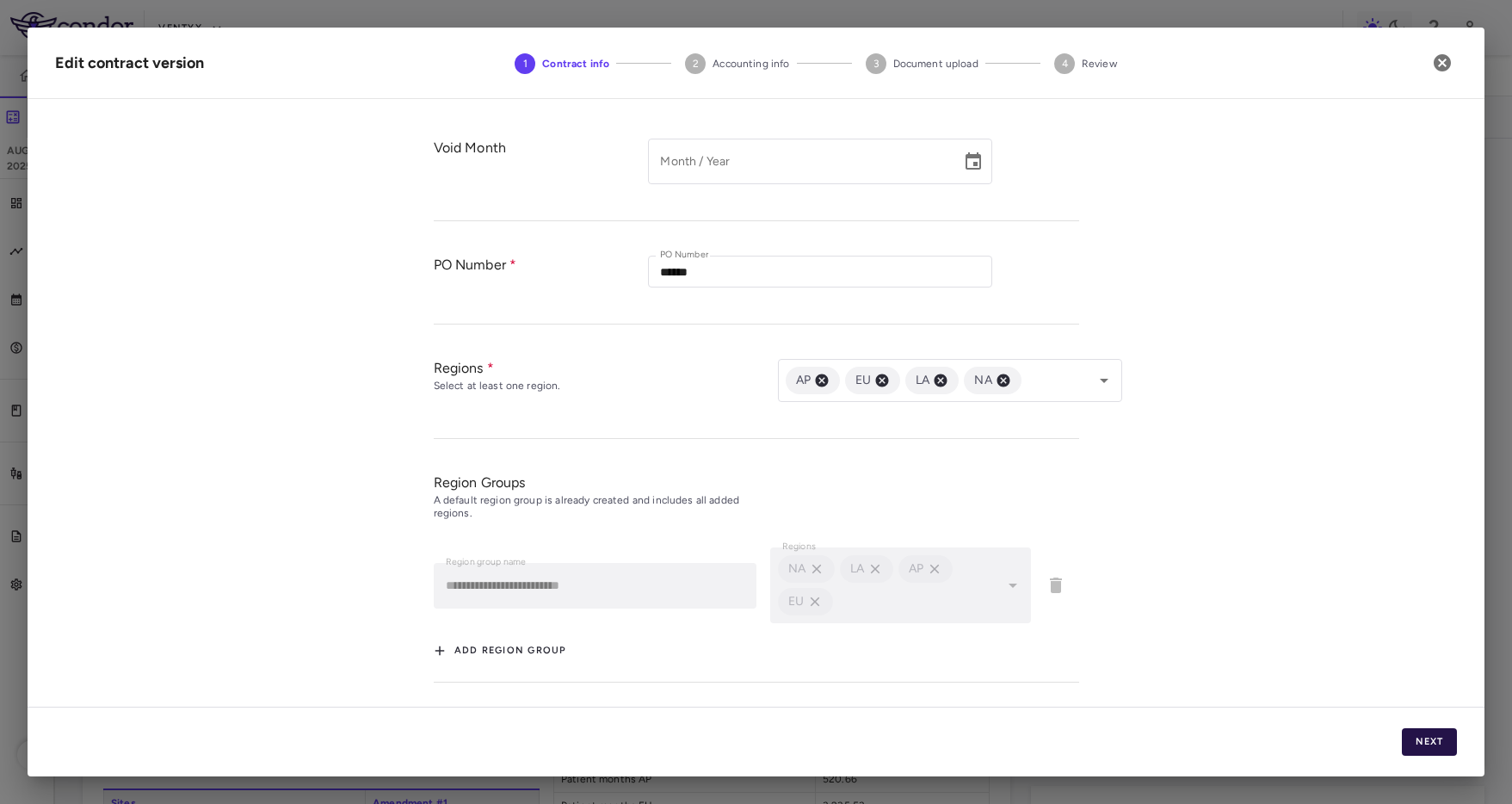
click at [1427, 749] on button "Next" at bounding box center [1429, 742] width 55 height 28
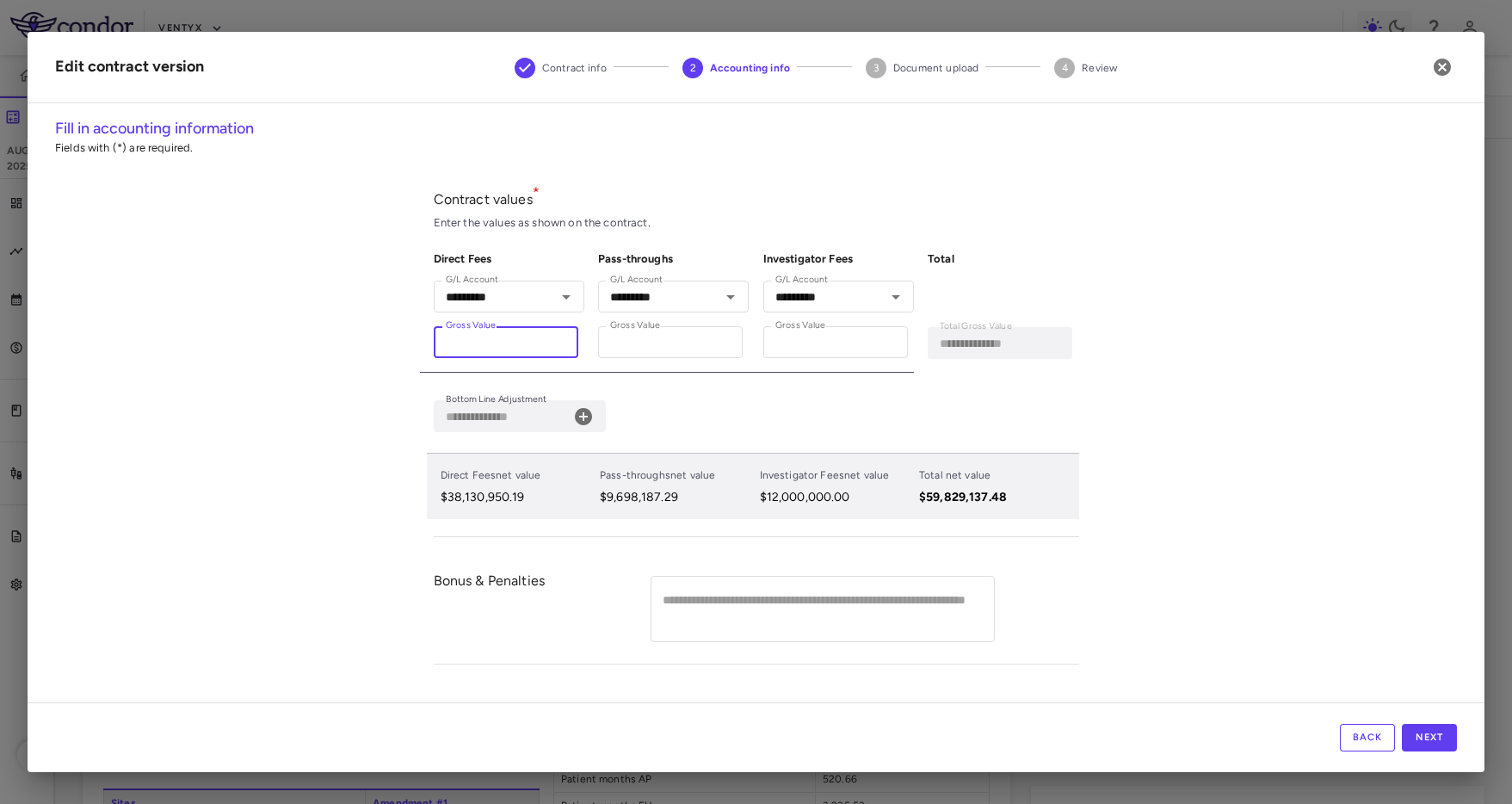
drag, startPoint x: 537, startPoint y: 342, endPoint x: 367, endPoint y: 337, distance: 170.1
click at [367, 337] on div "**********" at bounding box center [756, 409] width 1457 height 585
drag, startPoint x: 698, startPoint y: 338, endPoint x: 557, endPoint y: 336, distance: 141.0
click at [557, 336] on div "**********" at bounding box center [750, 305] width 659 height 135
drag, startPoint x: 846, startPoint y: 347, endPoint x: 763, endPoint y: 342, distance: 83.2
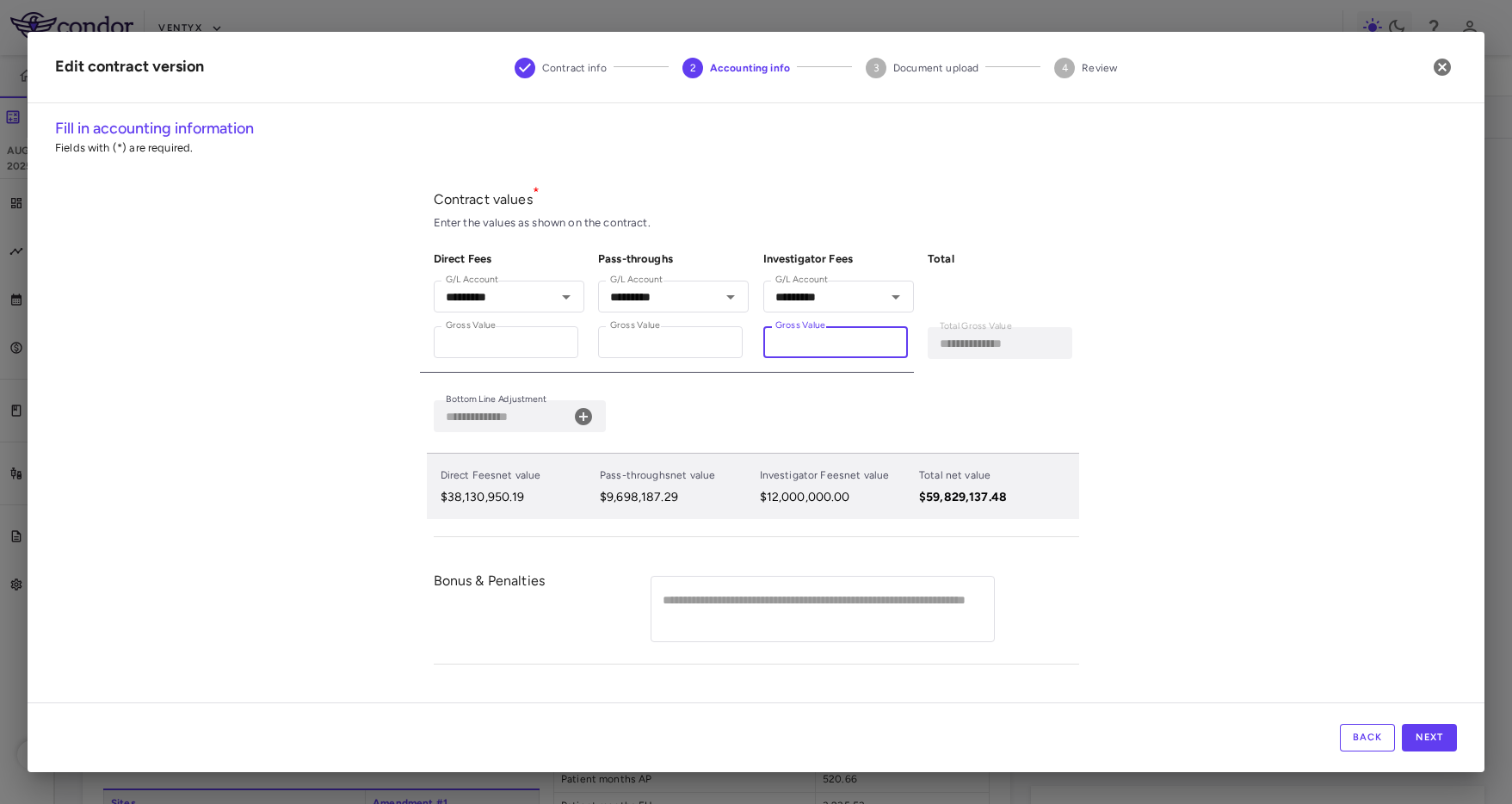
click at [763, 342] on input "********" at bounding box center [836, 342] width 144 height 32
click at [1453, 61] on button "button" at bounding box center [1442, 67] width 30 height 30
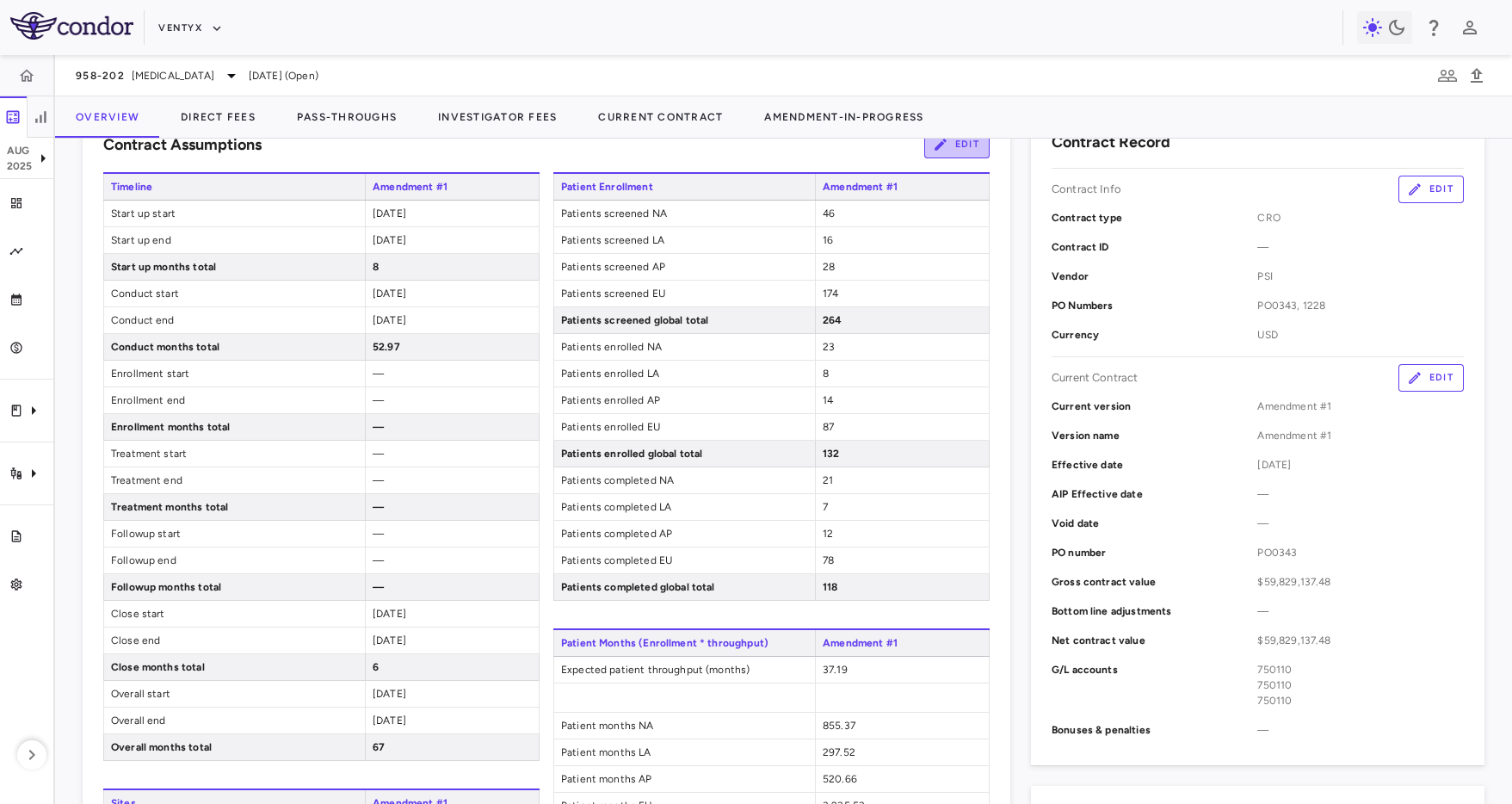
click at [973, 145] on button "Edit" at bounding box center [956, 144] width 65 height 28
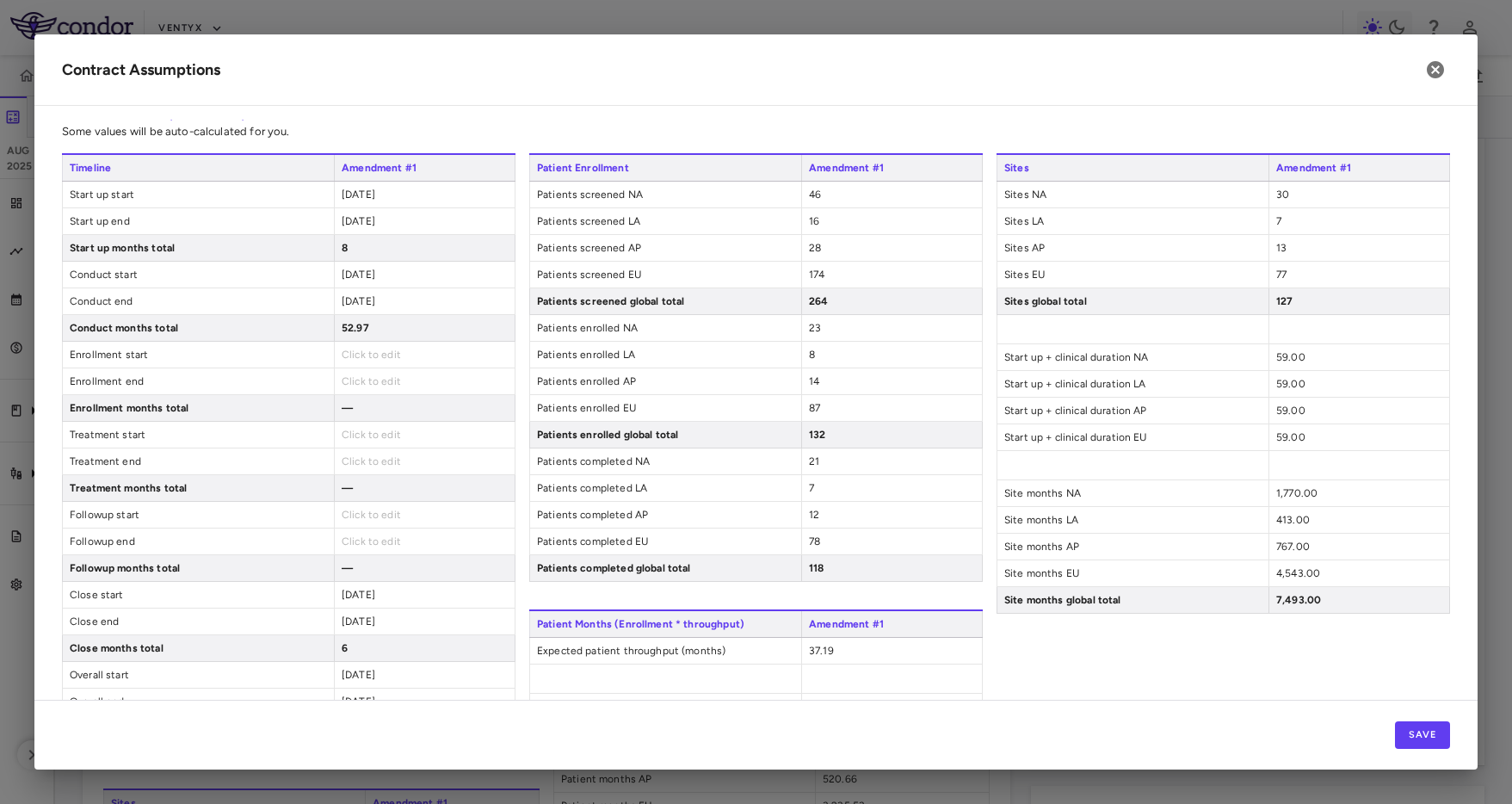
scroll to position [18, 0]
click at [1432, 69] on icon "button" at bounding box center [1434, 69] width 17 height 17
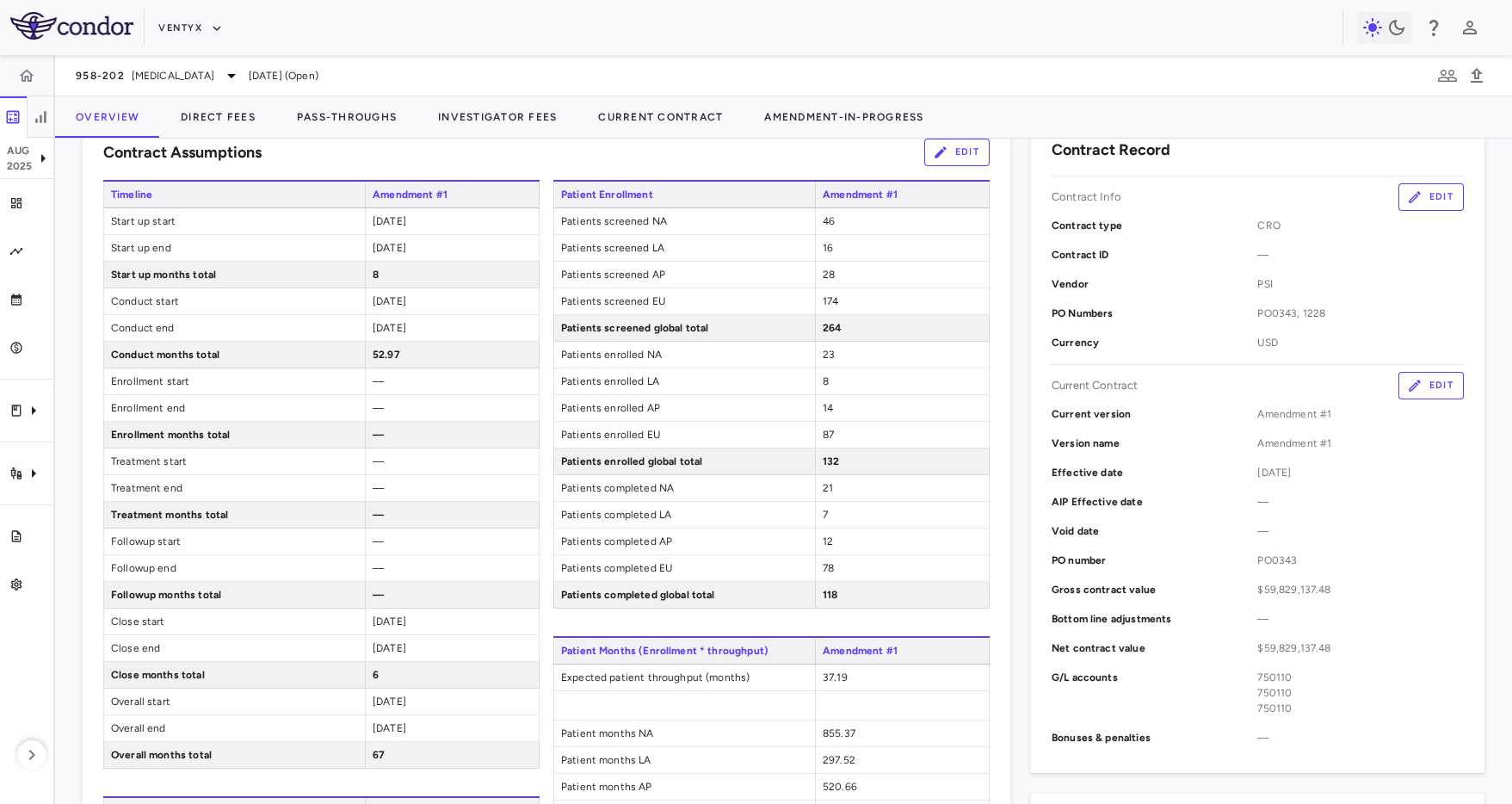
click at [562, 73] on div "958-202 [MEDICAL_DATA] [DATE] (Open)" at bounding box center [783, 76] width 1457 height 42
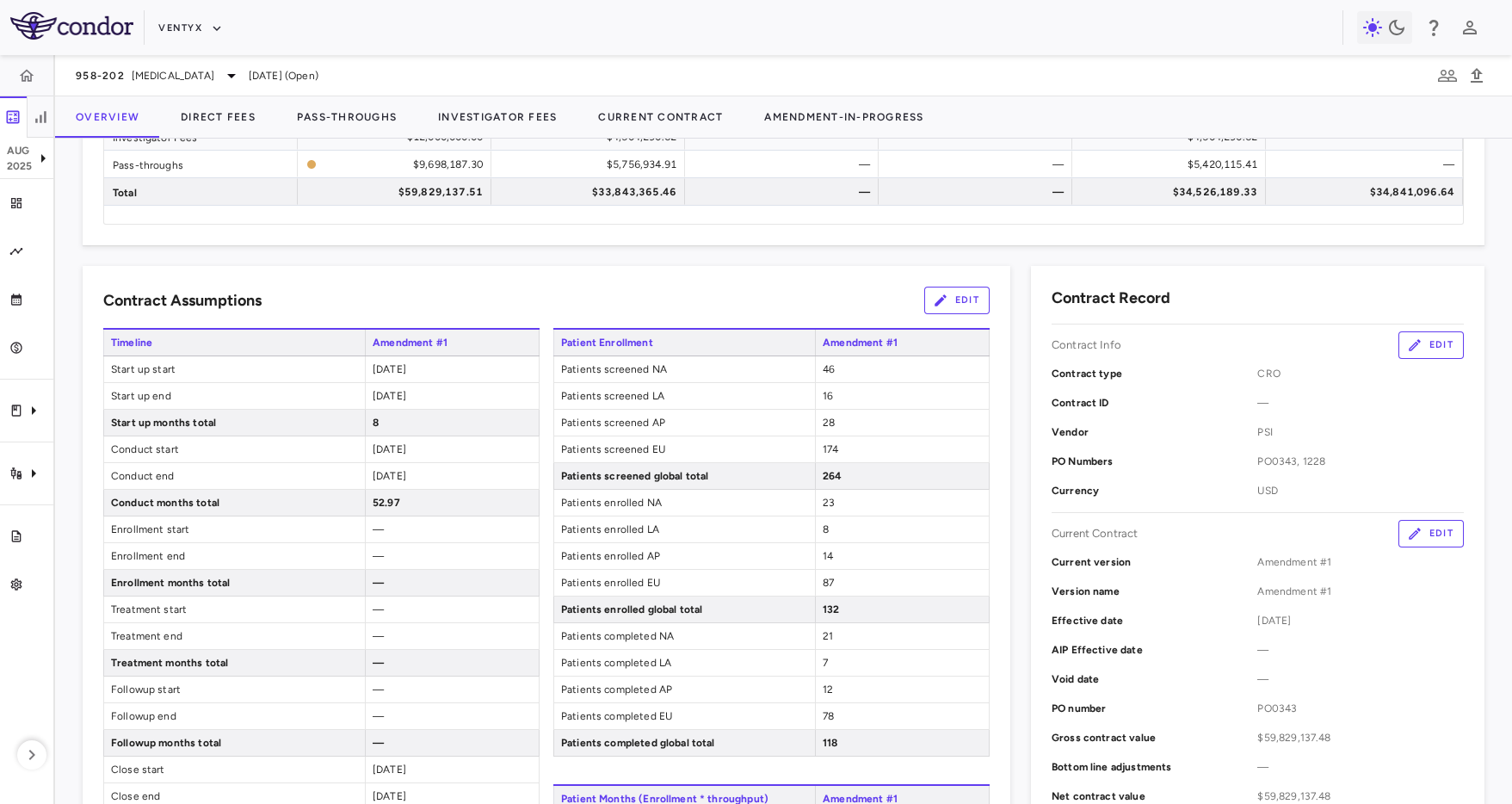
scroll to position [0, 0]
